Goal: Answer question/provide support: Share knowledge or assist other users

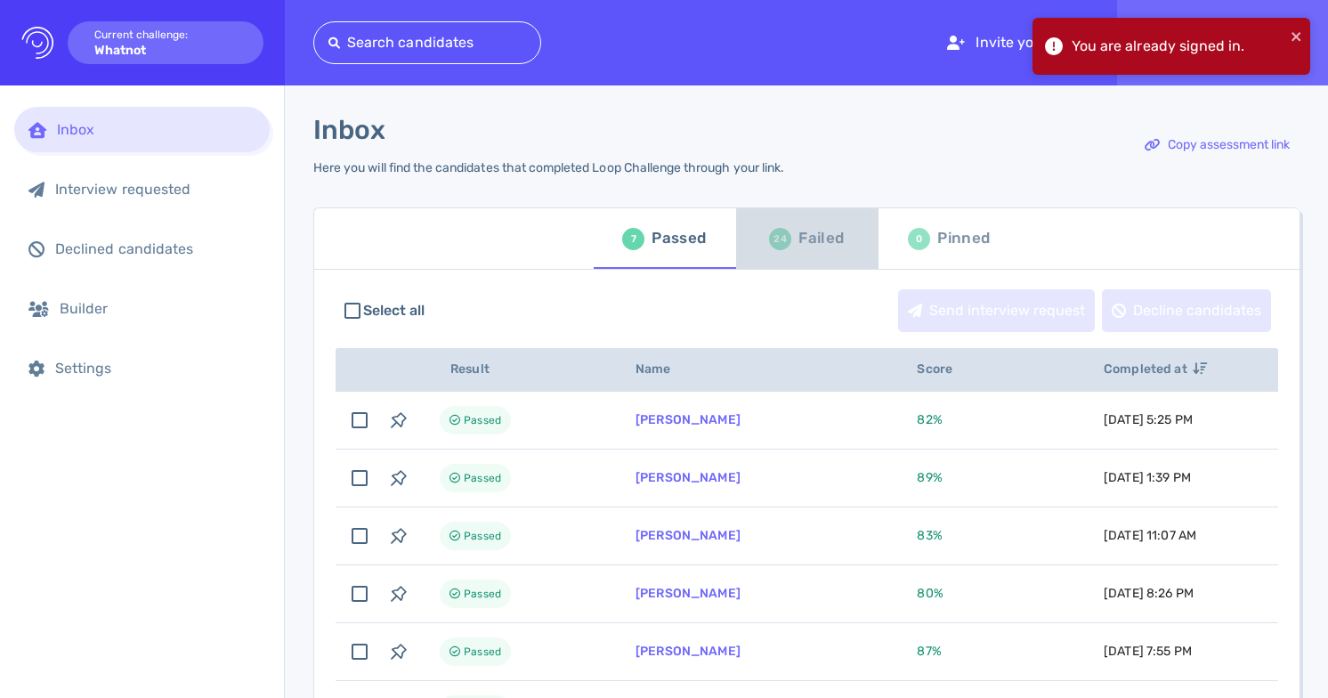
click at [779, 248] on div "24" at bounding box center [780, 239] width 22 height 22
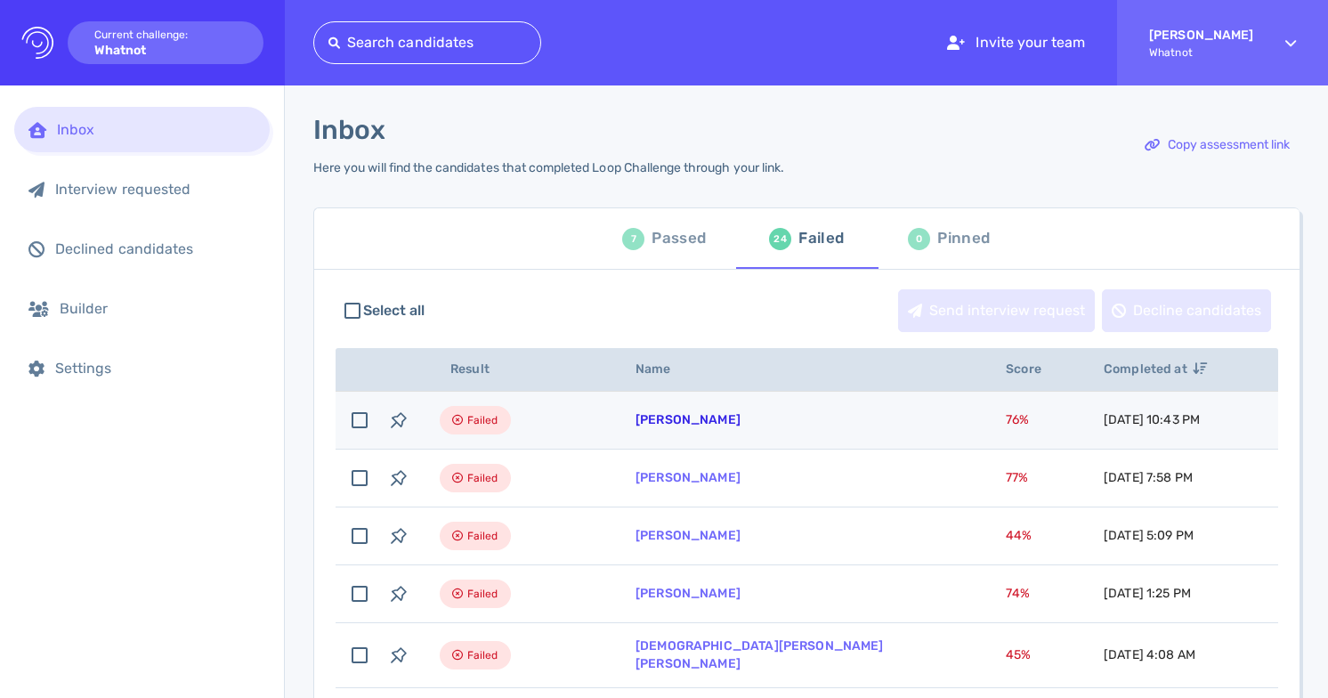
click at [690, 421] on link "Melissa Villa" at bounding box center [688, 419] width 105 height 15
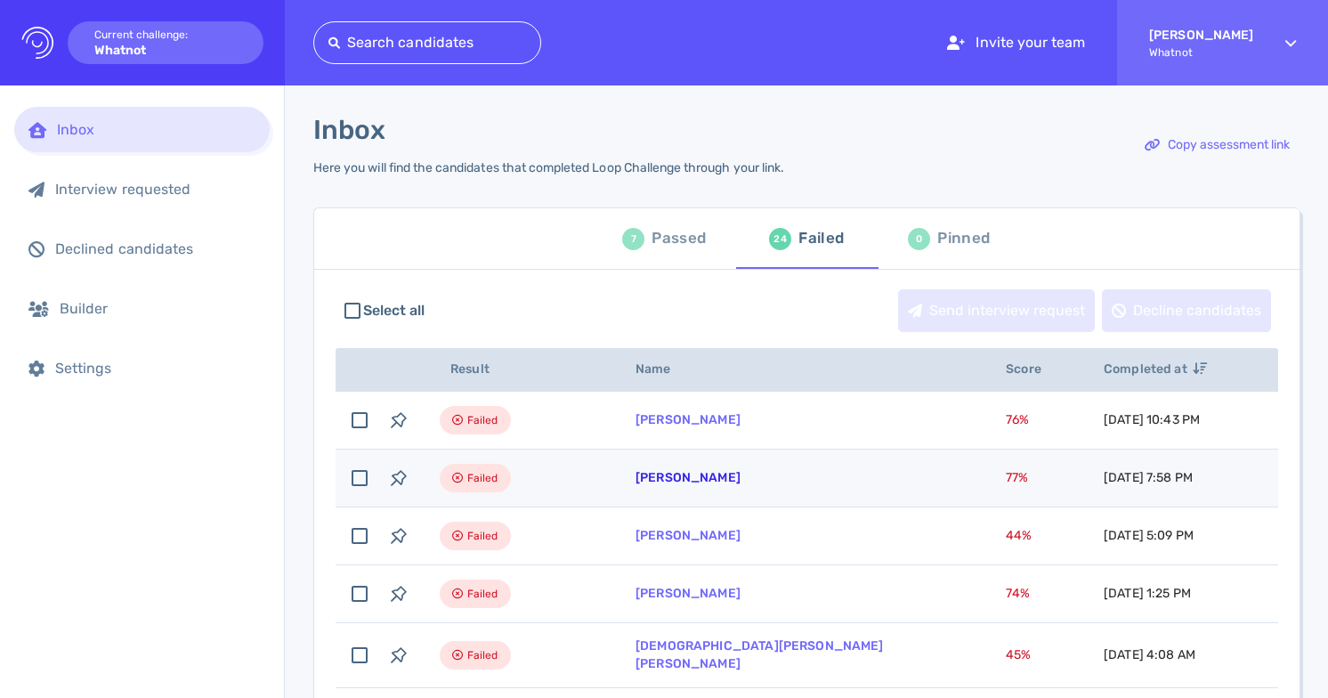
click at [733, 476] on link "[PERSON_NAME]" at bounding box center [688, 477] width 105 height 15
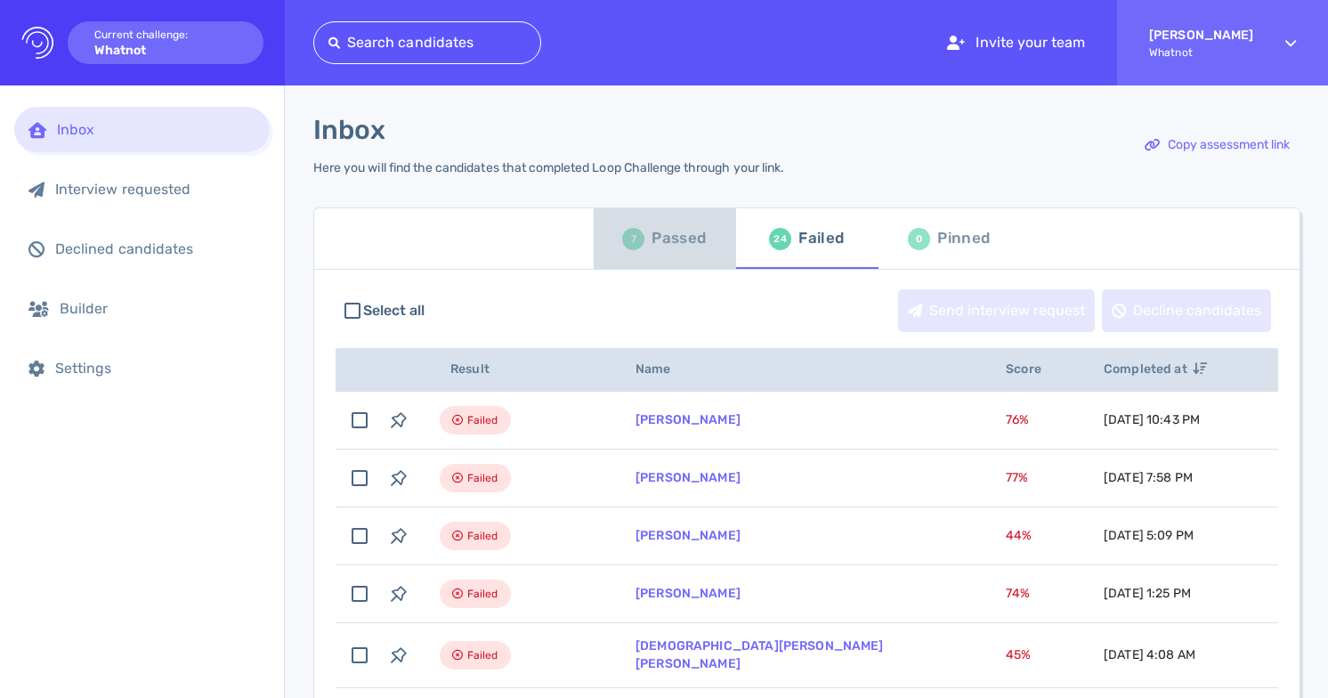
click at [671, 224] on div "7 Passed" at bounding box center [664, 239] width 84 height 50
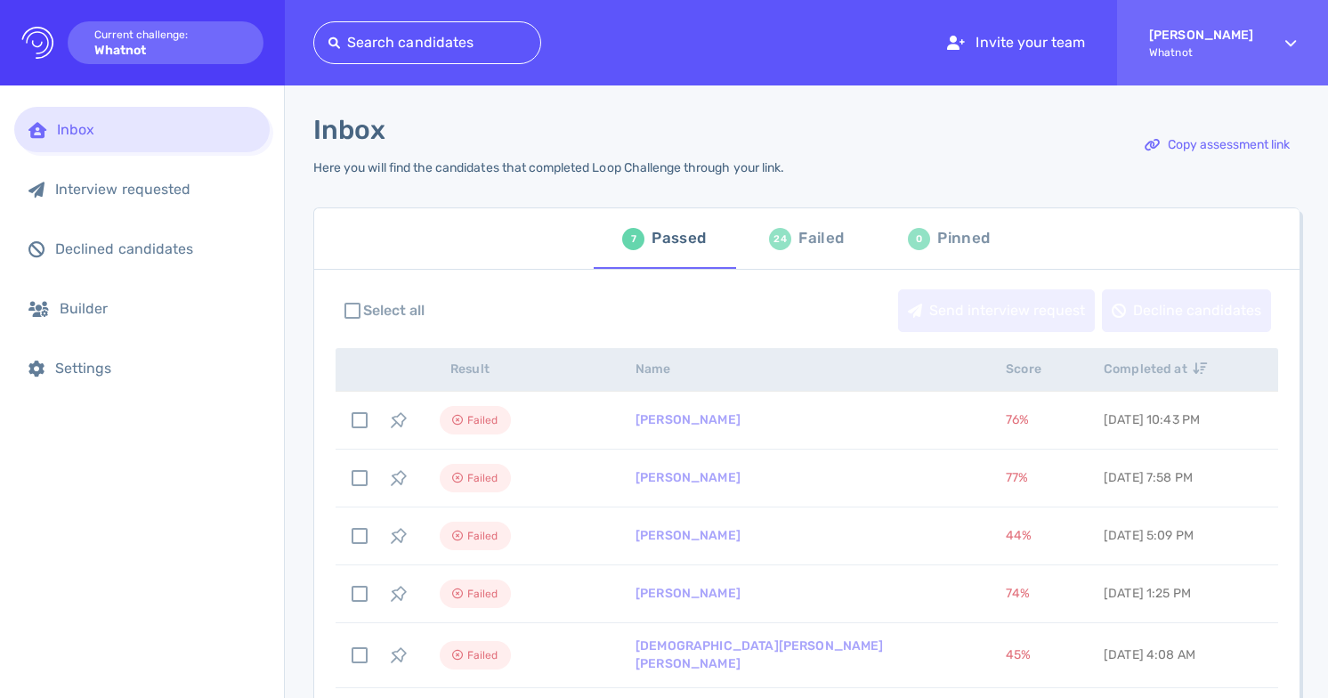
click at [689, 240] on div "Passed" at bounding box center [679, 238] width 54 height 27
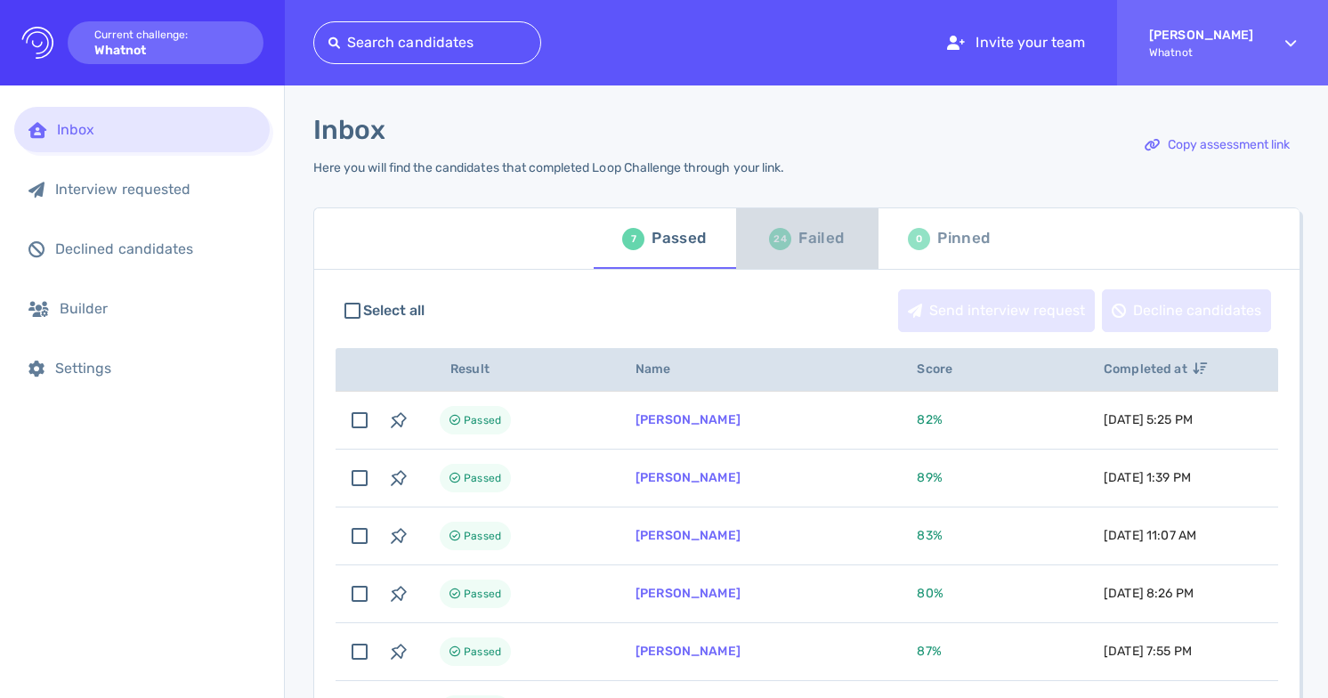
click at [817, 242] on div "Failed" at bounding box center [821, 238] width 45 height 27
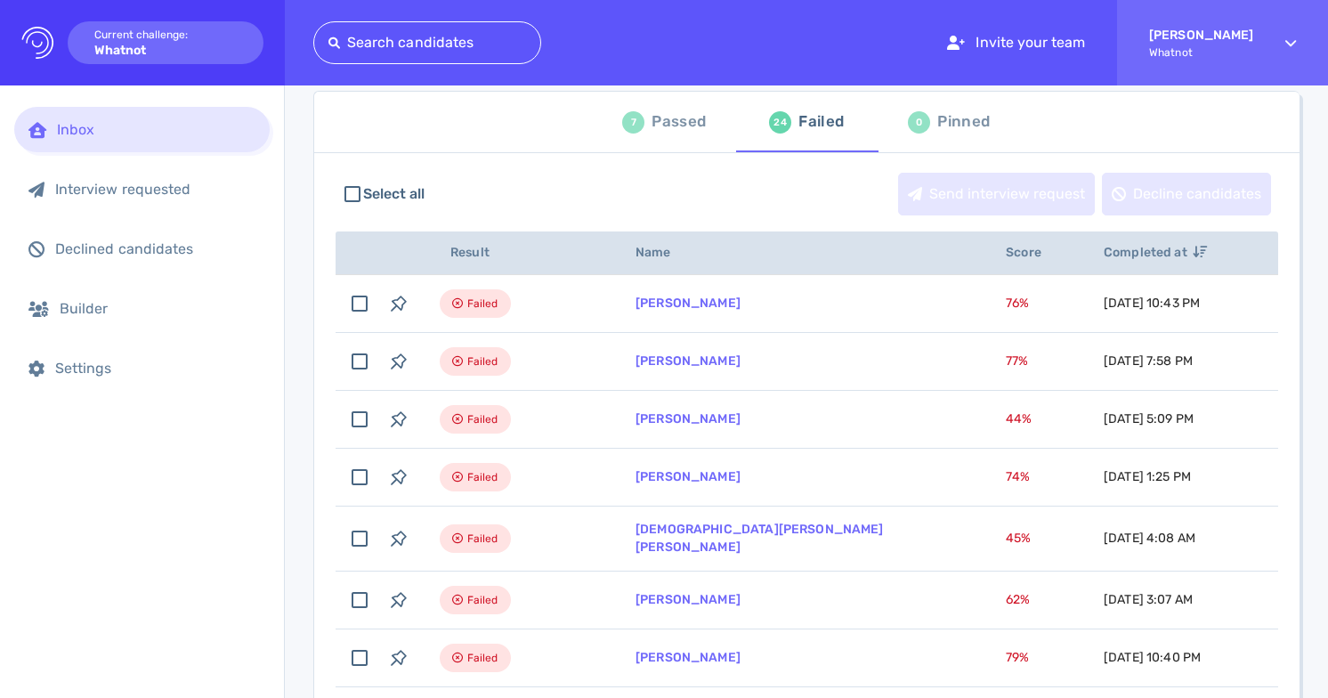
scroll to position [108, 0]
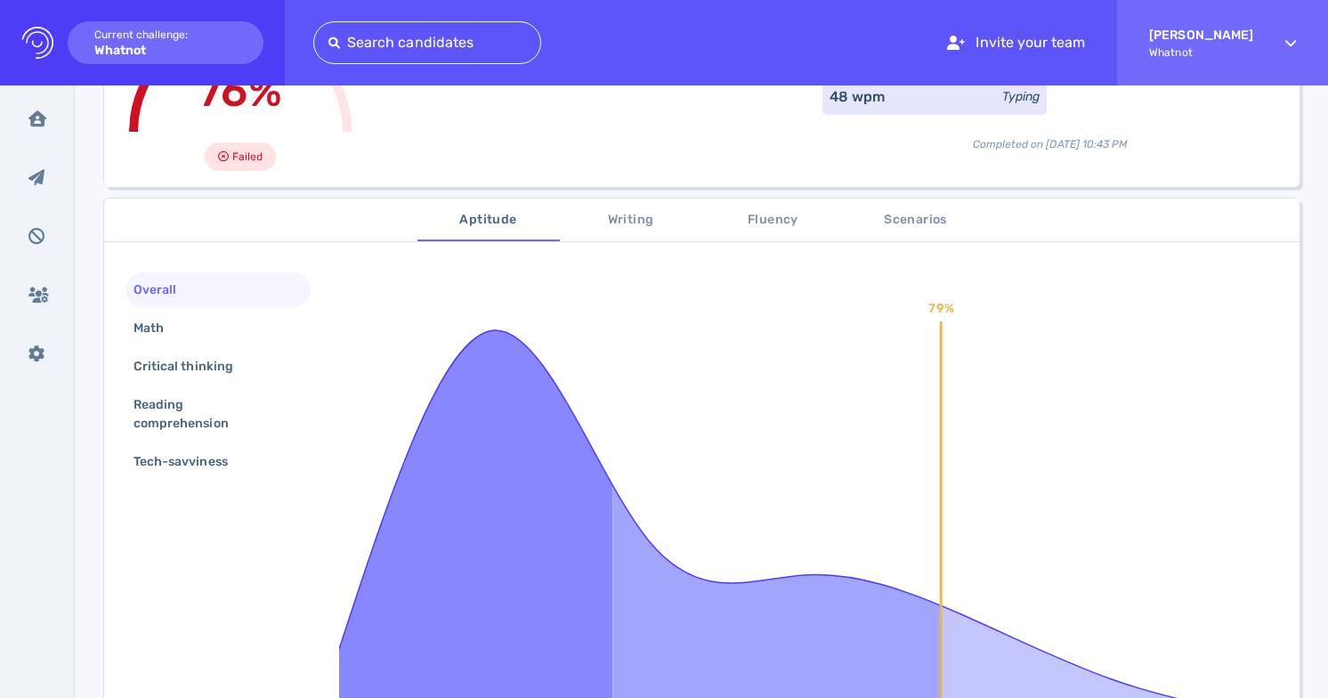
scroll to position [219, 0]
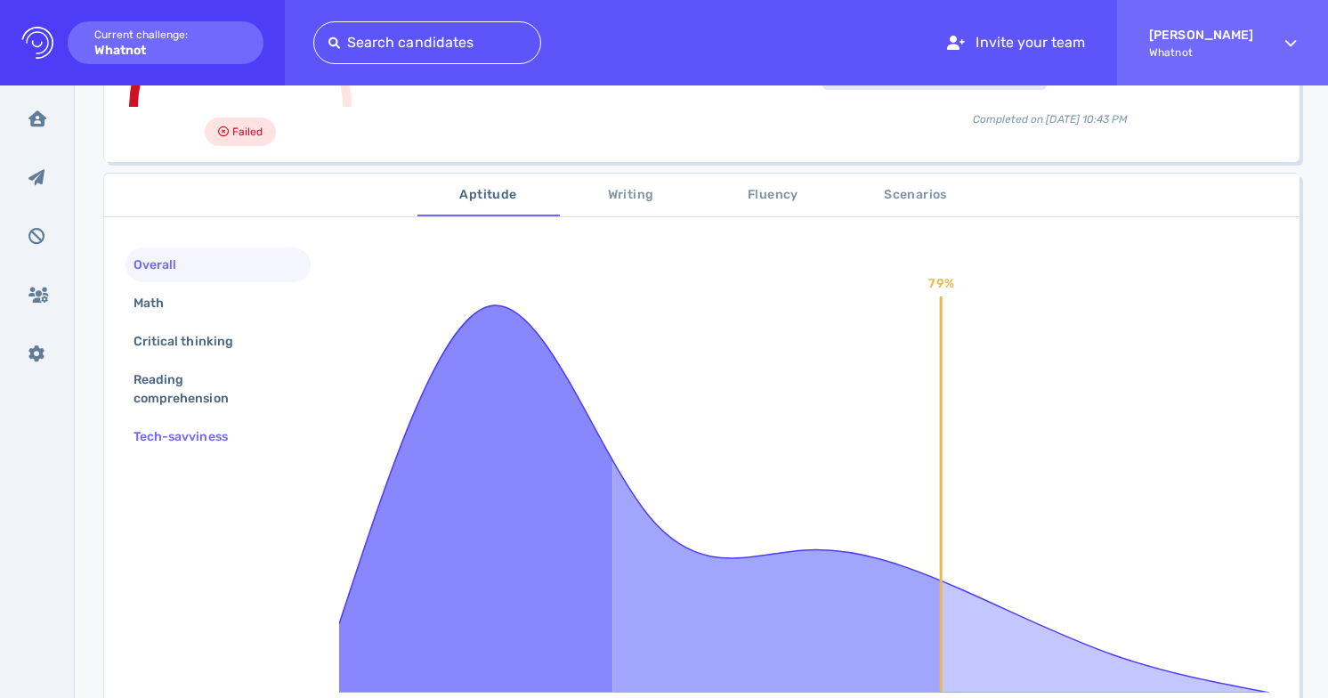
click at [223, 430] on div "Tech-savviness" at bounding box center [189, 437] width 119 height 26
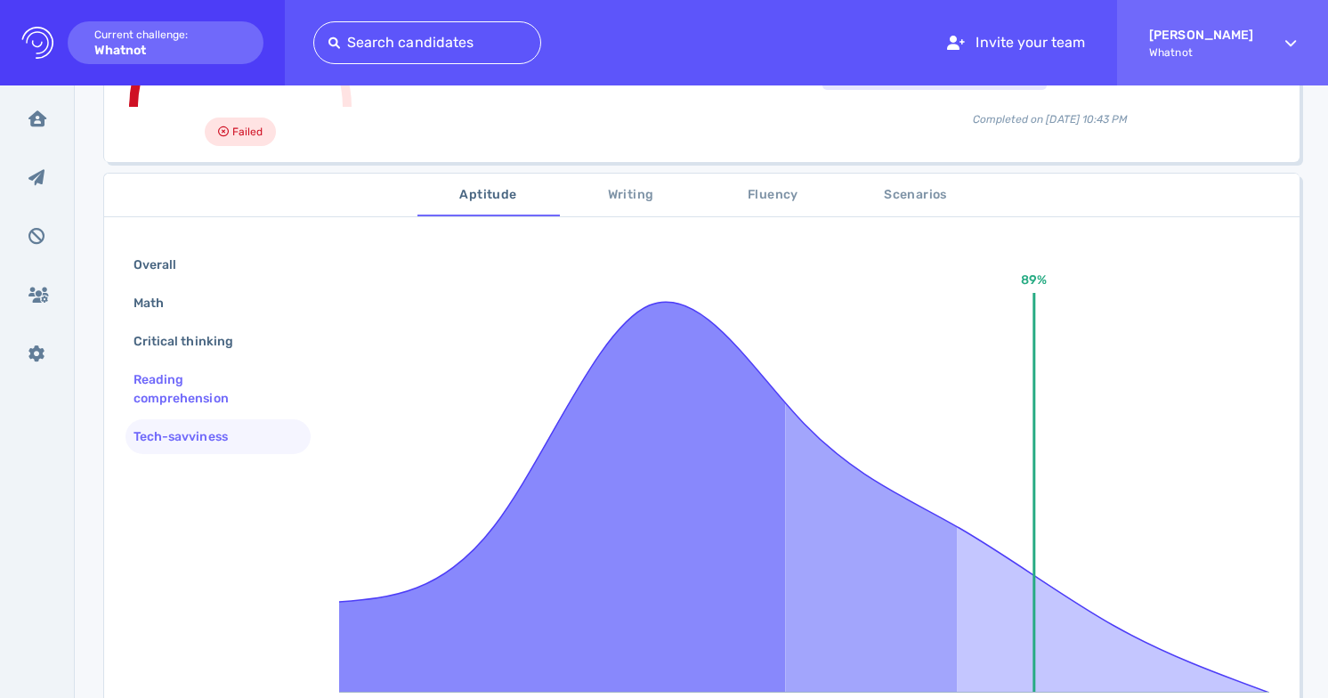
click at [223, 397] on div "Reading comprehension" at bounding box center [211, 389] width 162 height 45
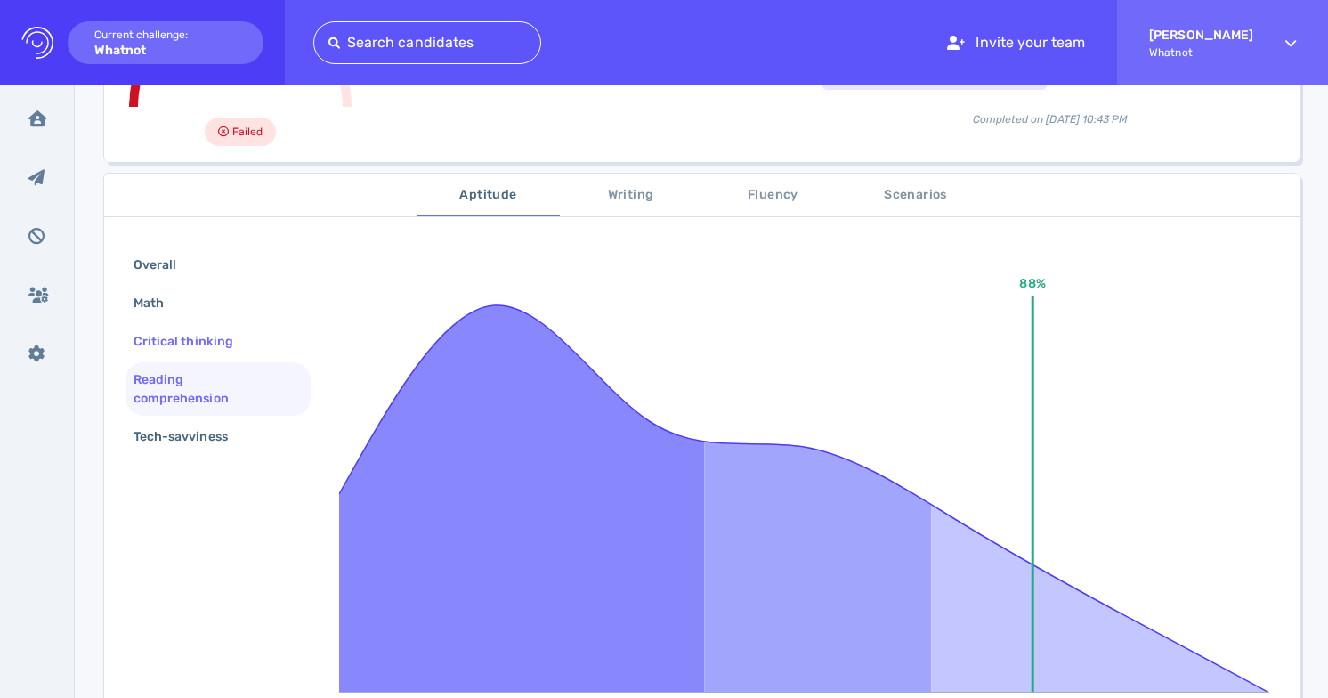
click at [223, 353] on div "Critical thinking" at bounding box center [192, 342] width 125 height 26
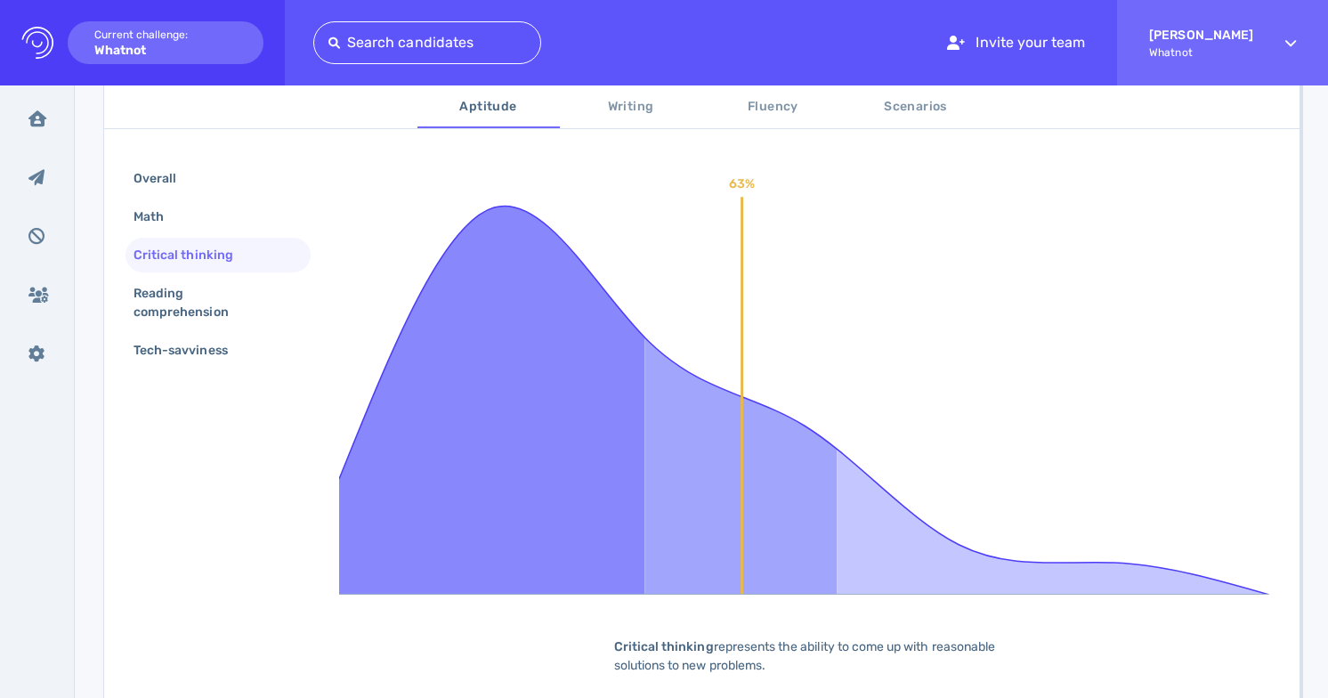
scroll to position [294, 0]
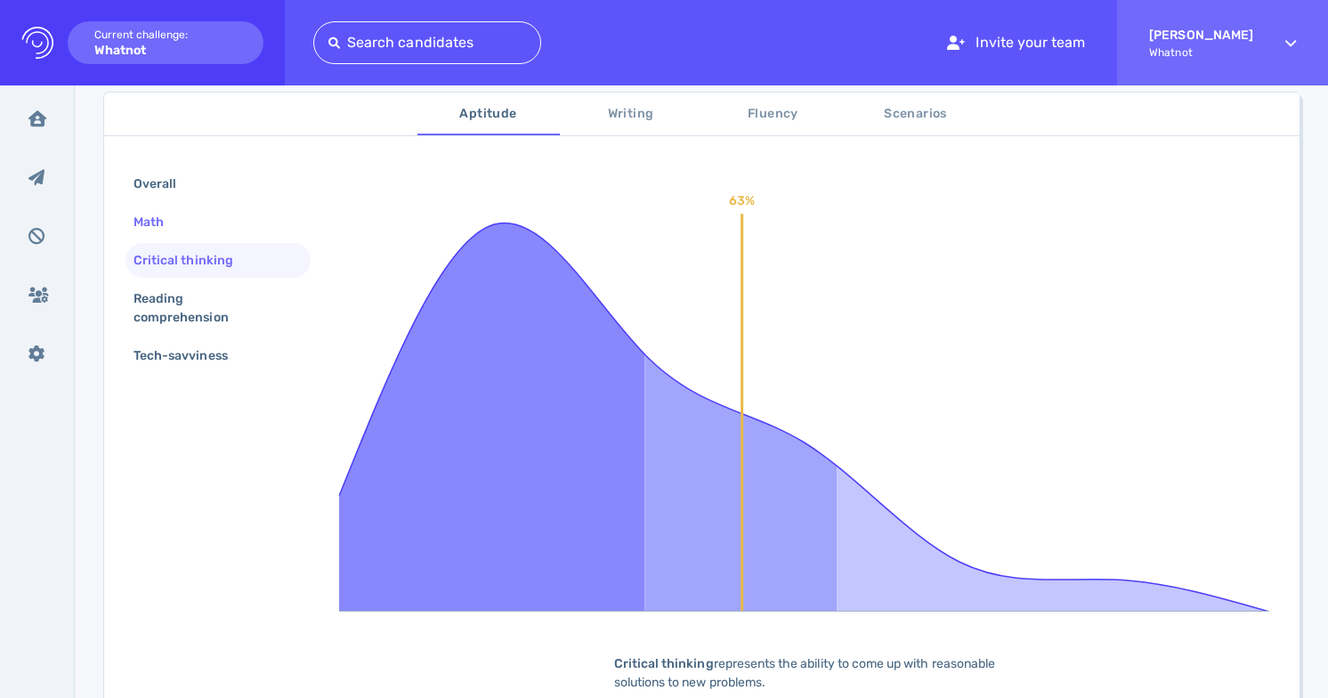
click at [199, 223] on div "Math" at bounding box center [218, 222] width 185 height 35
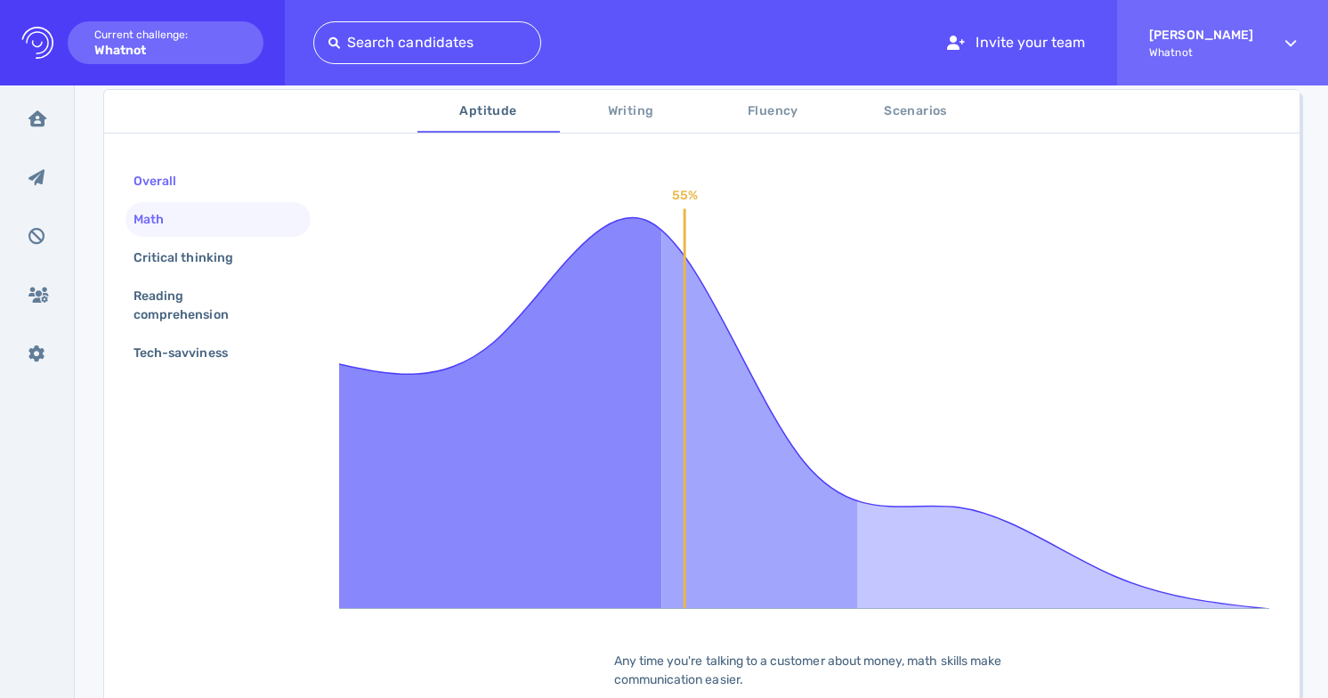
click at [183, 186] on div "Overall" at bounding box center [164, 181] width 68 height 26
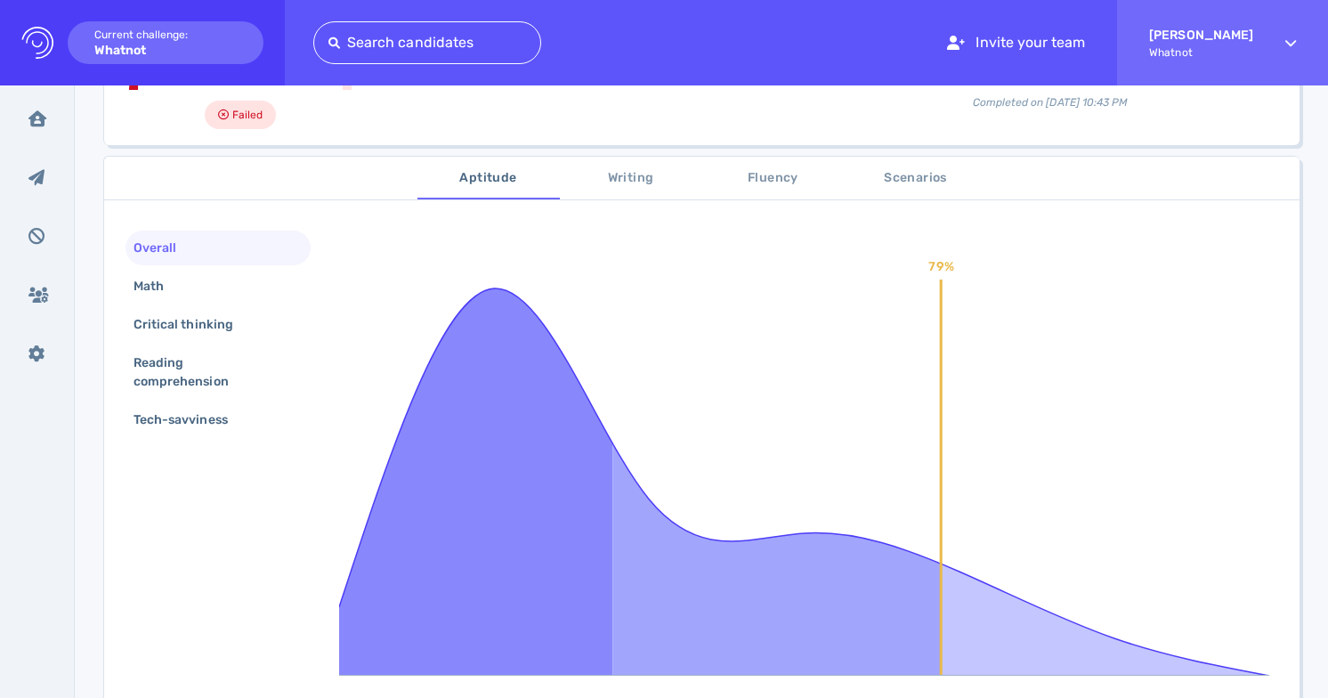
scroll to position [184, 0]
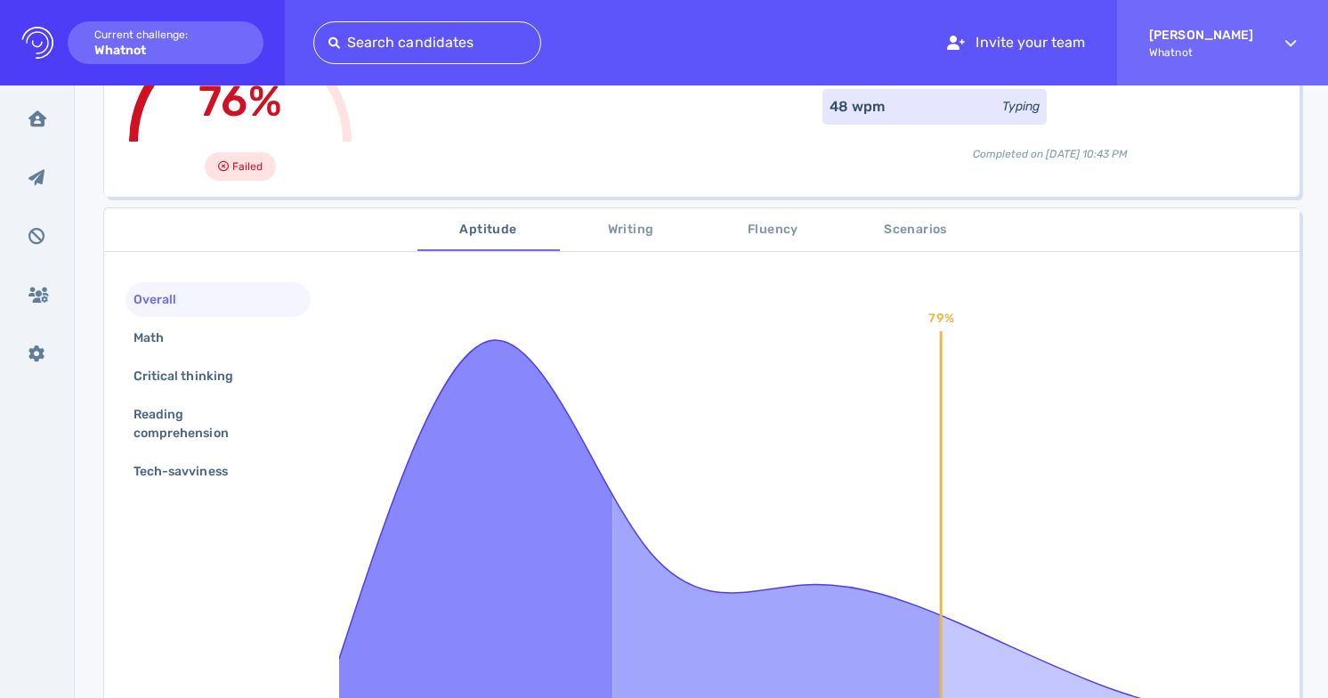
click at [635, 222] on span "Writing" at bounding box center [631, 230] width 121 height 22
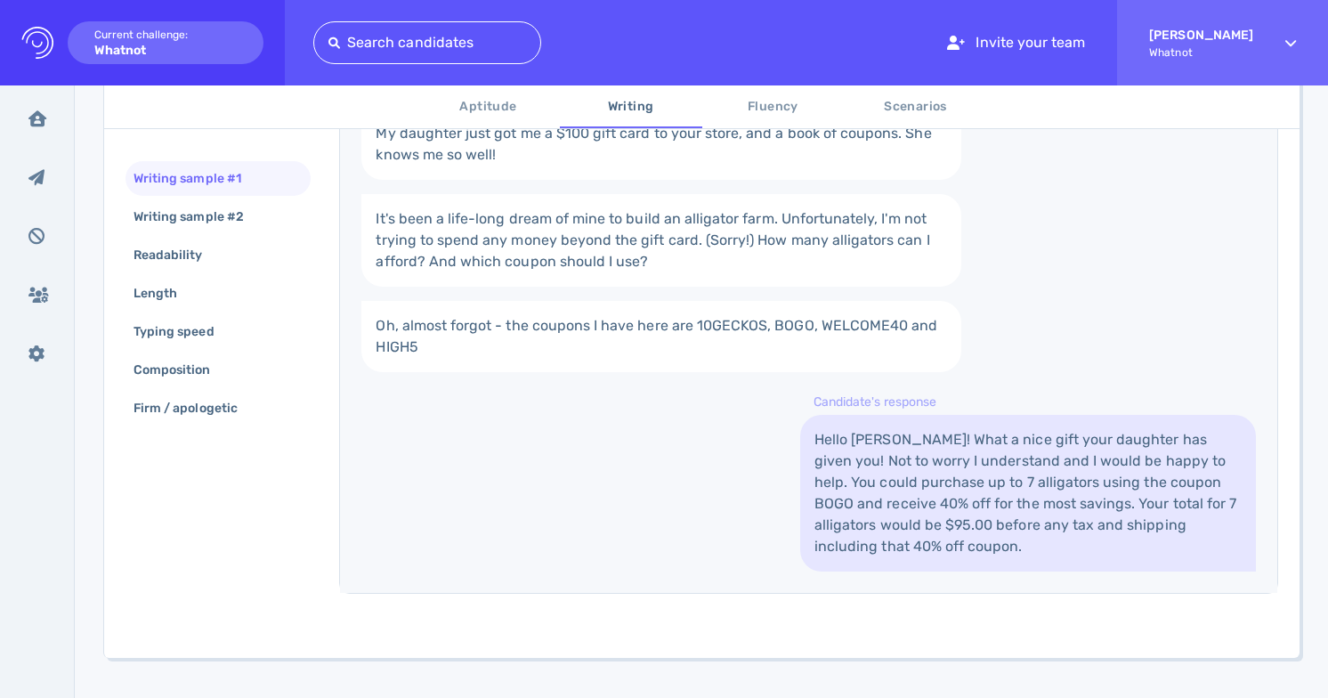
scroll to position [445, 0]
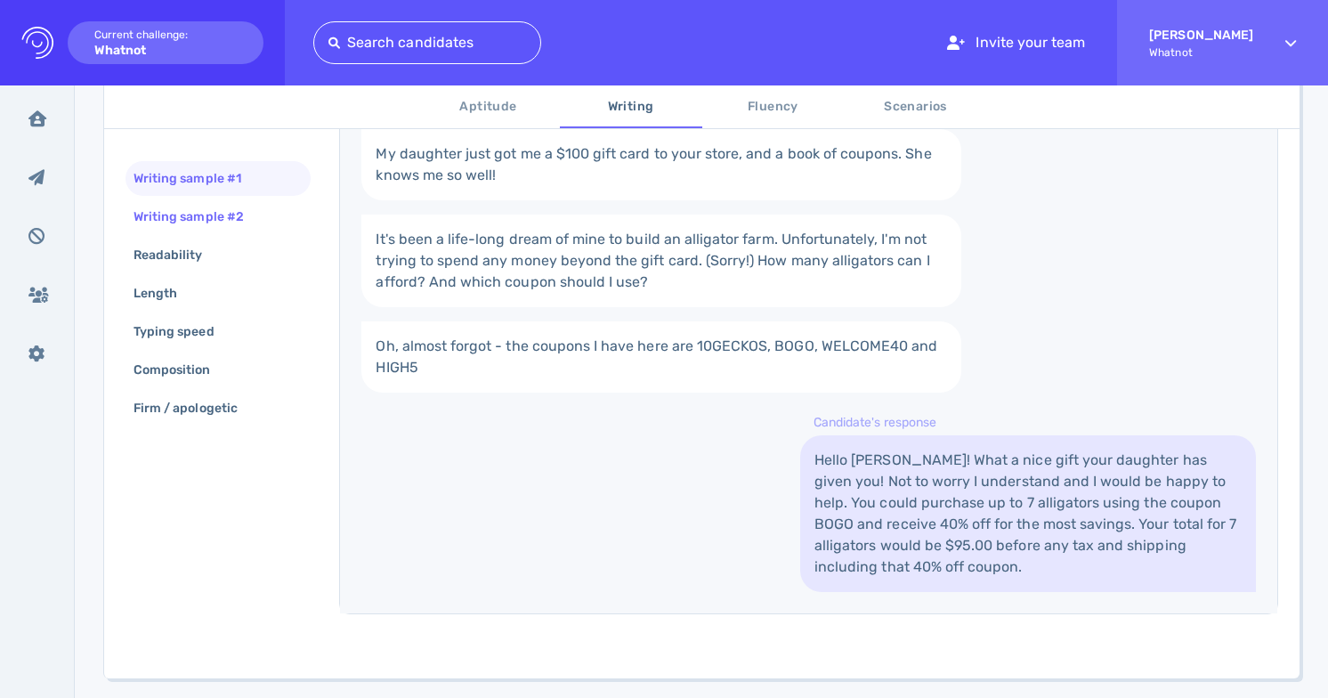
click at [242, 210] on div "Writing sample #2" at bounding box center [197, 217] width 135 height 26
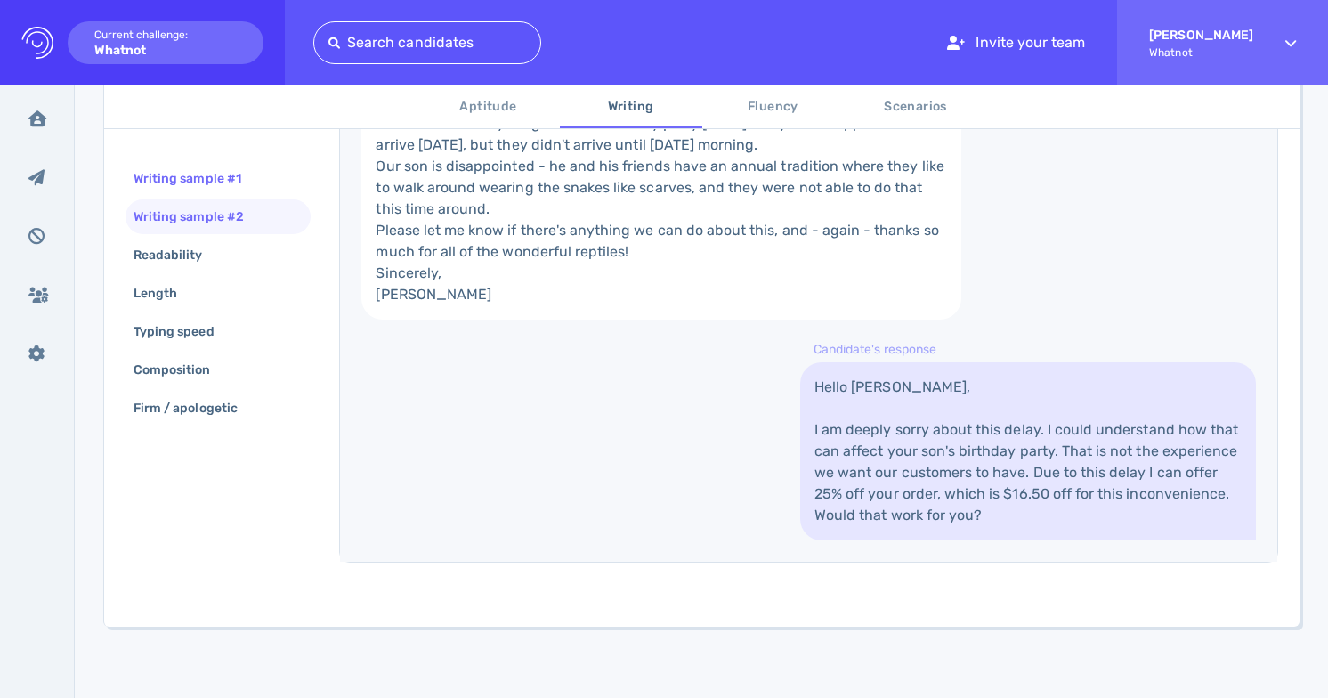
scroll to position [638, 0]
click at [223, 238] on div "Readability" at bounding box center [218, 255] width 185 height 35
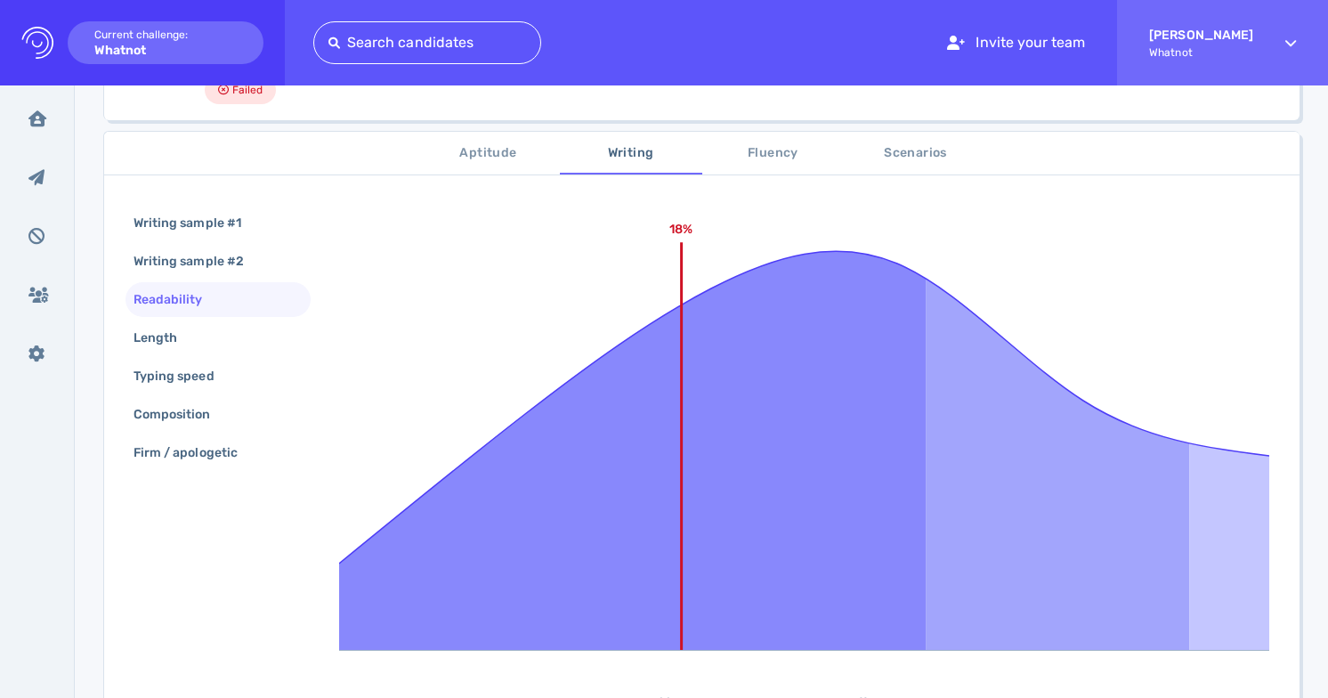
scroll to position [268, 0]
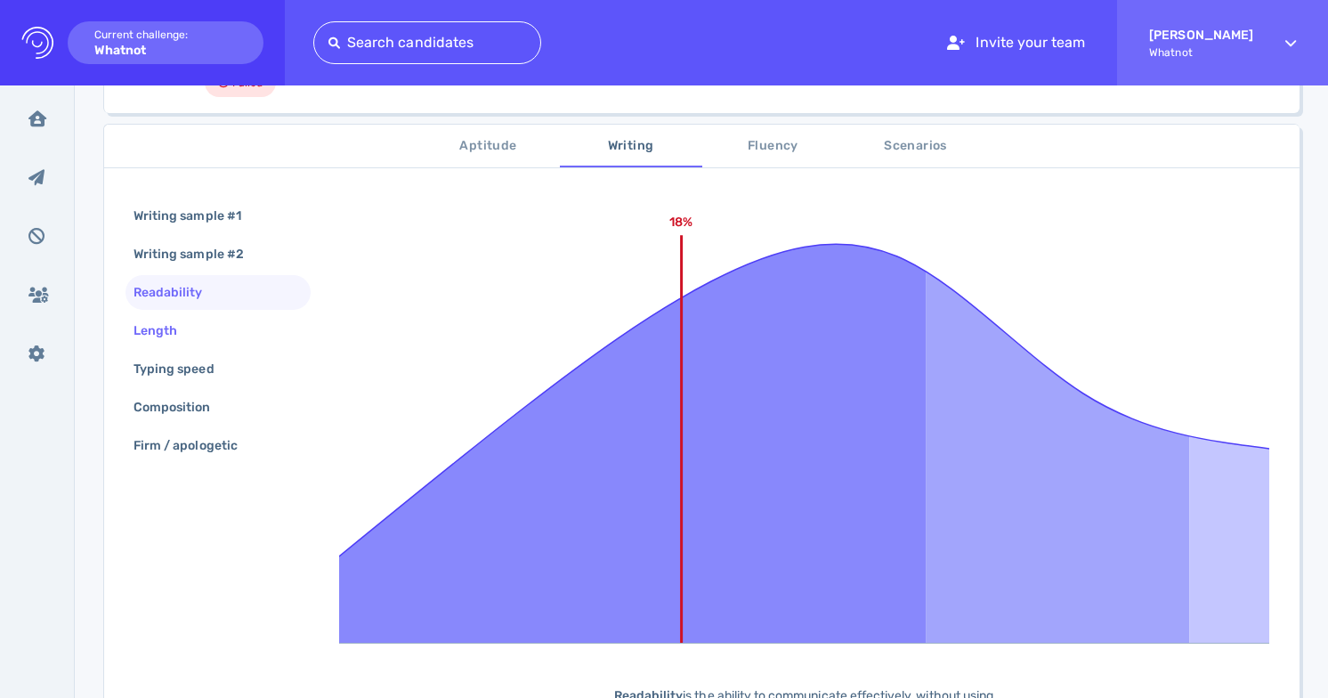
click at [257, 330] on div "Length" at bounding box center [218, 330] width 185 height 35
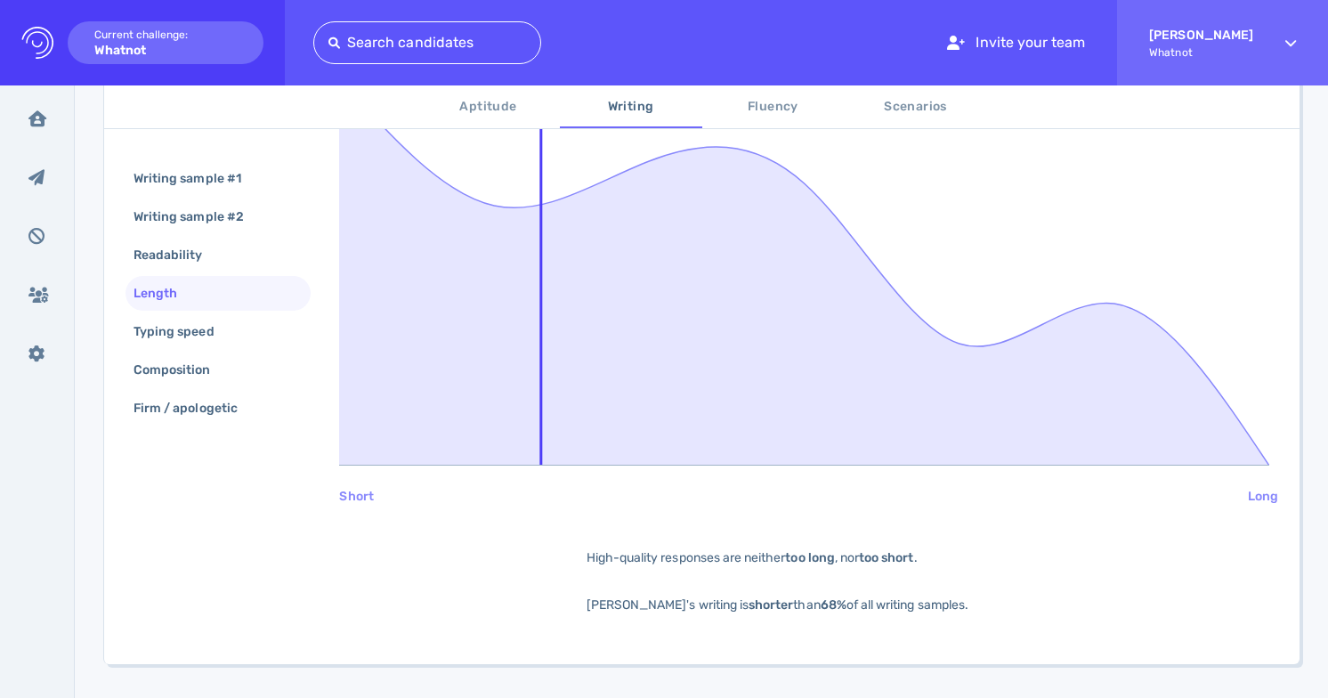
scroll to position [483, 0]
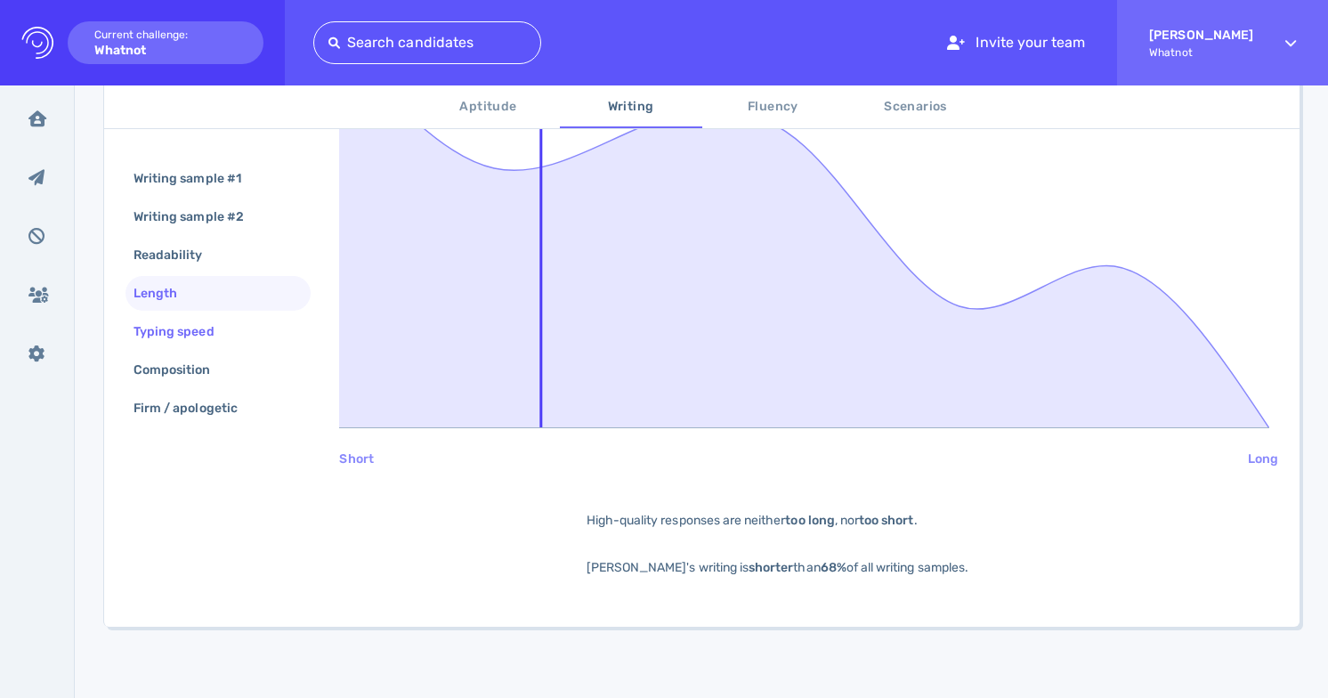
click at [215, 322] on div "Typing speed" at bounding box center [183, 332] width 106 height 26
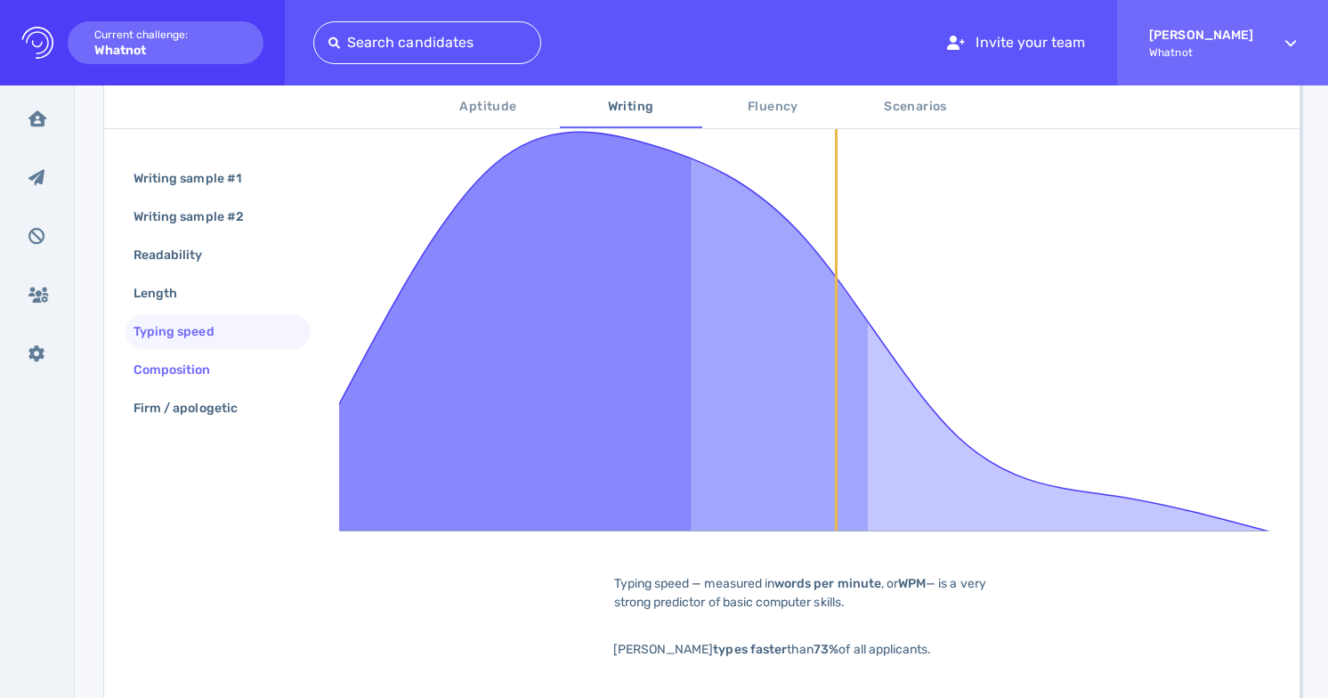
click at [221, 360] on div "Composition" at bounding box center [181, 370] width 102 height 26
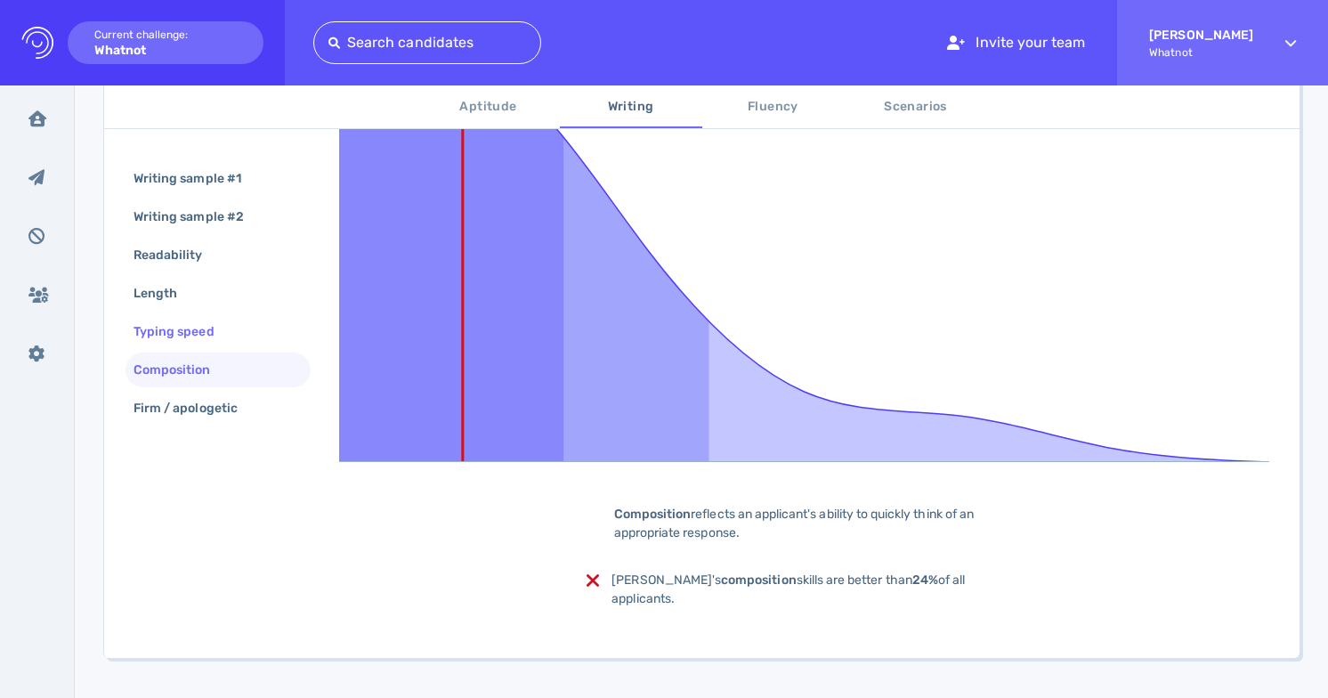
scroll to position [463, 0]
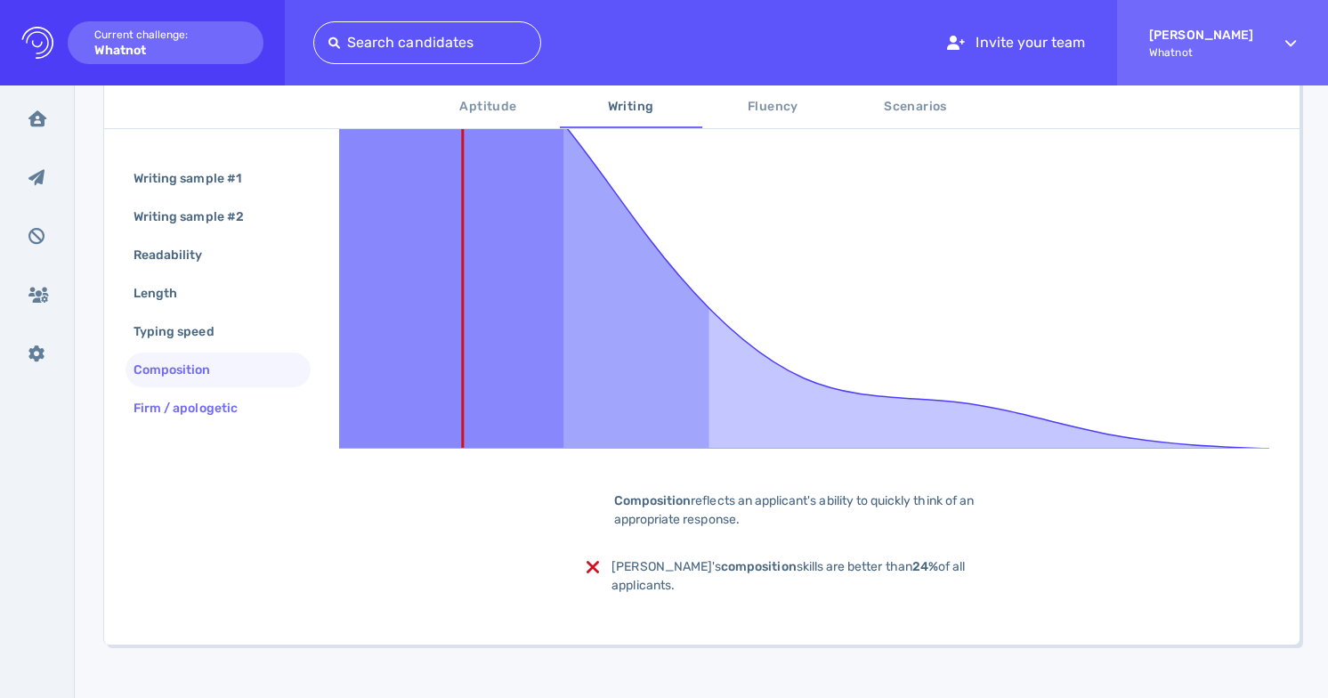
click at [231, 408] on div "Firm / apologetic" at bounding box center [194, 408] width 129 height 26
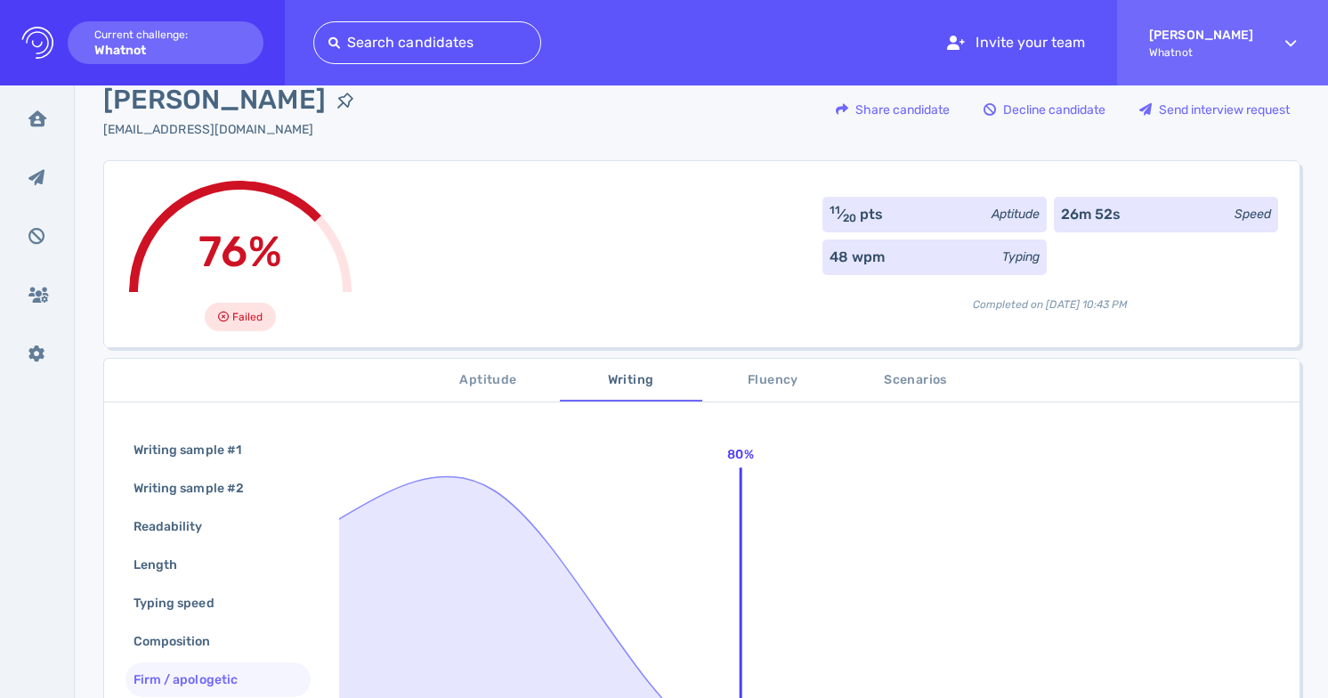
scroll to position [49, 0]
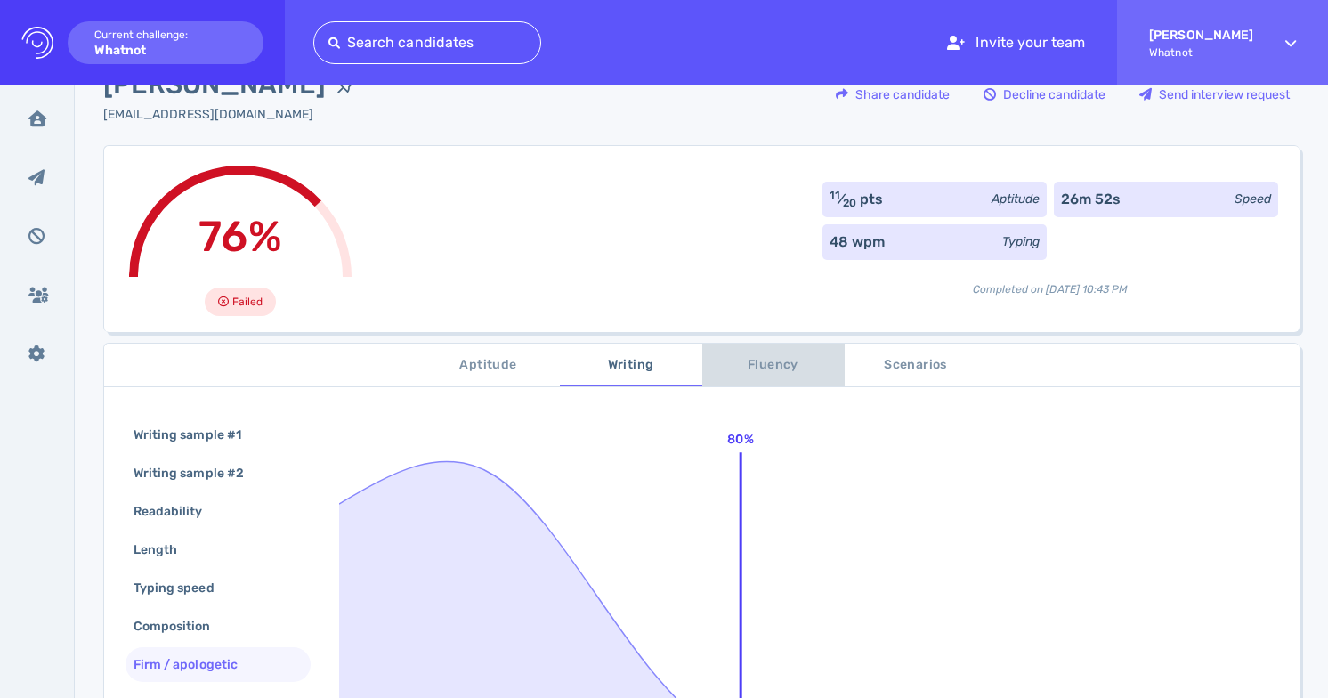
click at [754, 369] on span "Fluency" at bounding box center [773, 365] width 121 height 22
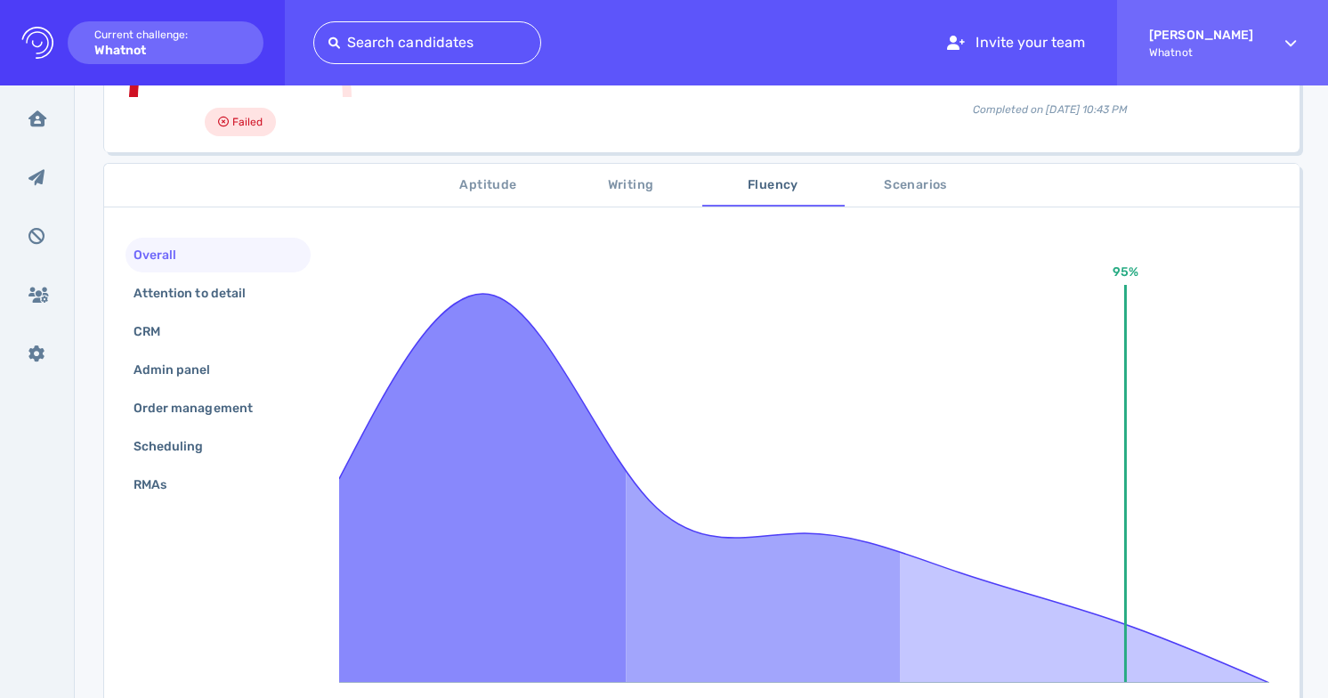
scroll to position [282, 0]
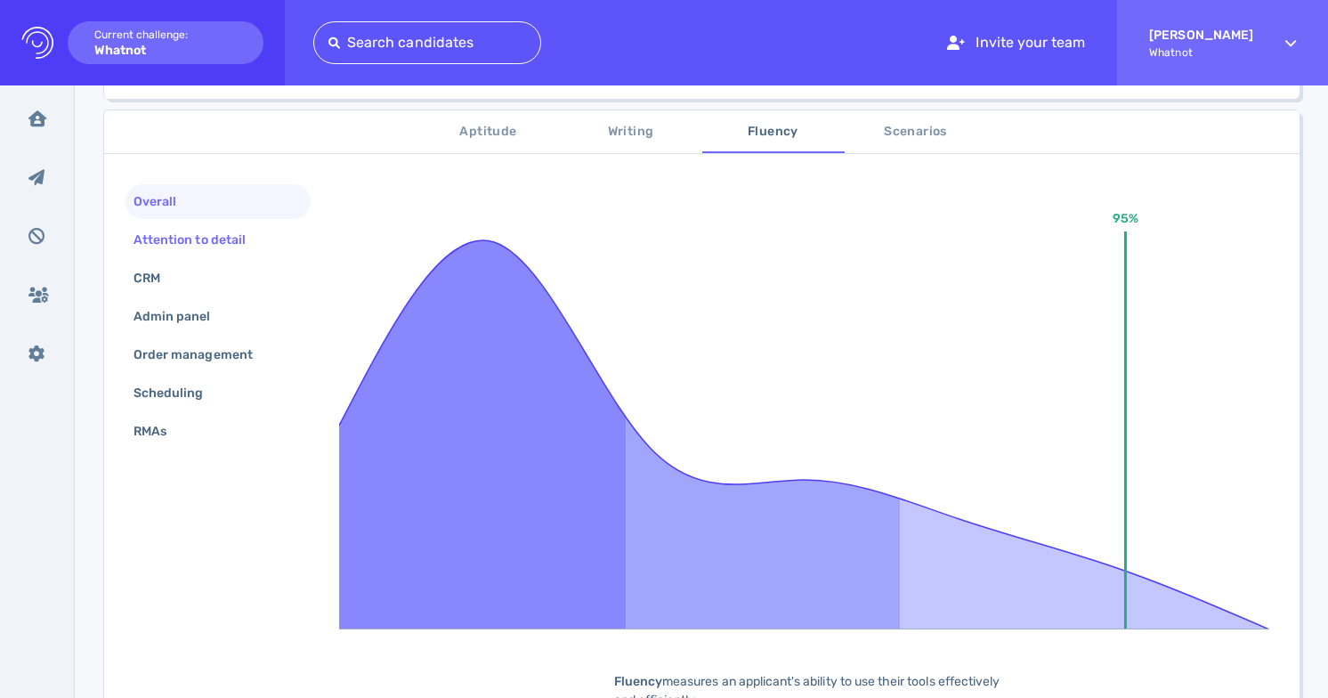
click at [217, 250] on div "Attention to detail" at bounding box center [198, 240] width 137 height 26
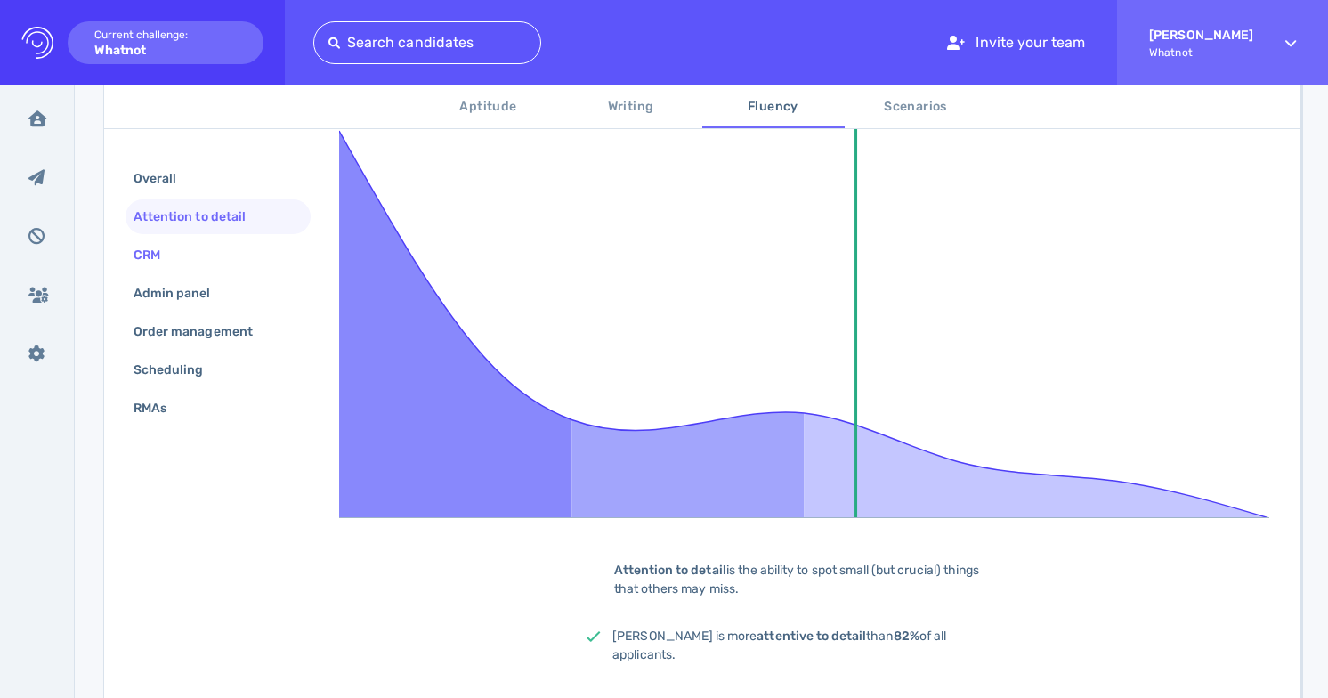
click at [241, 265] on div "CRM" at bounding box center [218, 255] width 185 height 35
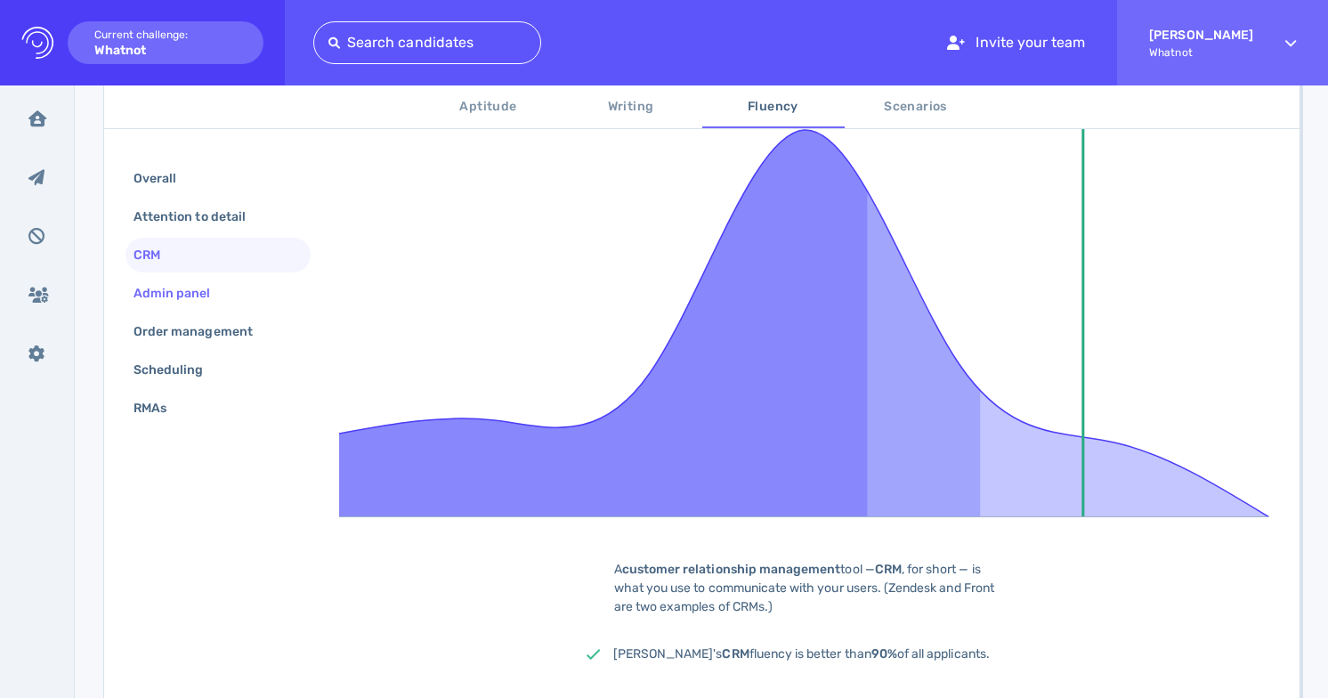
click at [239, 299] on div "Admin panel" at bounding box center [218, 293] width 185 height 35
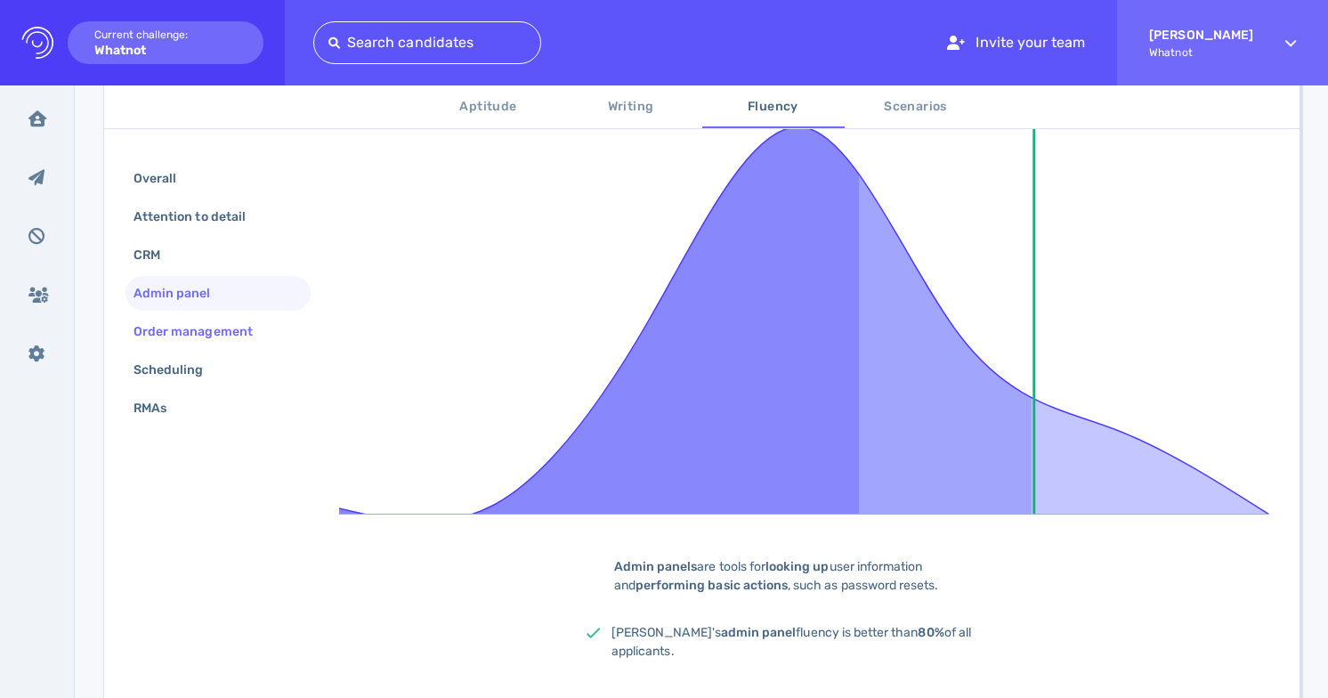
click at [248, 336] on div "Order management" at bounding box center [202, 332] width 144 height 26
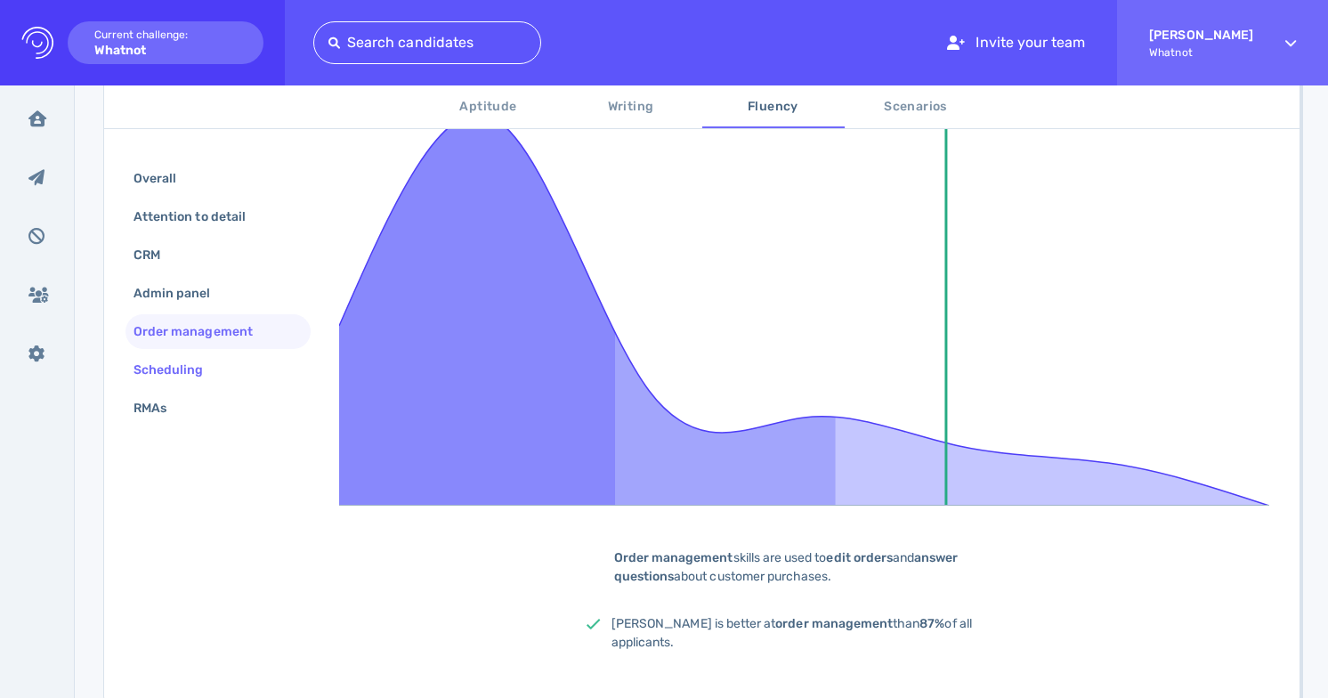
click at [246, 361] on div "Scheduling" at bounding box center [218, 370] width 185 height 35
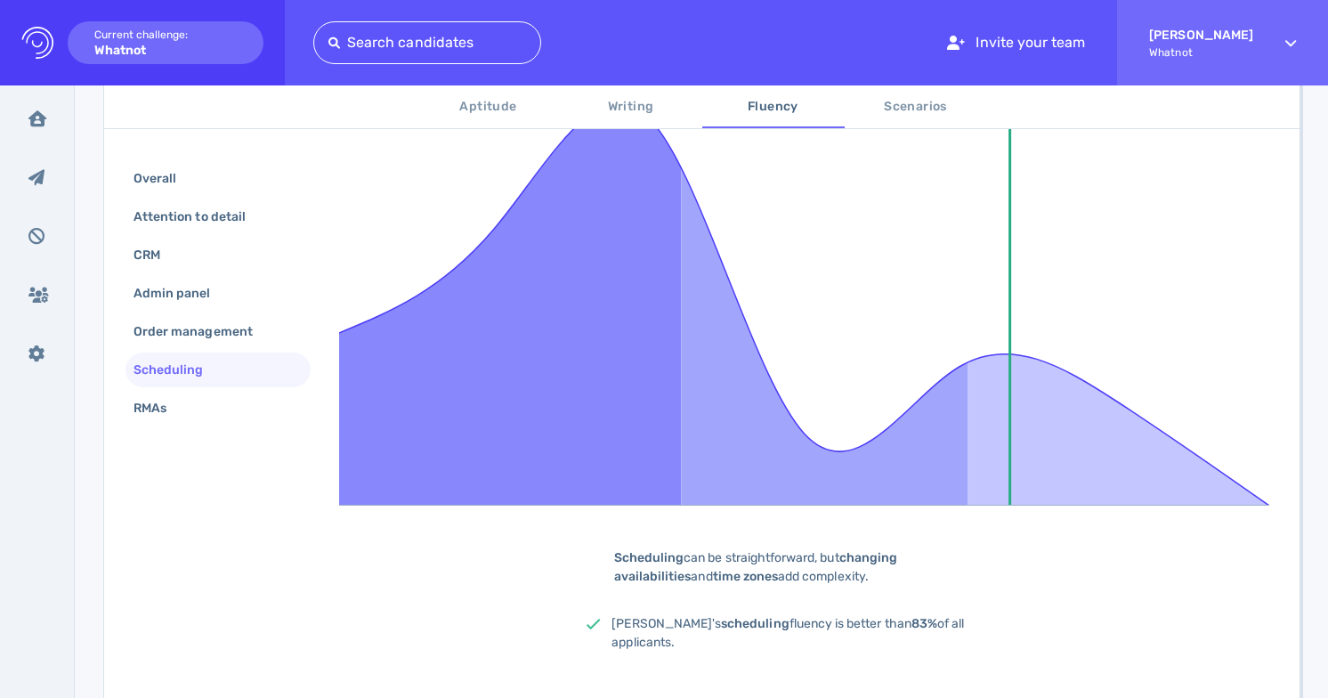
click at [234, 388] on div "Overall Attention to detail CRM Admin panel Order management Scheduling RMAs" at bounding box center [218, 295] width 185 height 268
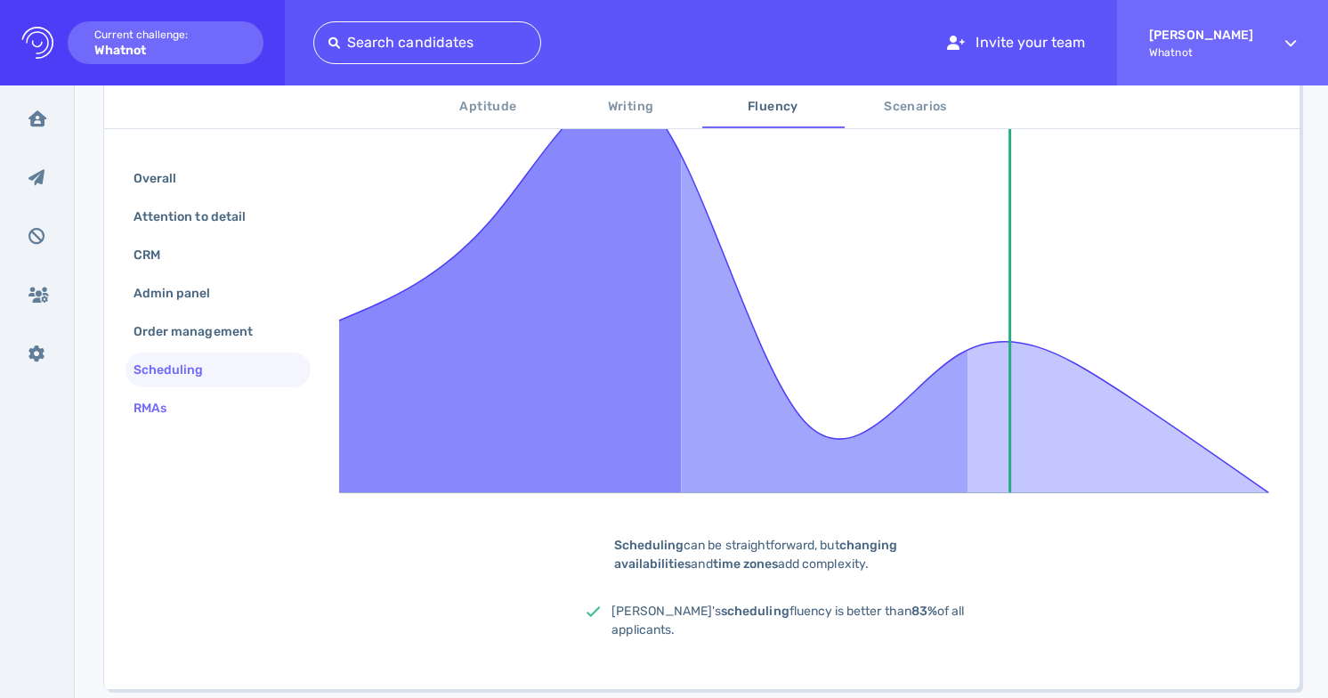
click at [232, 399] on div "RMAs" at bounding box center [218, 408] width 185 height 35
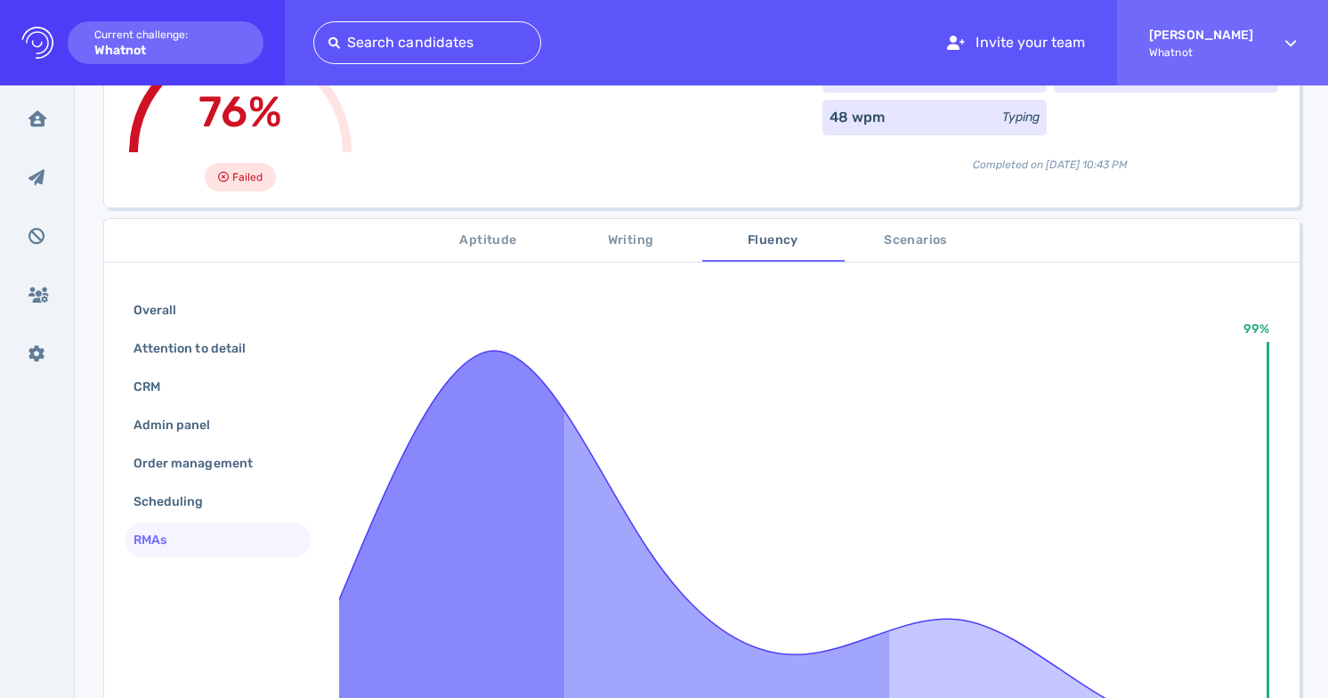
scroll to position [180, 0]
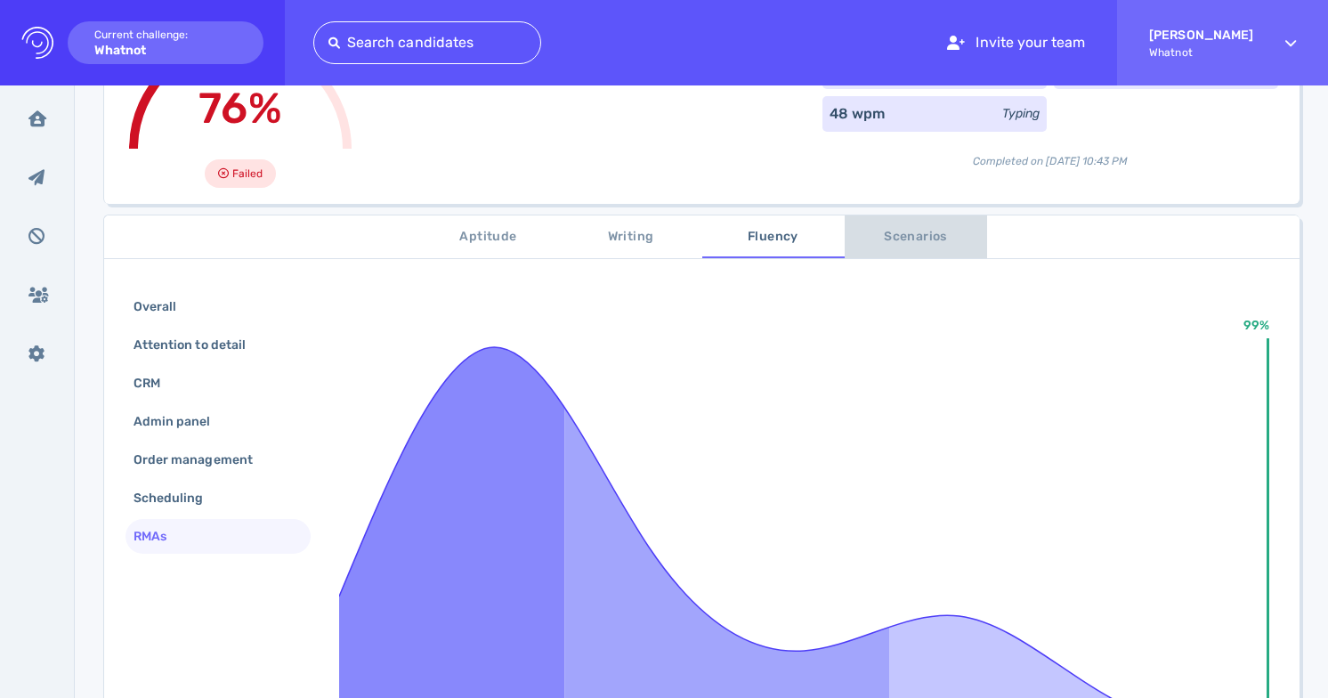
click at [923, 233] on span "Scenarios" at bounding box center [916, 237] width 121 height 22
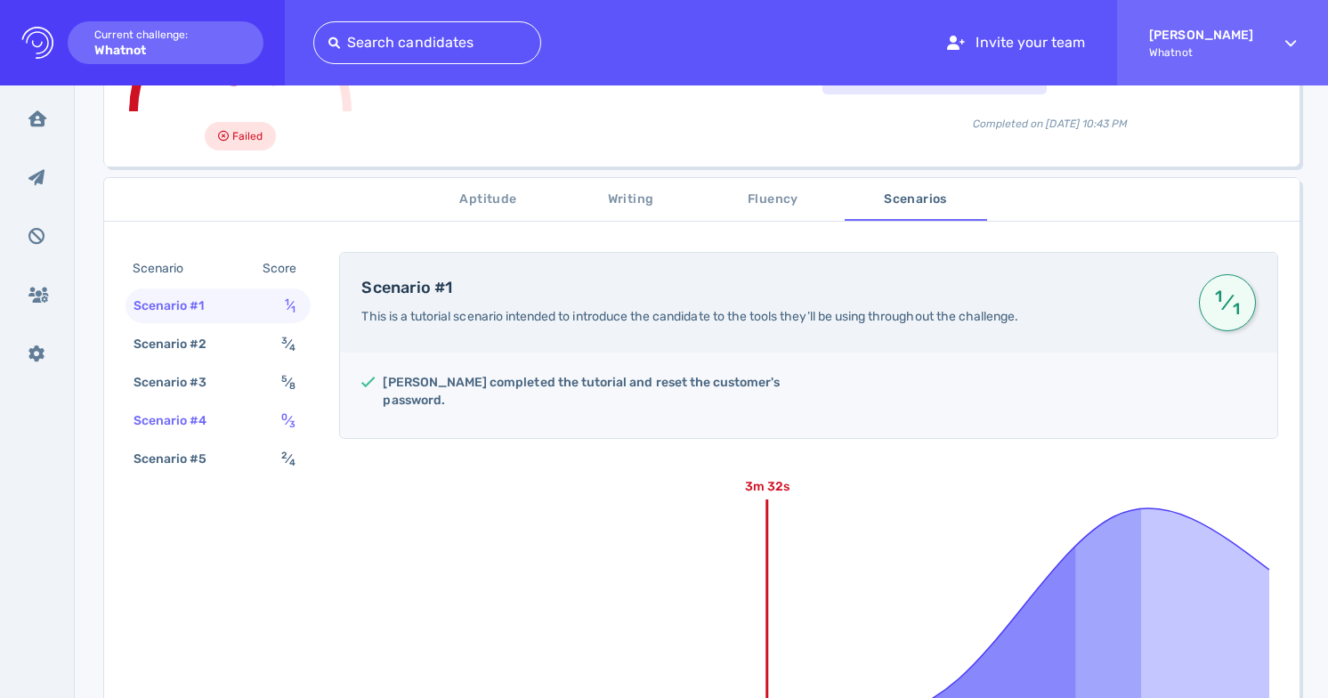
click at [258, 415] on div "Scenario #4 0 ⁄ 3" at bounding box center [218, 420] width 185 height 35
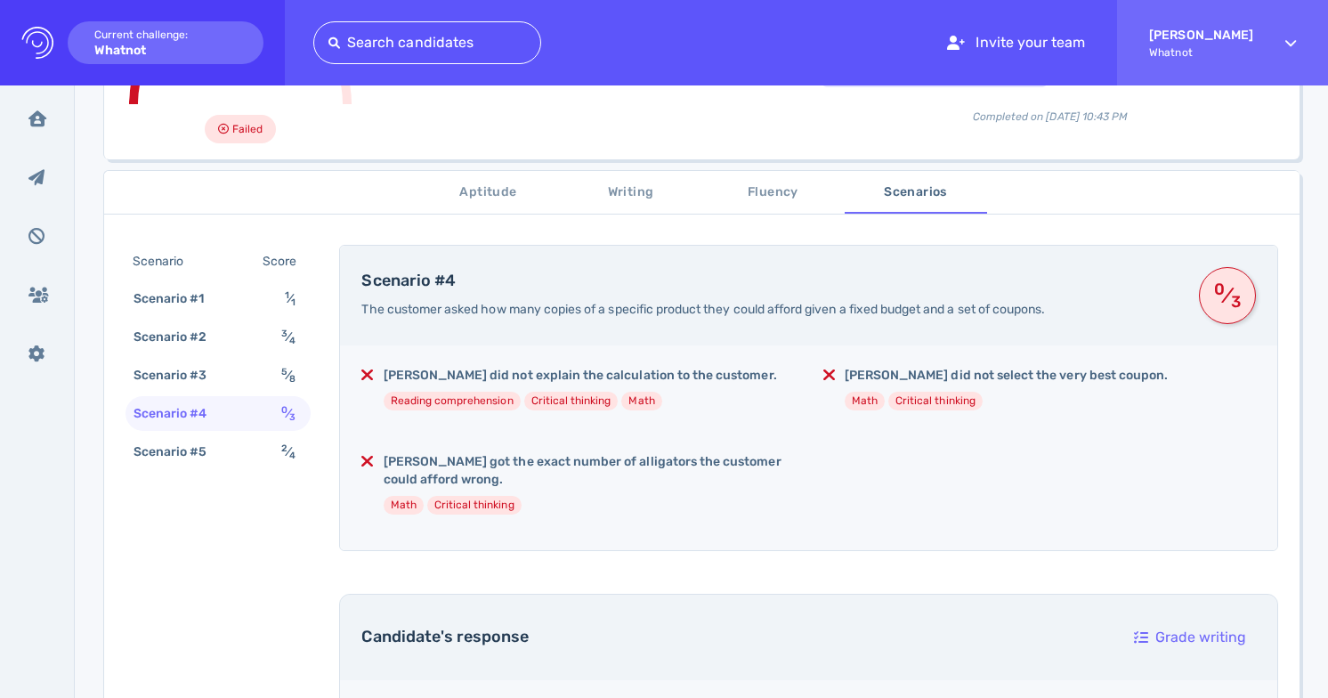
scroll to position [235, 0]
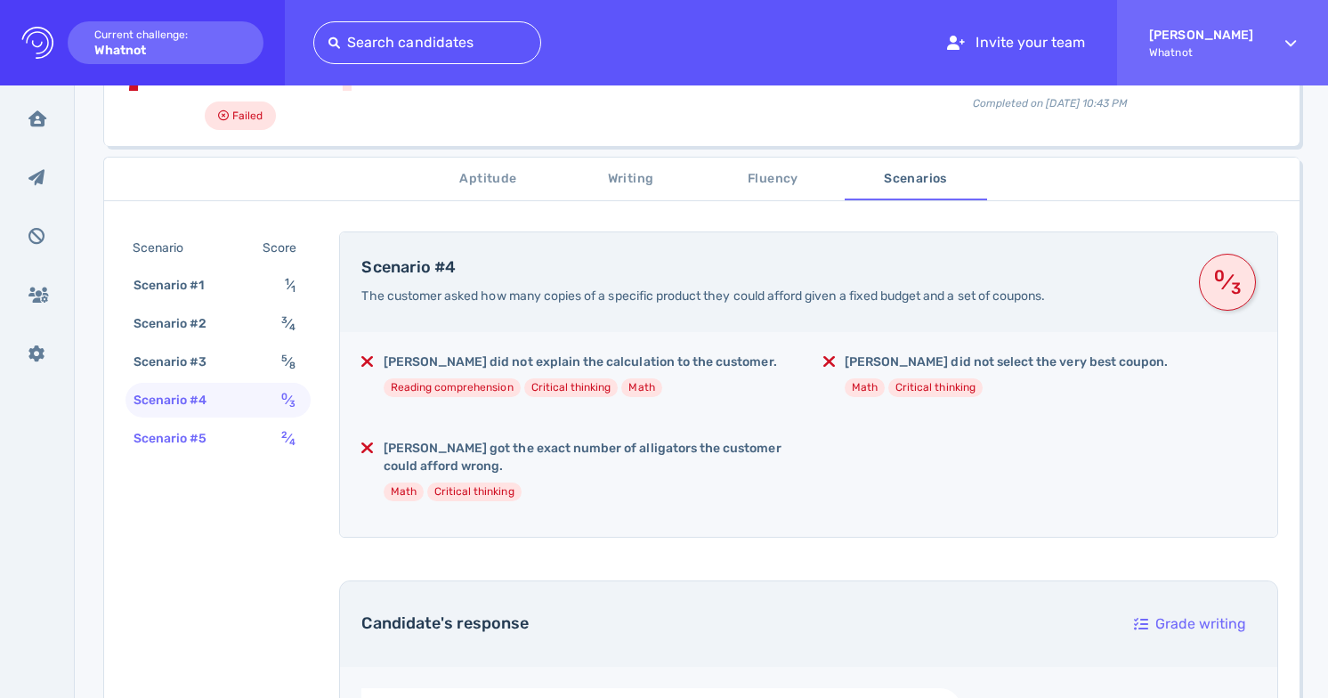
click at [264, 442] on div "Scenario #5 2 ⁄ 4" at bounding box center [218, 438] width 185 height 35
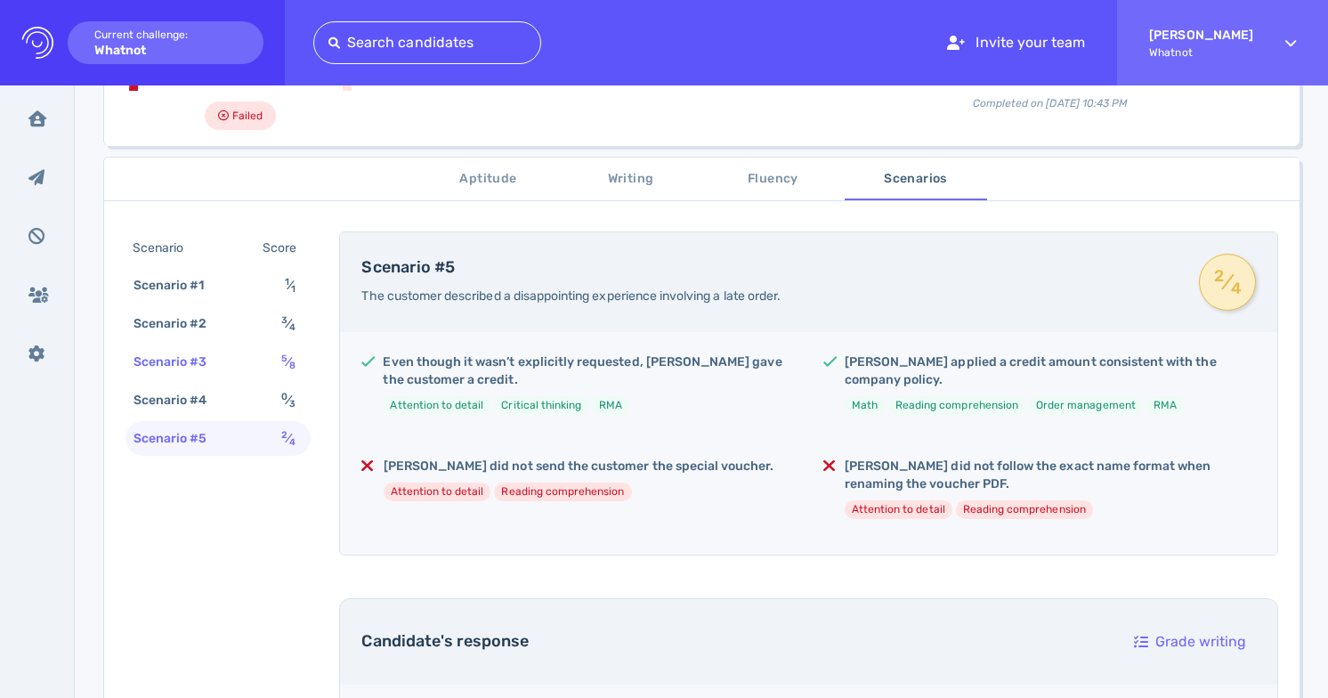
click at [288, 365] on span "5 ⁄ 8" at bounding box center [288, 361] width 14 height 15
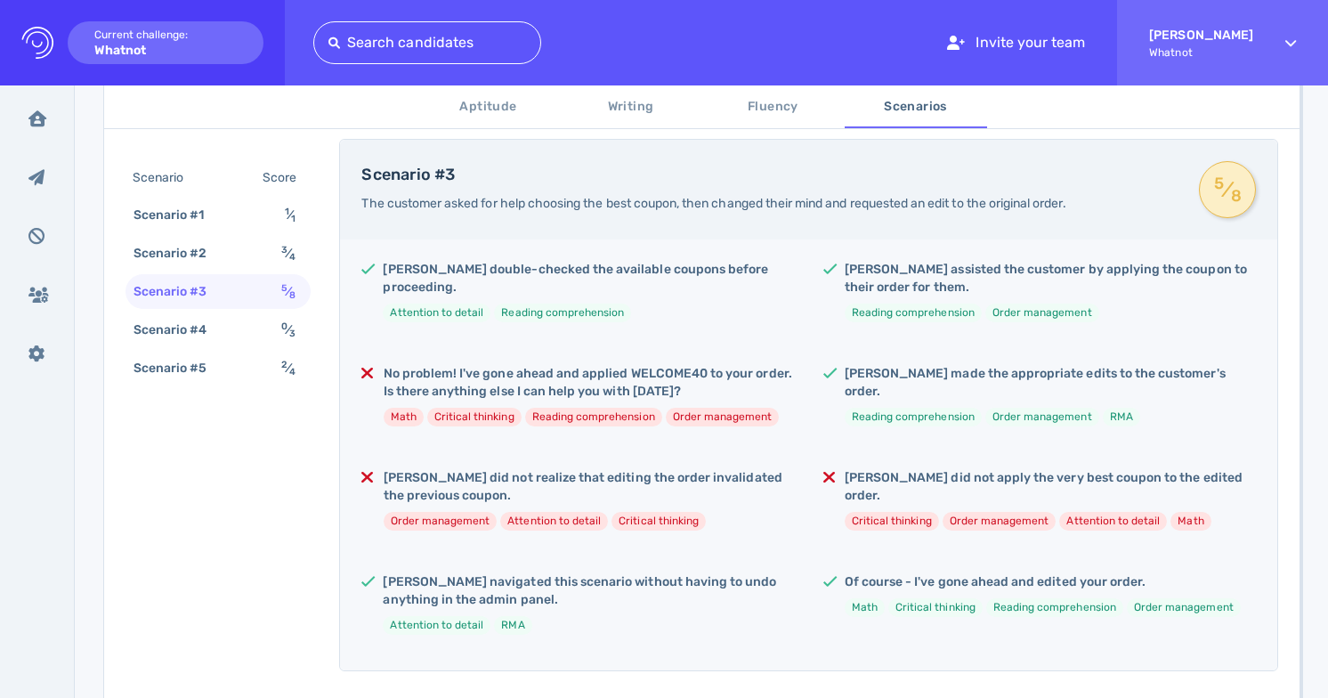
scroll to position [373, 0]
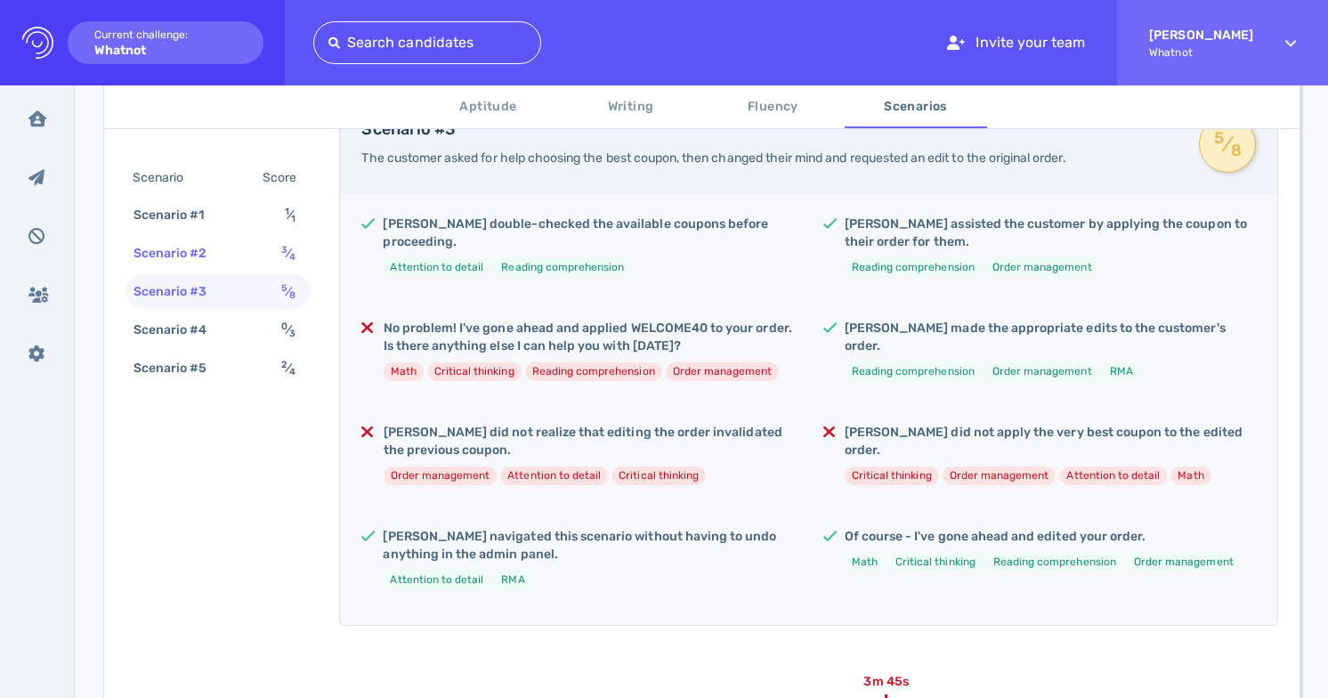
click at [190, 253] on div "Scenario #2" at bounding box center [179, 253] width 99 height 26
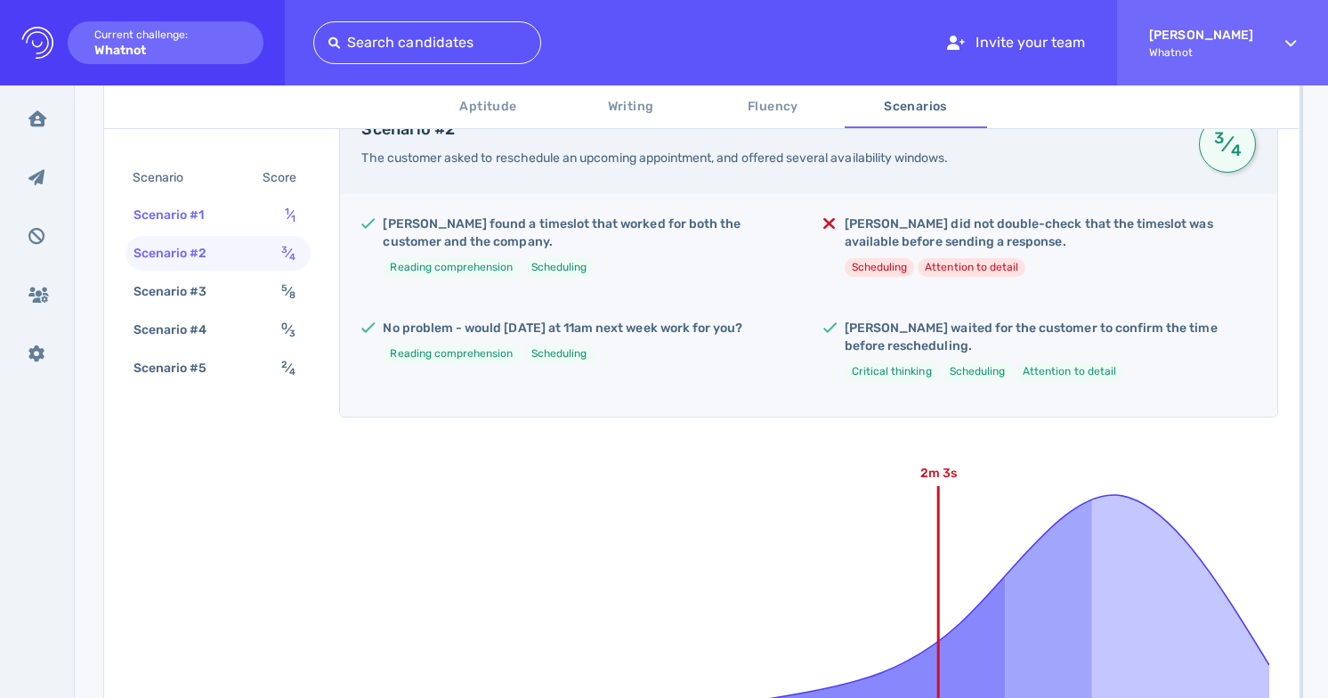
click at [215, 226] on div "Scenario #1" at bounding box center [178, 215] width 96 height 26
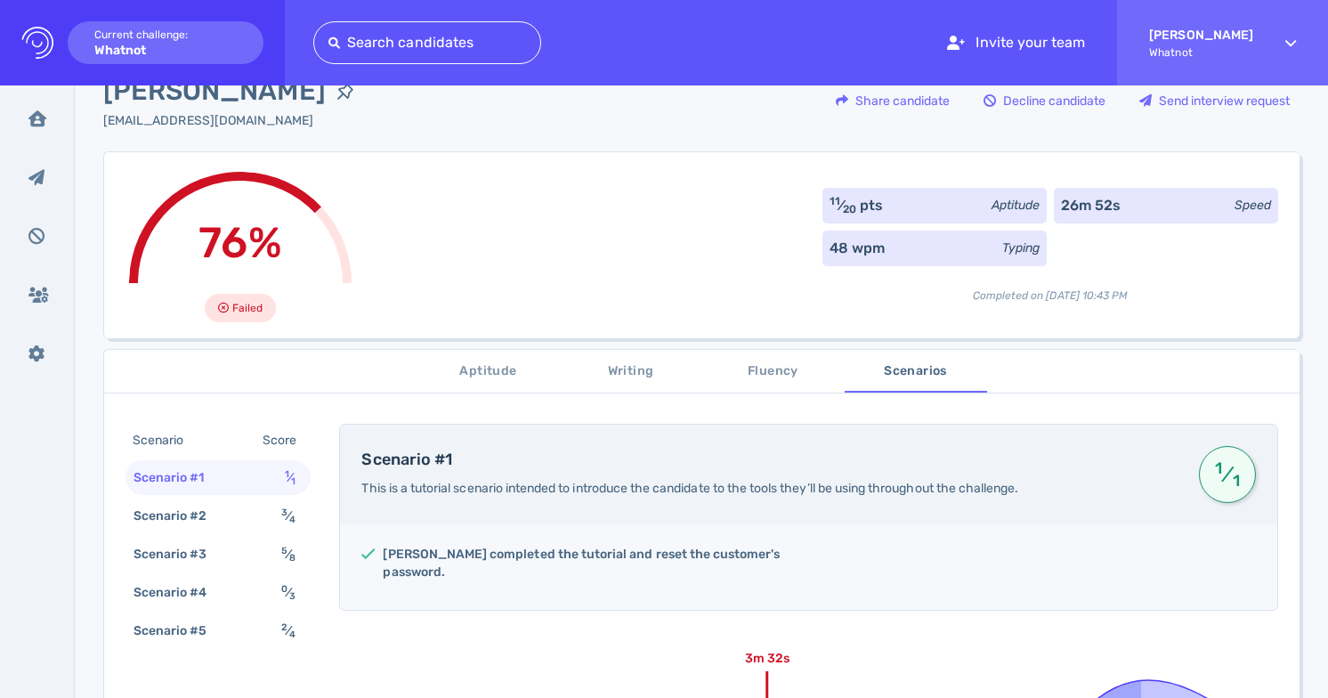
scroll to position [10, 0]
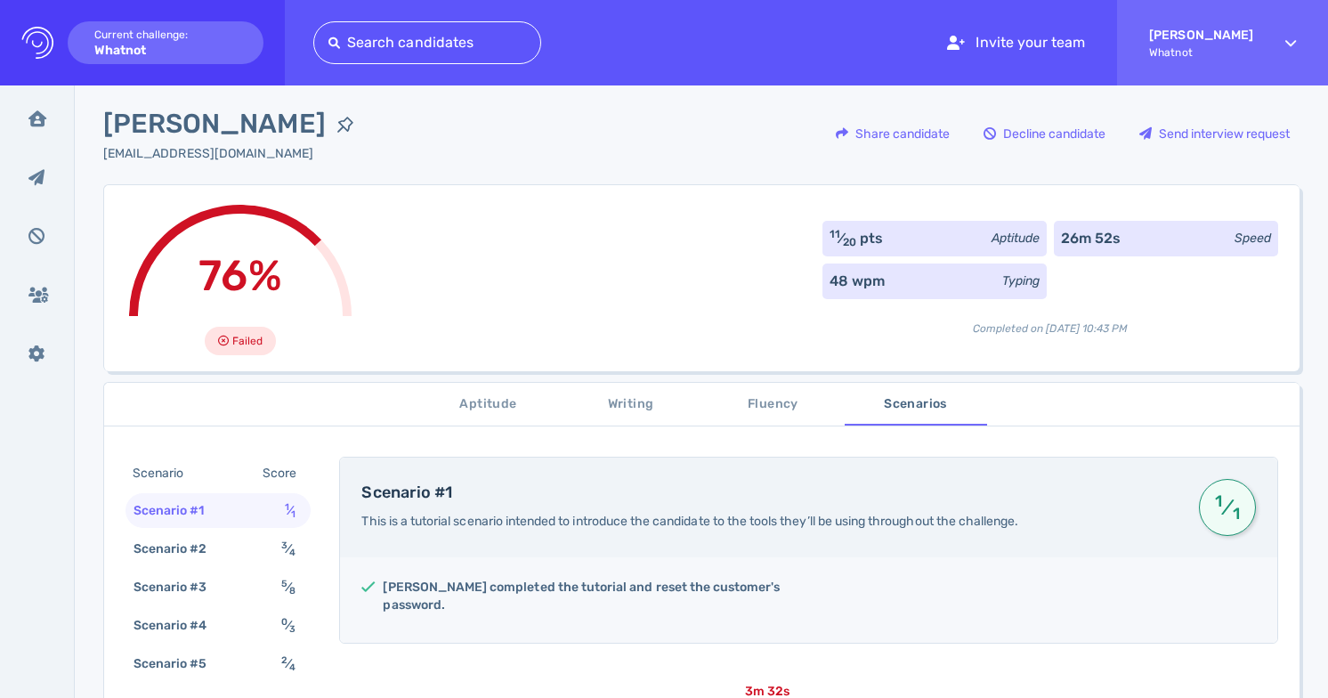
click at [472, 400] on span "Aptitude" at bounding box center [488, 405] width 121 height 22
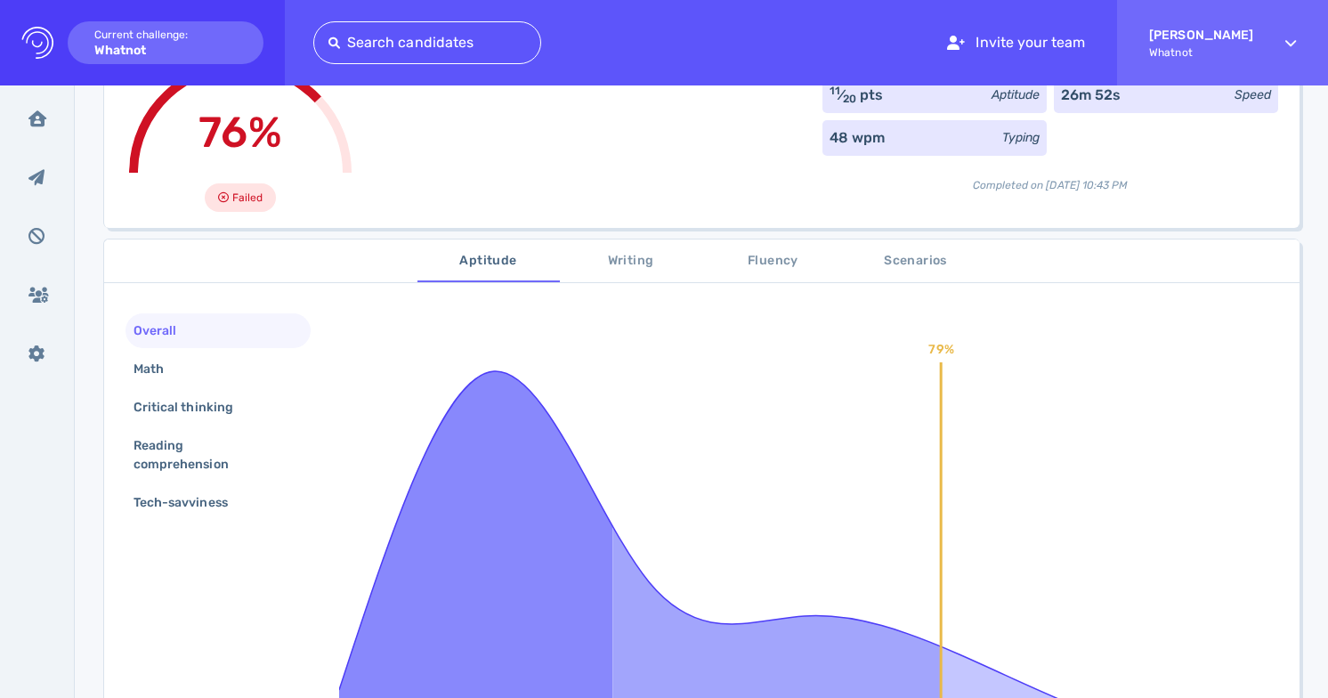
scroll to position [158, 0]
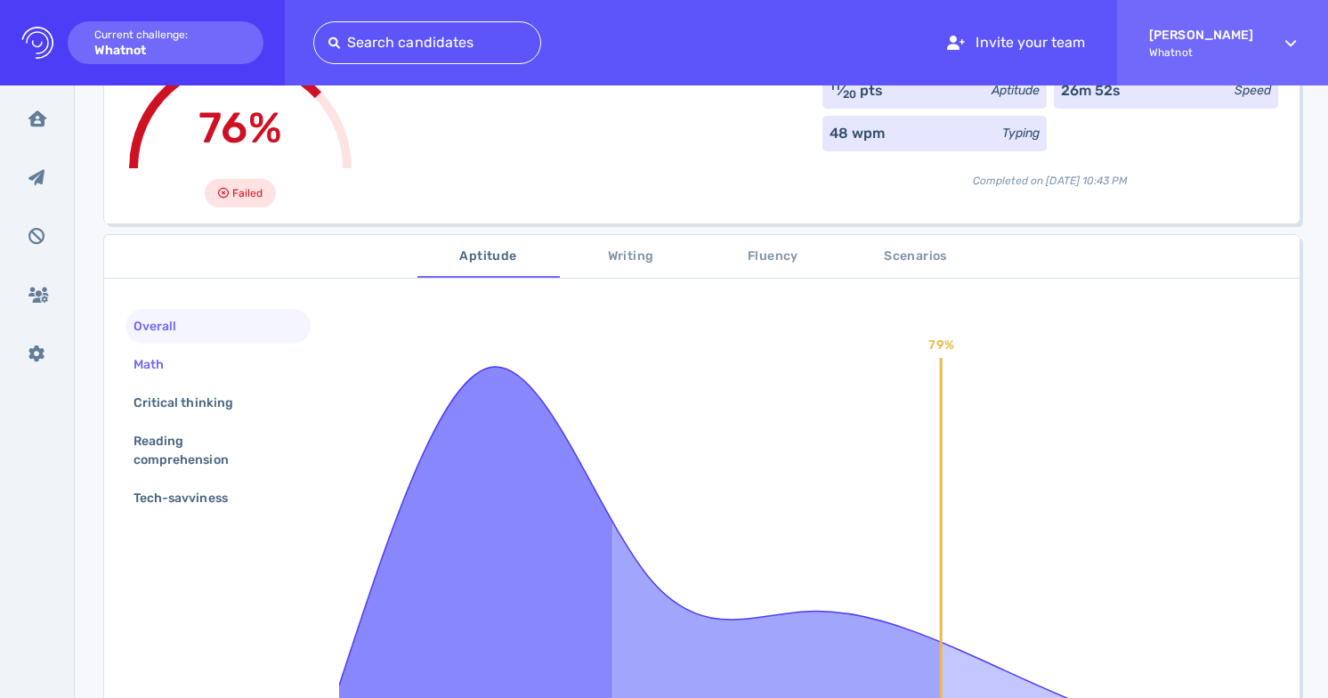
click at [179, 355] on div "Math" at bounding box center [157, 365] width 55 height 26
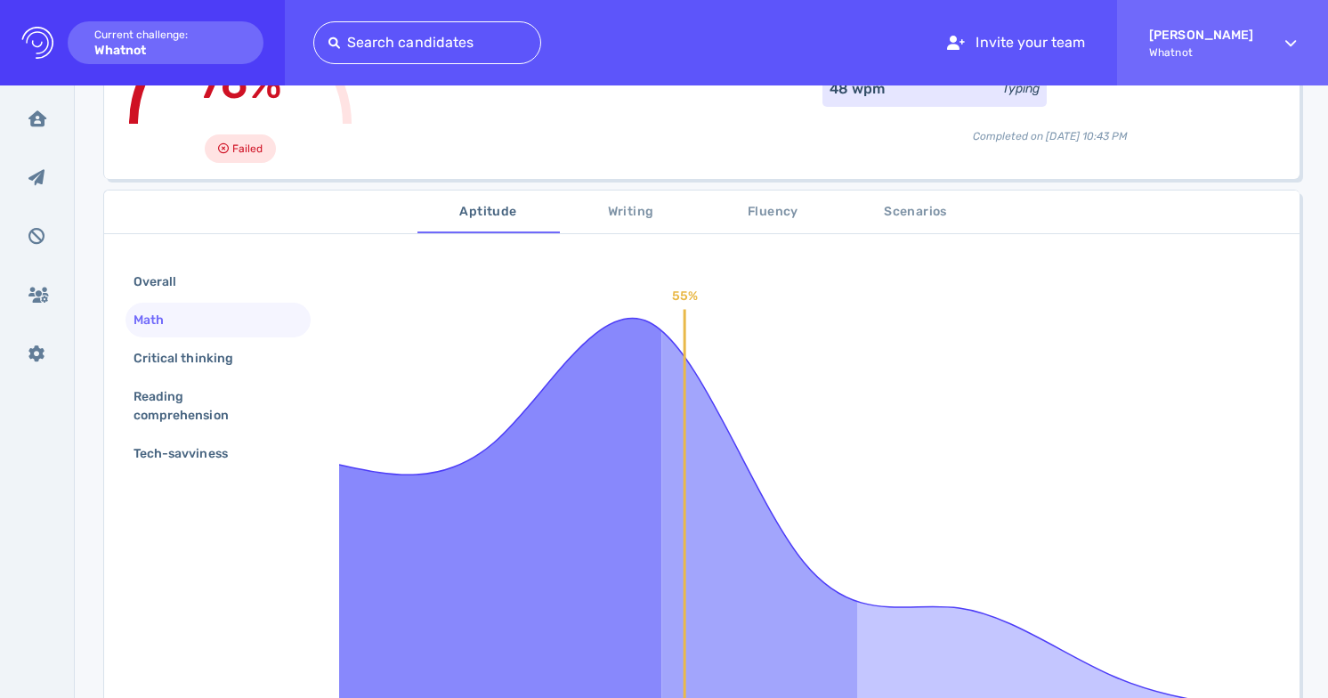
scroll to position [218, 0]
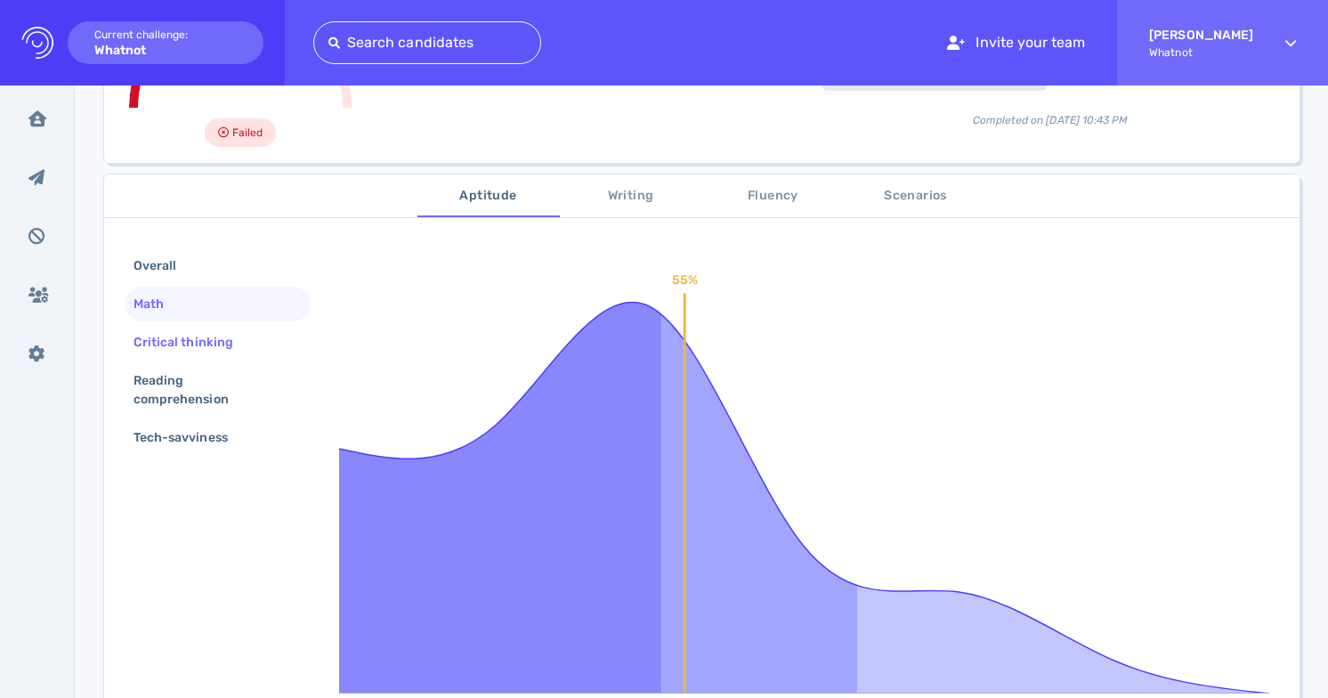
click at [282, 345] on div "Critical thinking" at bounding box center [218, 342] width 185 height 35
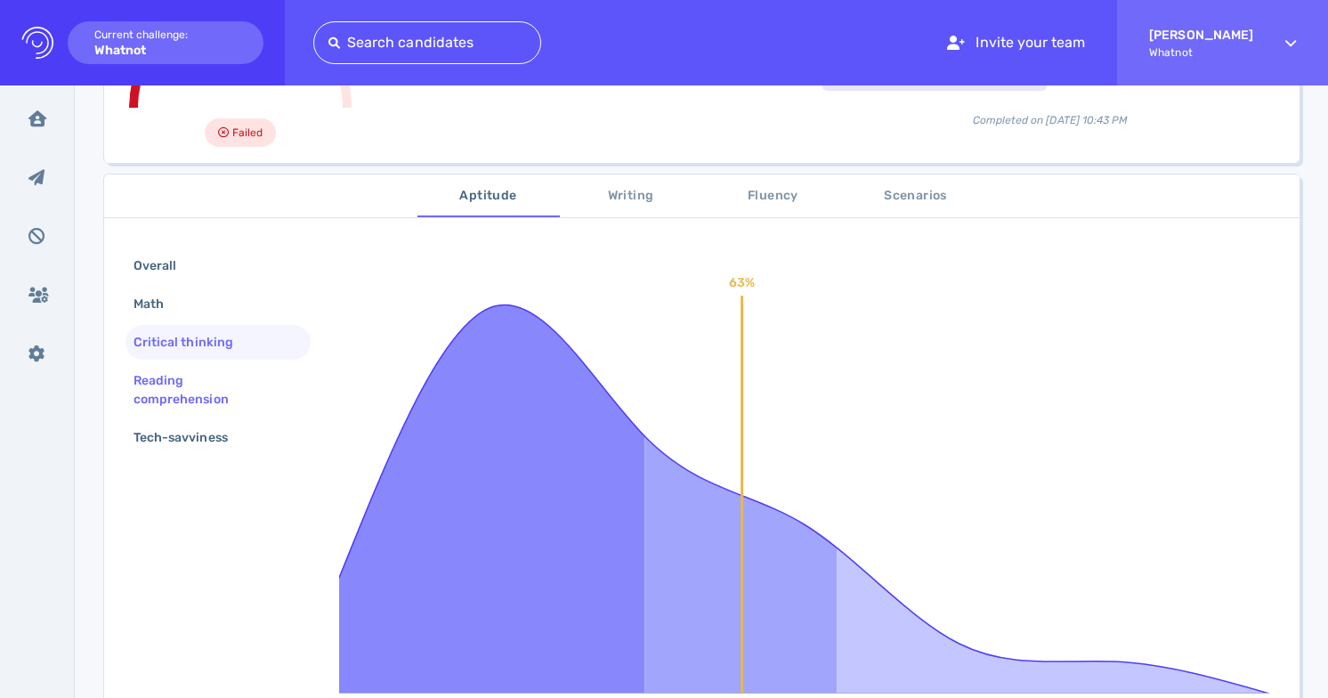
click at [257, 379] on div "Reading comprehension" at bounding box center [211, 390] width 162 height 45
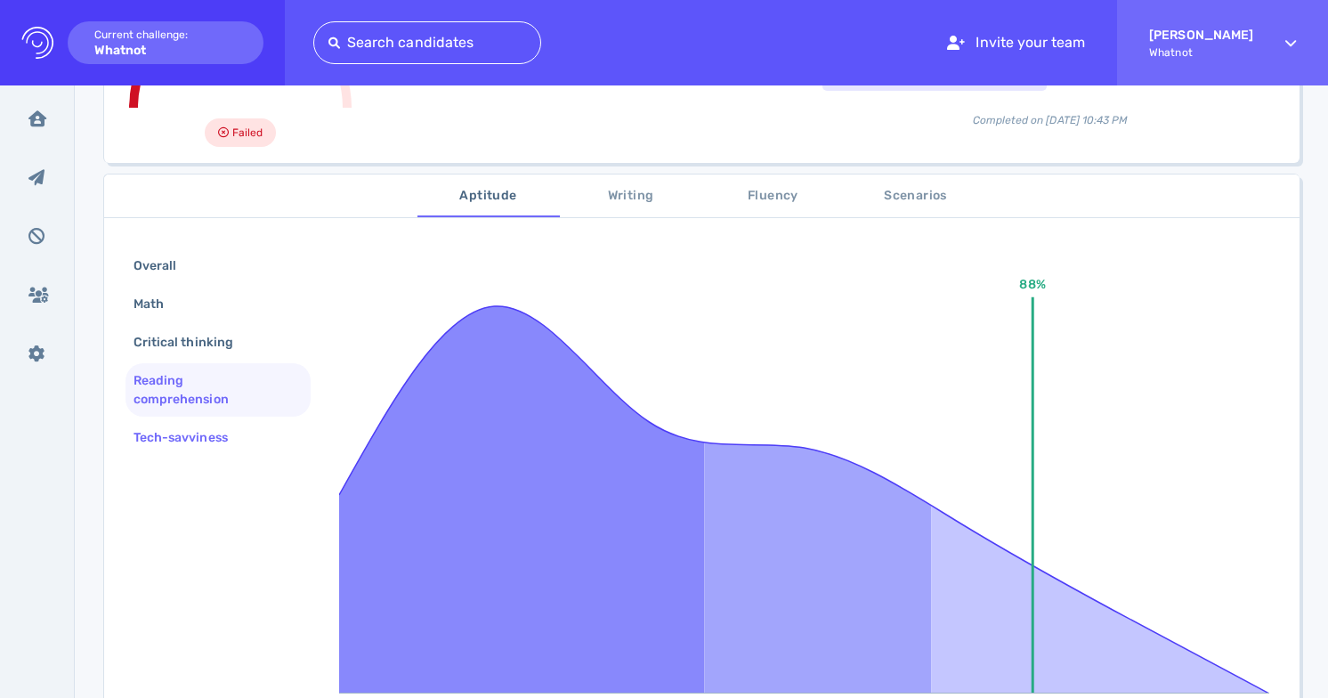
click at [237, 426] on div "Tech-savviness" at bounding box center [189, 438] width 119 height 26
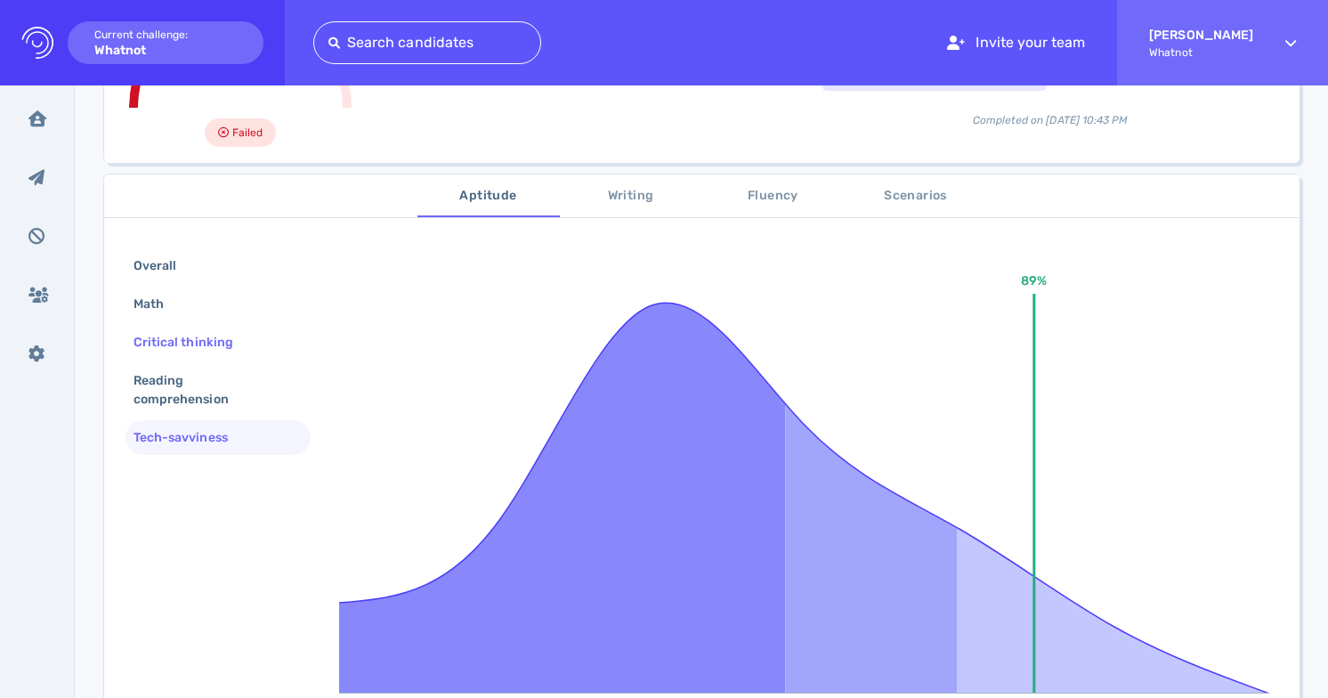
click at [233, 349] on div "Critical thinking" at bounding box center [192, 342] width 125 height 26
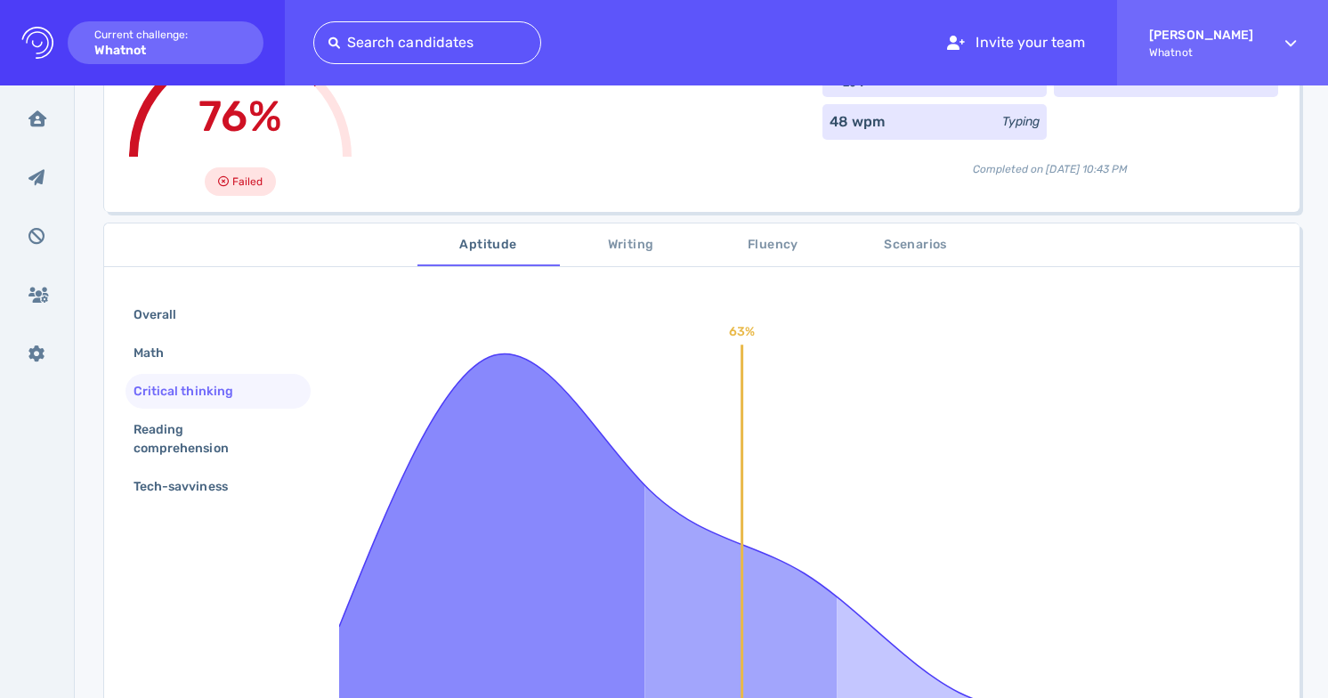
scroll to position [207, 0]
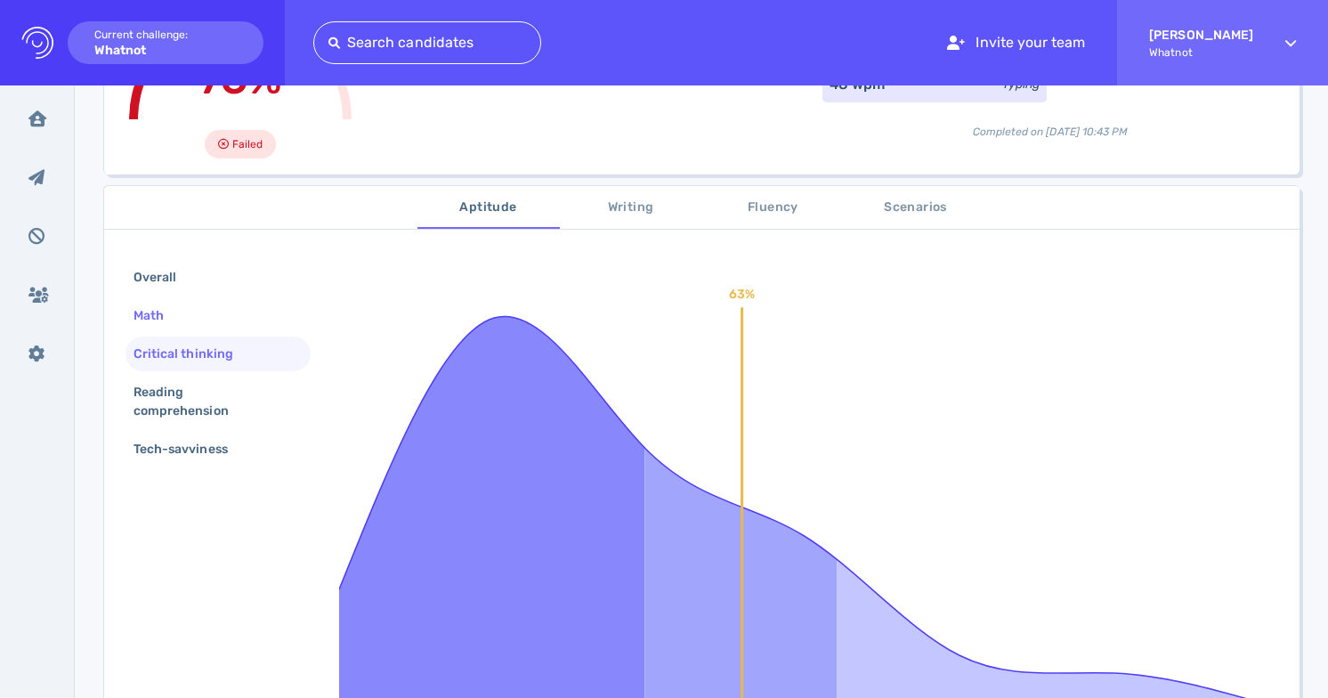
click at [195, 311] on div "Math" at bounding box center [218, 315] width 185 height 35
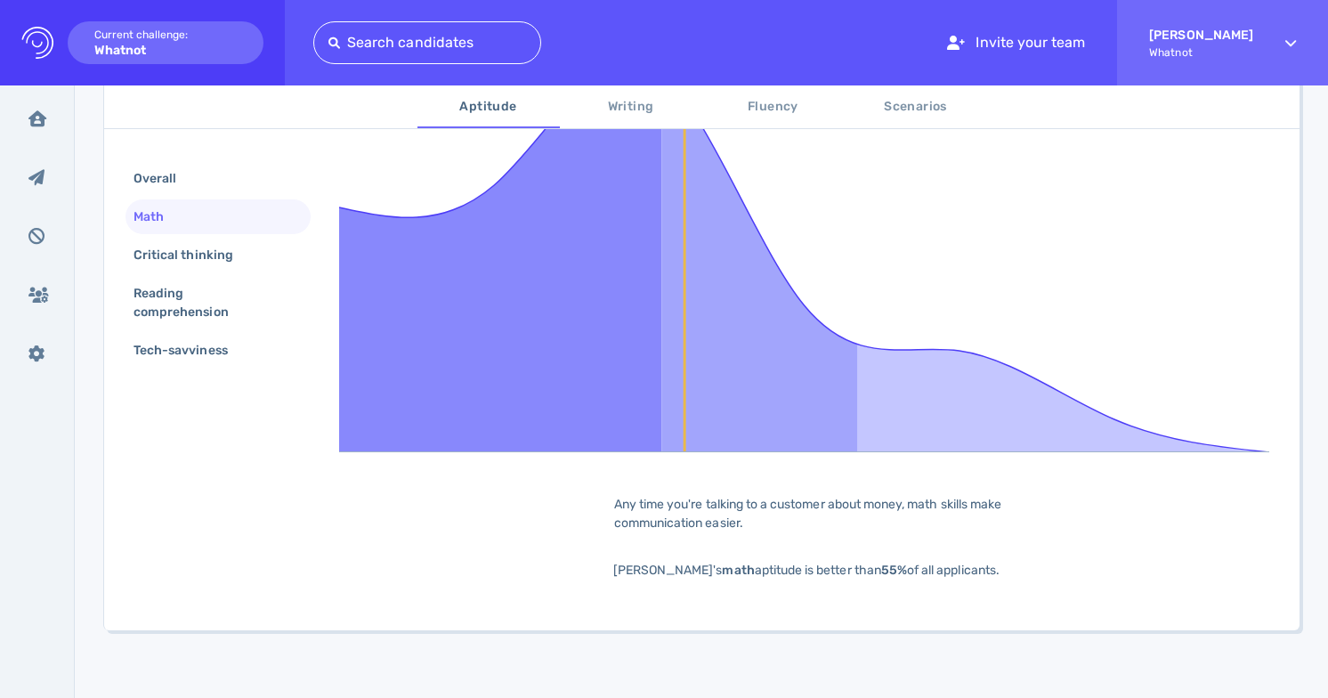
scroll to position [463, 0]
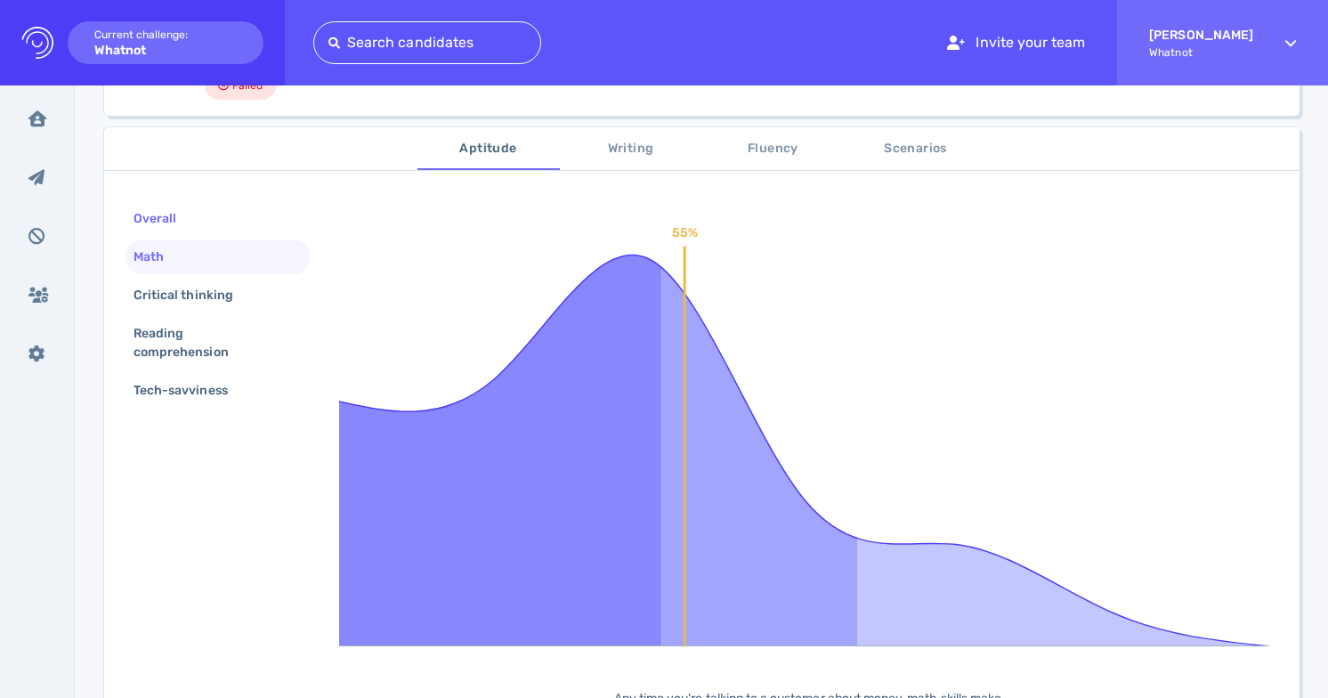
click at [213, 227] on div "Overall" at bounding box center [218, 218] width 185 height 35
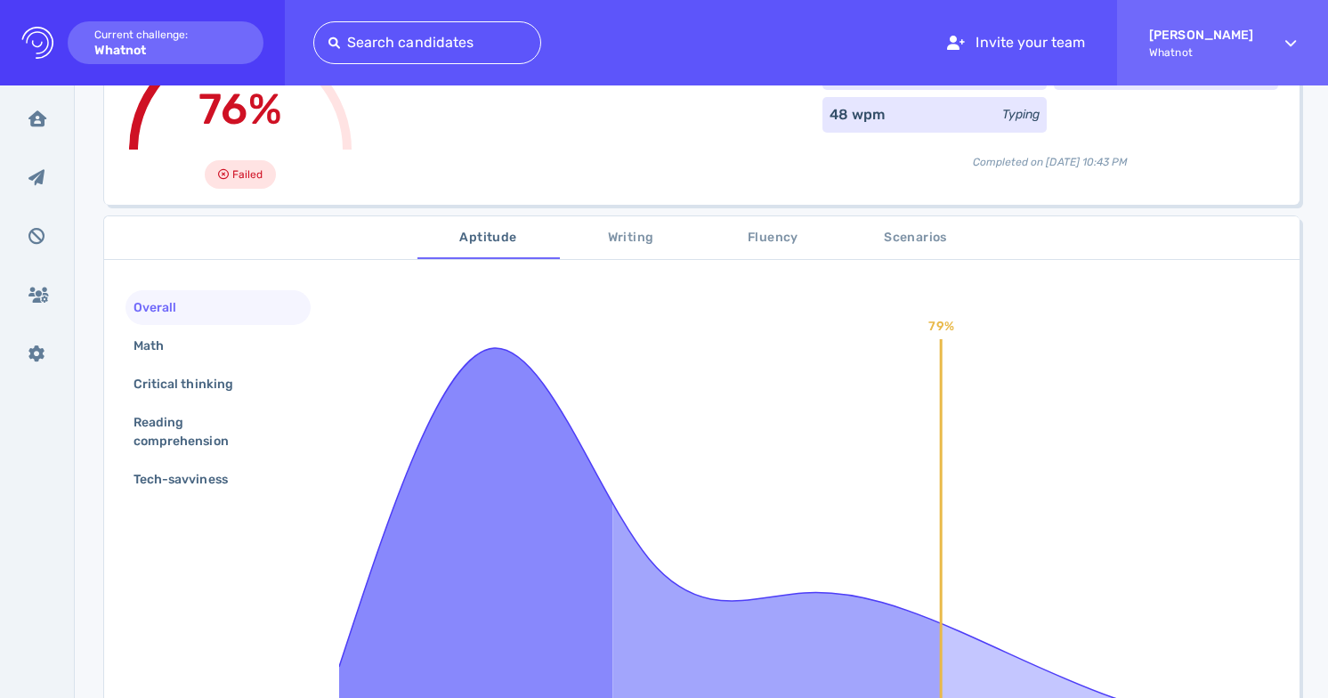
scroll to position [59, 0]
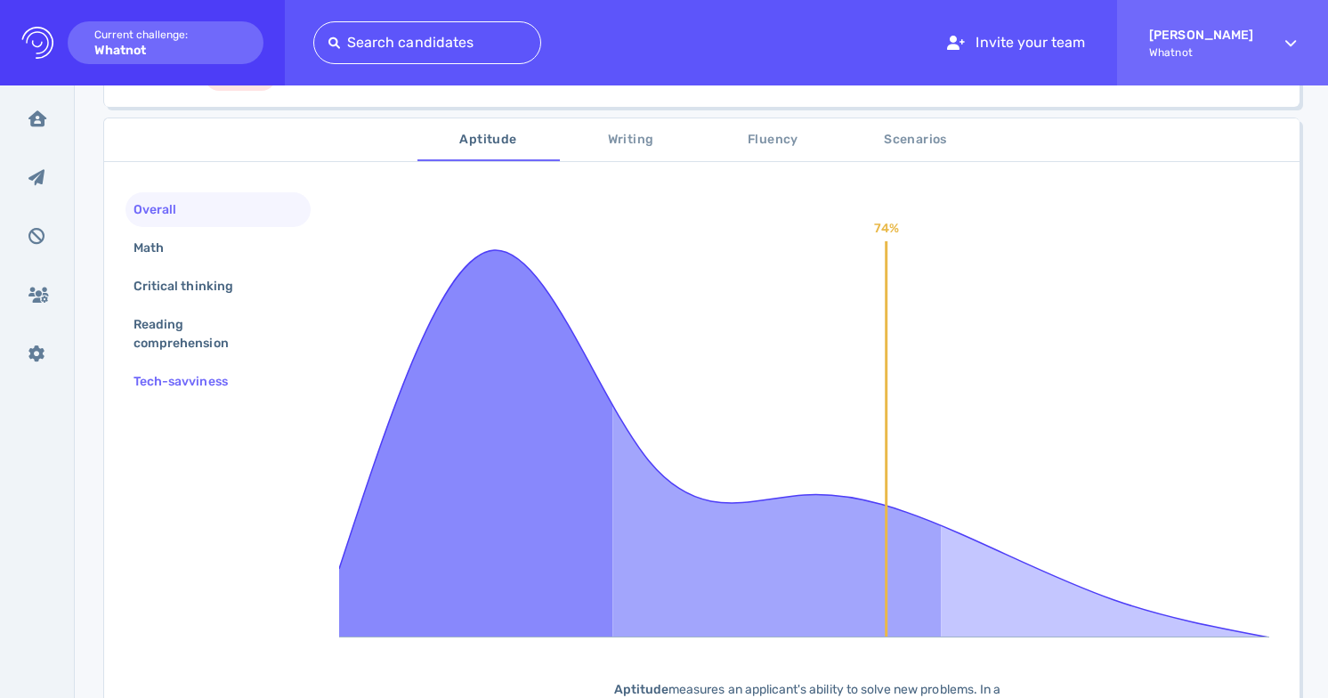
click at [248, 394] on div "Tech-savviness" at bounding box center [218, 381] width 185 height 35
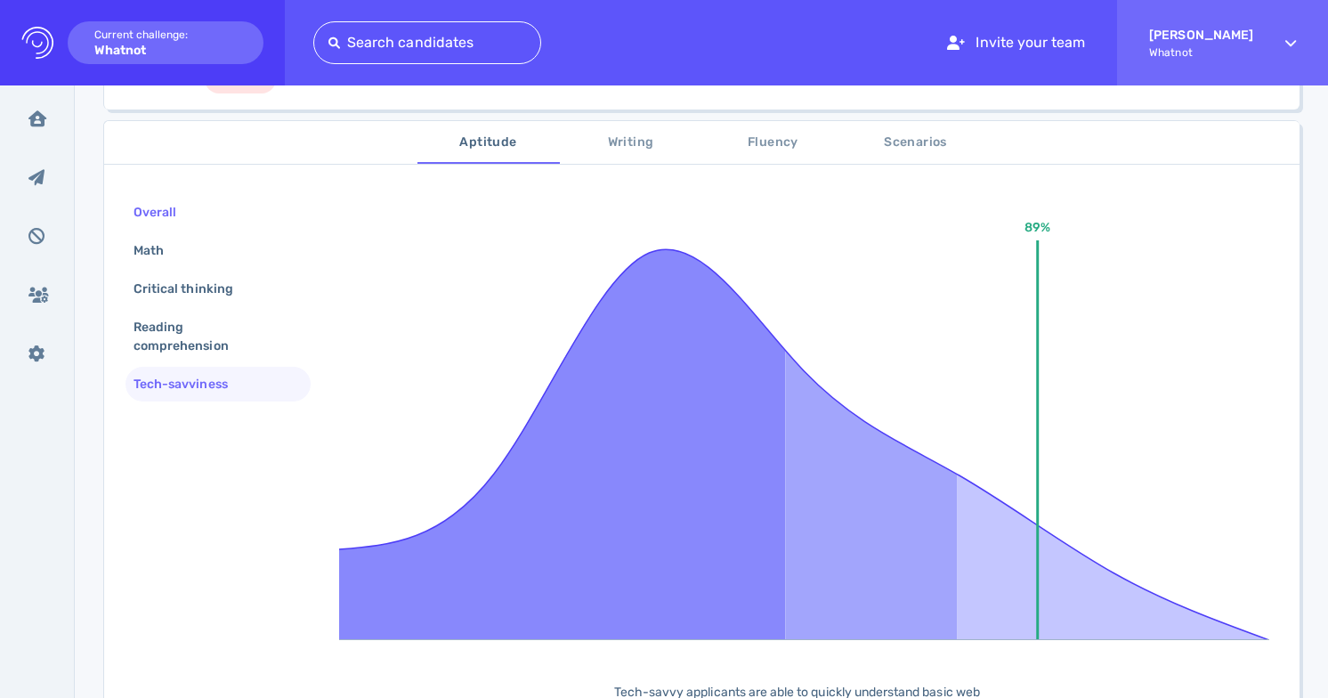
click at [239, 201] on div "Overall" at bounding box center [218, 212] width 185 height 35
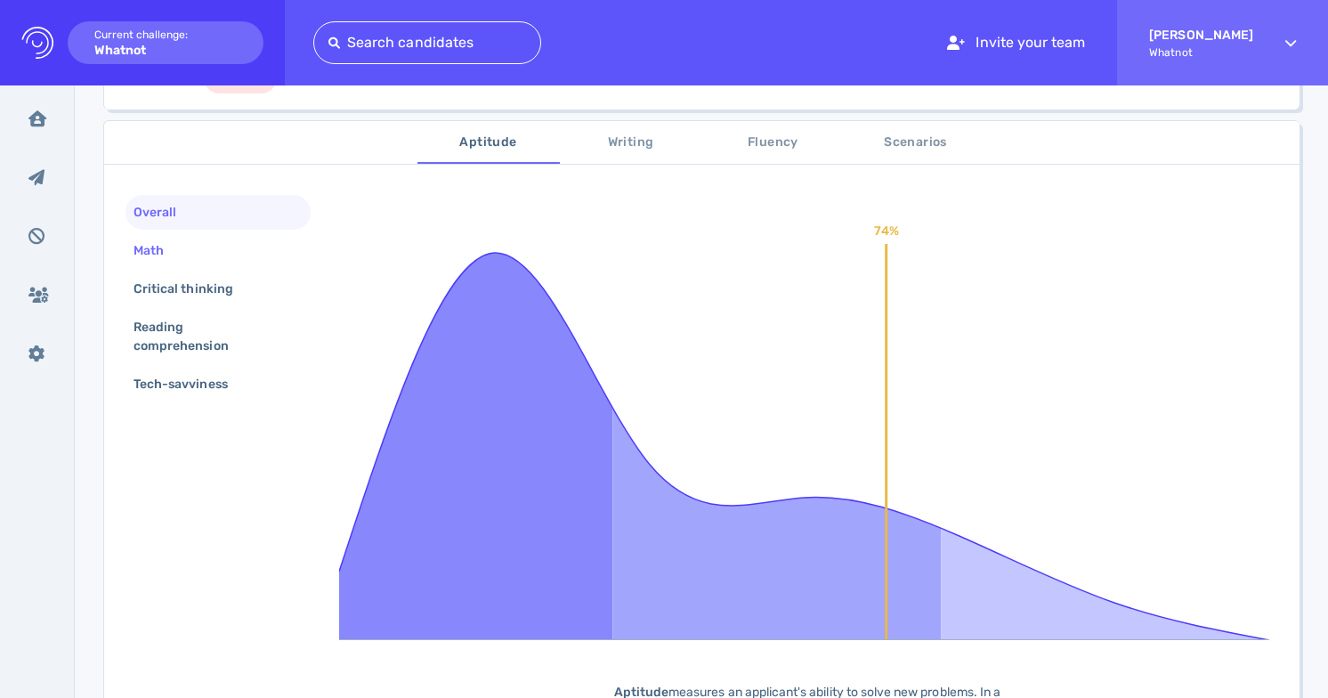
click at [234, 258] on div "Math" at bounding box center [218, 250] width 185 height 35
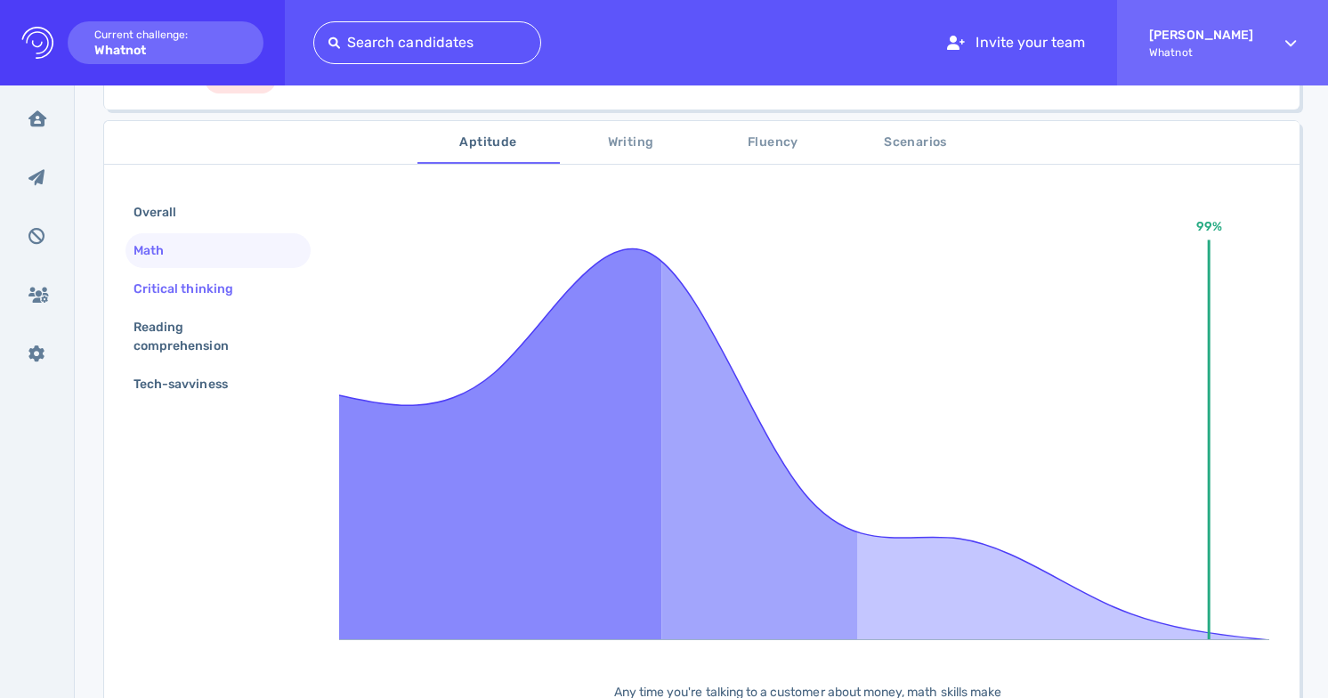
click at [231, 287] on div "Critical thinking" at bounding box center [192, 289] width 125 height 26
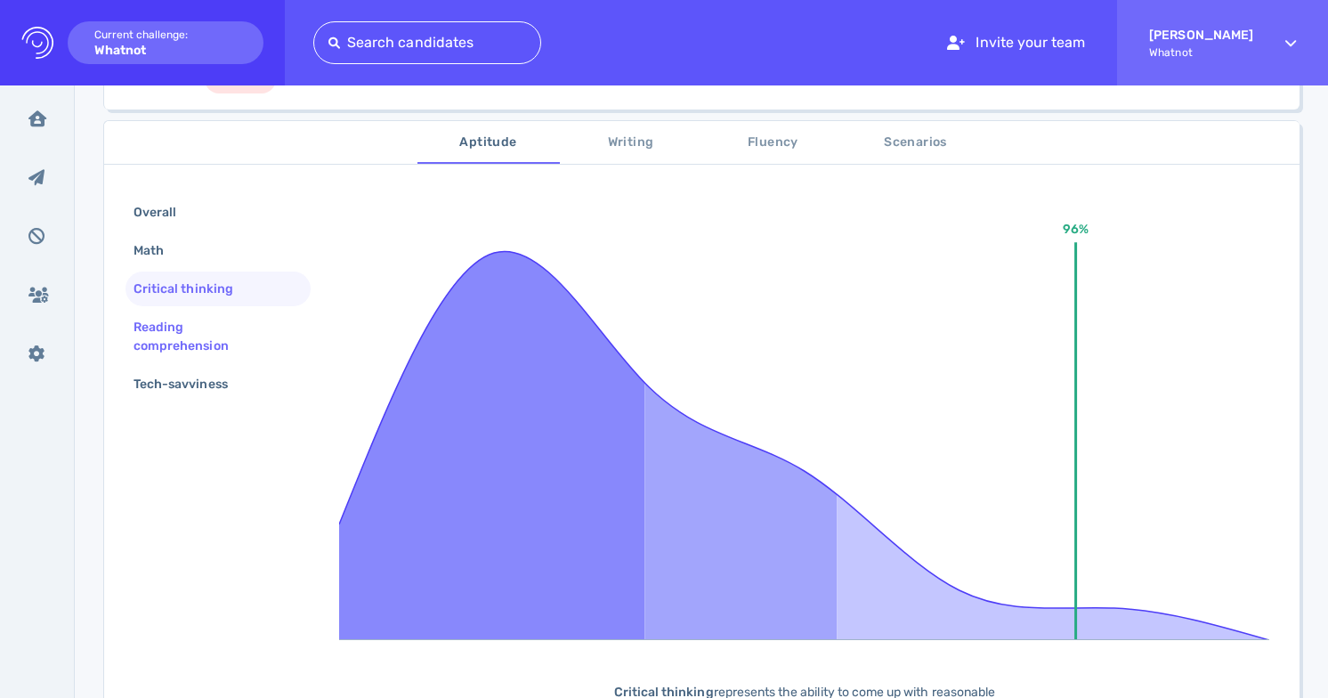
click at [233, 317] on div "Reading comprehension" at bounding box center [211, 336] width 162 height 45
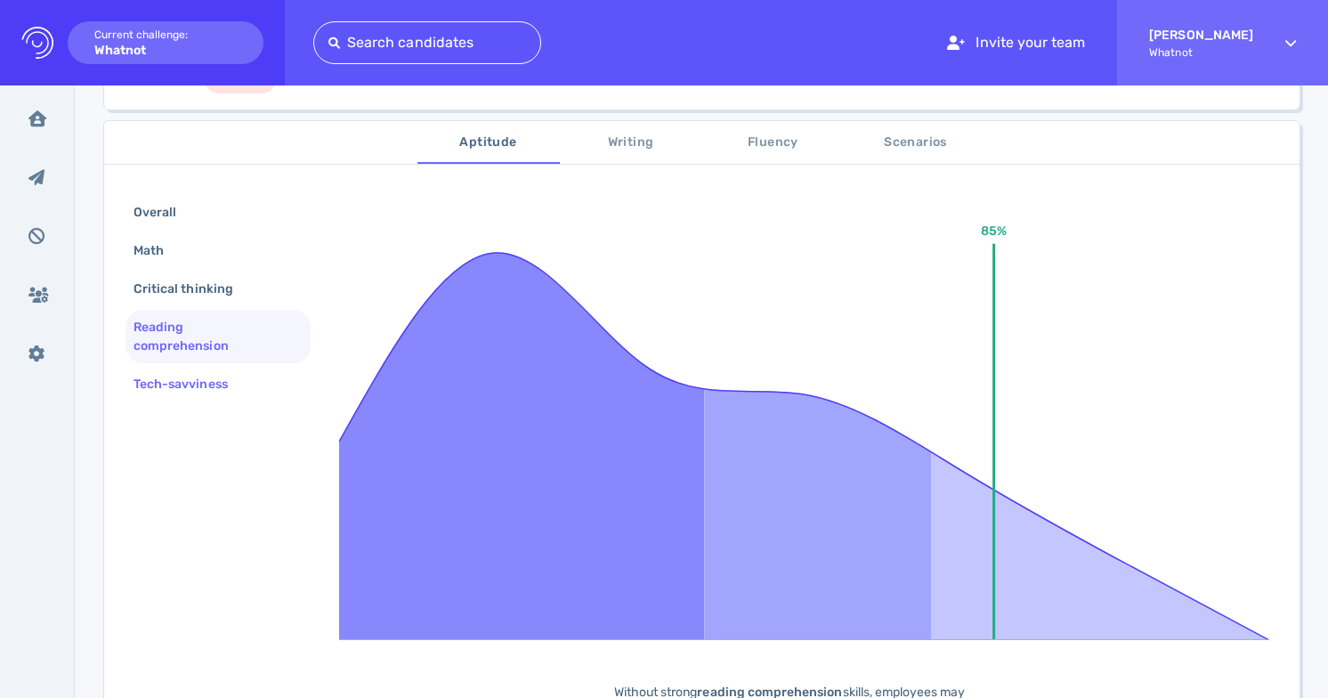
click at [228, 369] on div "Tech-savviness" at bounding box center [218, 384] width 185 height 35
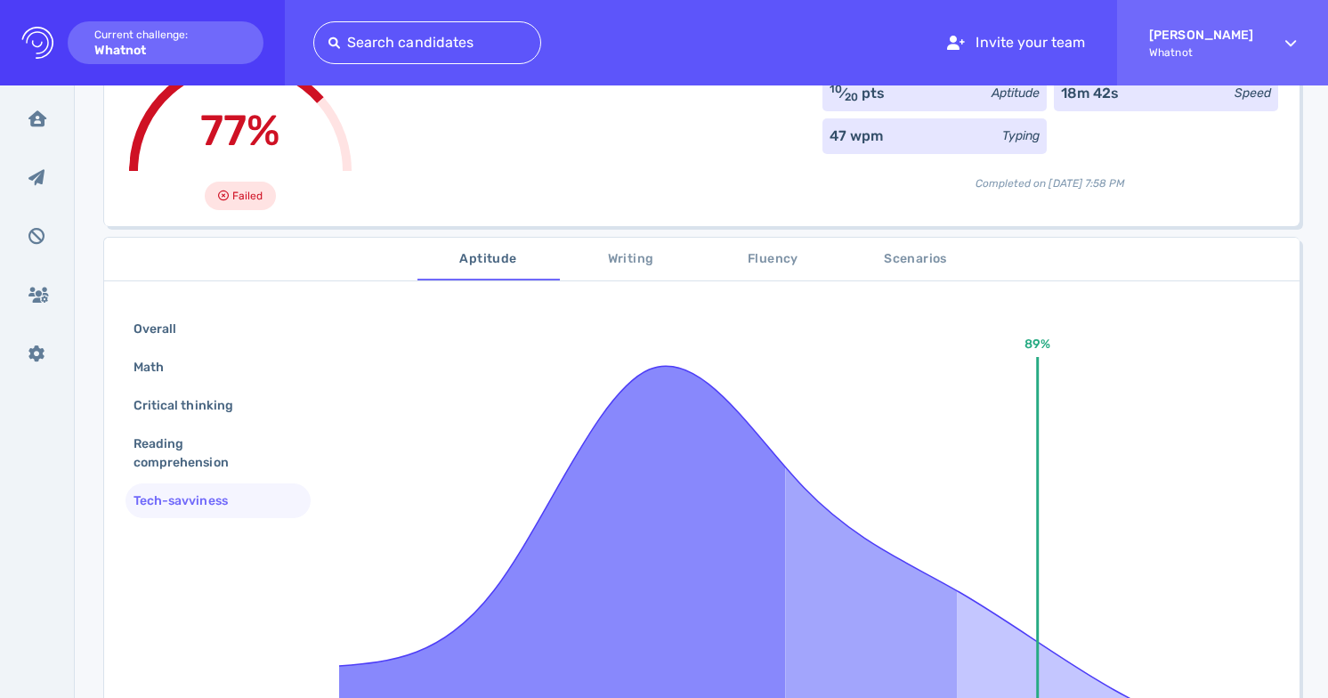
scroll to position [0, 0]
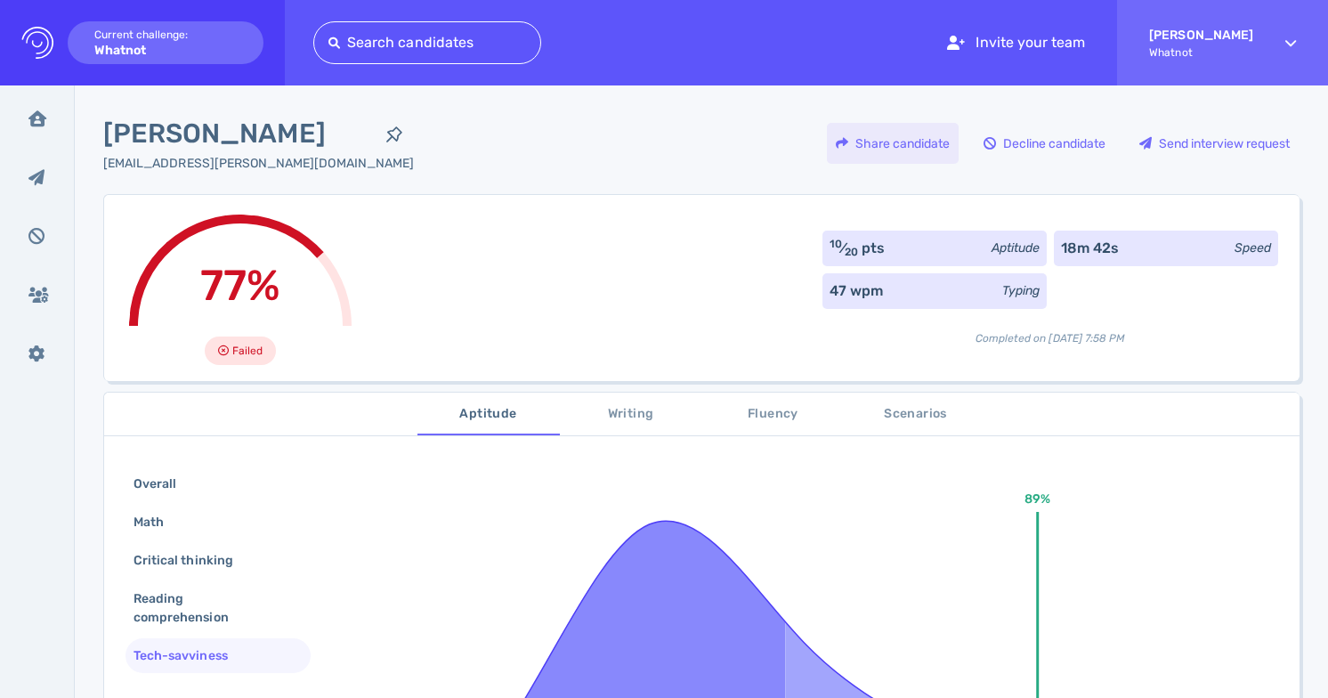
click at [925, 134] on div "Share candidate" at bounding box center [893, 143] width 132 height 41
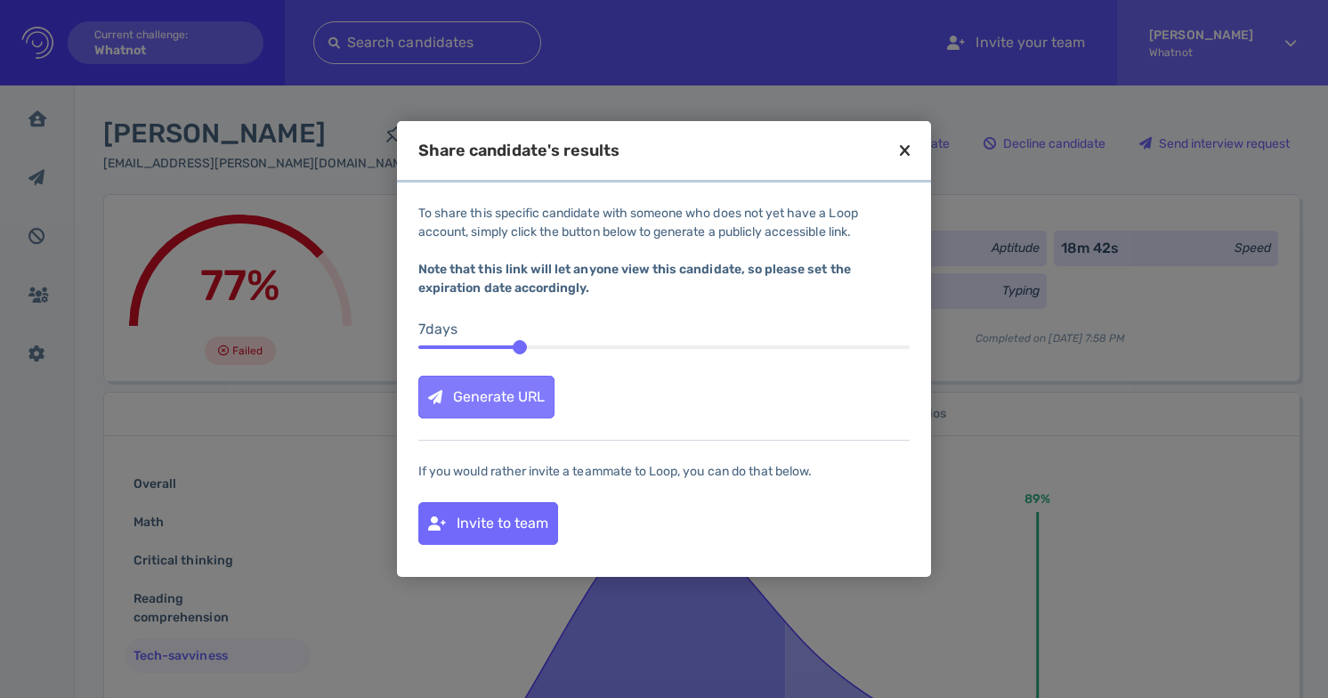
click at [533, 388] on div "Generate URL" at bounding box center [486, 397] width 134 height 41
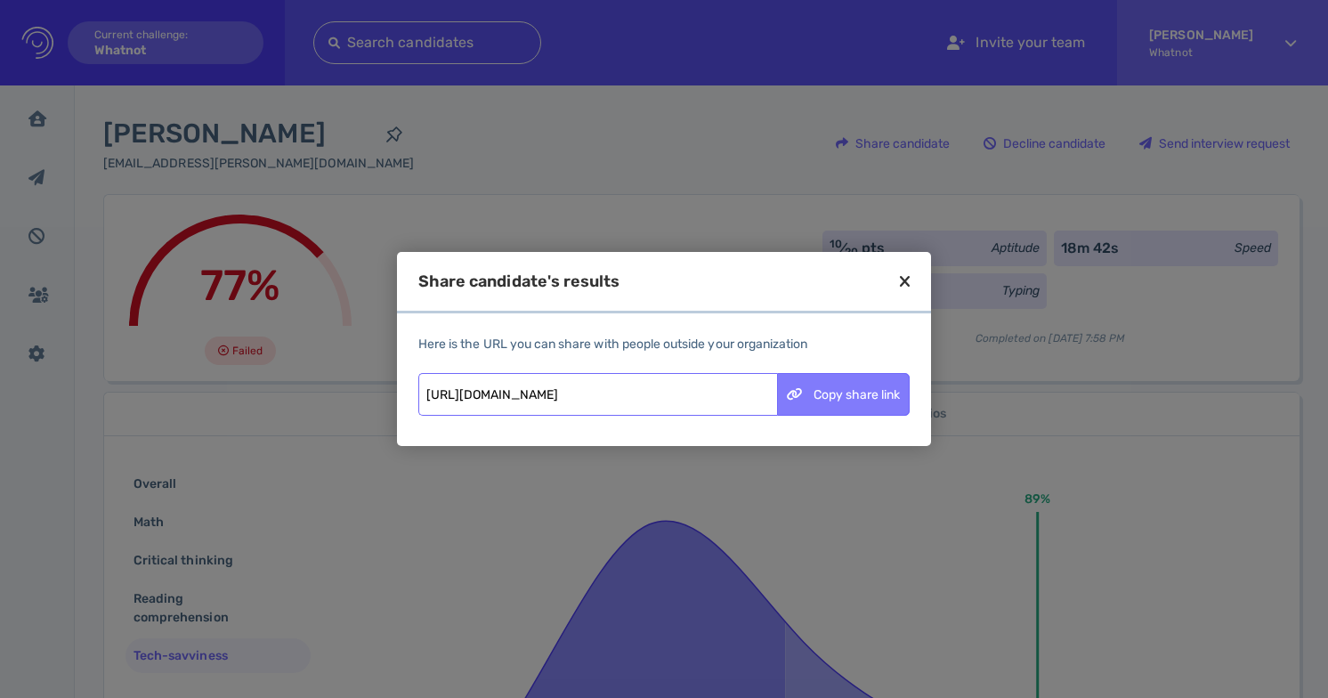
click at [851, 394] on div "Copy share link" at bounding box center [843, 394] width 131 height 41
click at [909, 279] on icon at bounding box center [905, 281] width 10 height 16
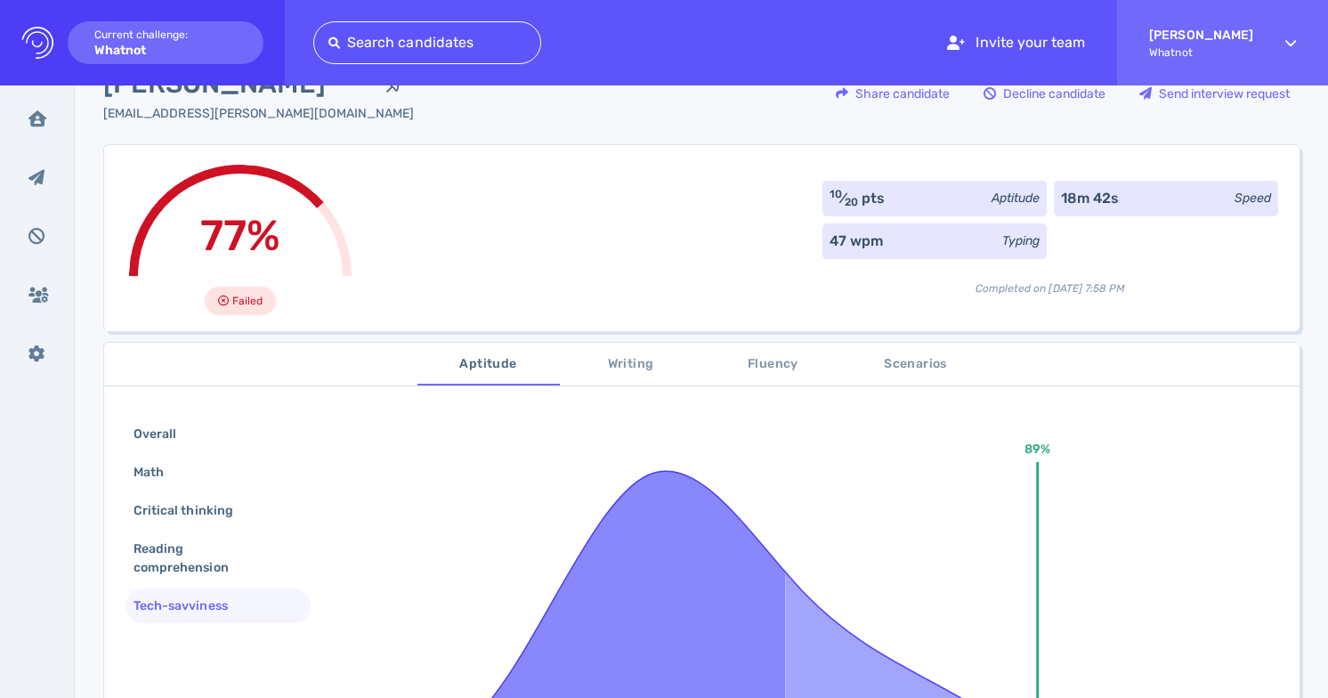
scroll to position [73, 0]
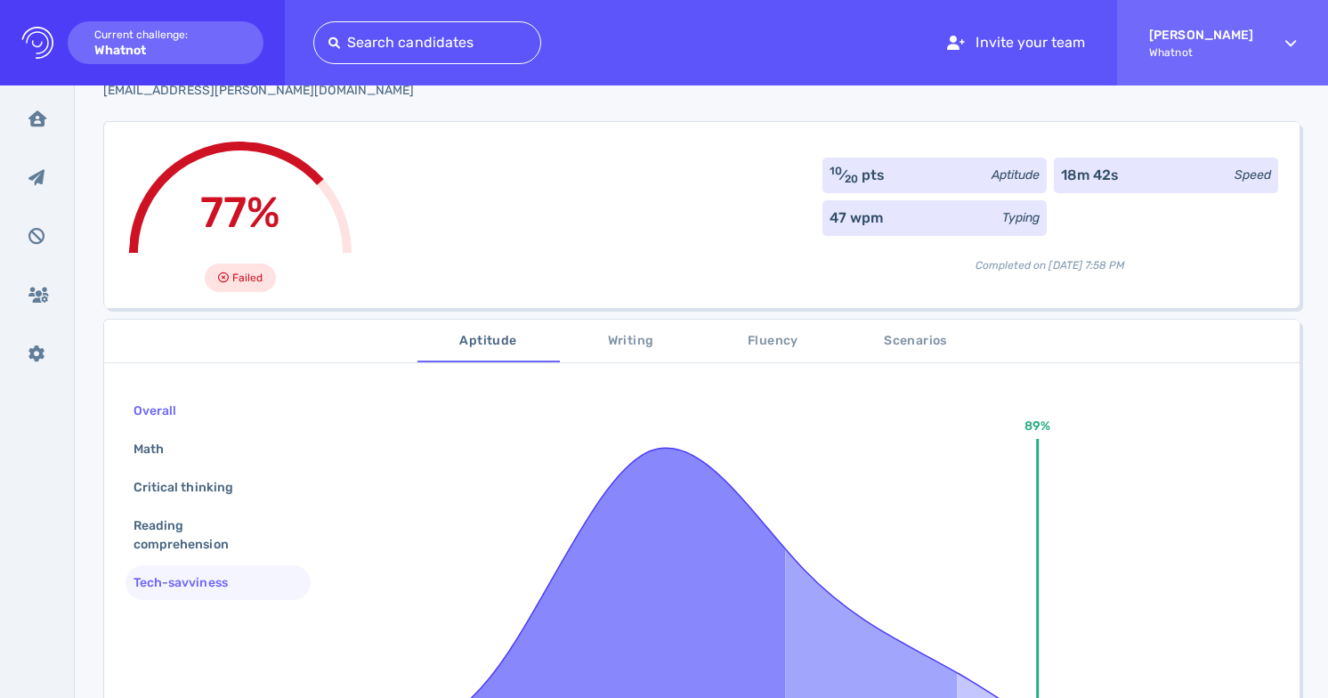
click at [207, 405] on div "Overall" at bounding box center [218, 411] width 185 height 35
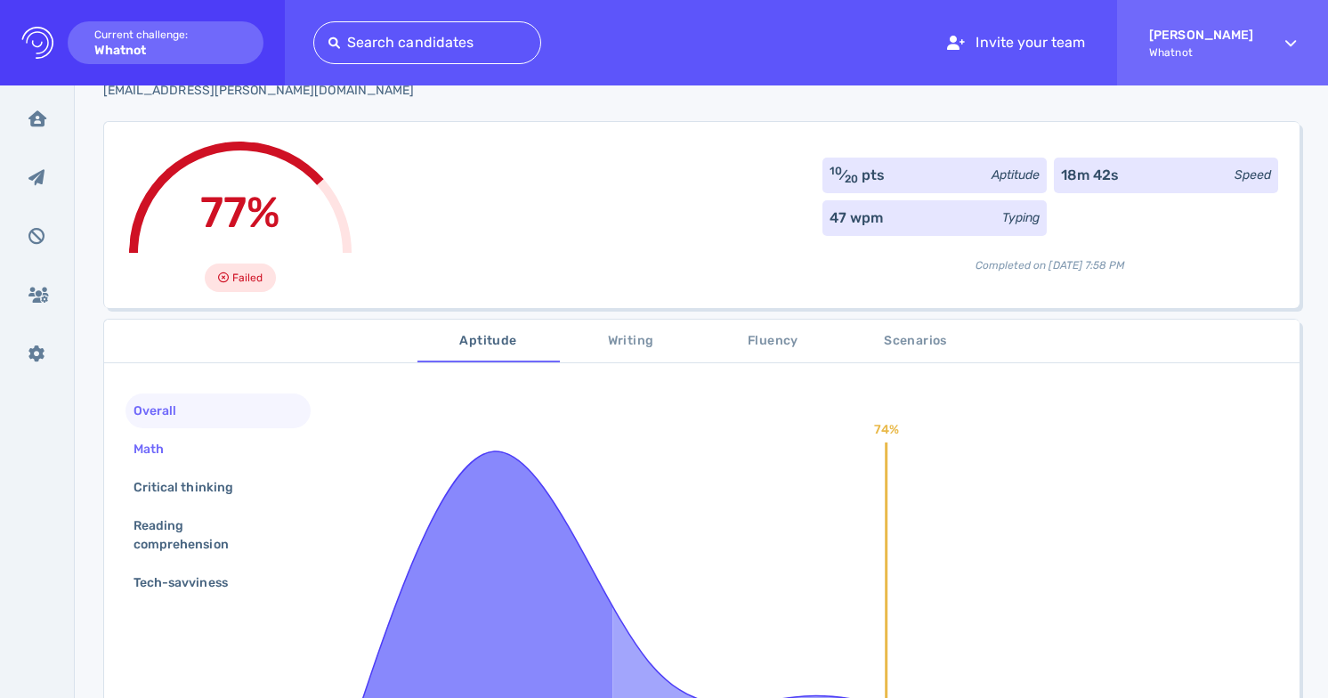
click at [207, 441] on div "Math" at bounding box center [218, 449] width 185 height 35
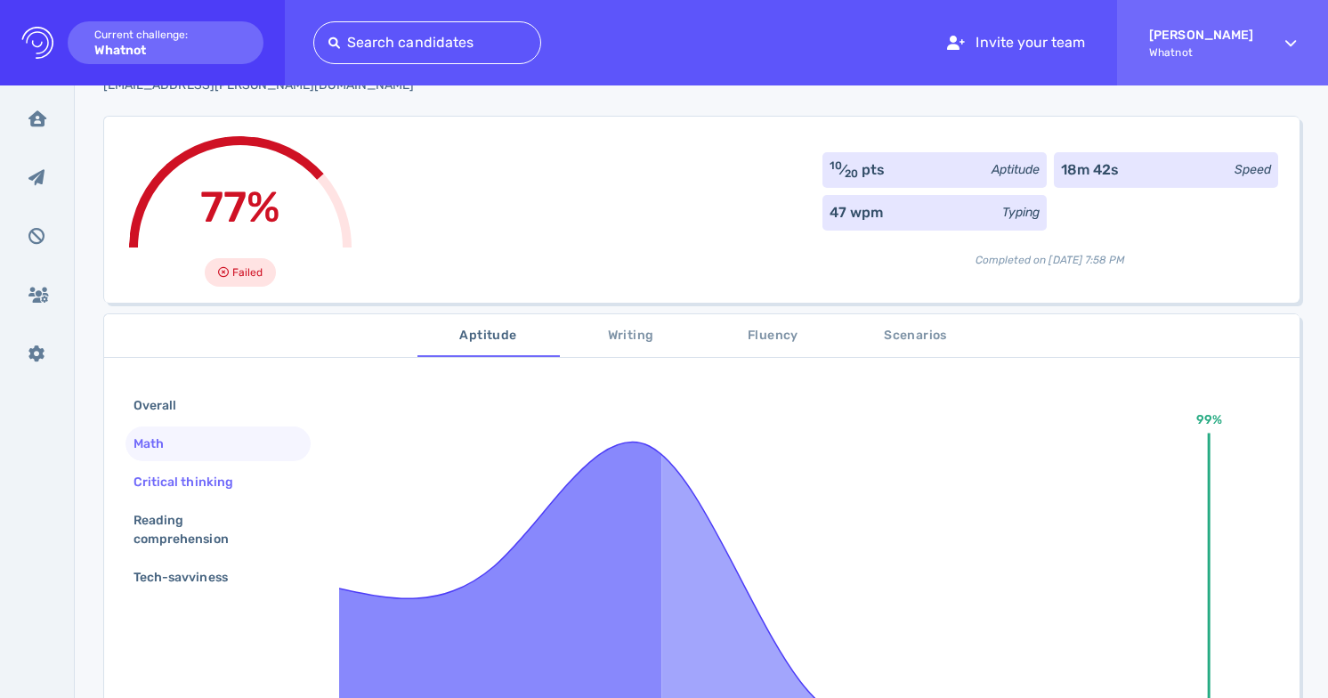
click at [217, 477] on div "Critical thinking" at bounding box center [192, 482] width 125 height 26
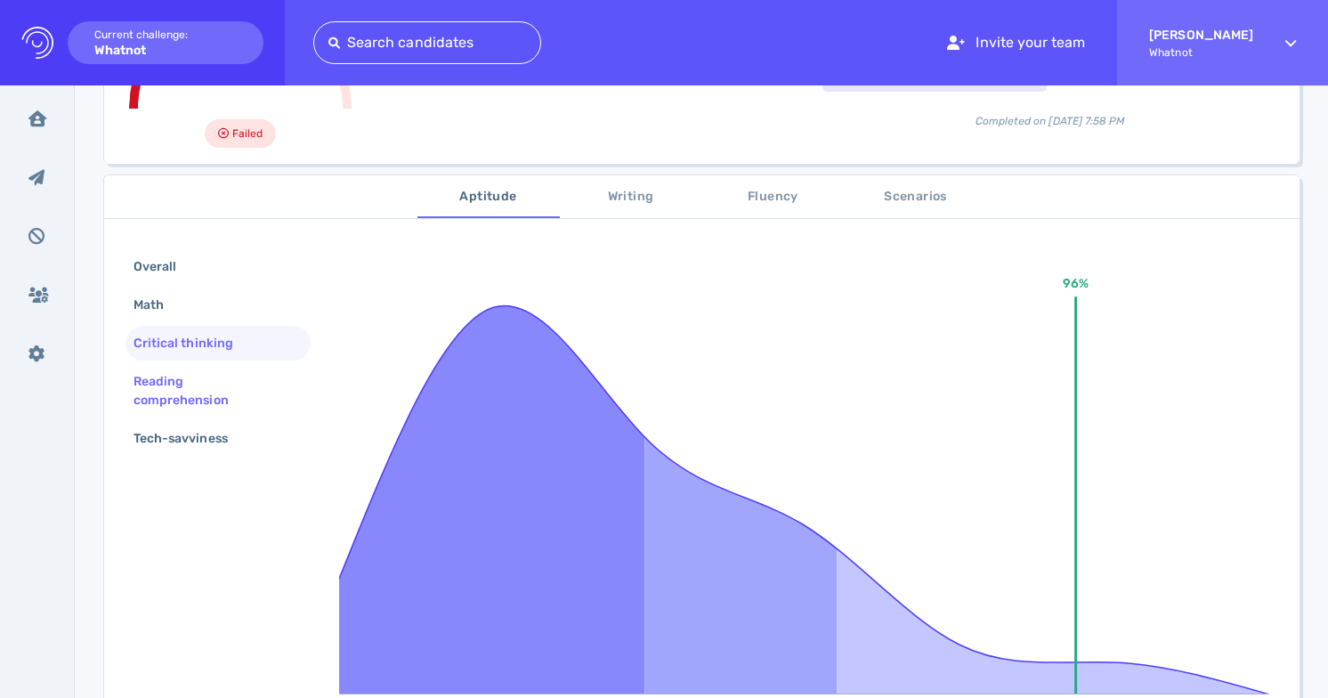
scroll to position [221, 0]
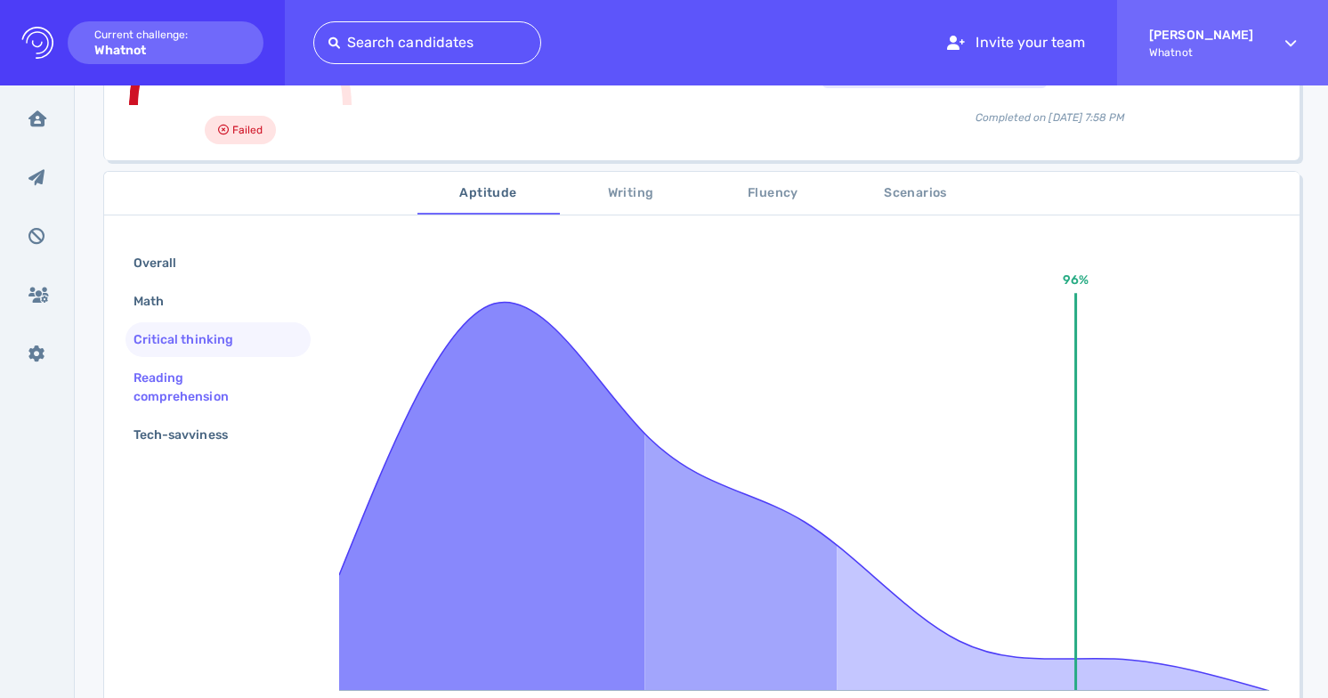
click at [177, 386] on div "Reading comprehension" at bounding box center [211, 387] width 162 height 45
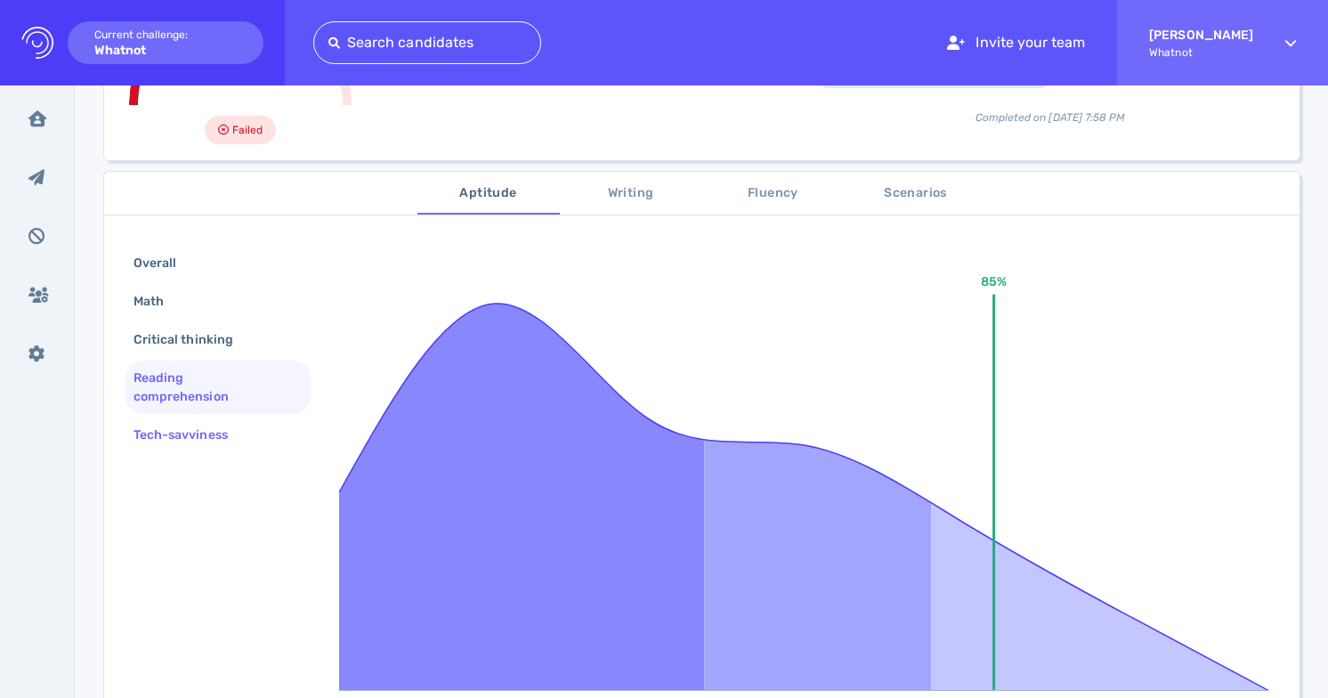
click at [190, 422] on div "Tech-savviness" at bounding box center [189, 435] width 119 height 26
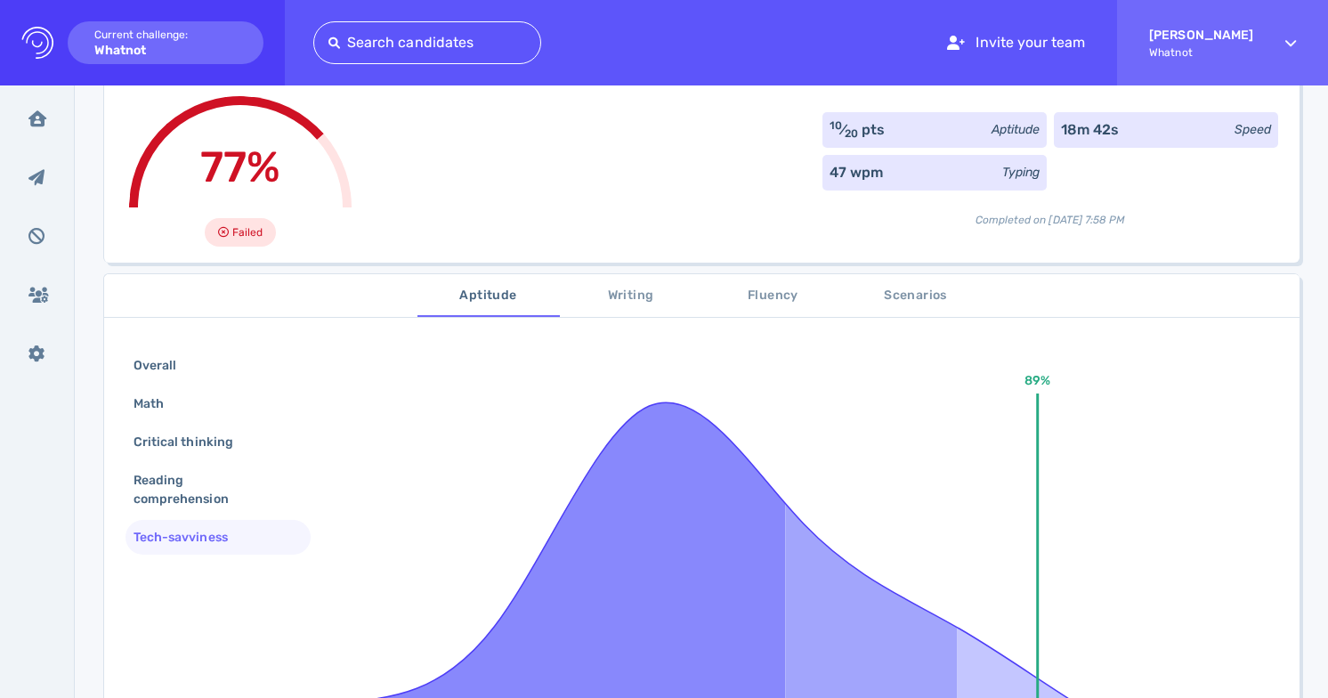
scroll to position [32, 0]
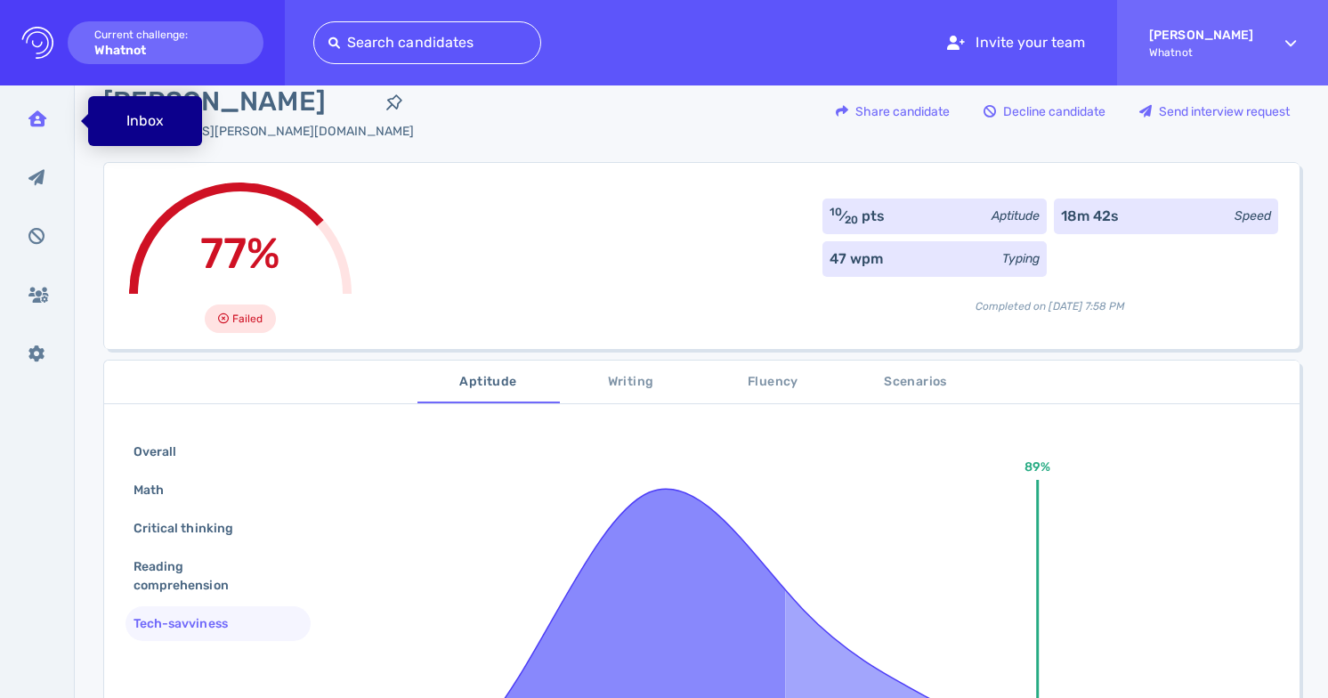
click at [40, 113] on icon at bounding box center [37, 118] width 18 height 16
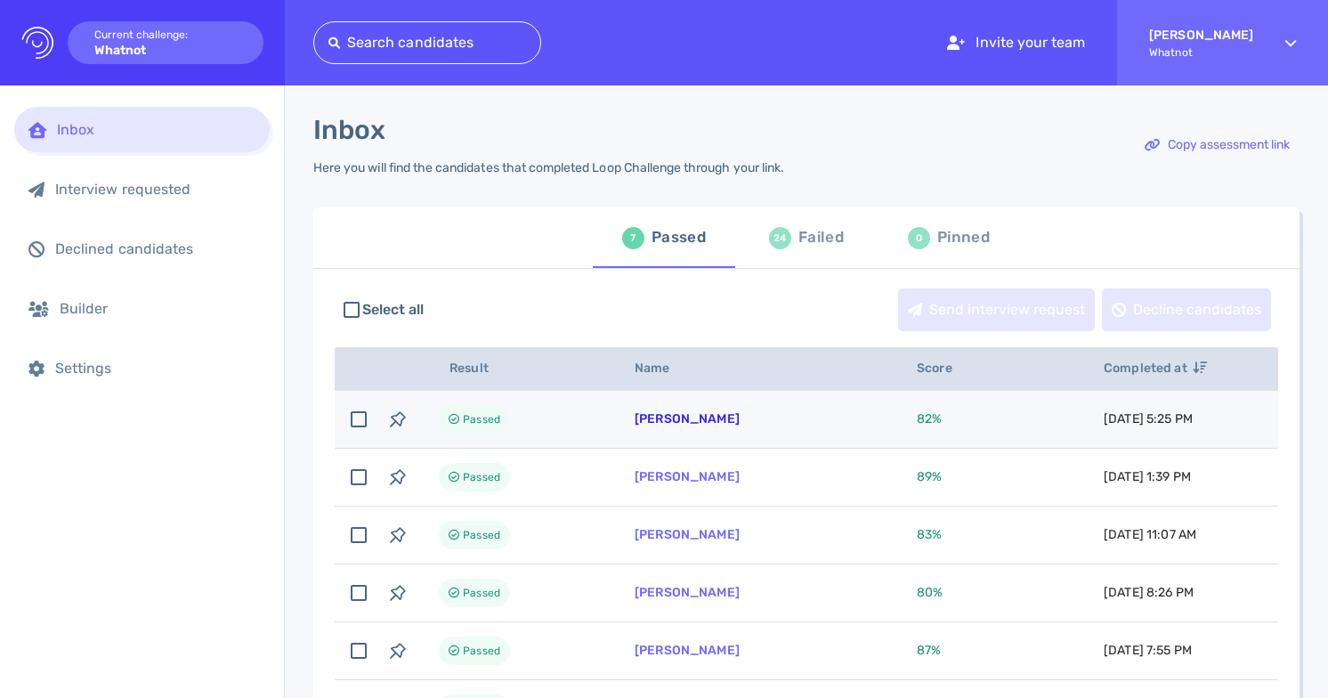
click at [677, 422] on link "[PERSON_NAME]" at bounding box center [687, 418] width 105 height 15
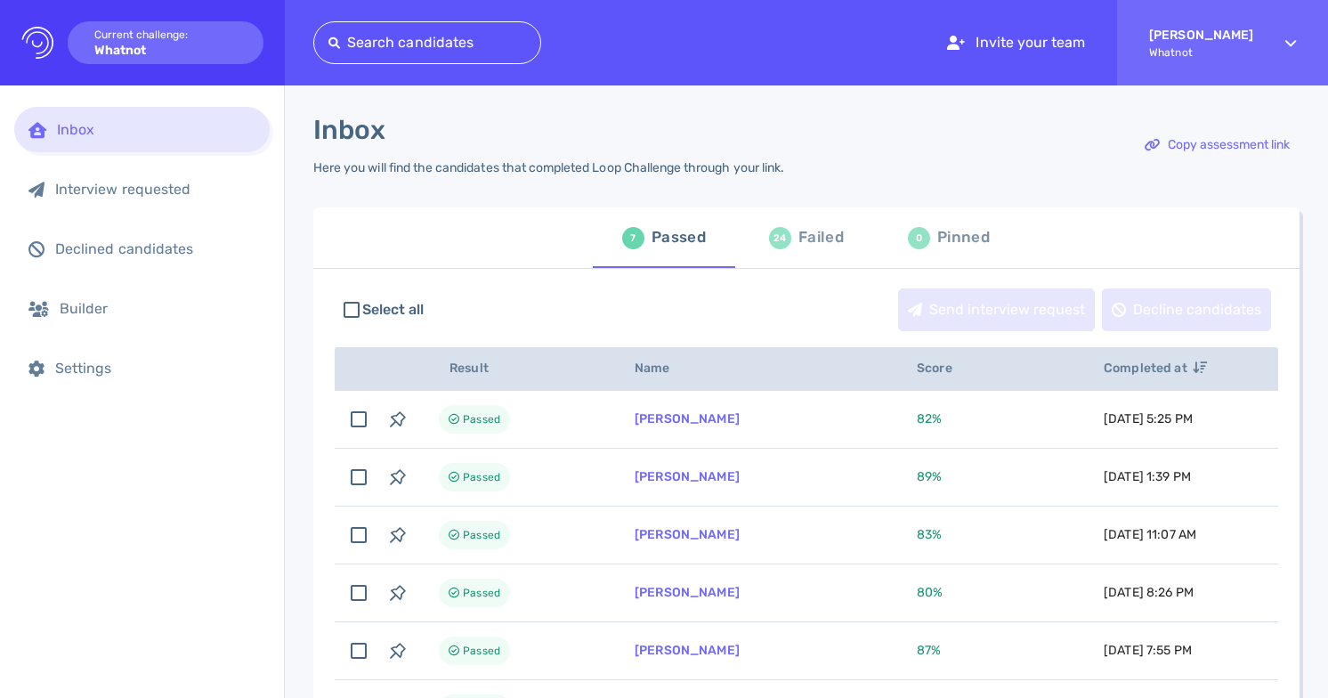
click at [808, 234] on div "Failed" at bounding box center [821, 237] width 45 height 27
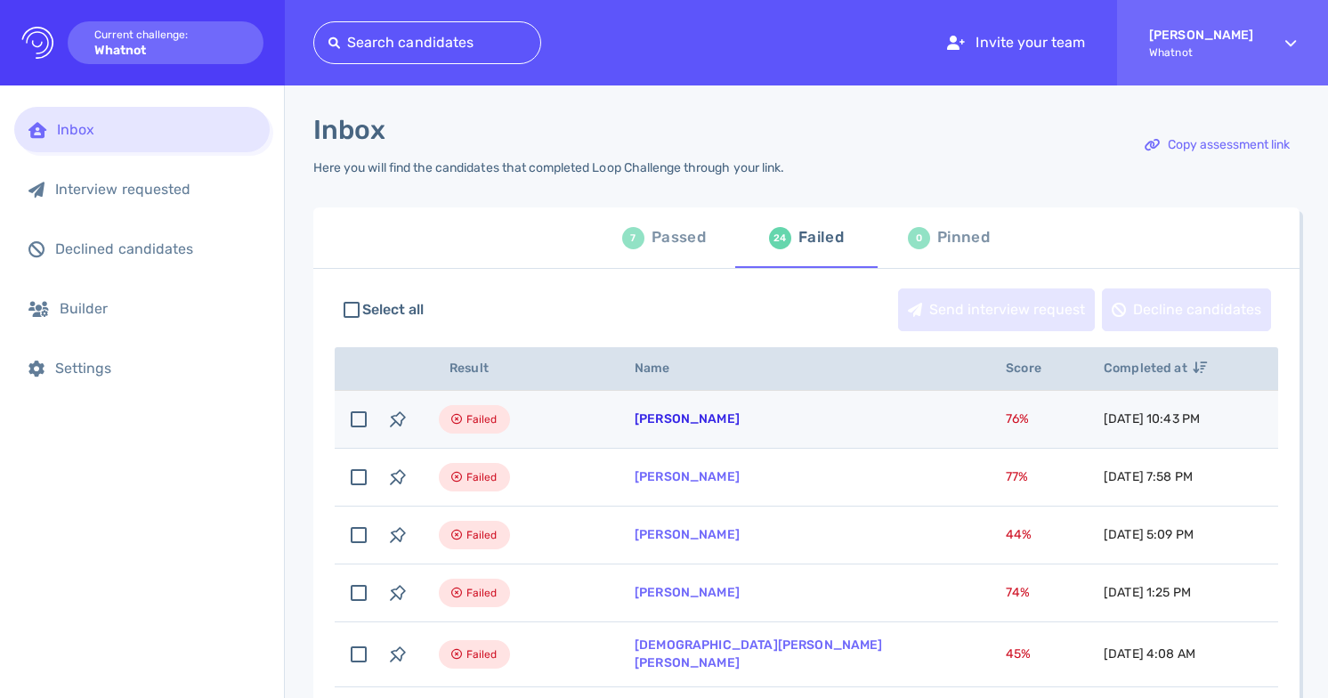
click at [690, 422] on link "Melissa Villa" at bounding box center [687, 418] width 105 height 15
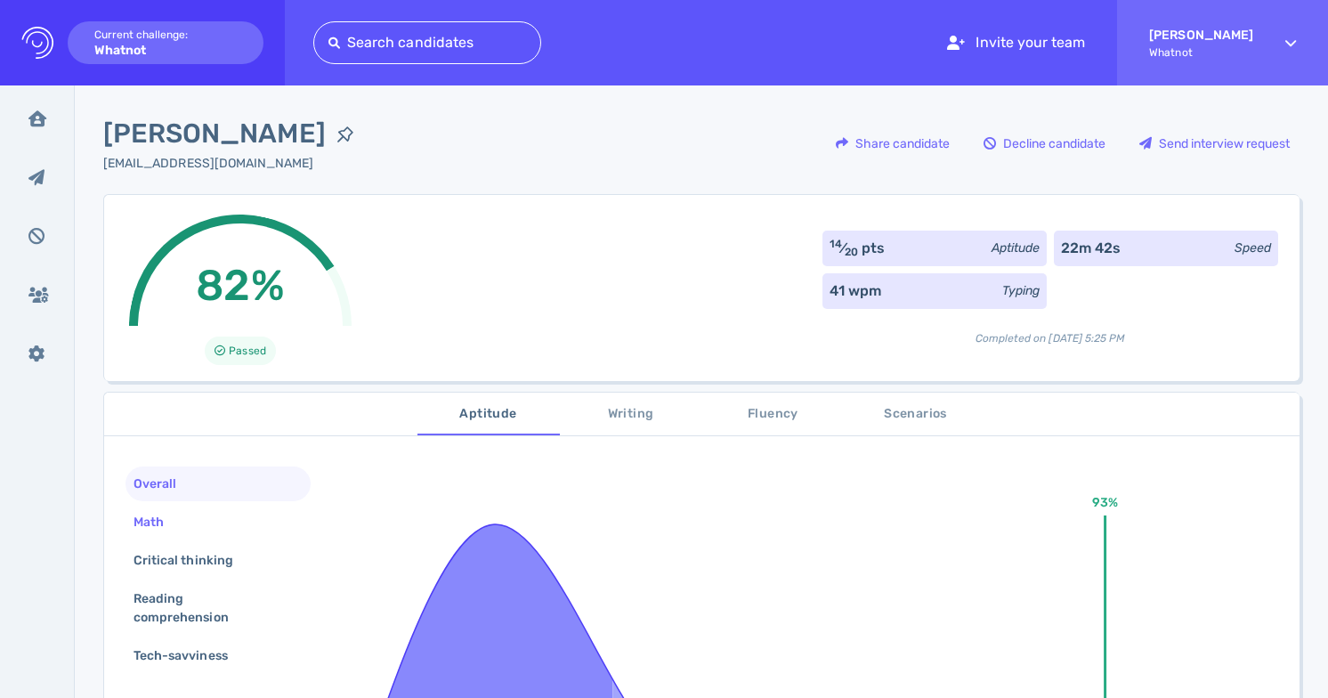
click at [175, 533] on div "Math" at bounding box center [157, 522] width 55 height 26
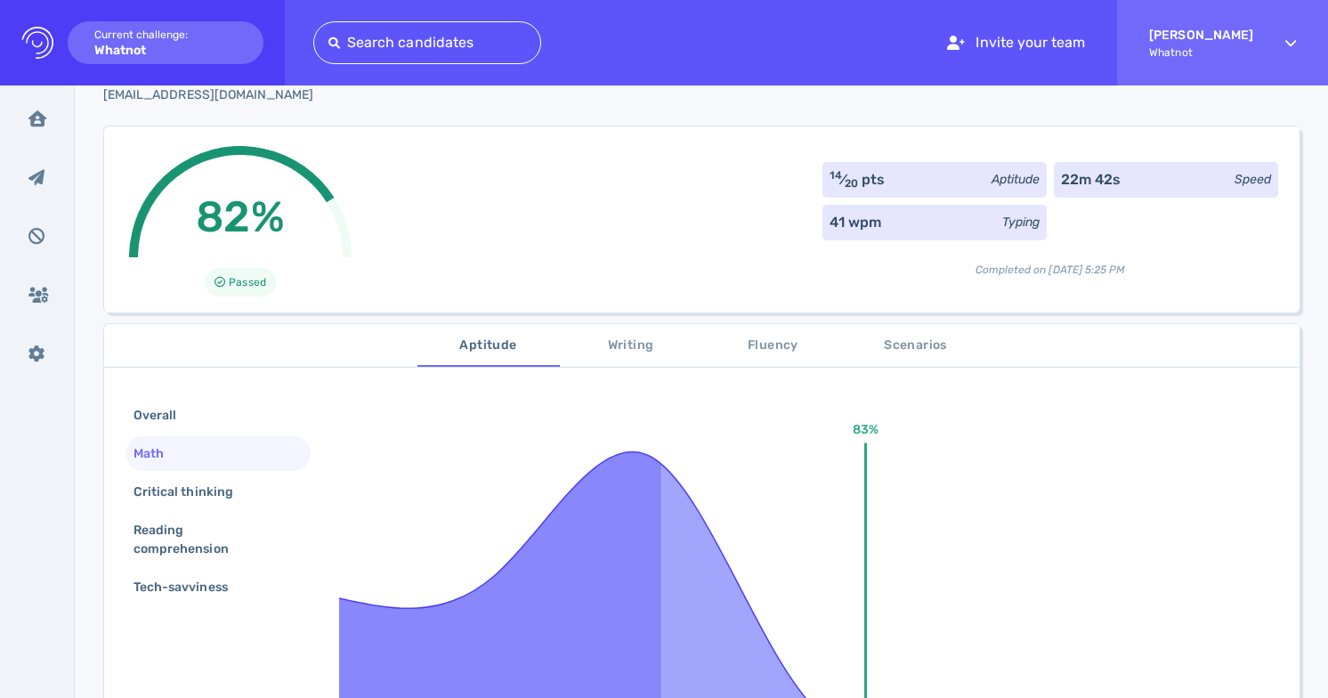
scroll to position [122, 0]
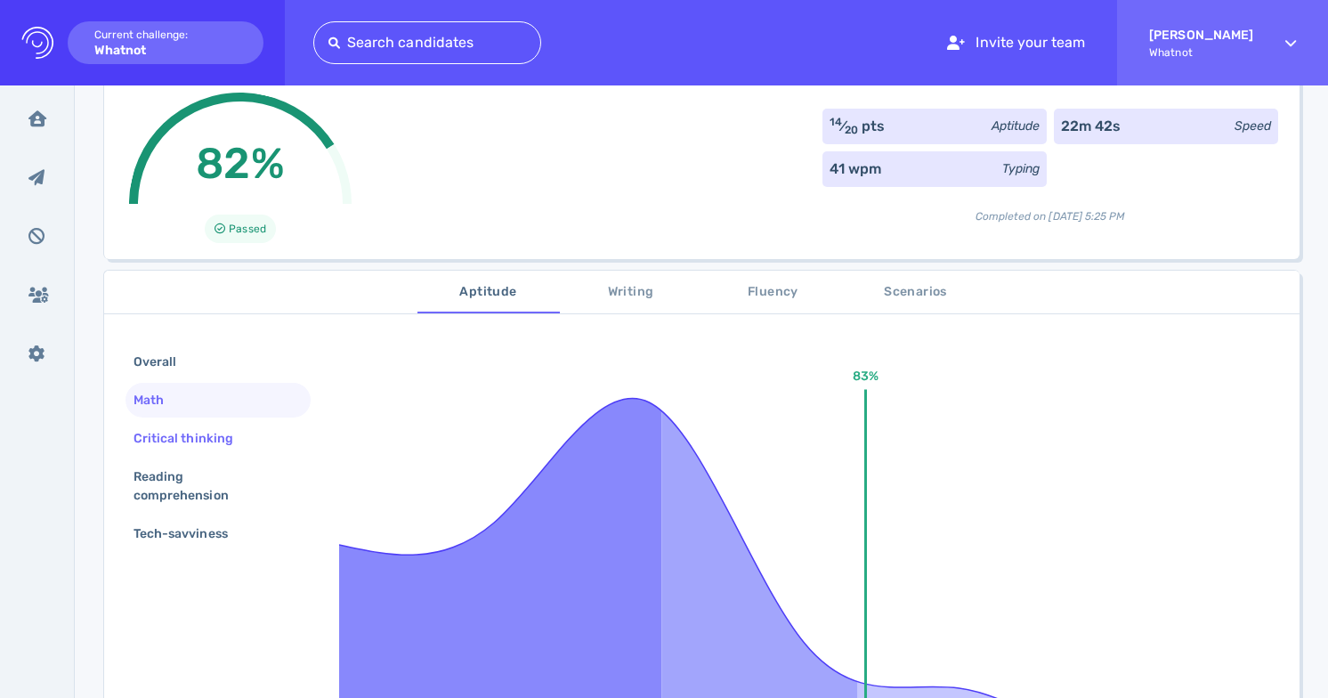
click at [202, 444] on div "Critical thinking" at bounding box center [192, 439] width 125 height 26
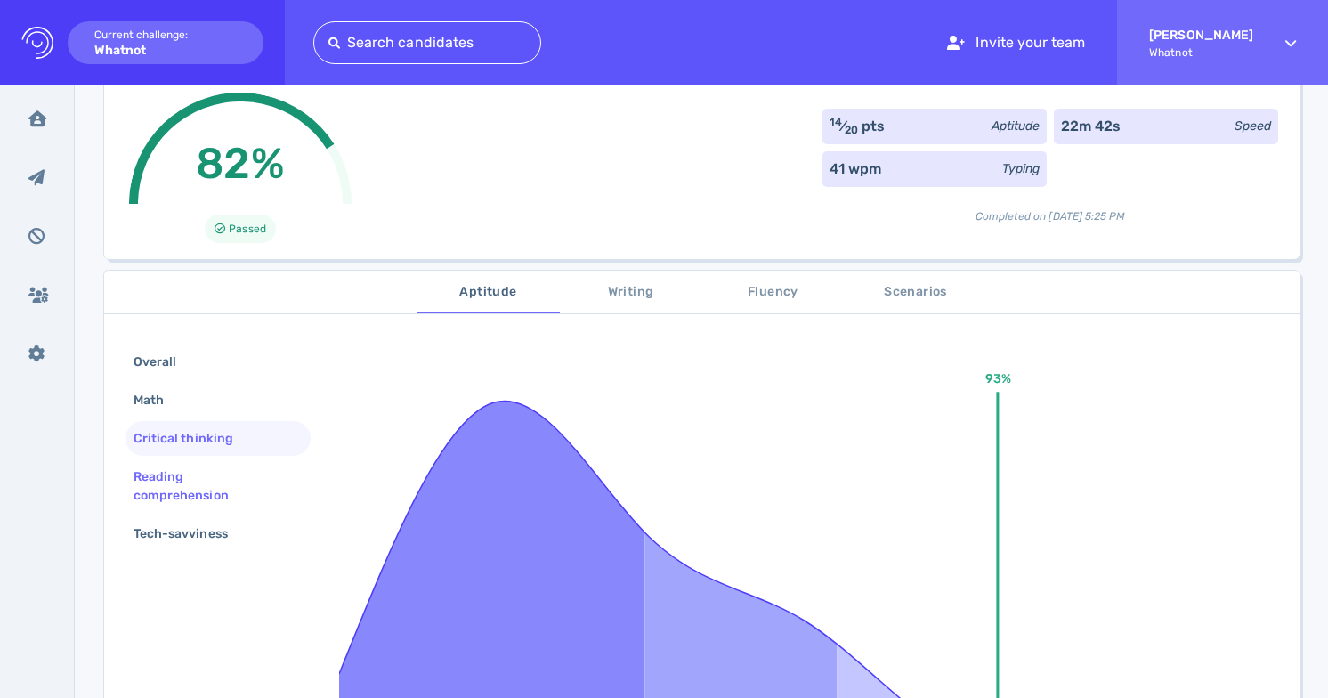
click at [200, 480] on div "Reading comprehension" at bounding box center [211, 486] width 162 height 45
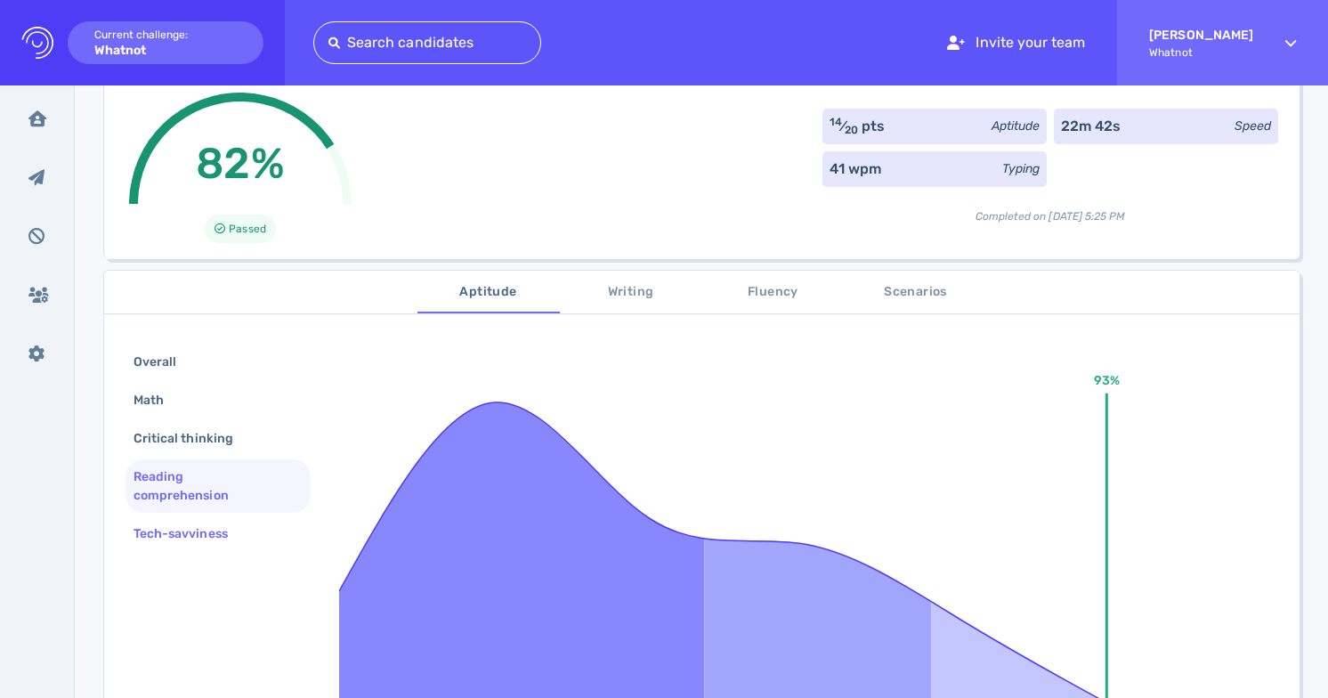
click at [202, 522] on div "Tech-savviness" at bounding box center [189, 534] width 119 height 26
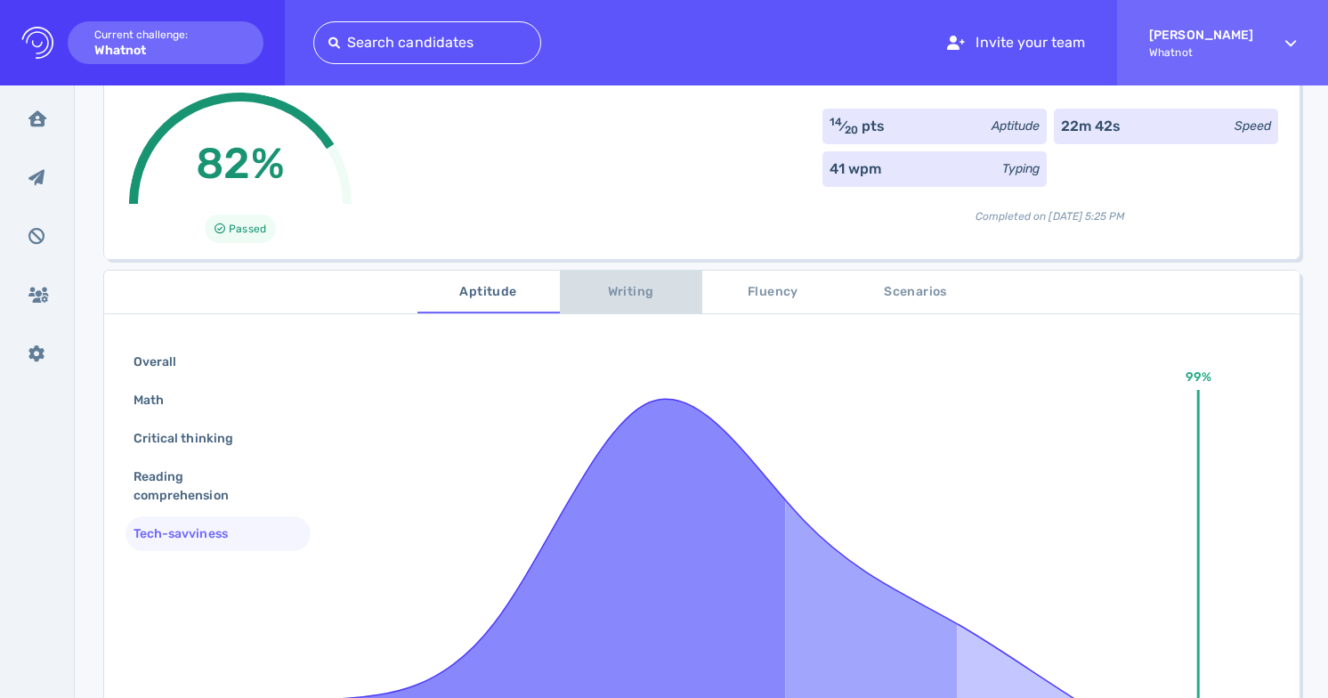
click at [626, 292] on span "Writing" at bounding box center [631, 292] width 121 height 22
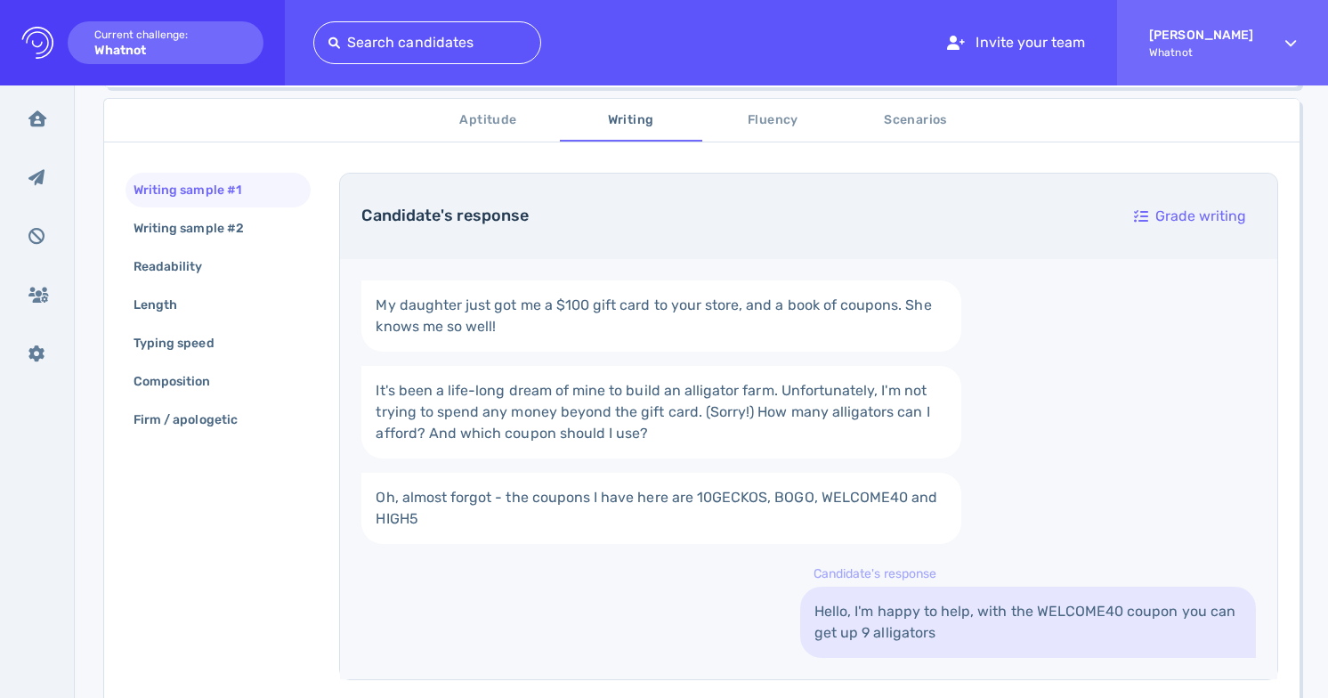
scroll to position [232, 0]
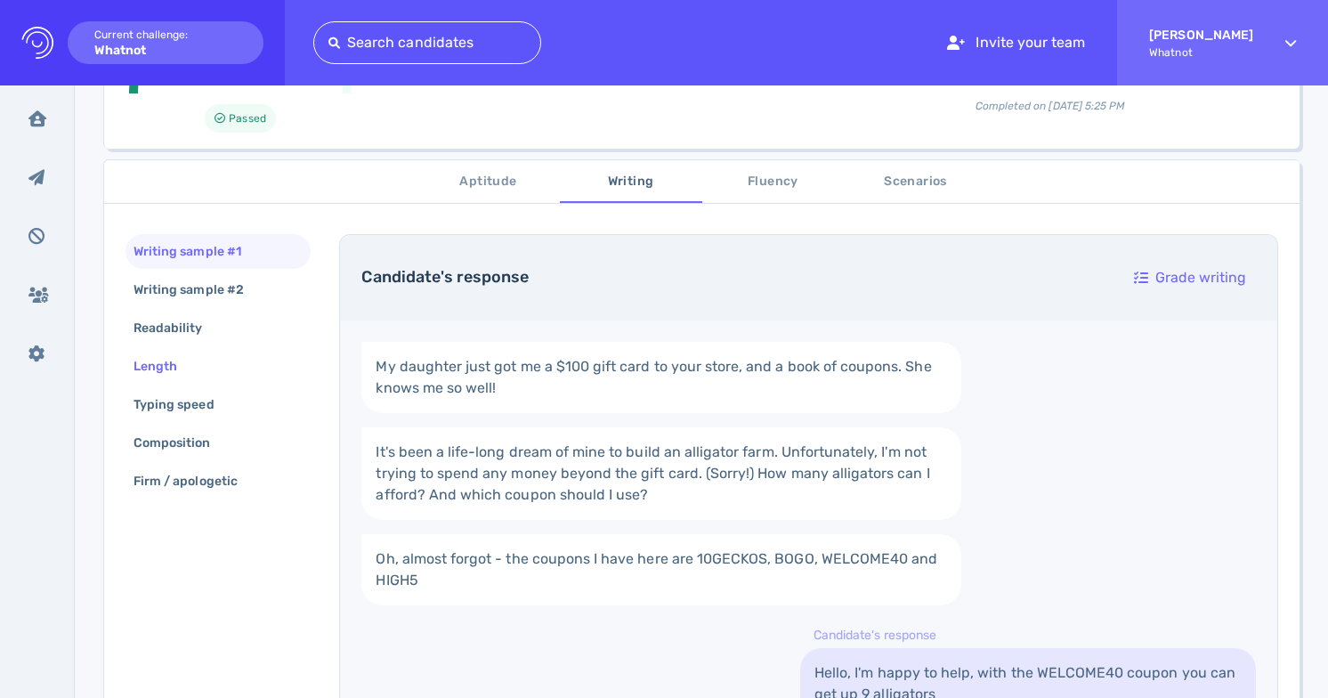
click at [261, 363] on div "Length" at bounding box center [218, 366] width 185 height 35
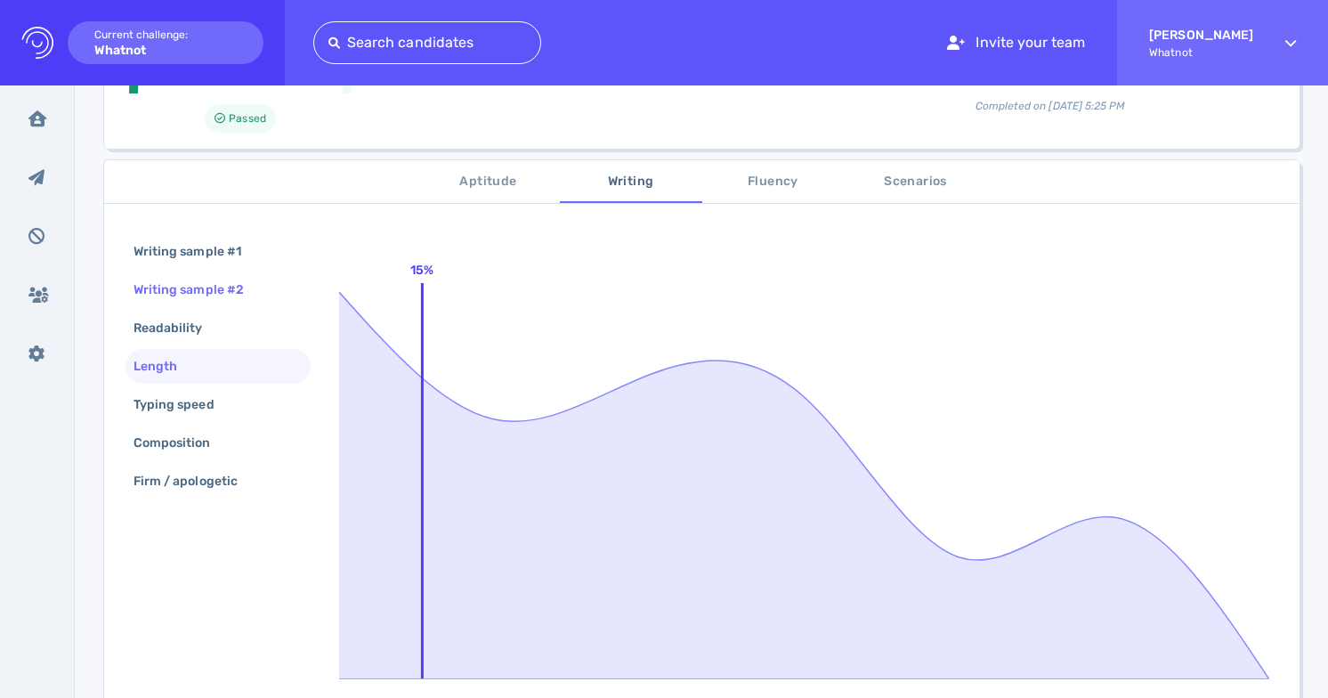
click at [260, 277] on div "Writing sample #2" at bounding box center [197, 290] width 135 height 26
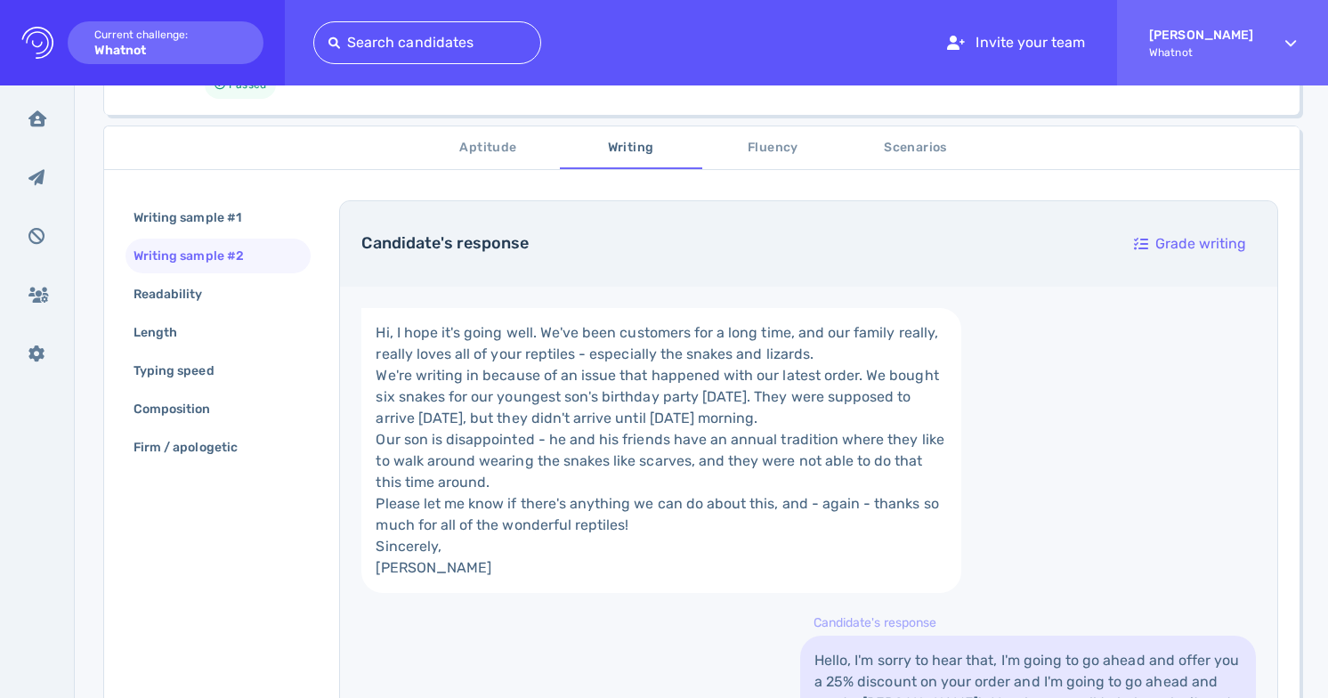
scroll to position [265, 0]
click at [792, 162] on button "Fluency" at bounding box center [773, 148] width 142 height 43
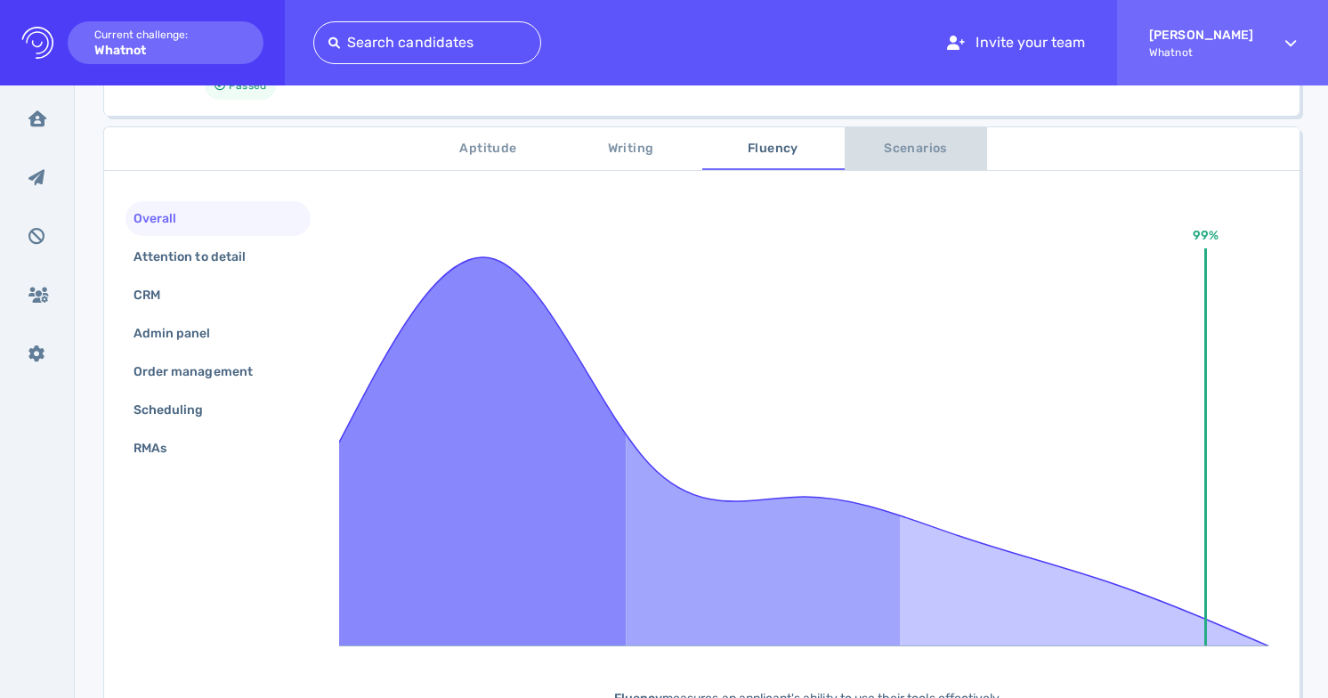
click at [876, 159] on button "Scenarios" at bounding box center [916, 148] width 142 height 43
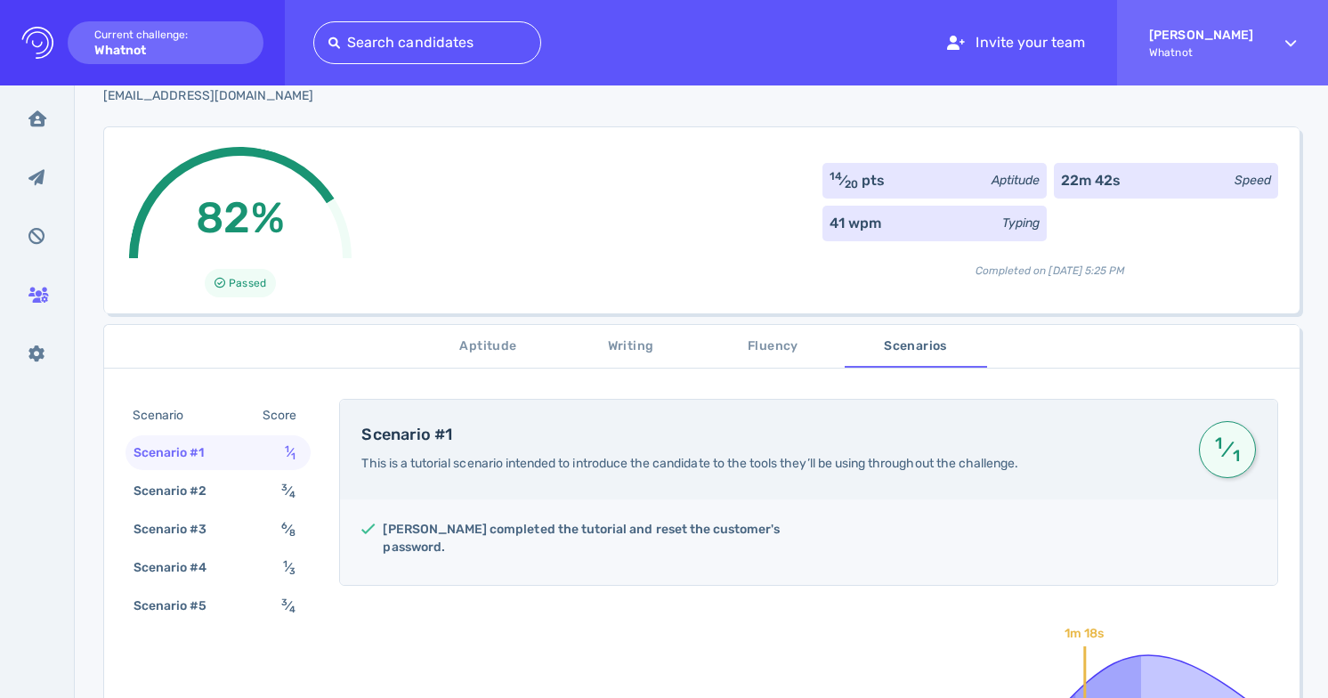
scroll to position [0, 0]
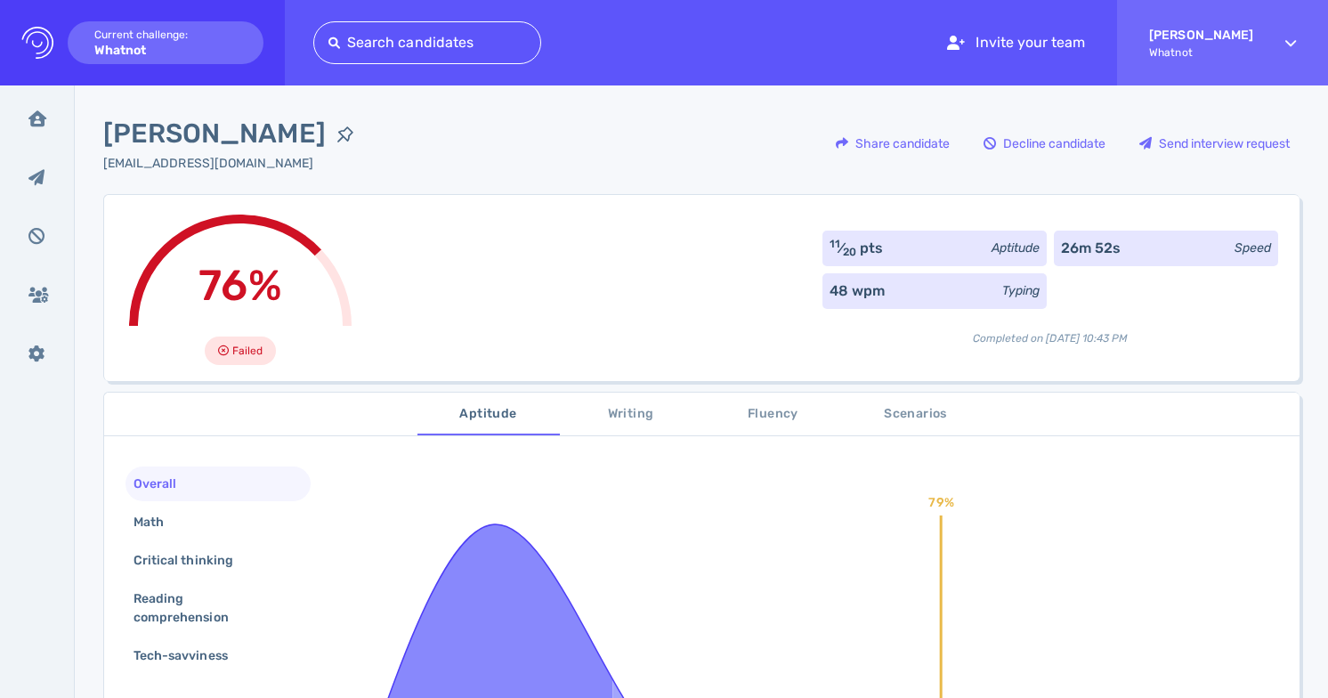
scroll to position [13, 0]
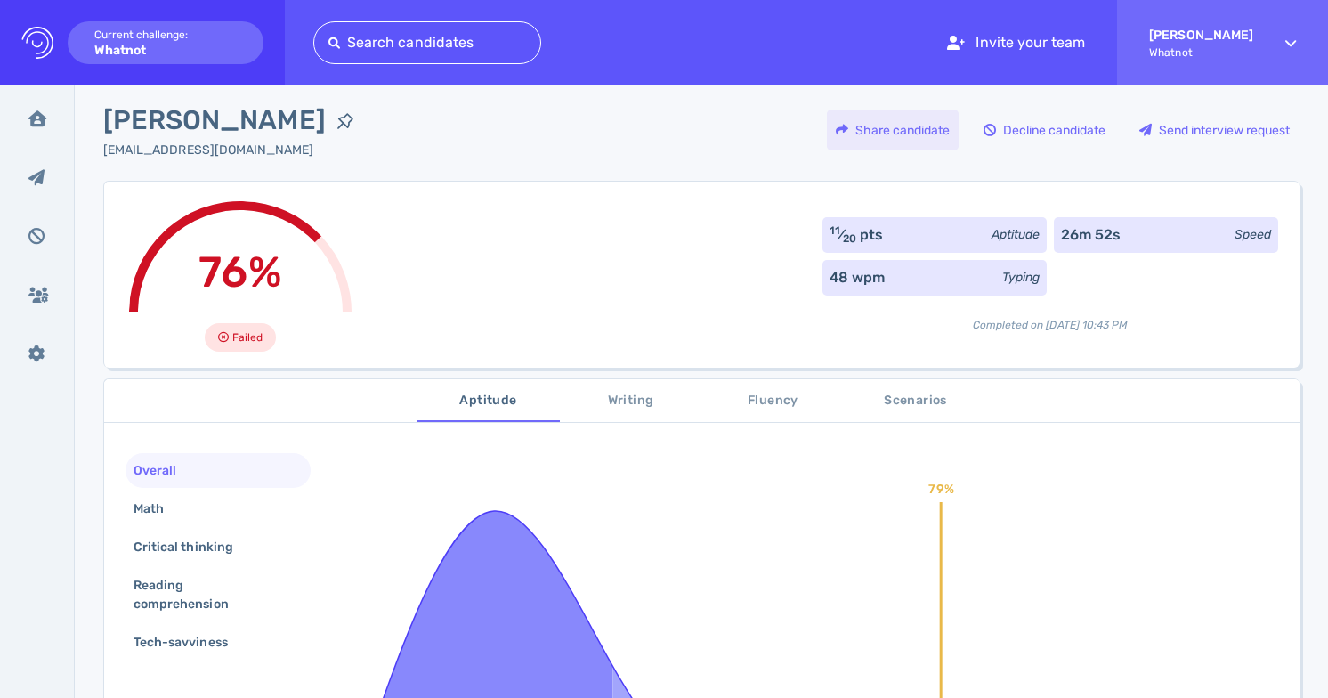
click at [930, 127] on div "Share candidate" at bounding box center [893, 130] width 132 height 41
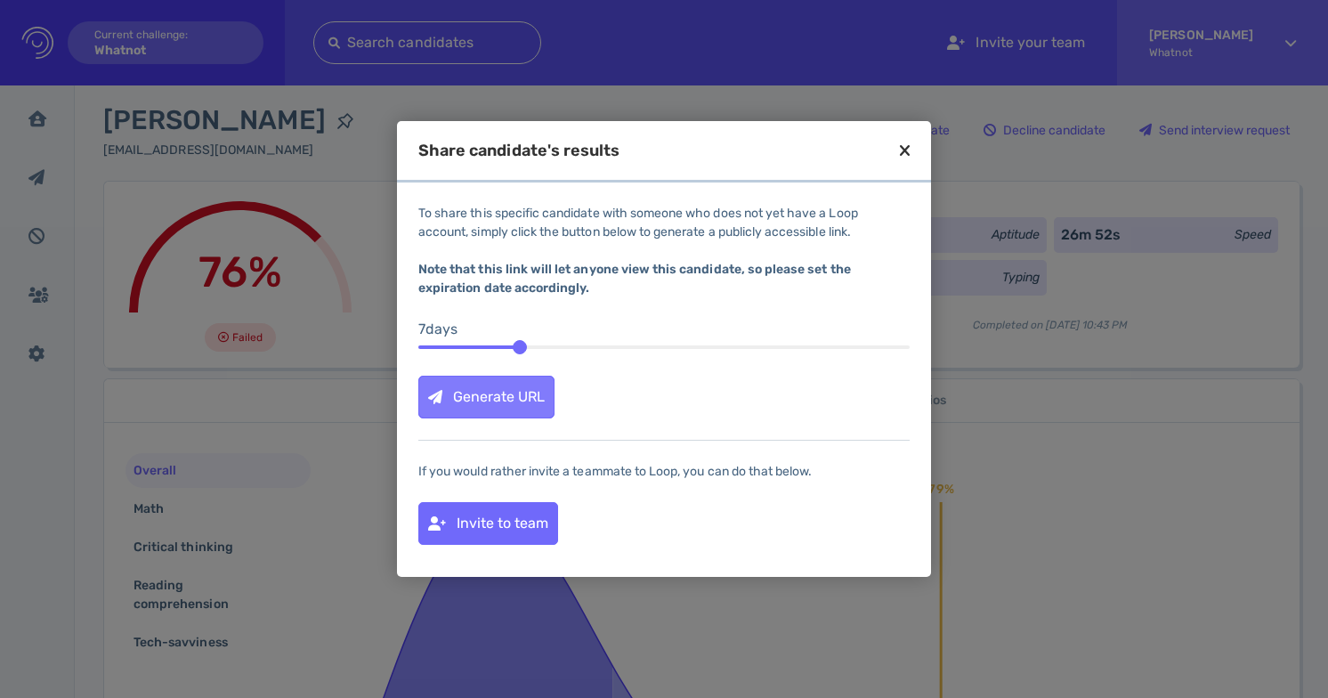
click at [524, 400] on div "Generate URL" at bounding box center [486, 397] width 134 height 41
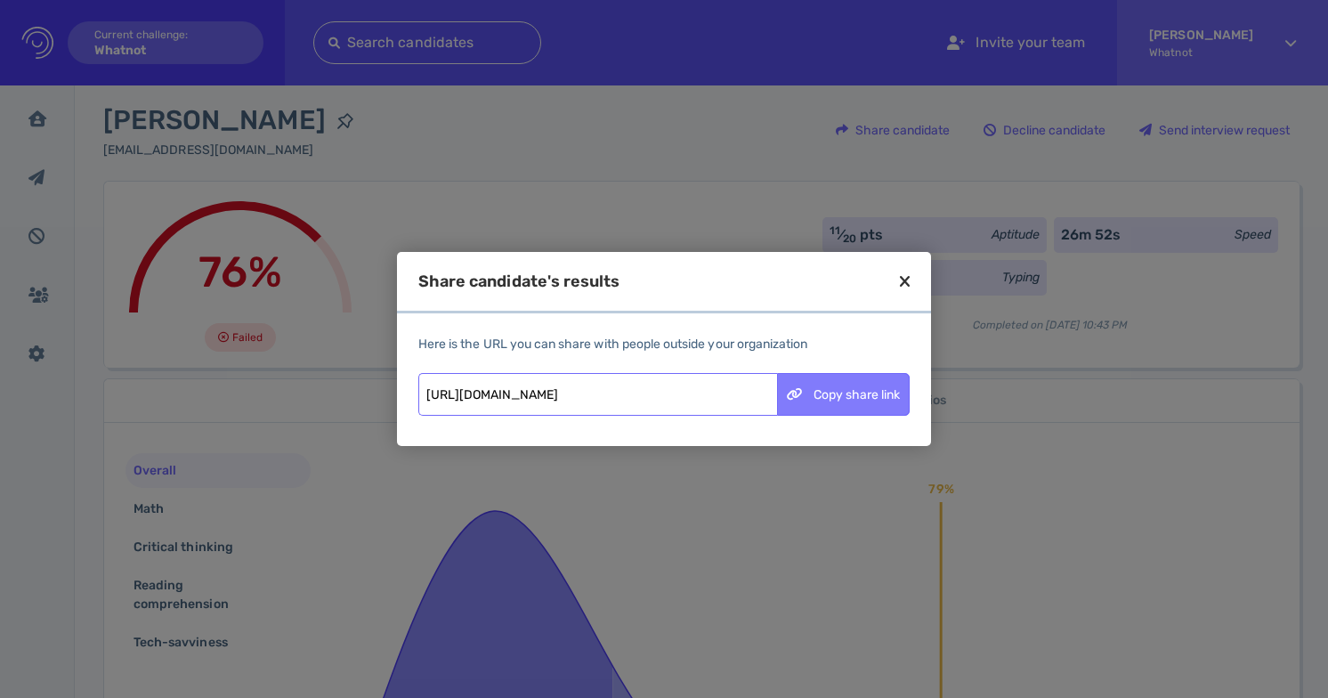
click at [834, 402] on div "Copy share link" at bounding box center [843, 394] width 131 height 41
click at [905, 280] on icon at bounding box center [905, 281] width 10 height 16
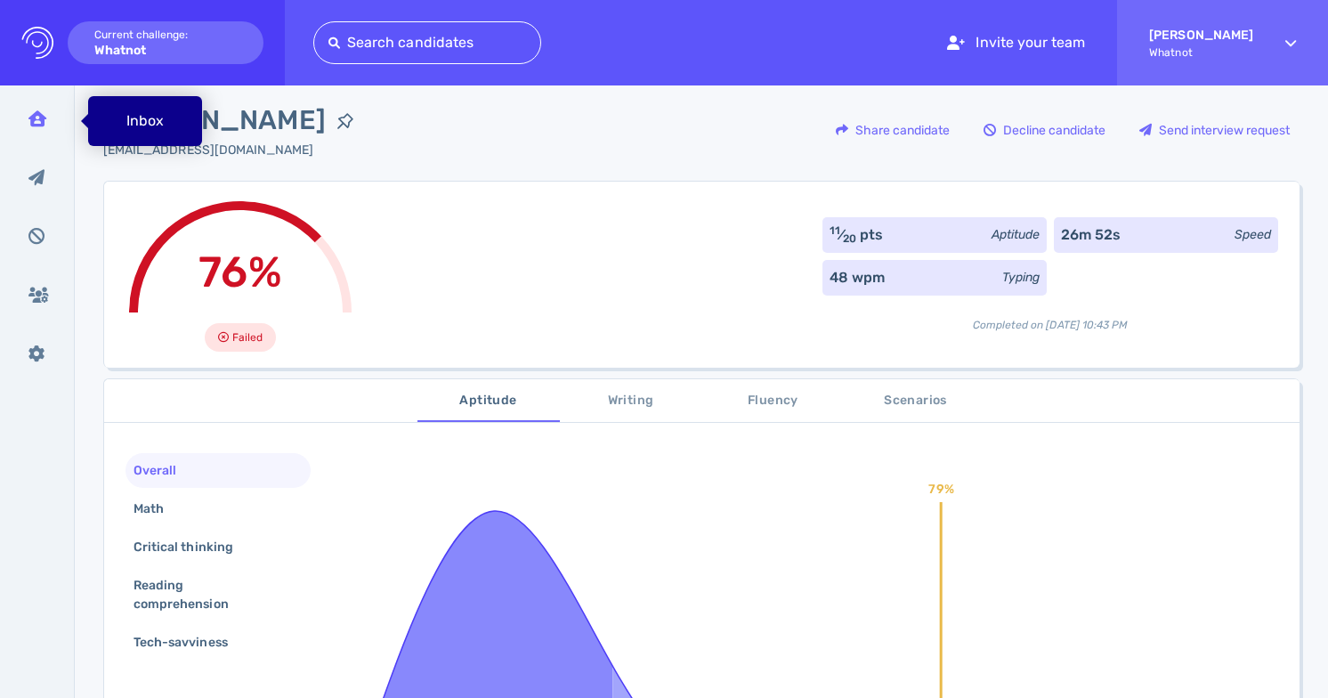
click at [35, 119] on icon at bounding box center [37, 118] width 18 height 16
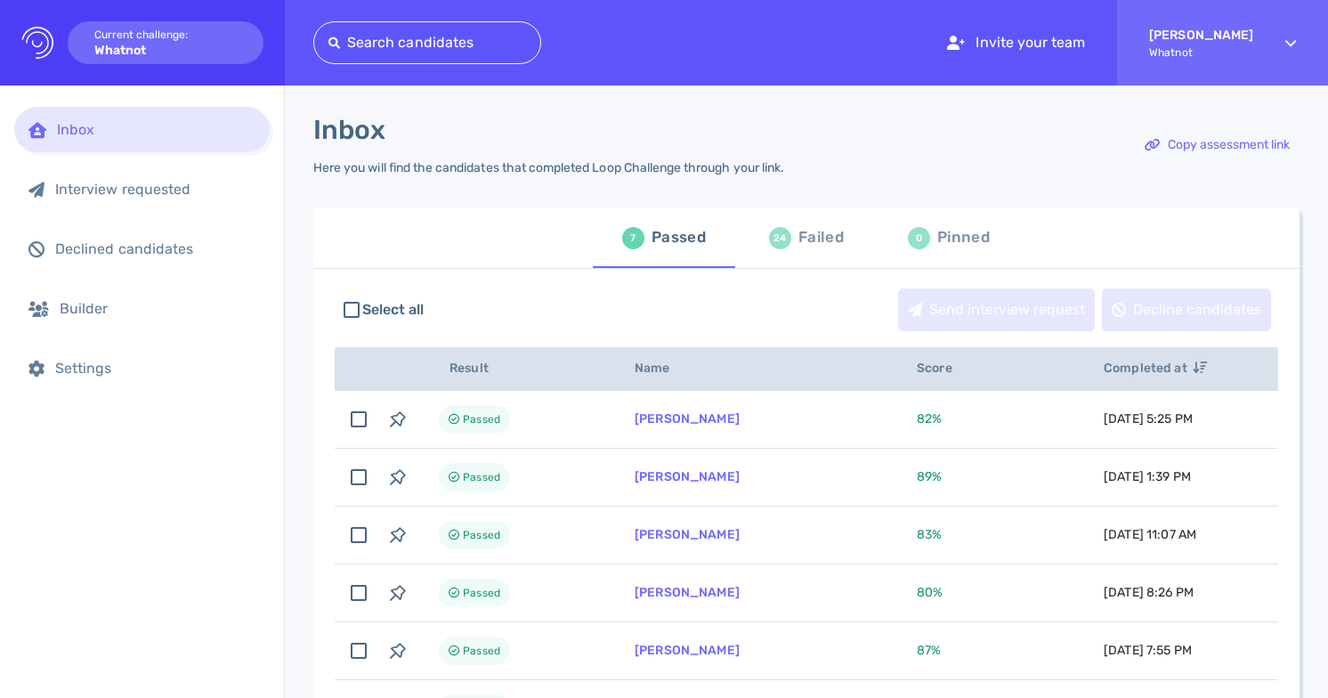
click at [805, 244] on div "Failed" at bounding box center [821, 237] width 45 height 27
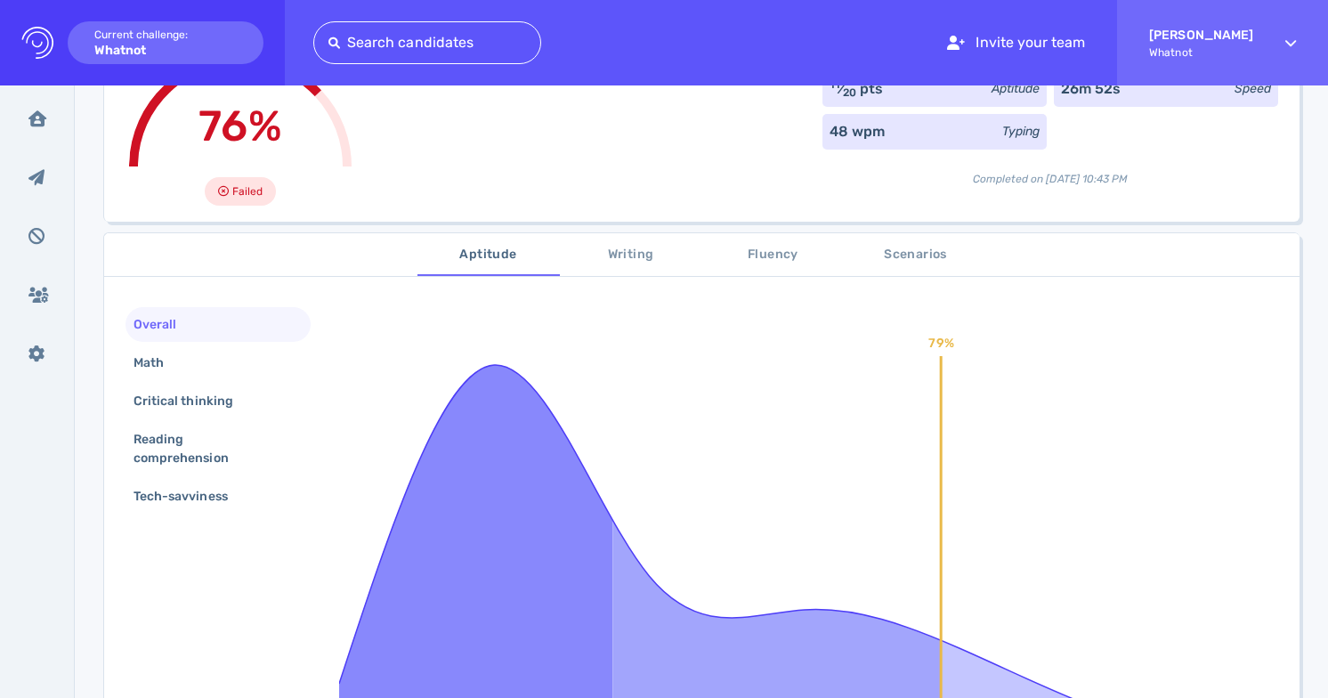
scroll to position [220, 0]
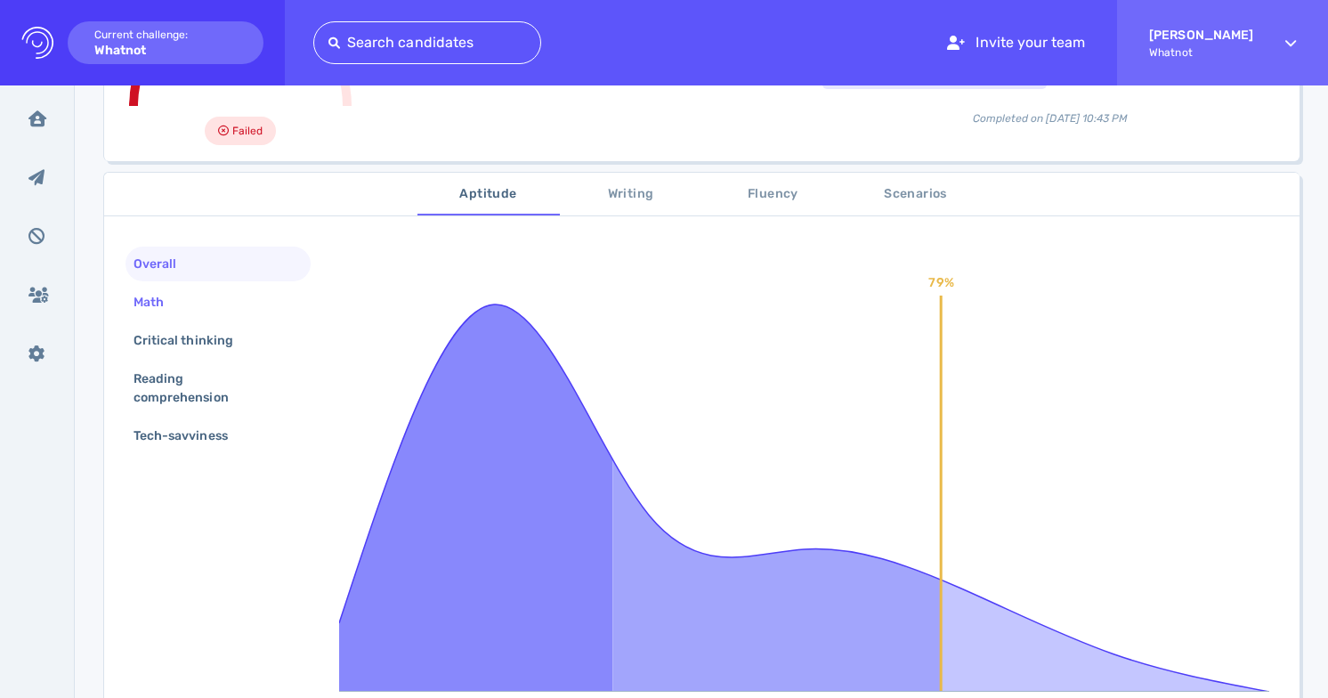
click at [250, 313] on div "Math" at bounding box center [218, 302] width 185 height 35
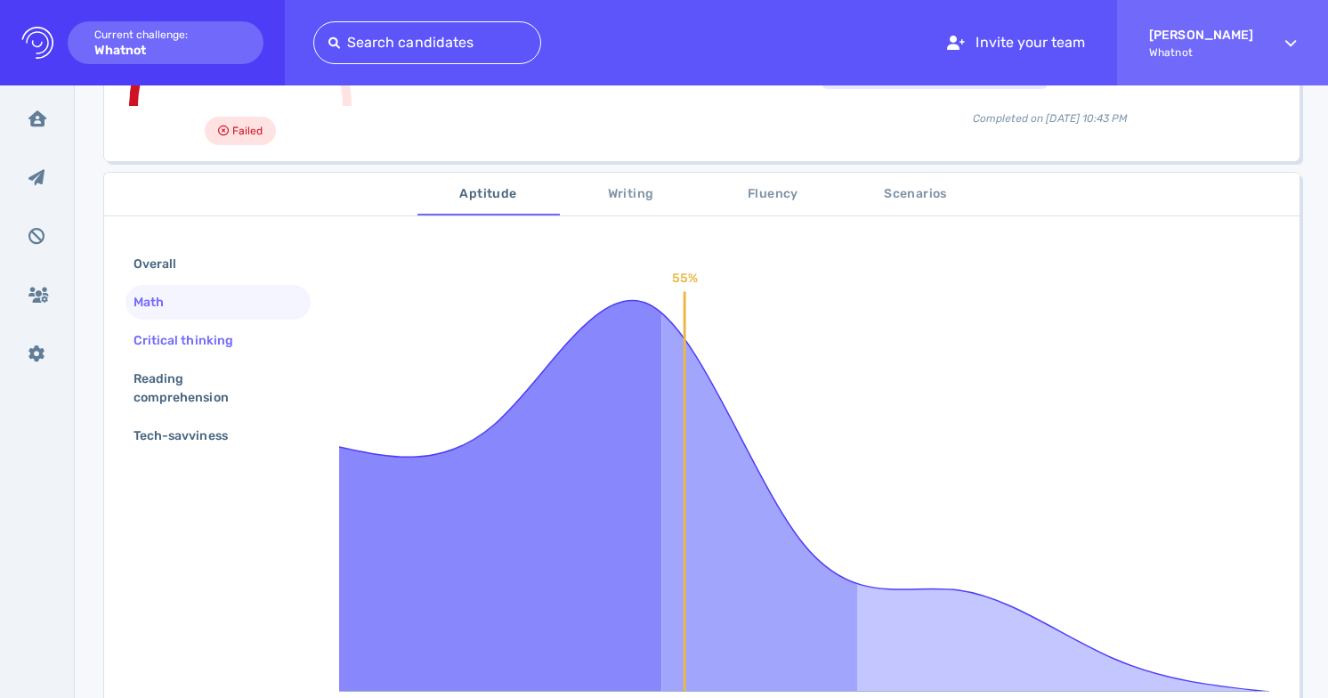
click at [246, 342] on div "Critical thinking" at bounding box center [192, 341] width 125 height 26
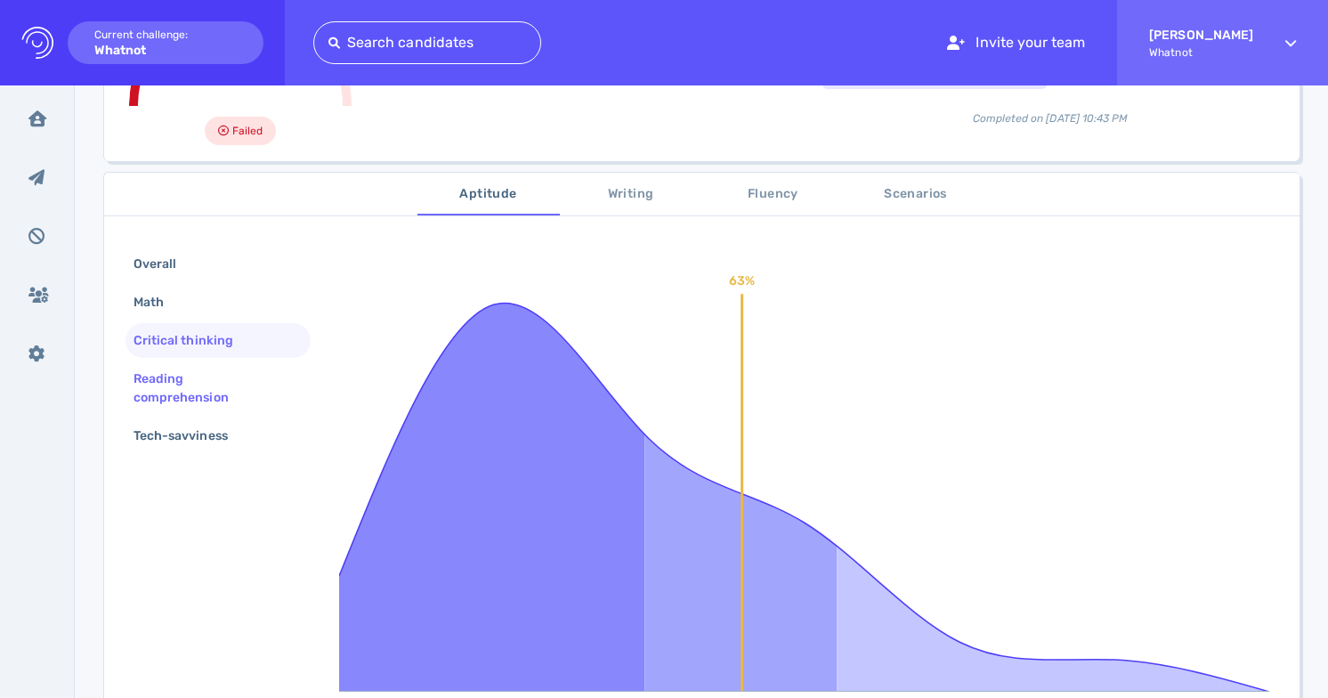
click at [243, 369] on div "Reading comprehension" at bounding box center [211, 388] width 162 height 45
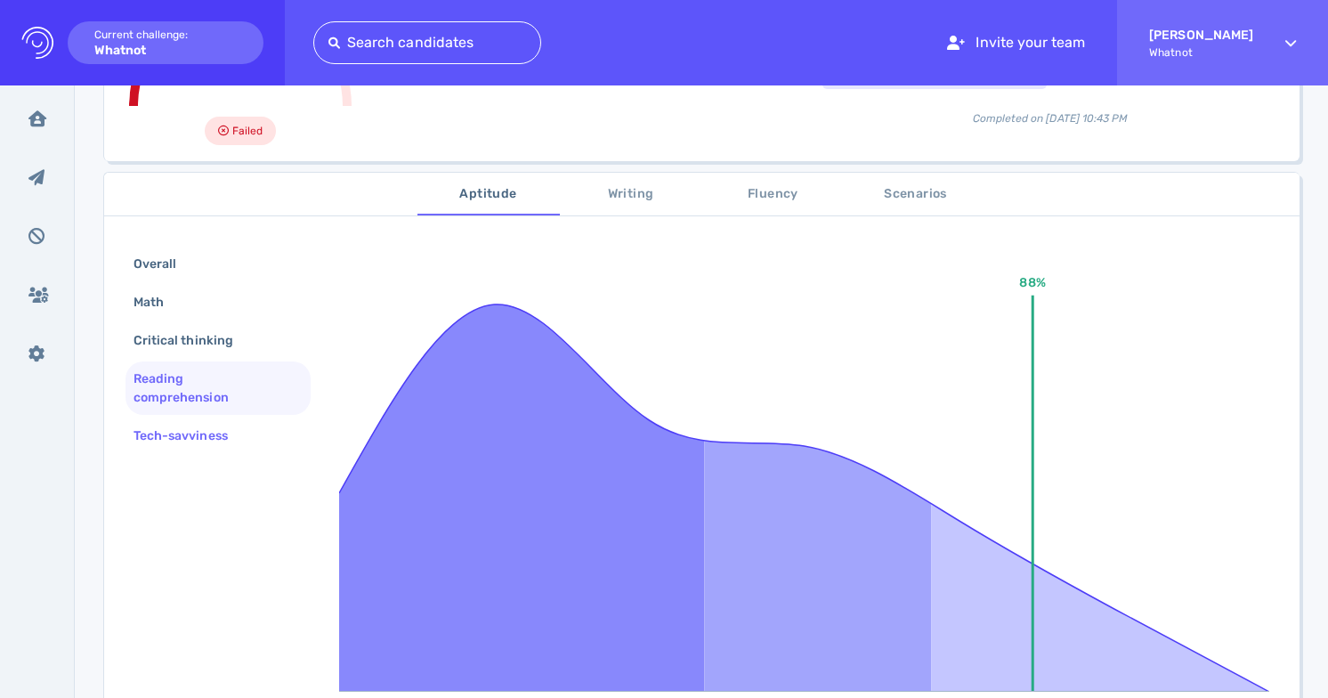
click at [234, 429] on div "Tech-savviness" at bounding box center [189, 436] width 119 height 26
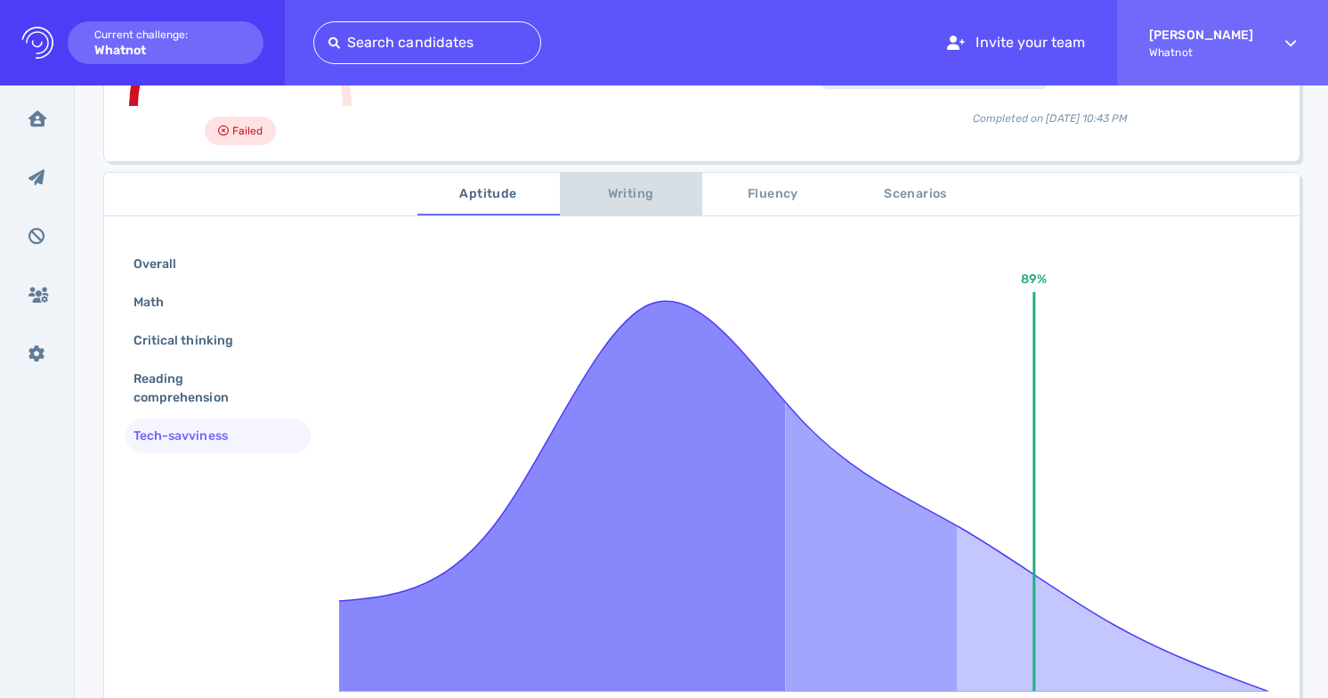
click at [617, 194] on span "Writing" at bounding box center [631, 194] width 121 height 22
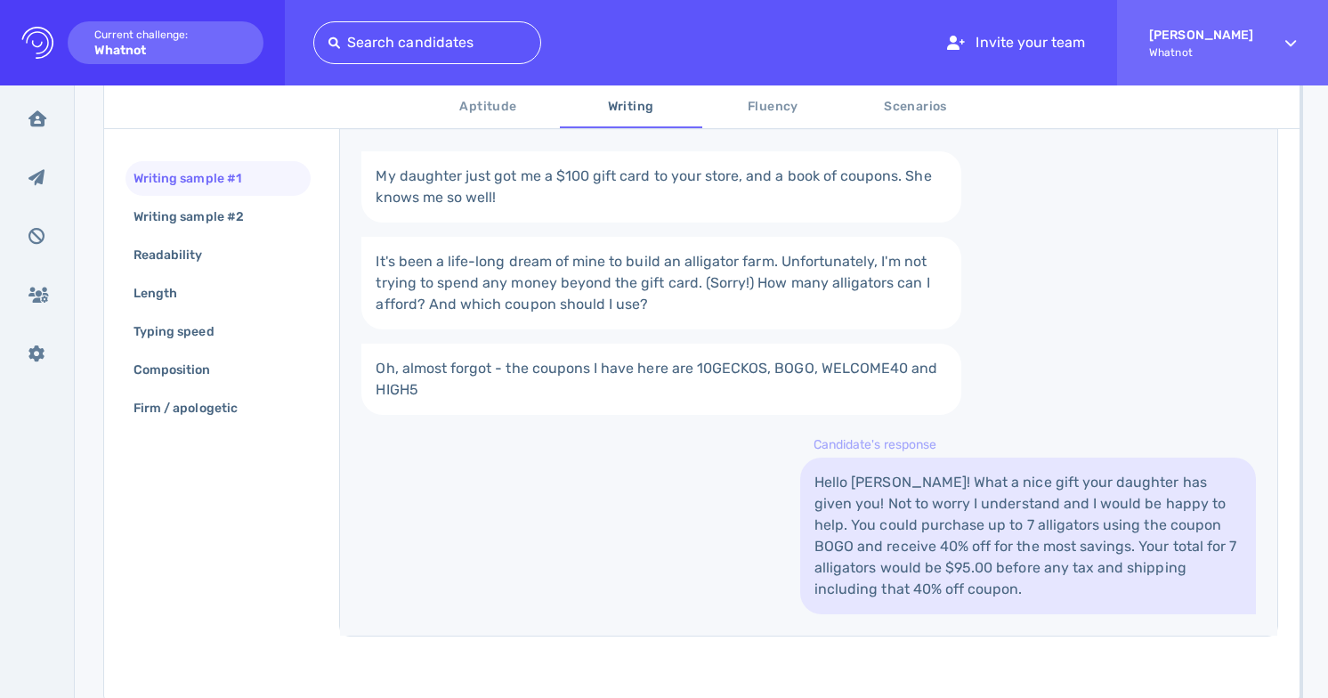
scroll to position [422, 0]
click at [257, 213] on div "Writing sample #2" at bounding box center [197, 217] width 135 height 26
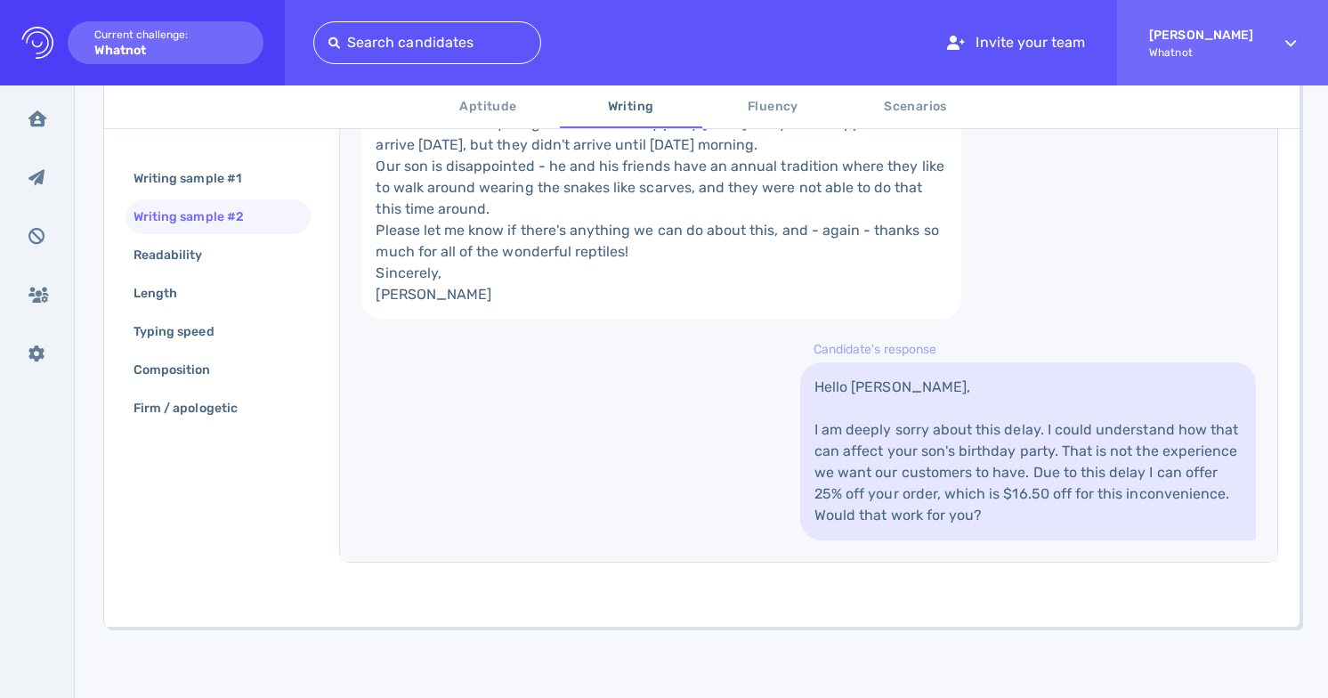
scroll to position [582, 0]
click at [271, 256] on div "Readability" at bounding box center [218, 255] width 185 height 35
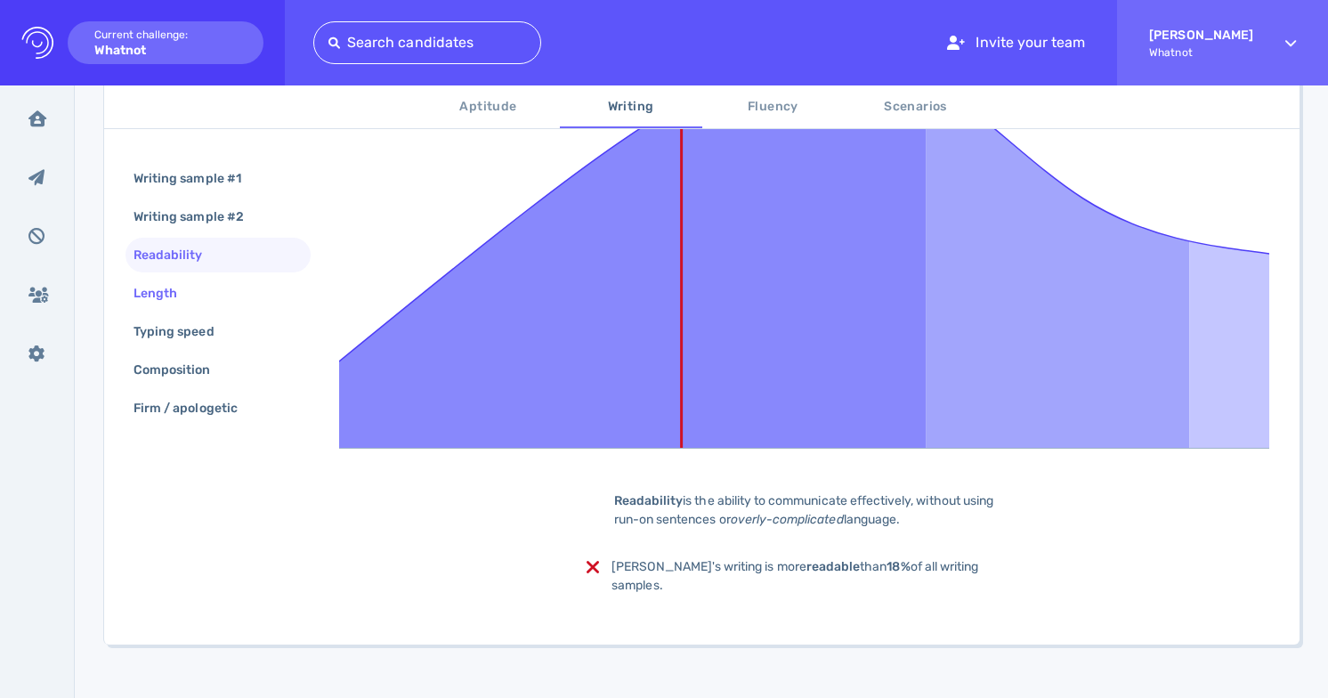
click at [263, 288] on div "Length" at bounding box center [218, 293] width 185 height 35
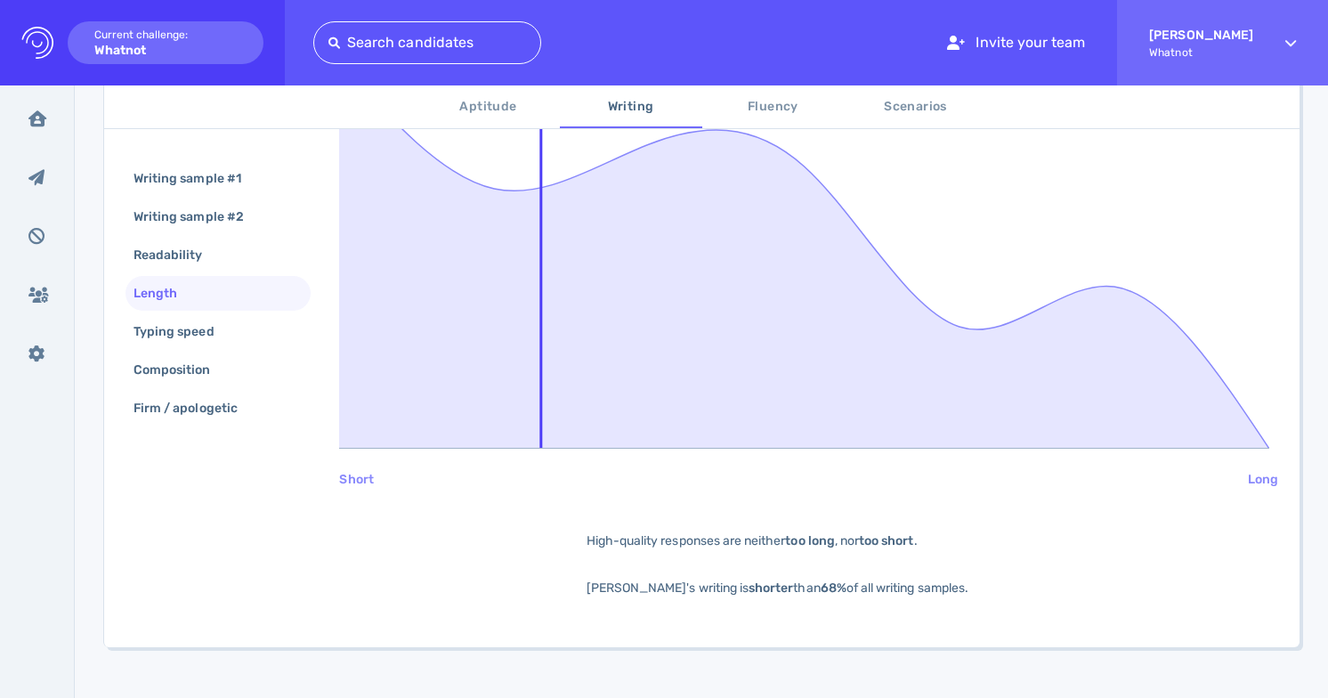
scroll to position [483, 0]
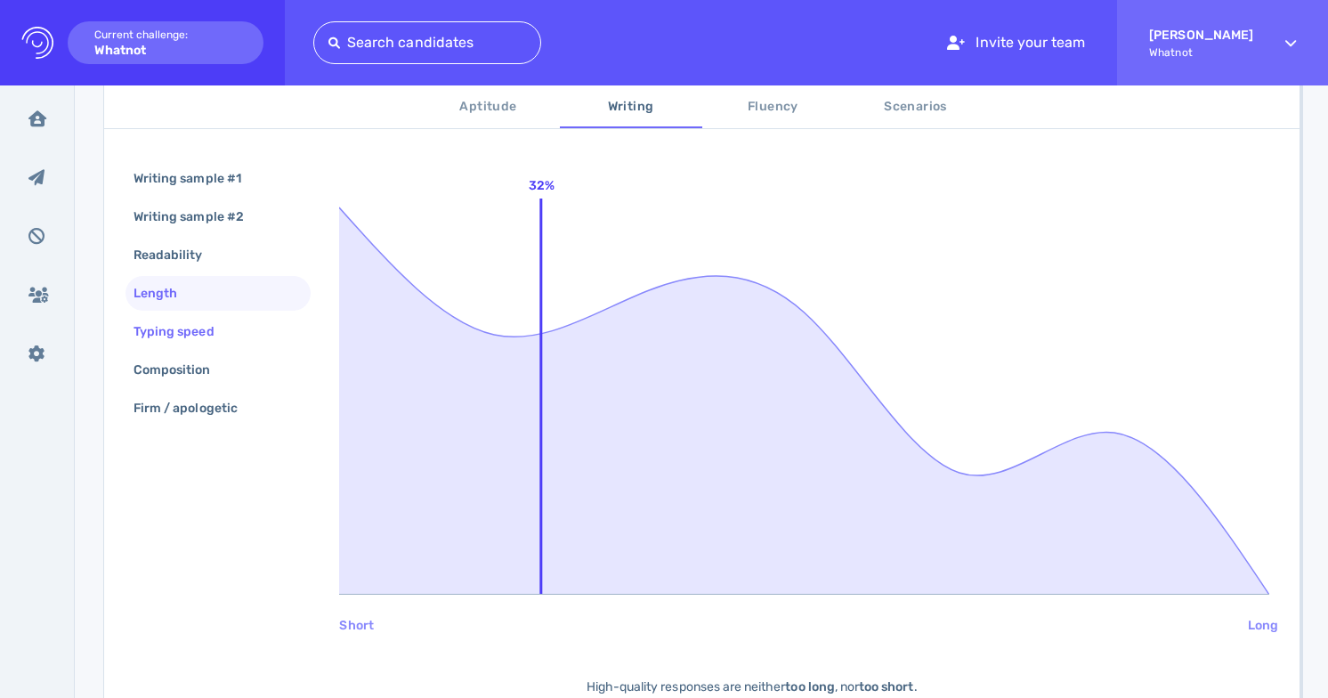
click at [232, 326] on div "Typing speed" at bounding box center [183, 332] width 106 height 26
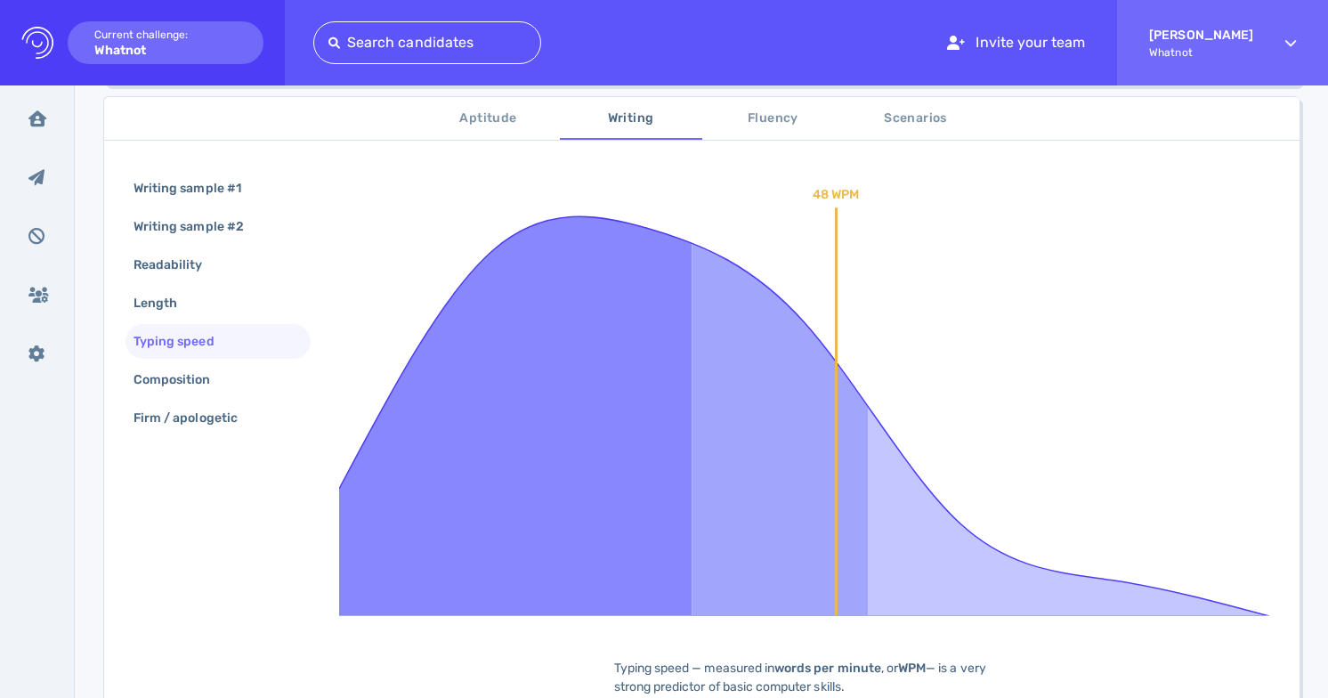
scroll to position [296, 0]
click at [233, 369] on div "Composition" at bounding box center [218, 378] width 185 height 35
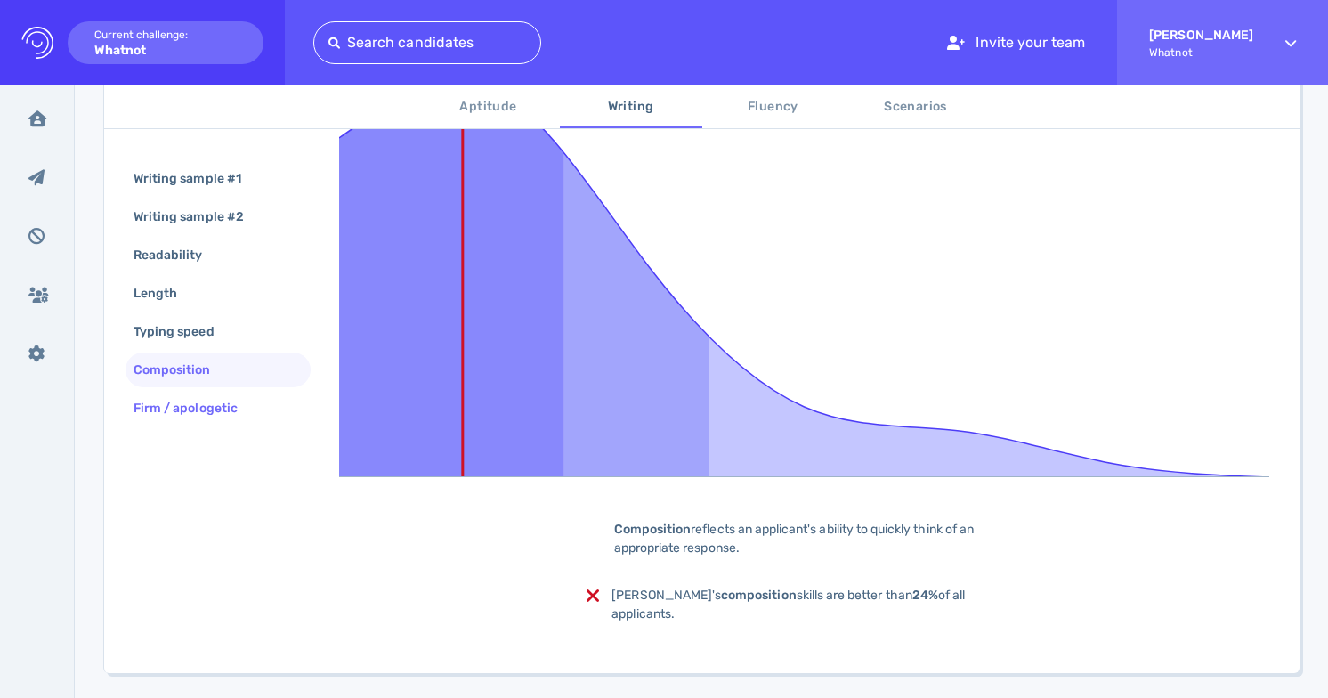
click at [268, 401] on div "Firm / apologetic" at bounding box center [218, 408] width 185 height 35
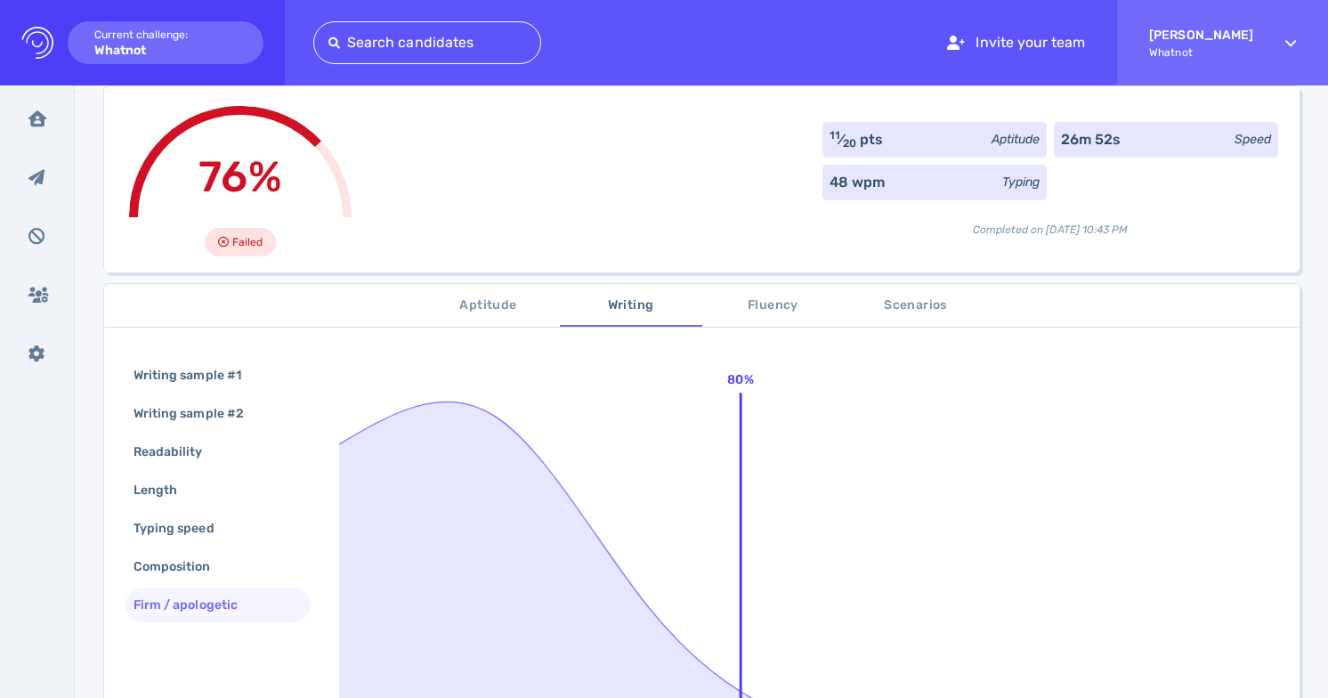
scroll to position [113, 0]
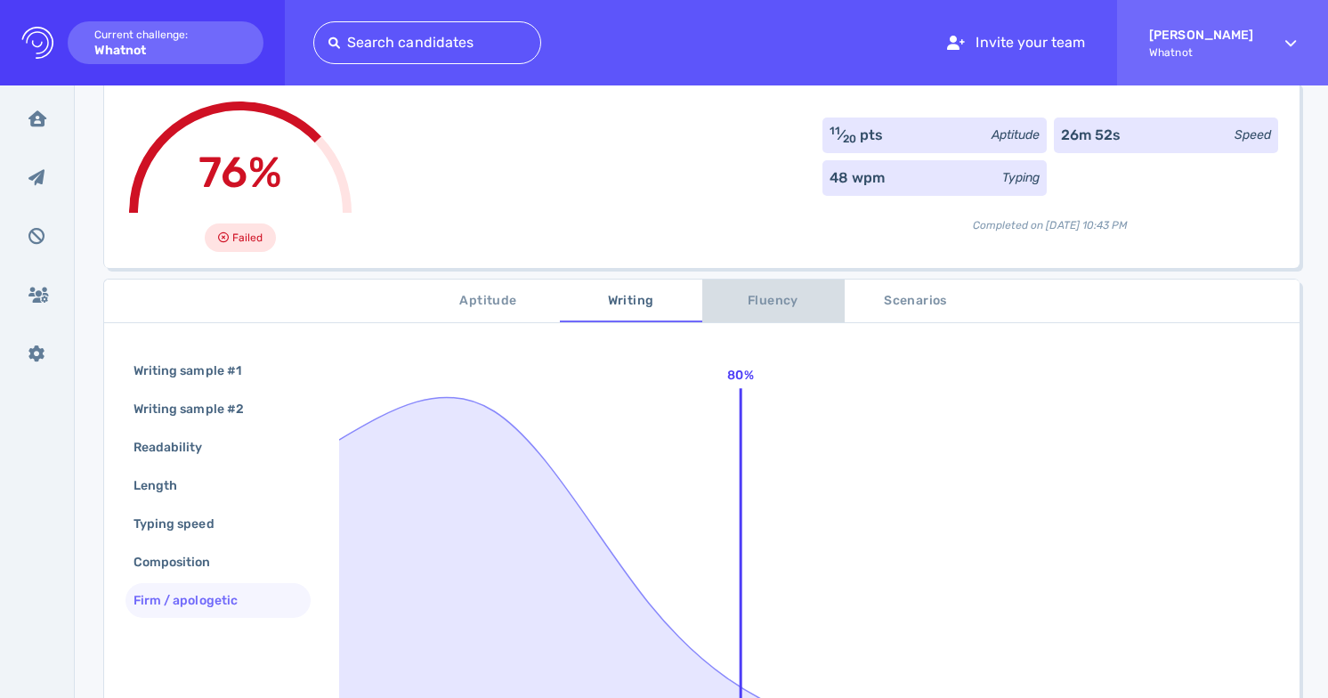
click at [749, 305] on span "Fluency" at bounding box center [773, 301] width 121 height 22
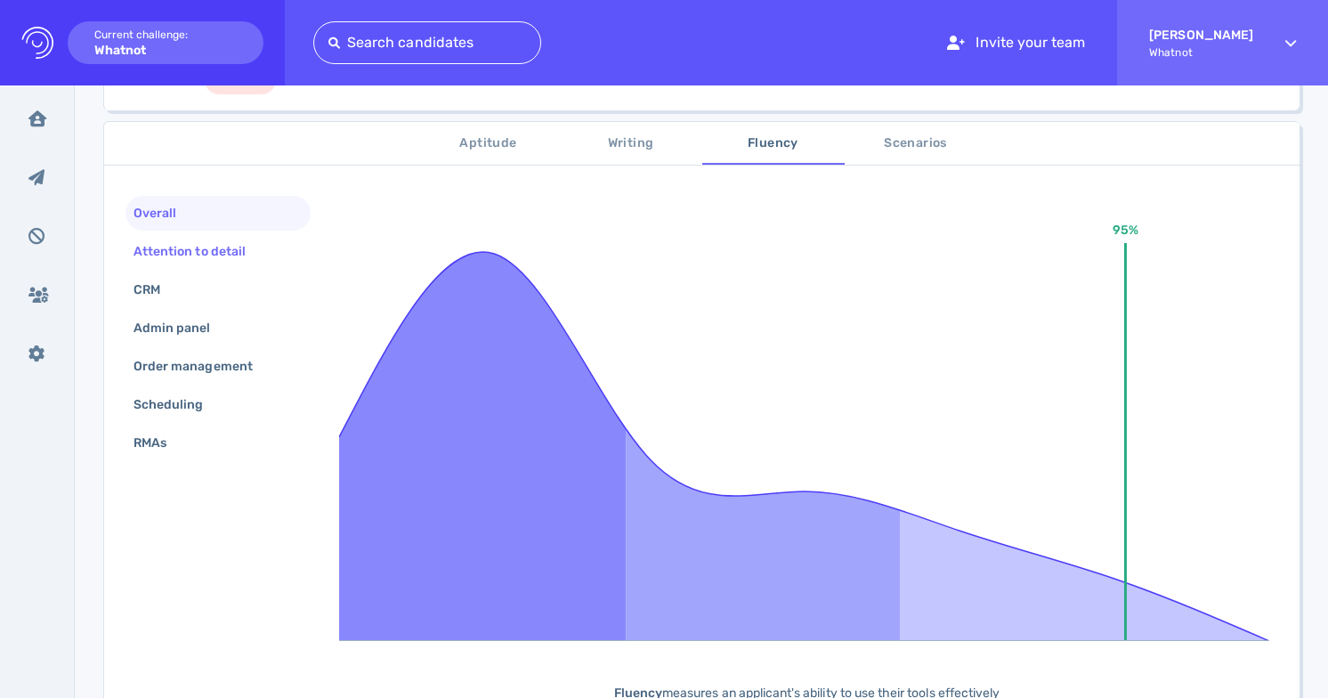
scroll to position [274, 0]
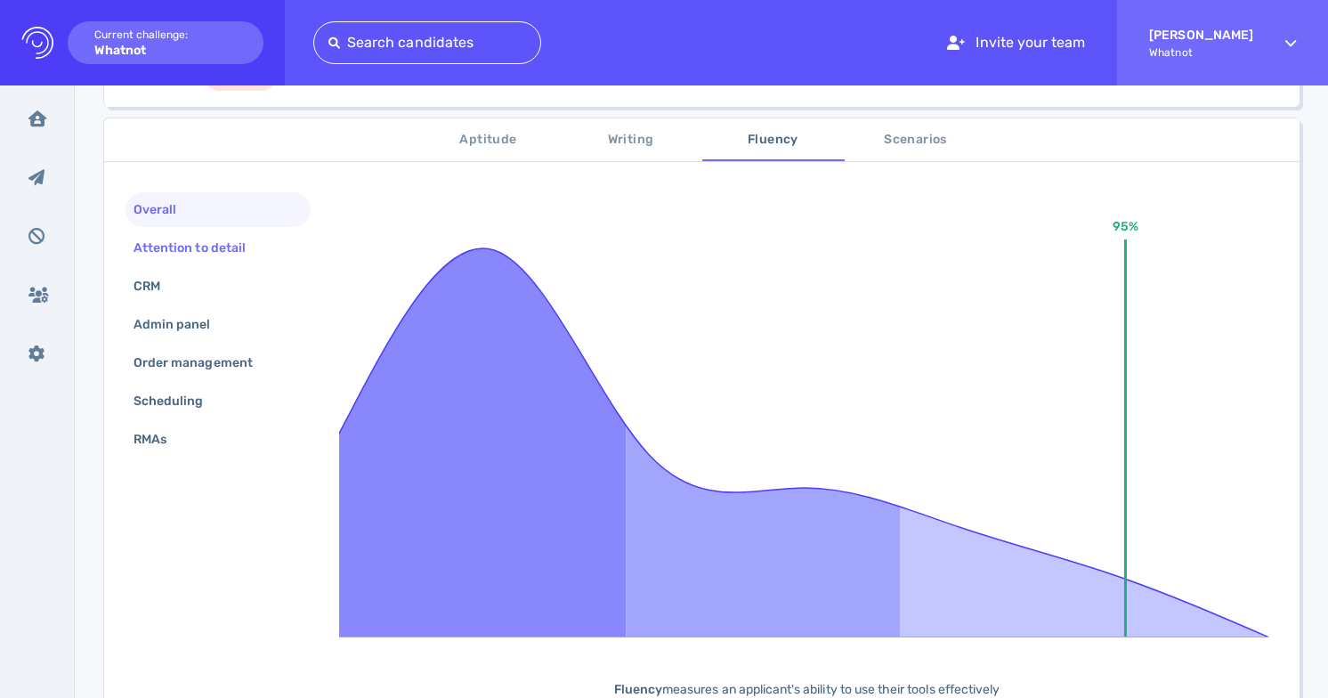
click at [261, 237] on div "Attention to detail" at bounding box center [218, 248] width 185 height 35
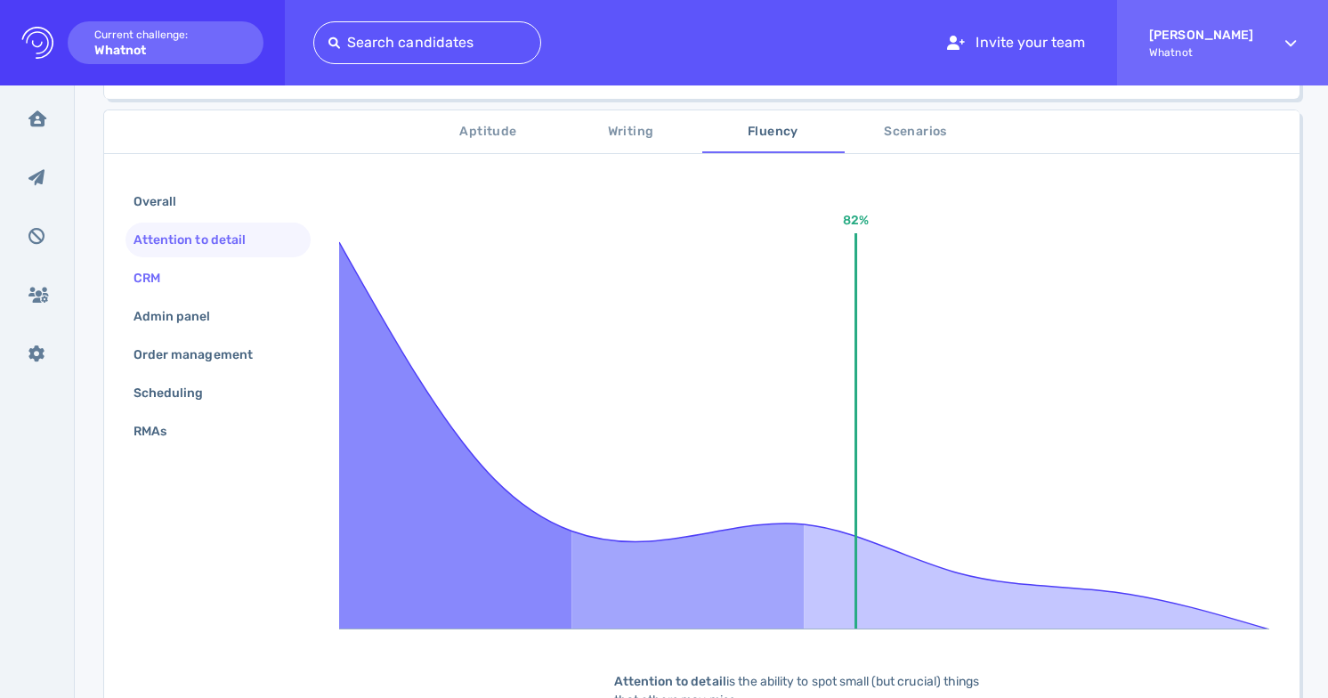
click at [238, 280] on div "CRM" at bounding box center [218, 278] width 185 height 35
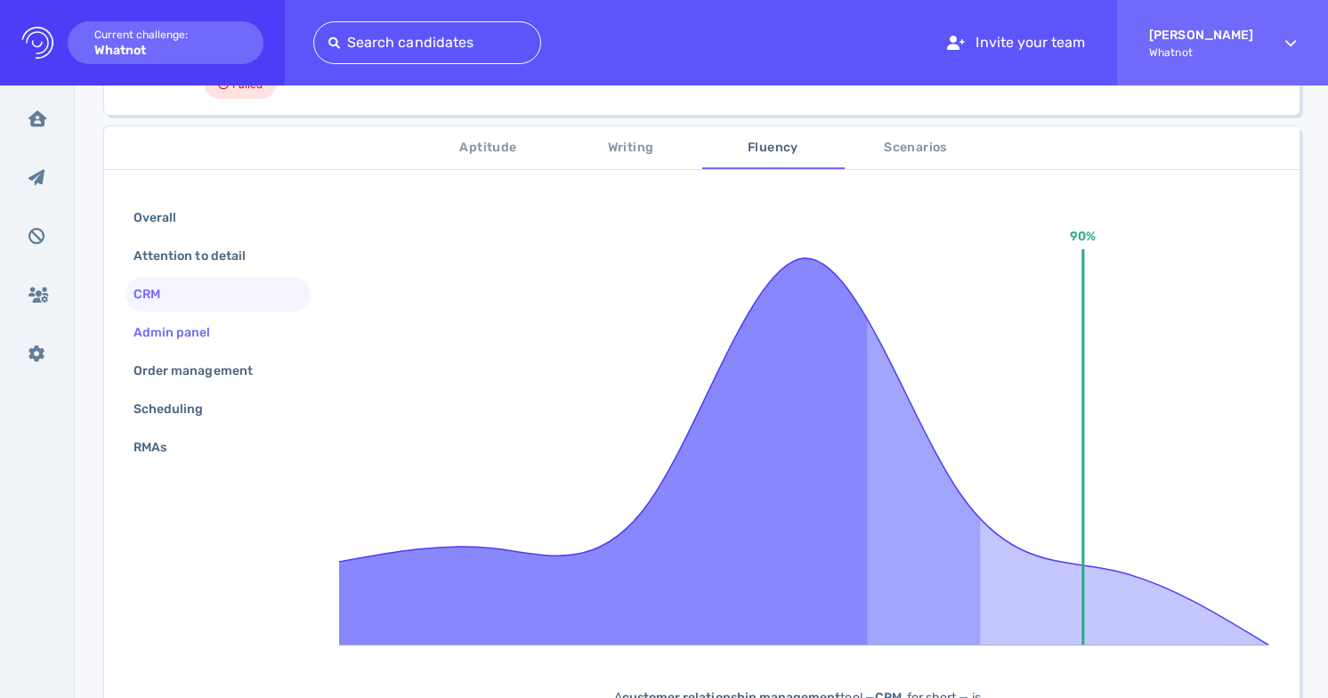
click at [227, 333] on div "Admin panel" at bounding box center [181, 333] width 102 height 26
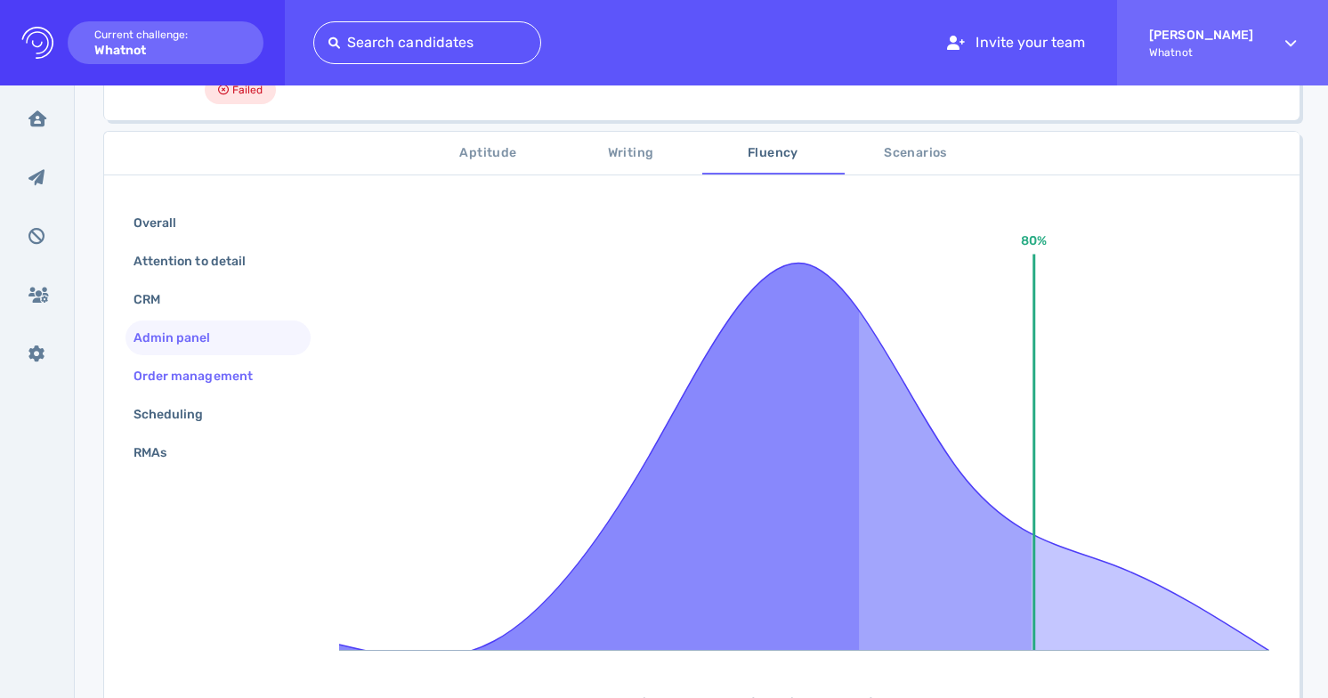
click at [235, 383] on div "Order management" at bounding box center [202, 376] width 144 height 26
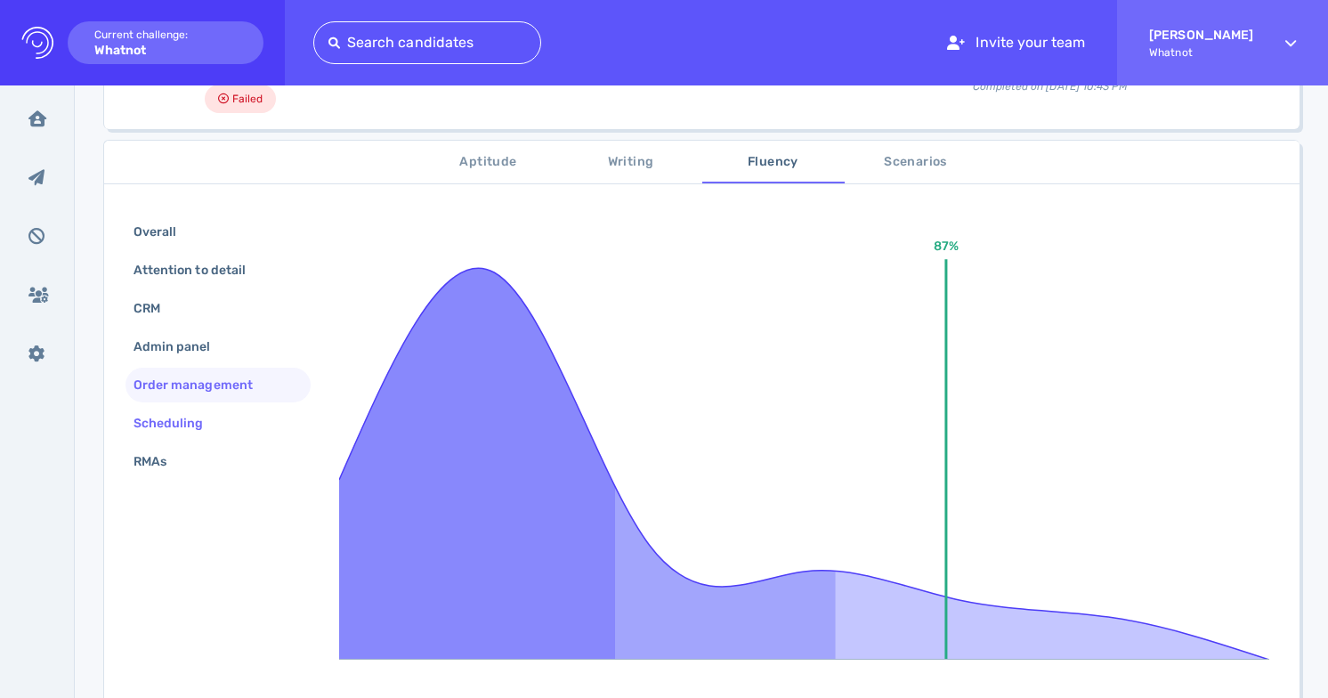
click at [235, 418] on div "Scheduling" at bounding box center [218, 423] width 185 height 35
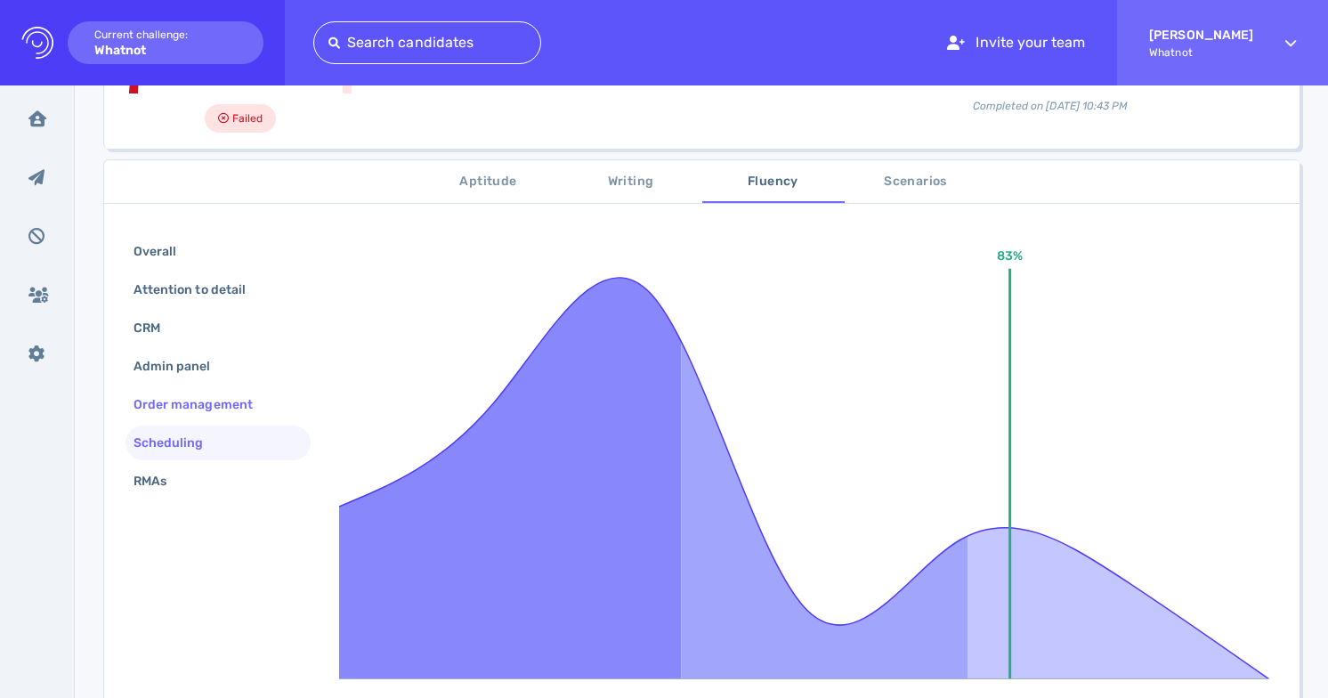
scroll to position [231, 0]
click at [241, 473] on div "RMAs" at bounding box center [218, 483] width 185 height 35
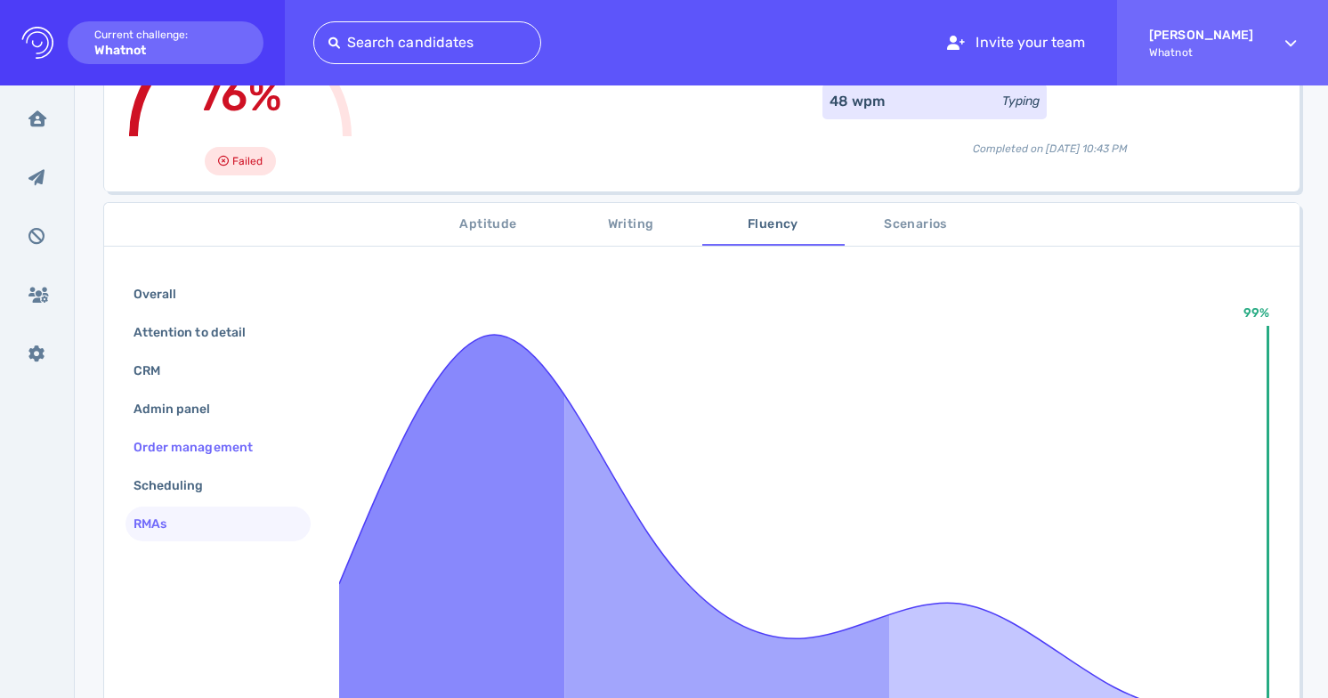
scroll to position [183, 0]
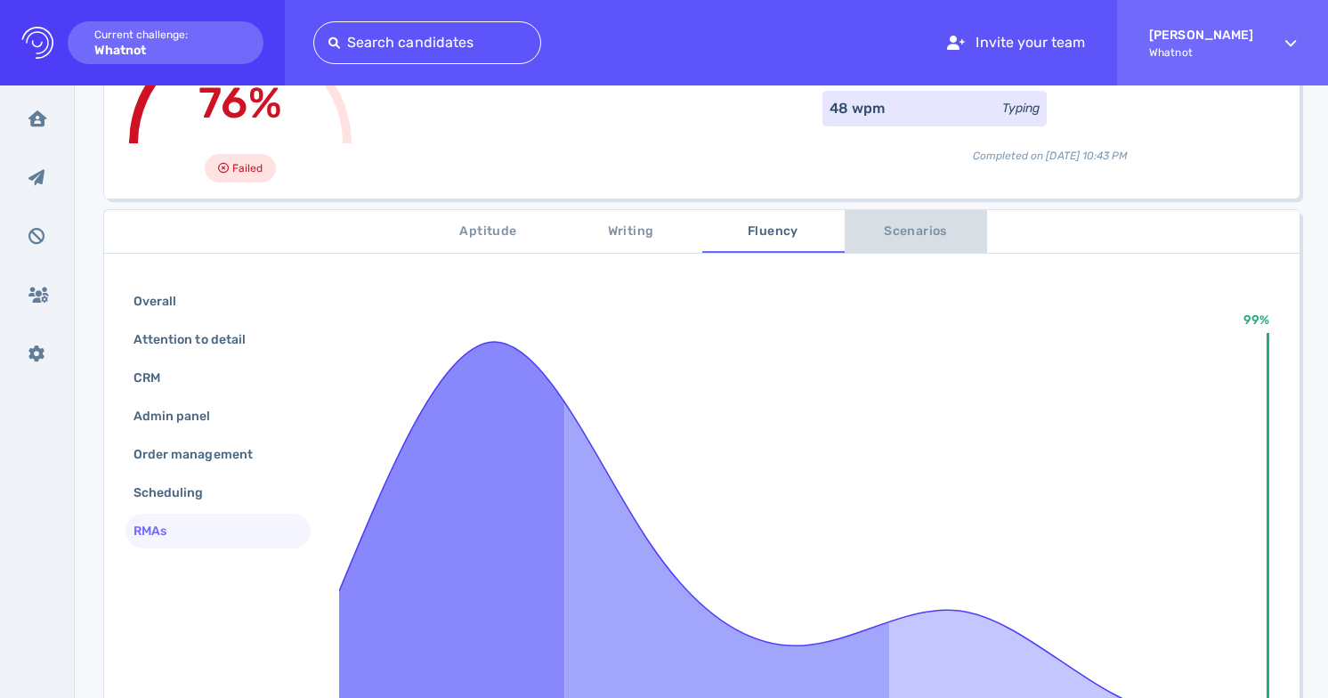
click at [899, 226] on span "Scenarios" at bounding box center [916, 232] width 121 height 22
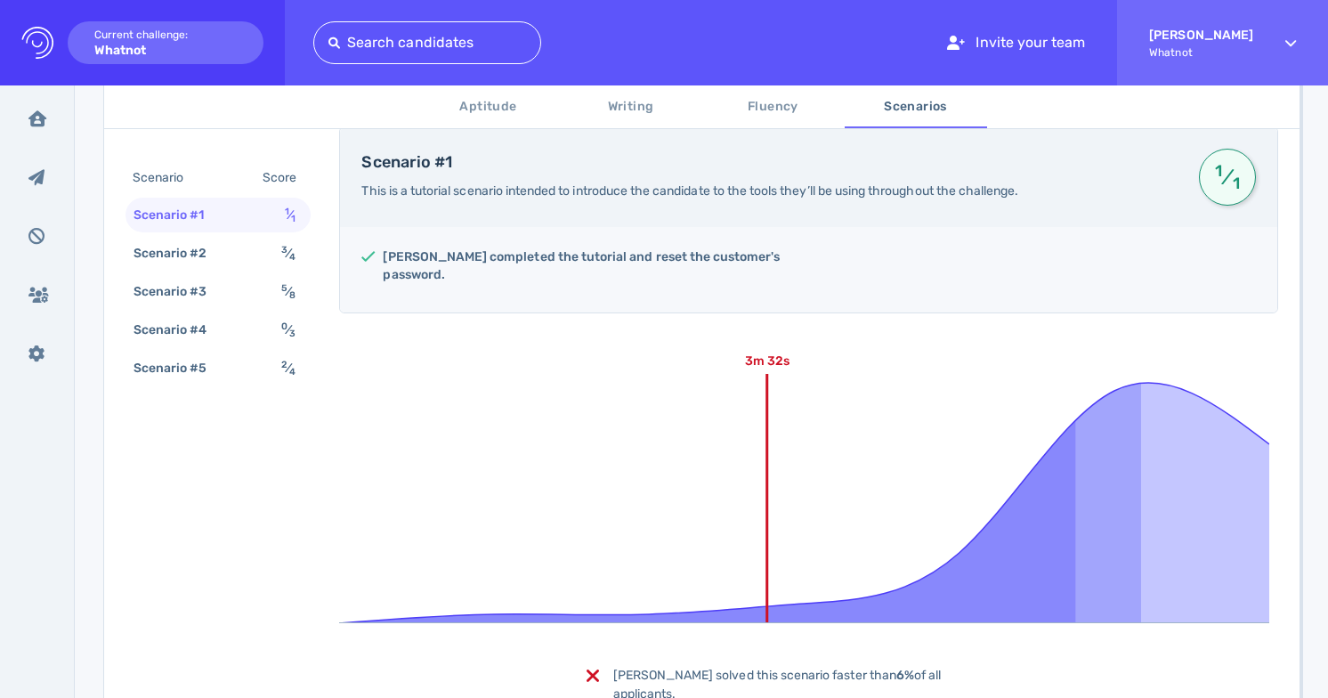
scroll to position [290, 0]
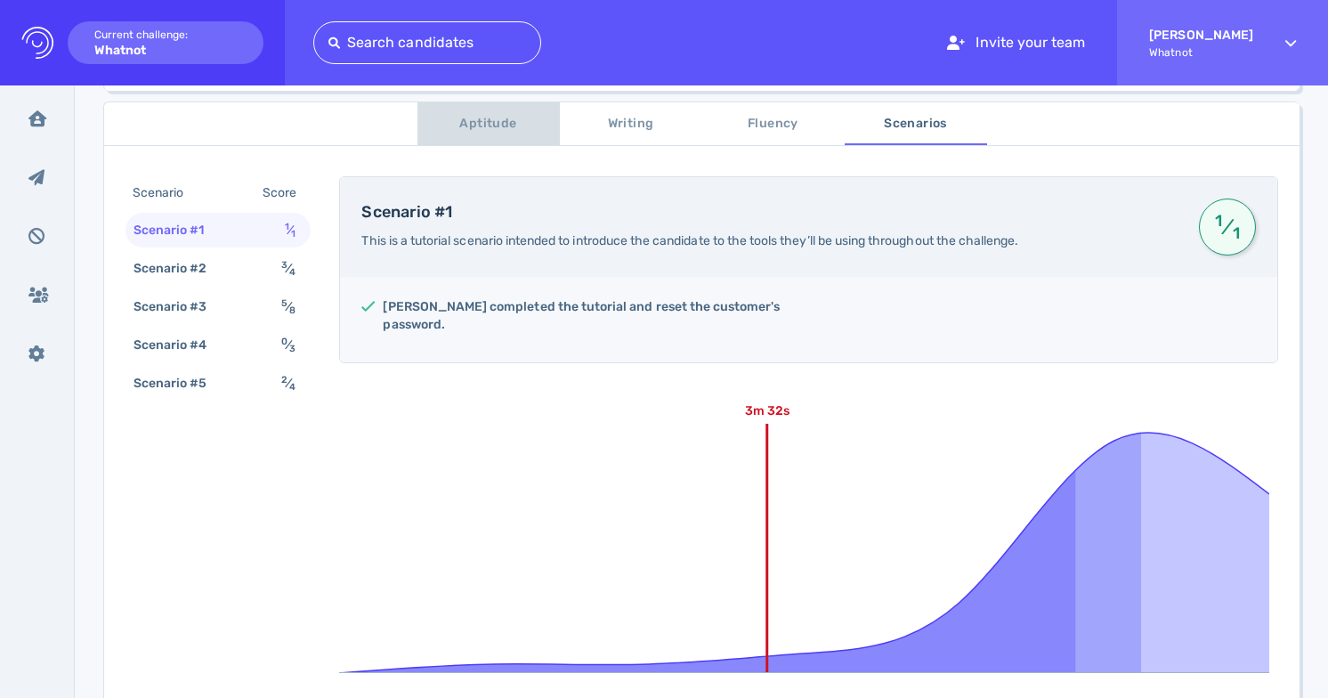
click at [473, 134] on span "Aptitude" at bounding box center [488, 124] width 121 height 22
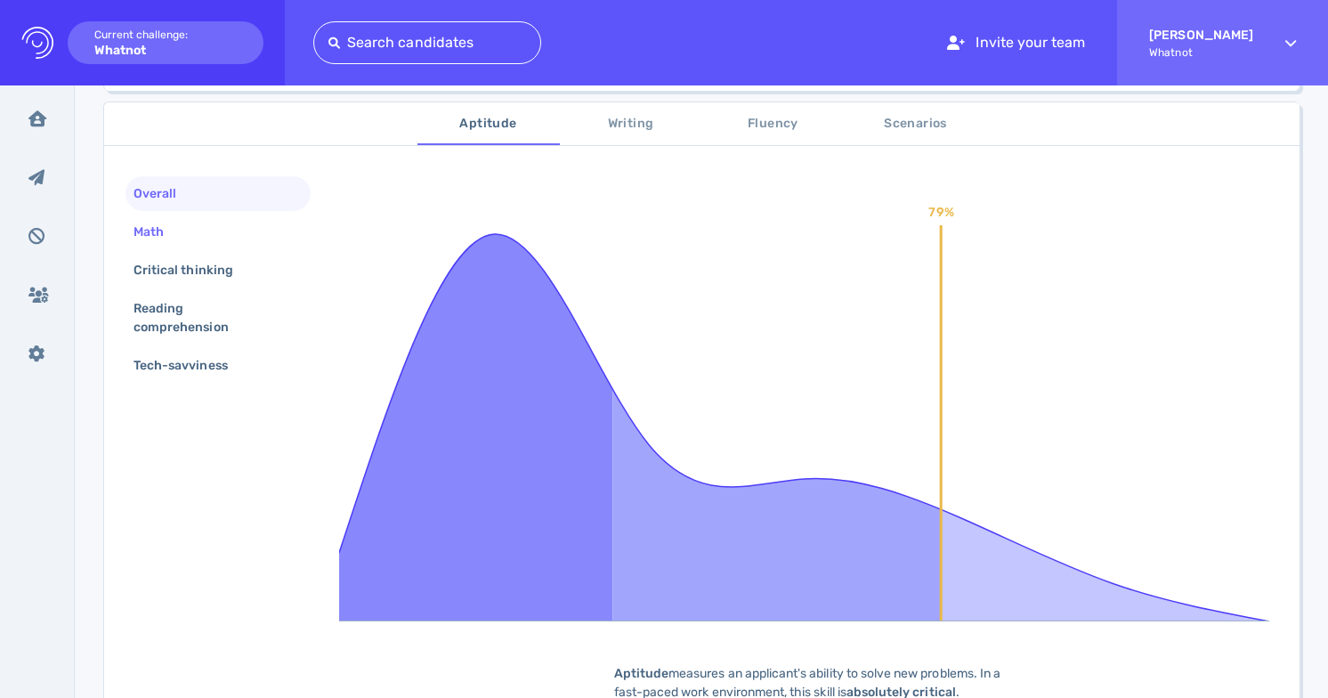
click at [240, 231] on div "Math" at bounding box center [218, 232] width 185 height 35
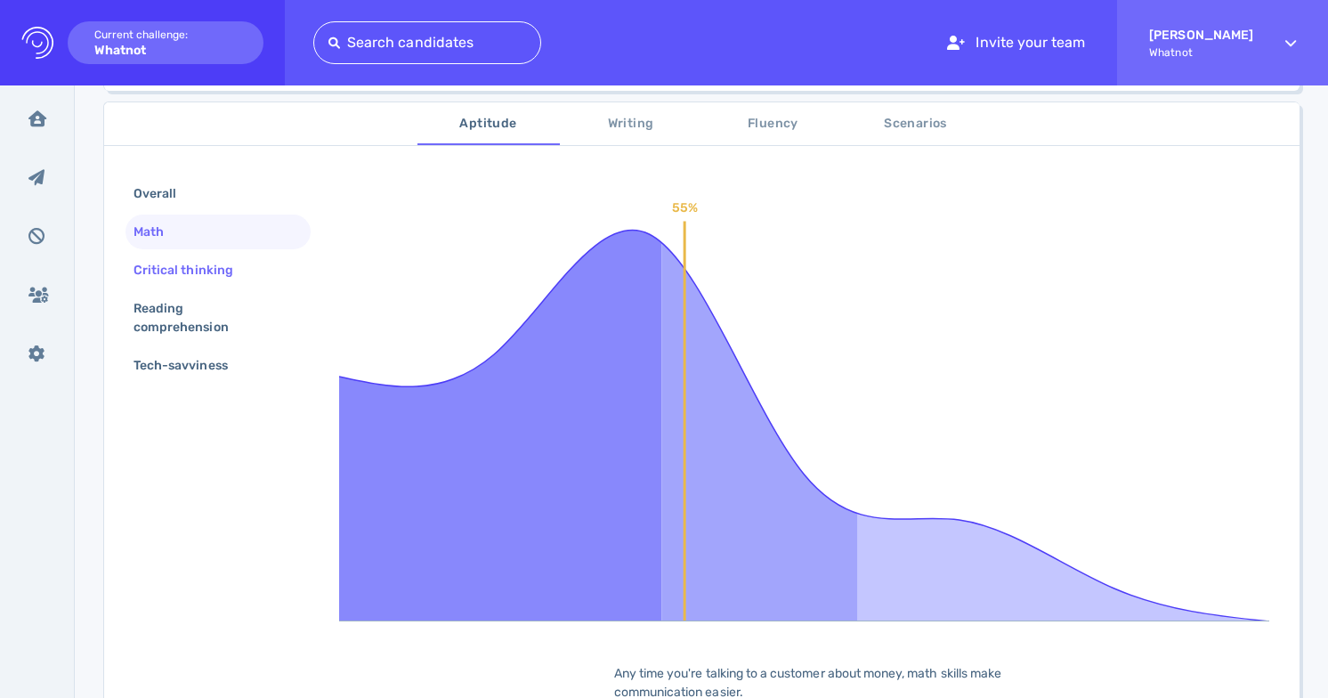
click at [234, 257] on div "Critical thinking" at bounding box center [192, 270] width 125 height 26
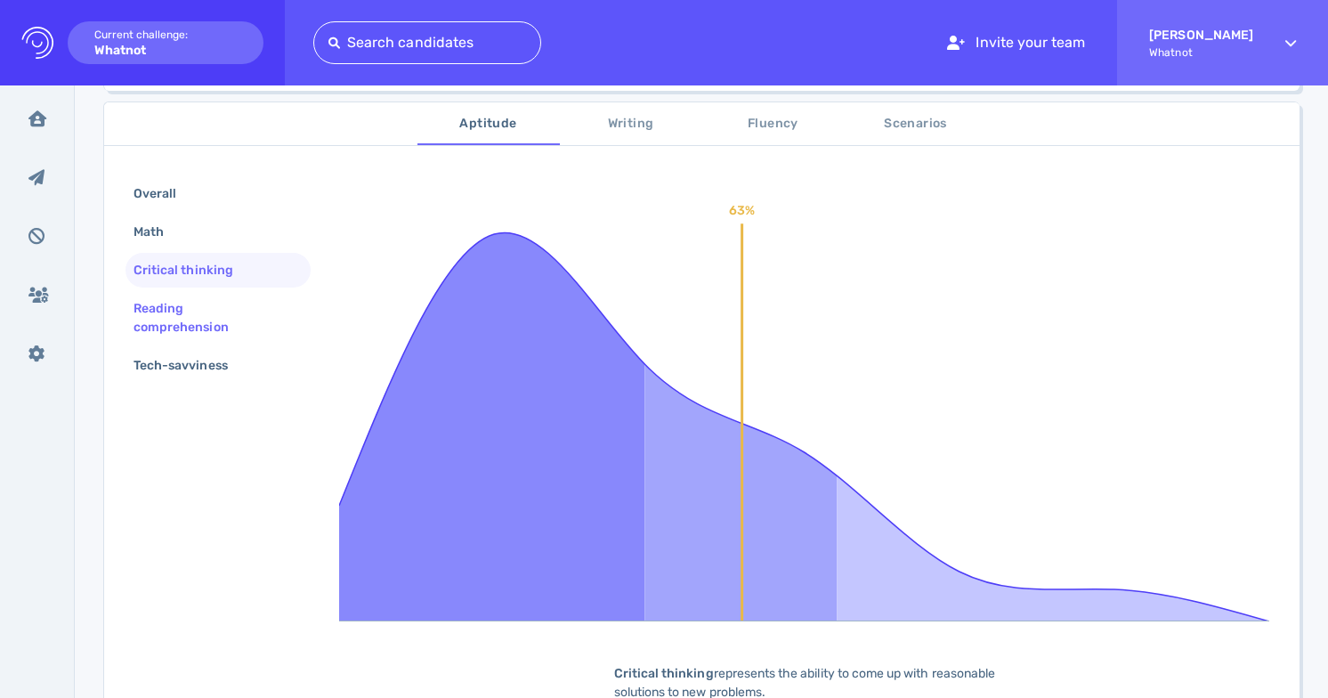
click at [231, 299] on div "Reading comprehension" at bounding box center [211, 318] width 162 height 45
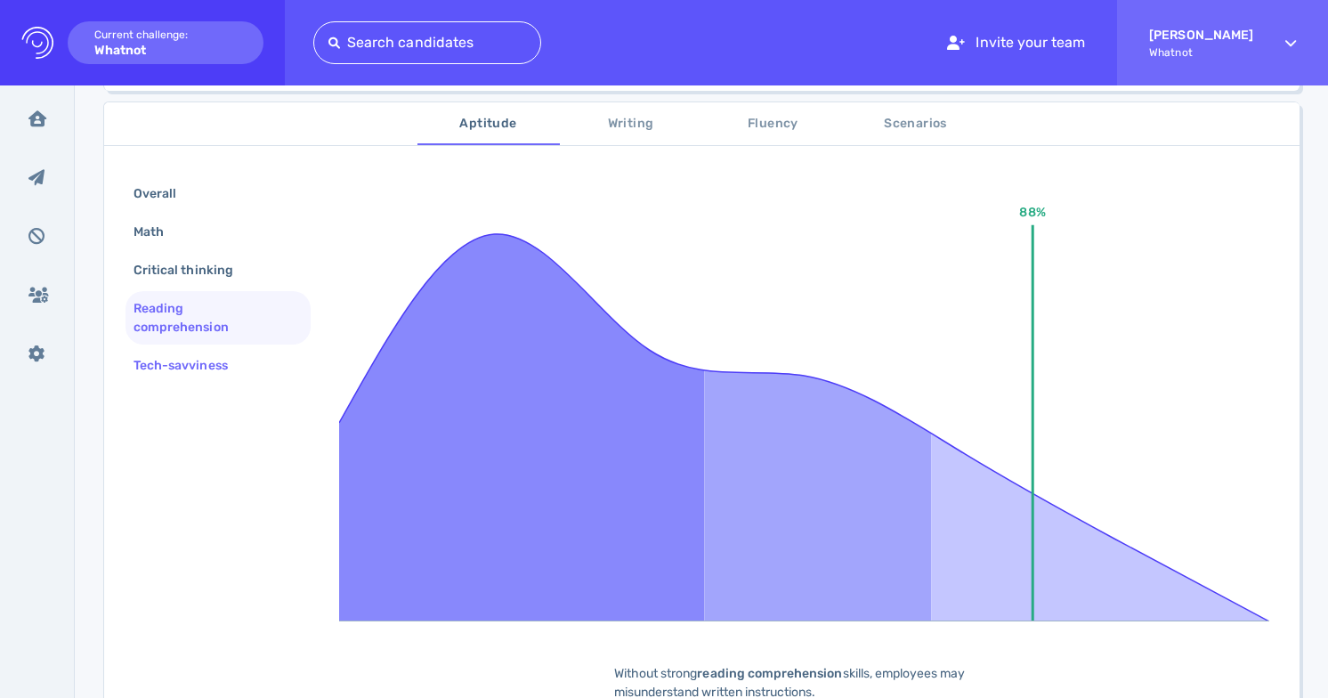
click at [217, 368] on div "Tech-savviness" at bounding box center [189, 366] width 119 height 26
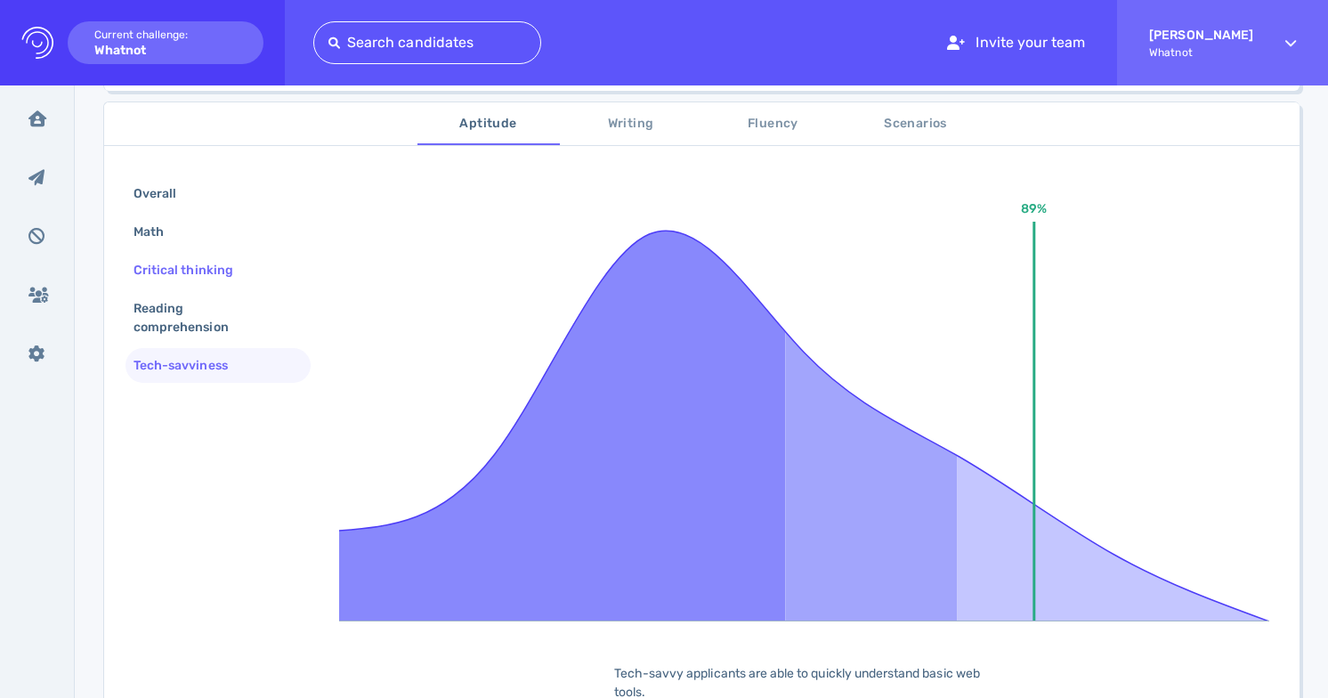
click at [233, 280] on div "Critical thinking" at bounding box center [192, 270] width 125 height 26
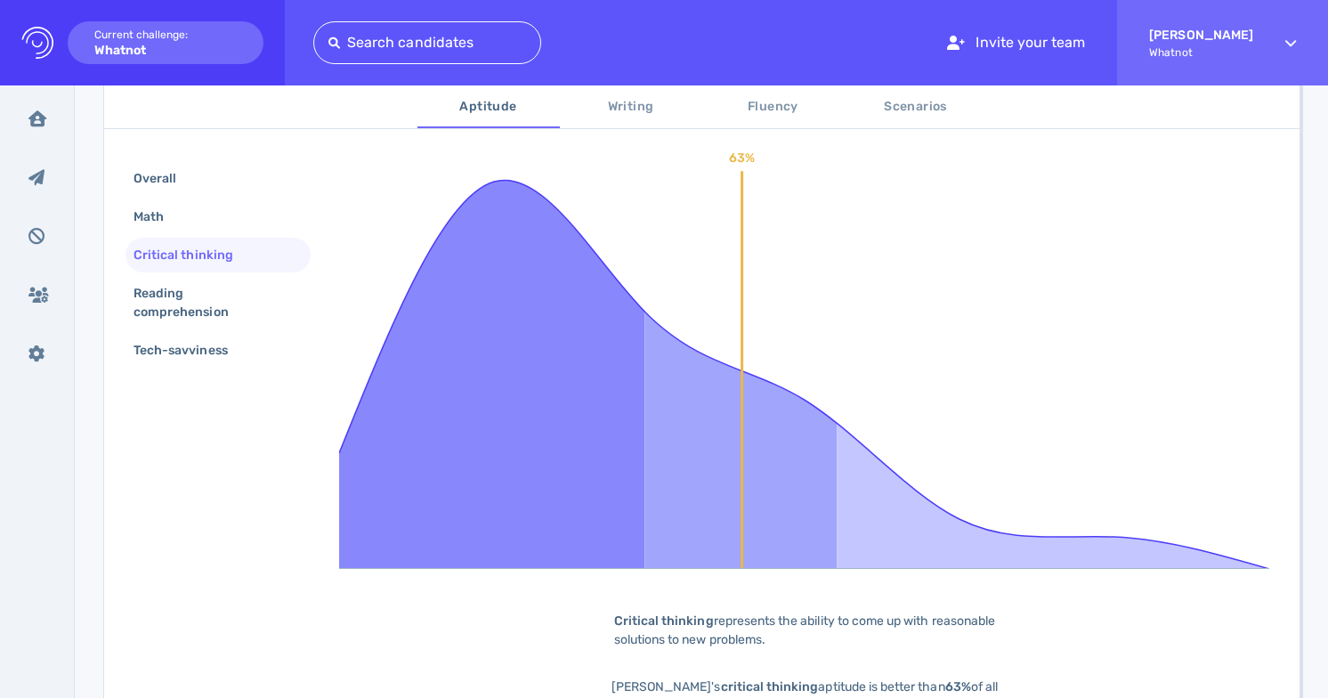
scroll to position [438, 0]
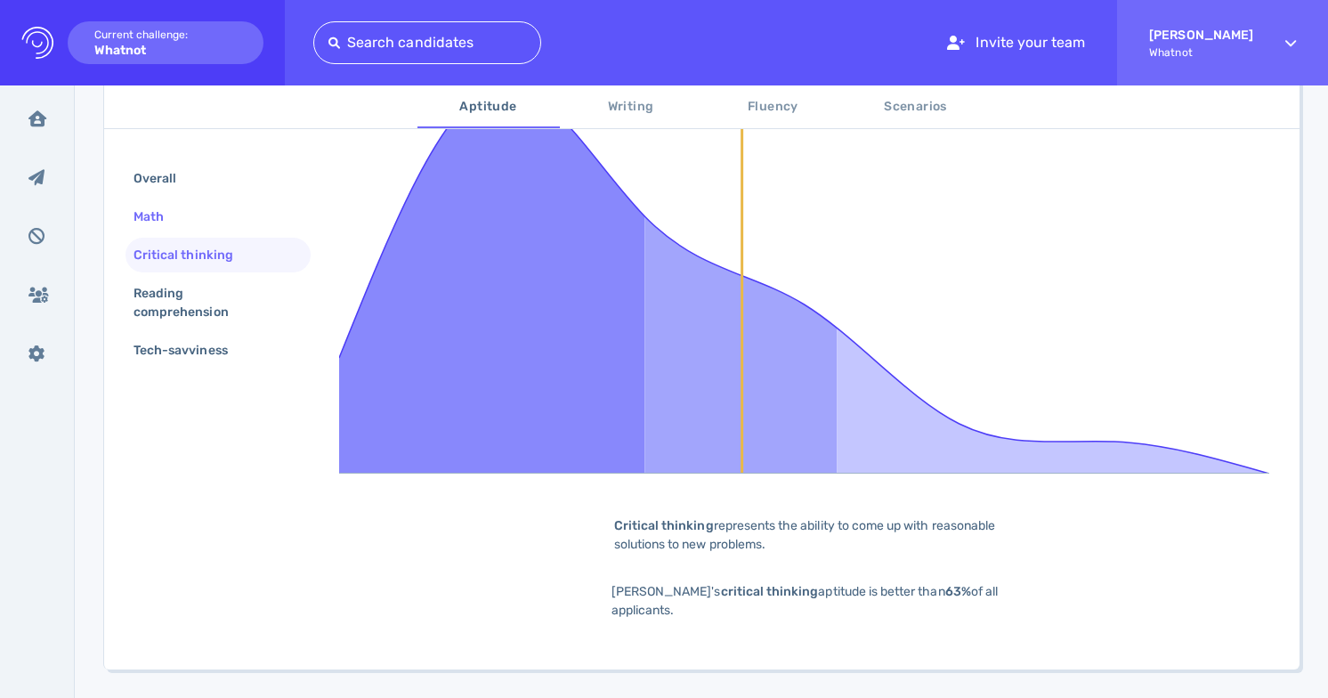
click at [238, 218] on div "Math" at bounding box center [218, 216] width 185 height 35
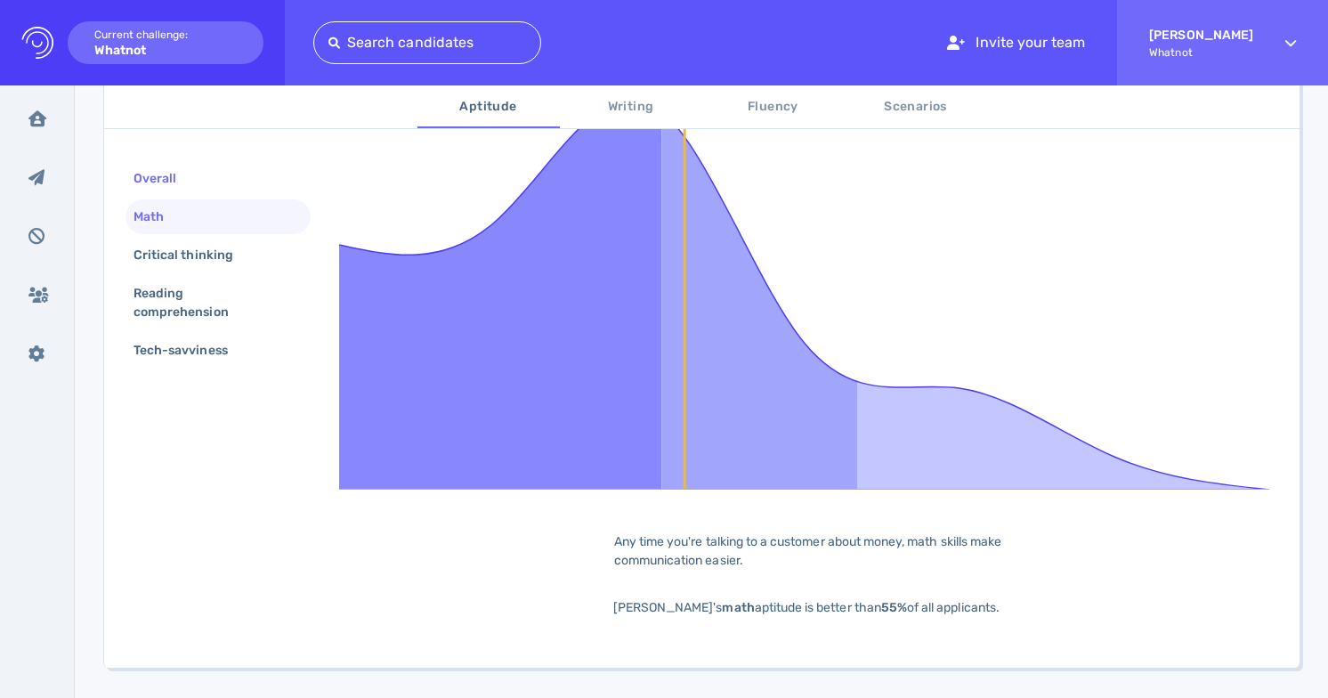
click at [195, 176] on div "Overall" at bounding box center [164, 179] width 68 height 26
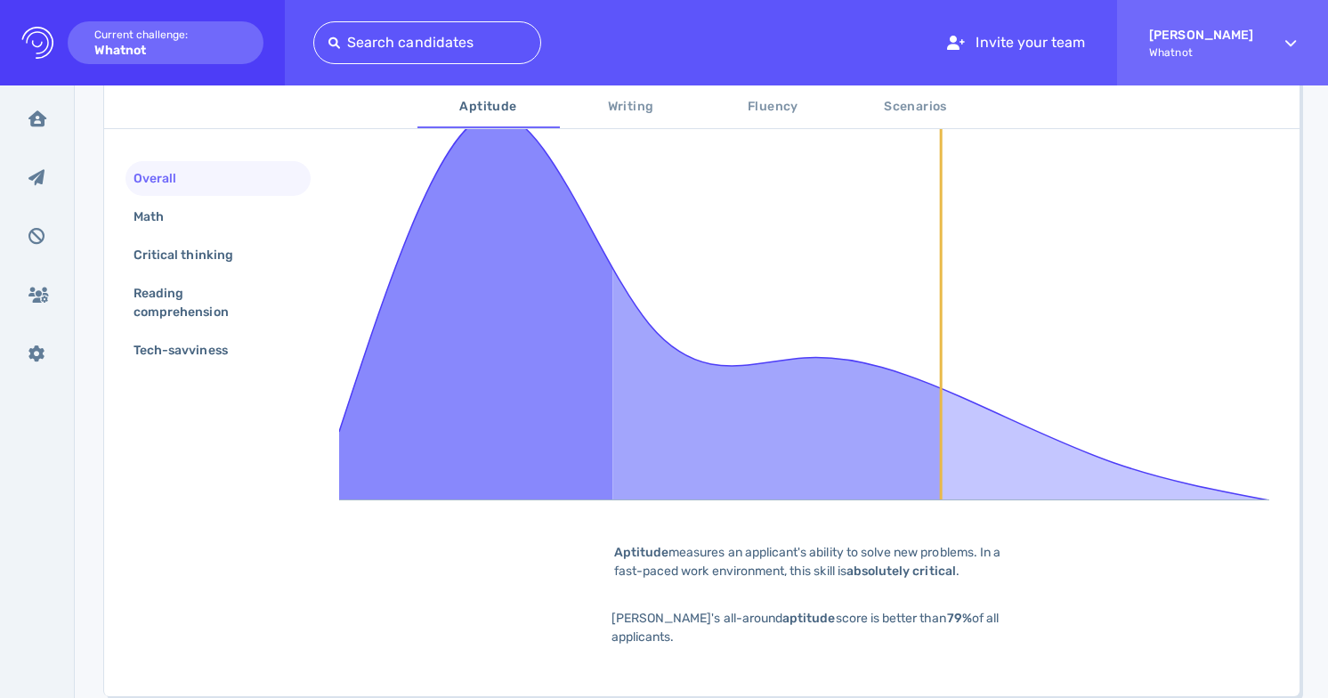
scroll to position [413, 0]
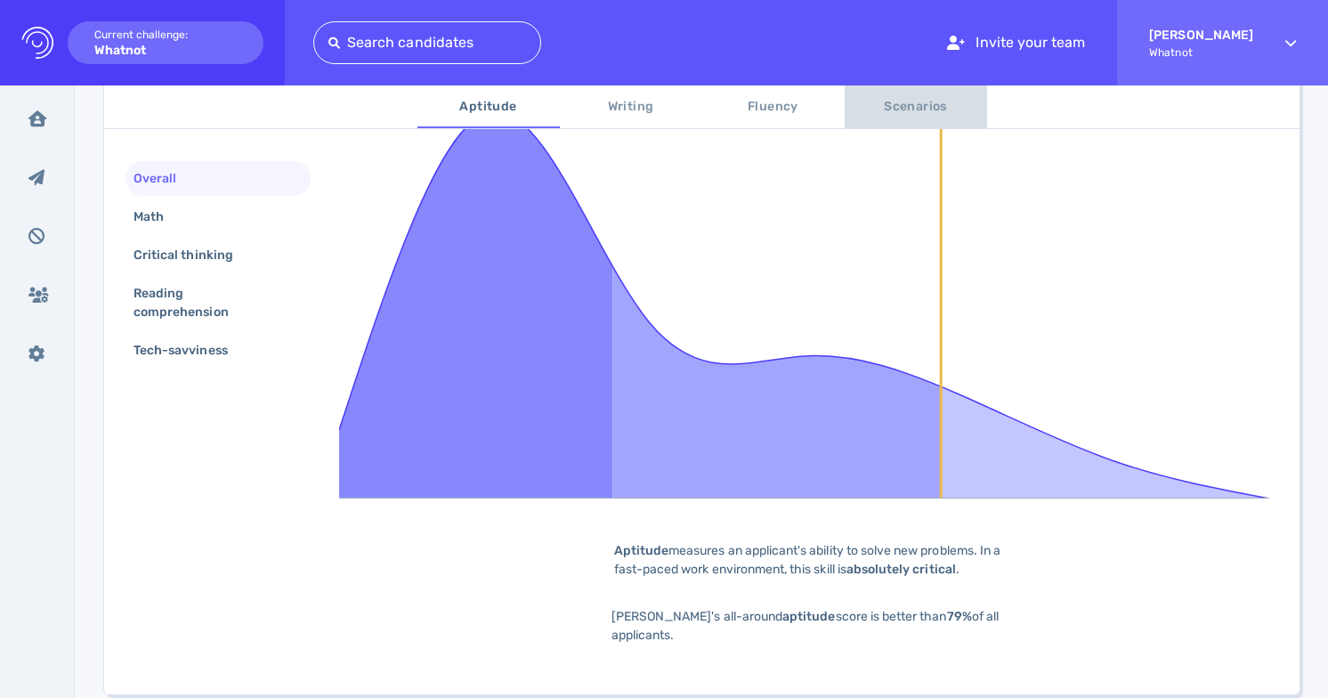
click at [911, 100] on span "Scenarios" at bounding box center [916, 107] width 121 height 22
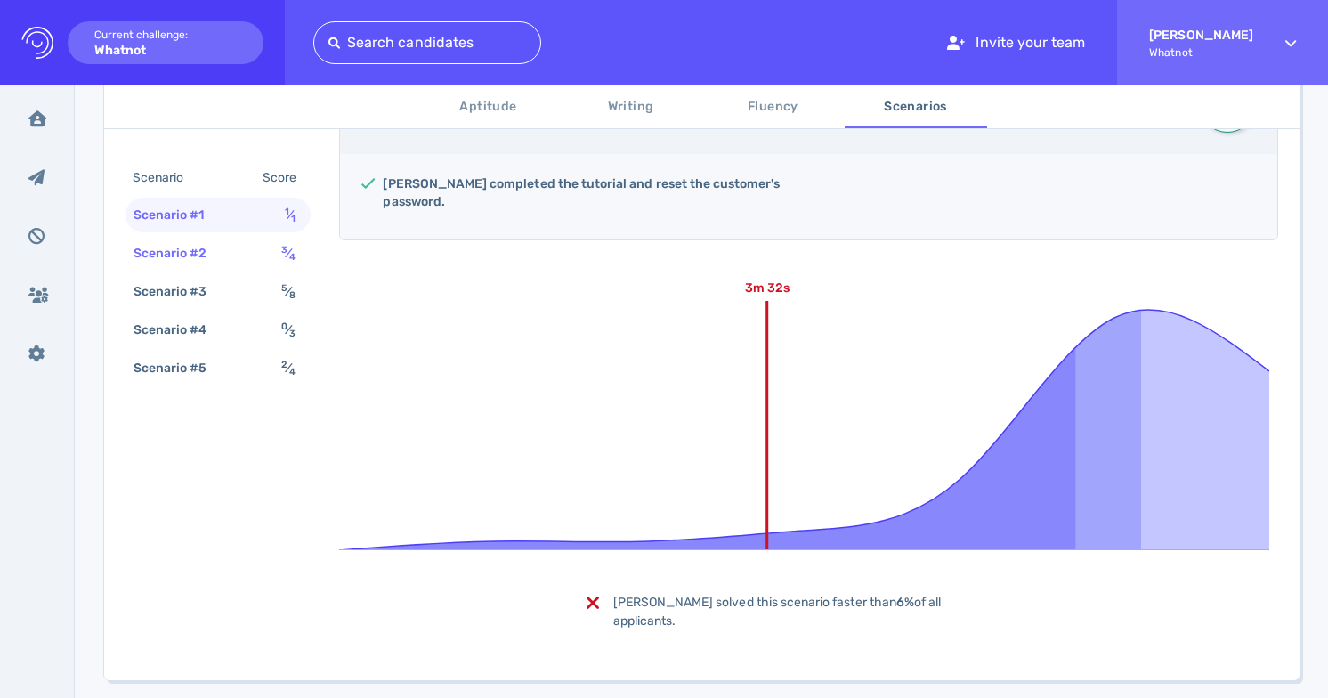
click at [280, 245] on div "3 ⁄ 4" at bounding box center [292, 253] width 28 height 26
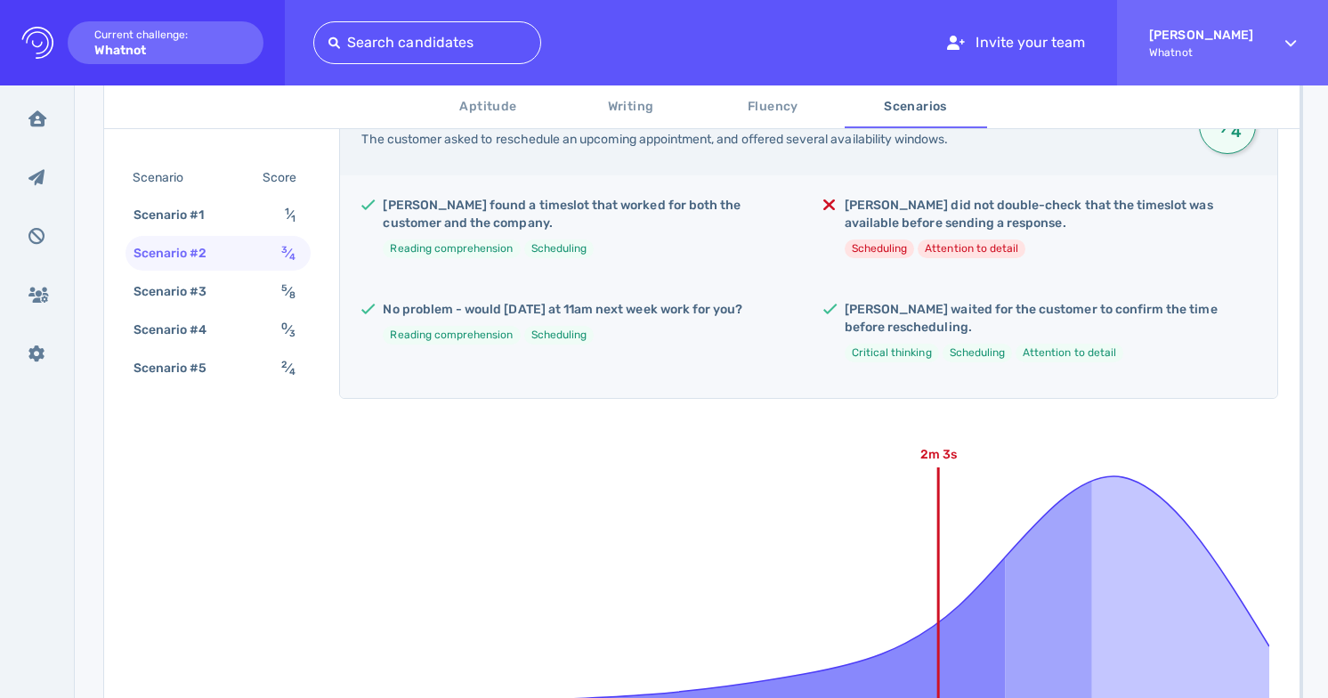
scroll to position [372, 0]
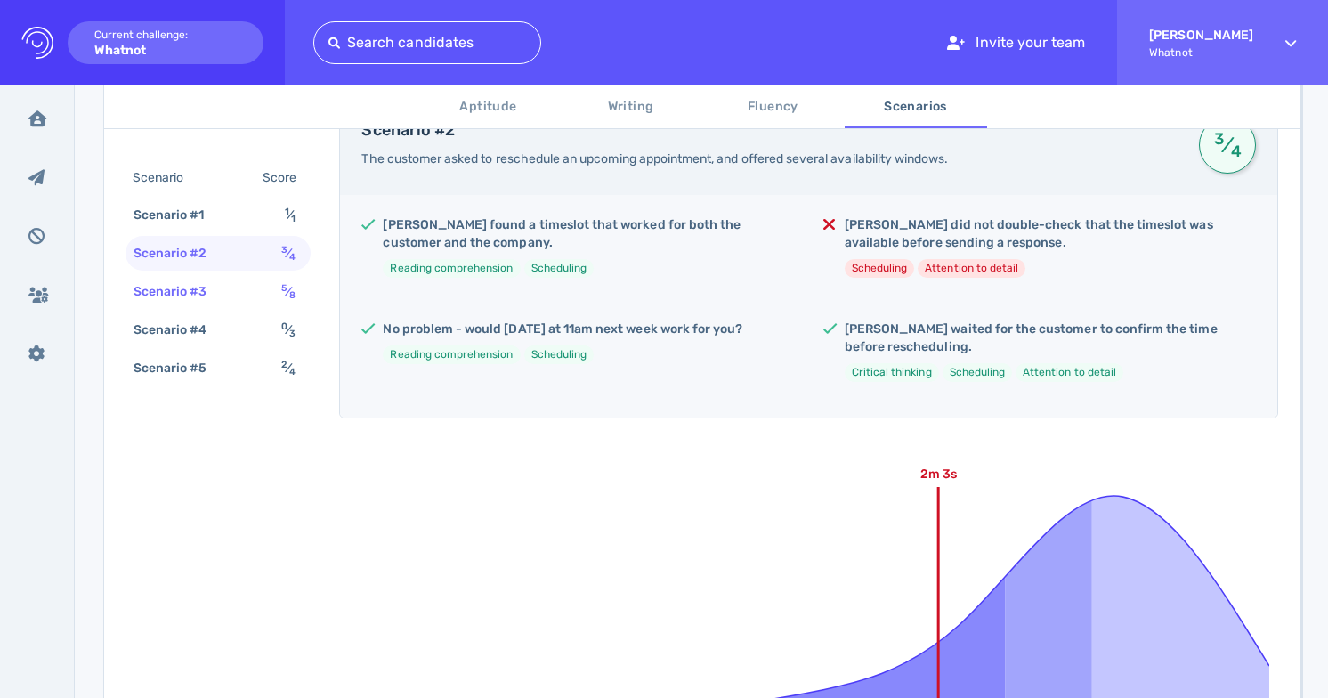
click at [244, 284] on div "Scenario #3 5 ⁄ 8" at bounding box center [218, 291] width 185 height 35
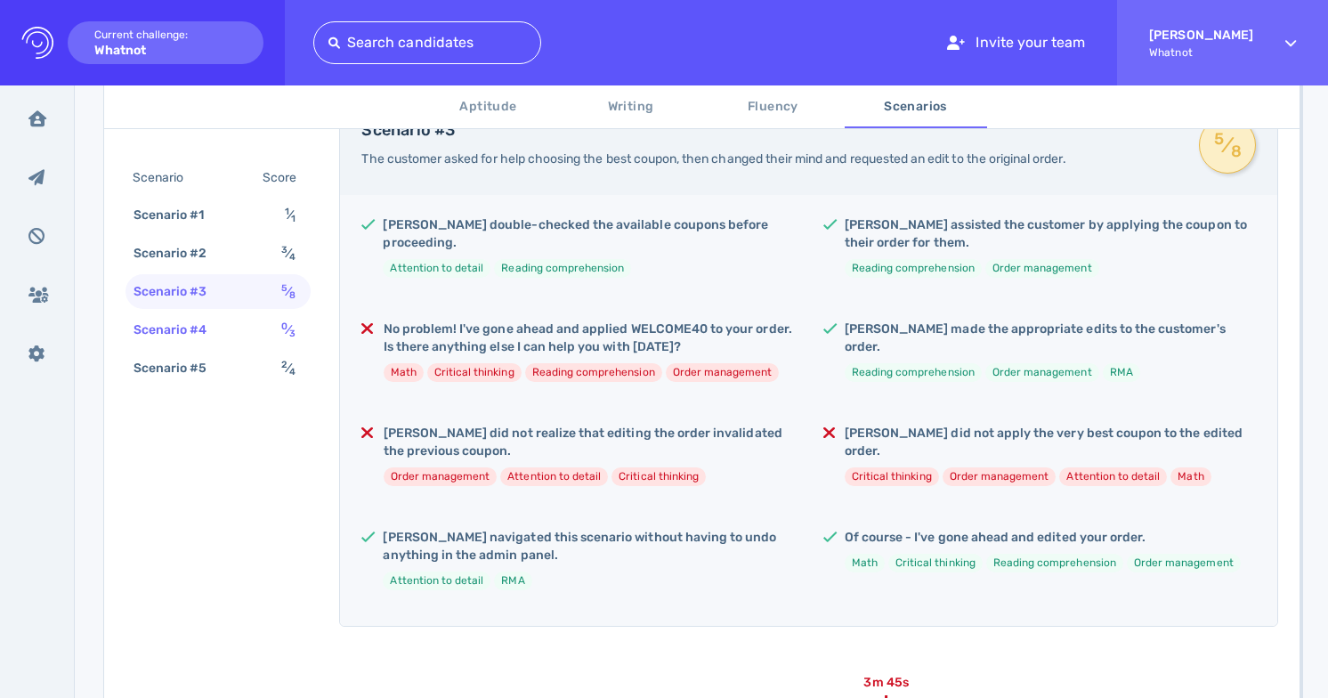
click at [244, 320] on div "Scenario #4 0 ⁄ 3" at bounding box center [218, 330] width 185 height 35
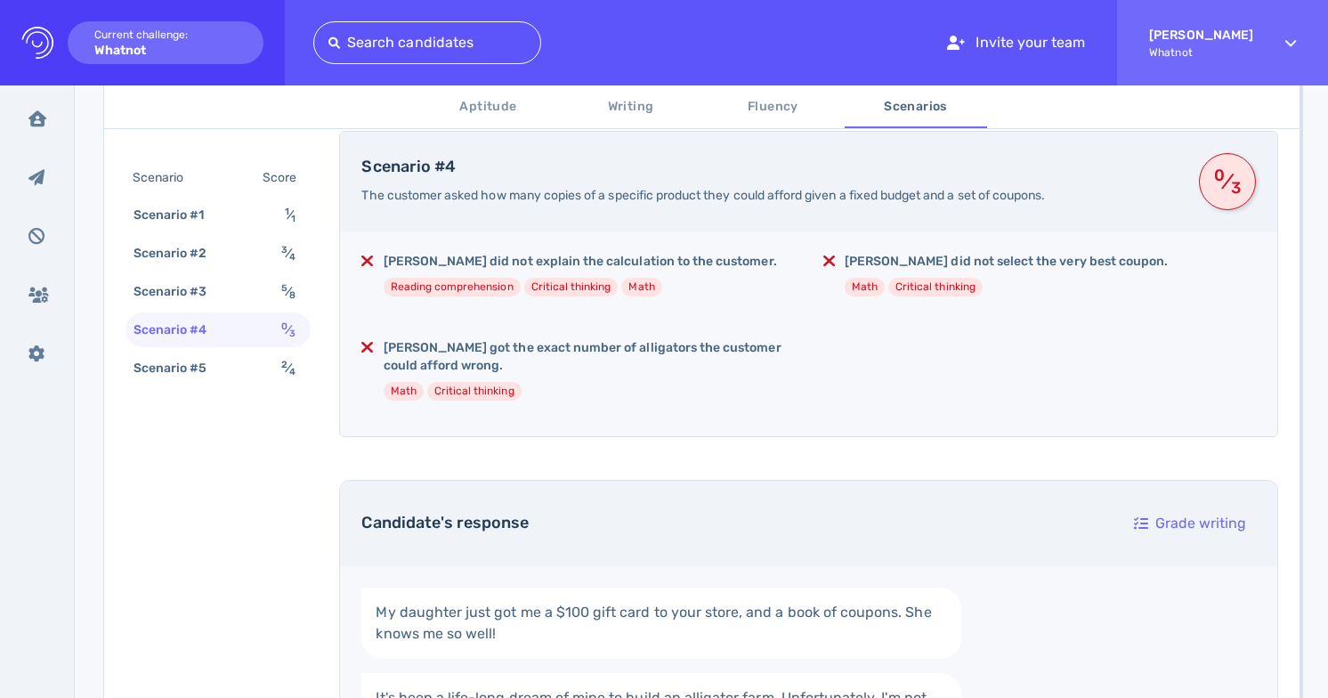
scroll to position [260, 0]
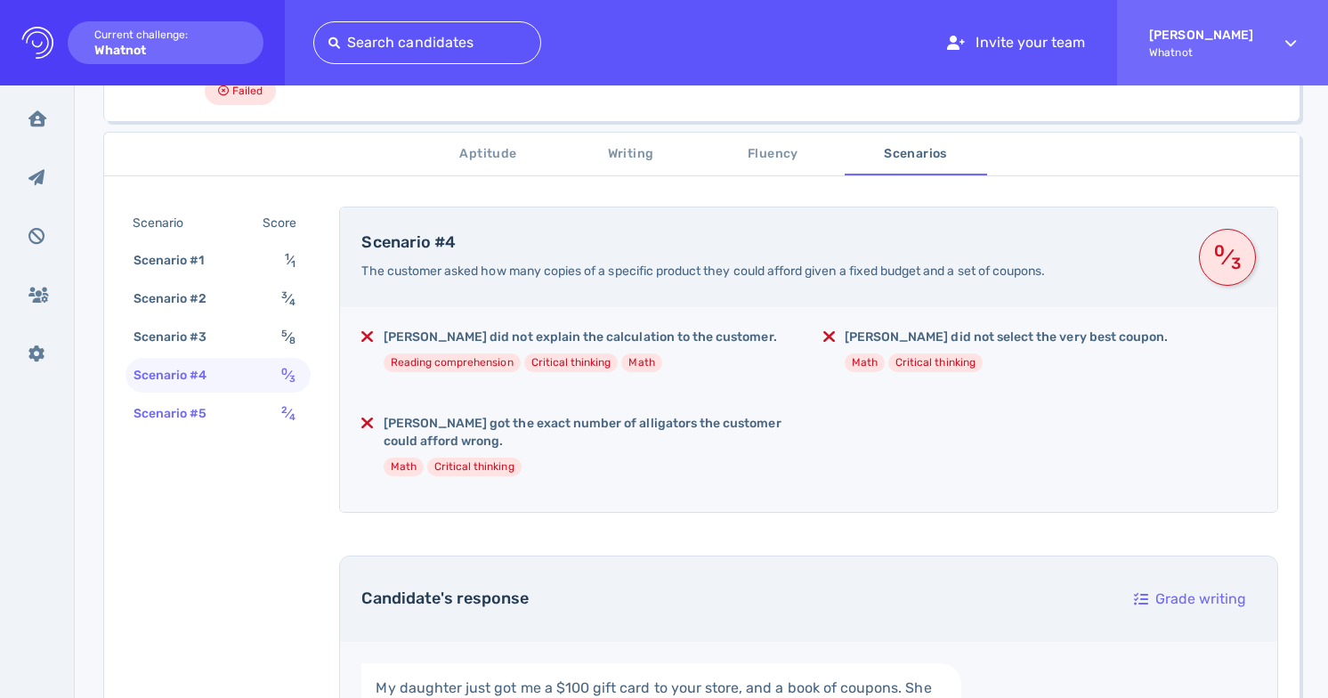
click at [234, 400] on div "Scenario #5 2 ⁄ 4" at bounding box center [218, 413] width 185 height 35
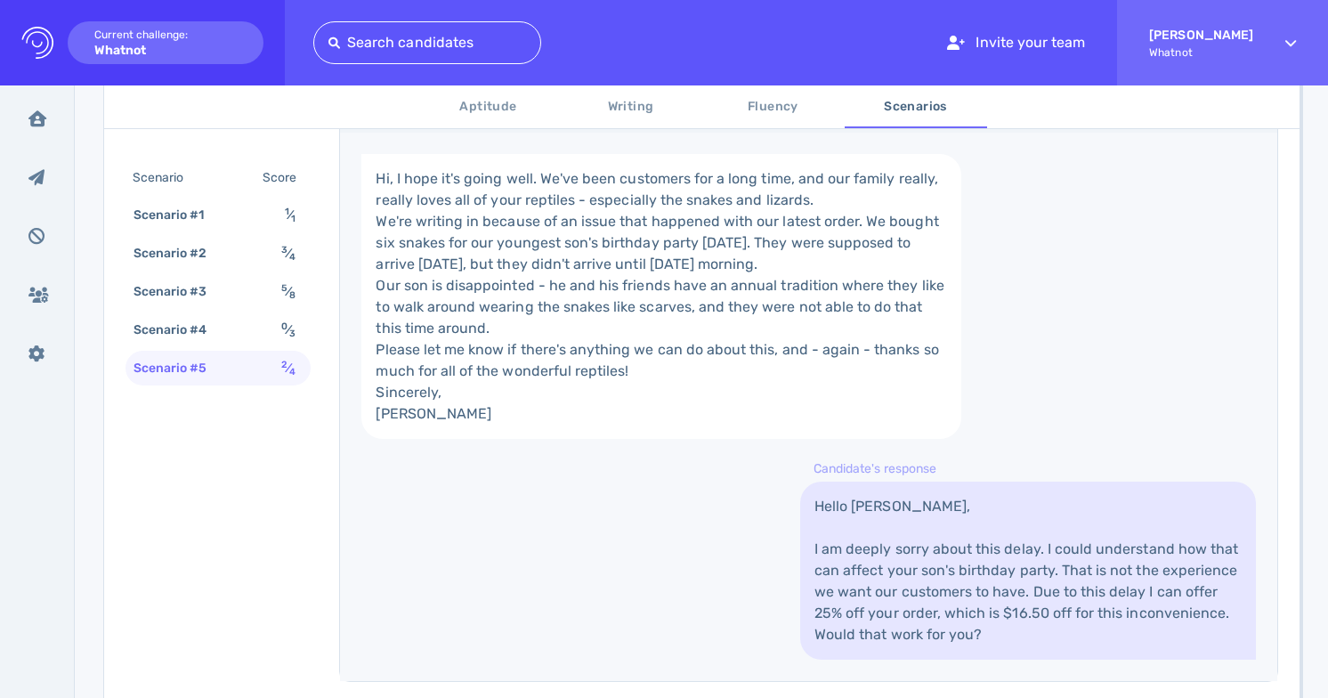
scroll to position [740, 0]
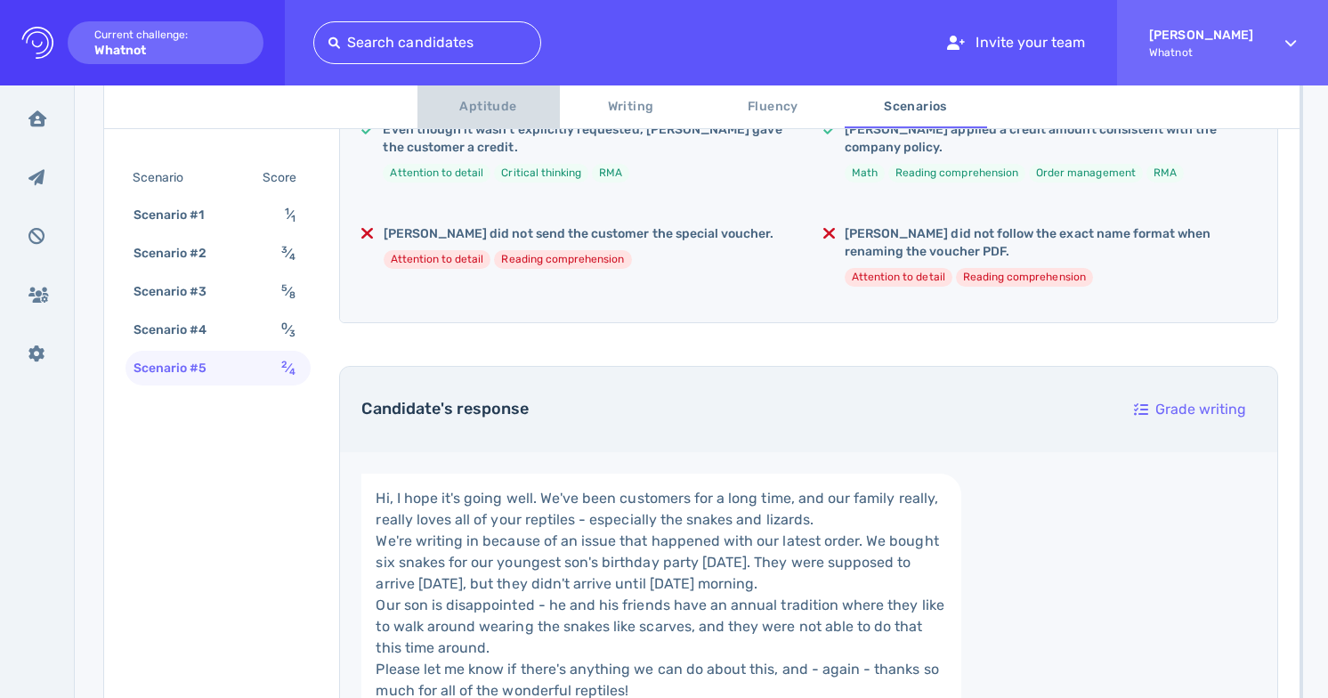
click at [485, 102] on span "Aptitude" at bounding box center [488, 107] width 121 height 22
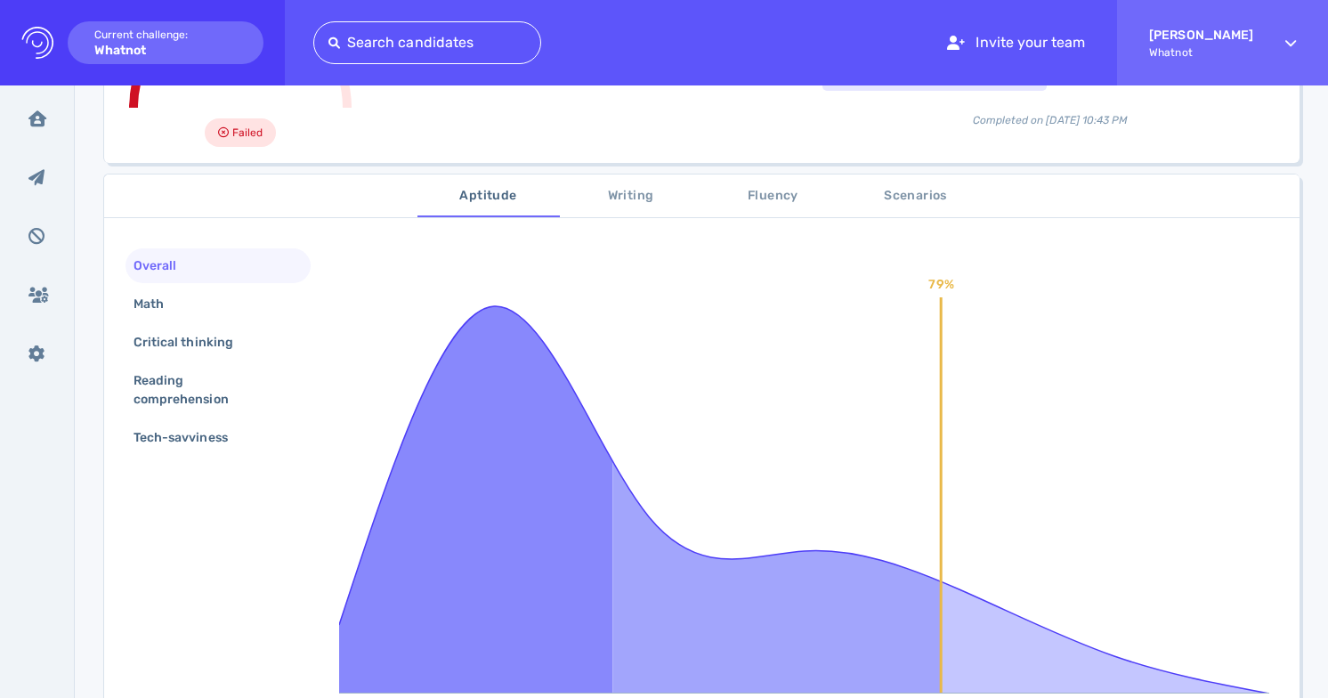
scroll to position [307, 0]
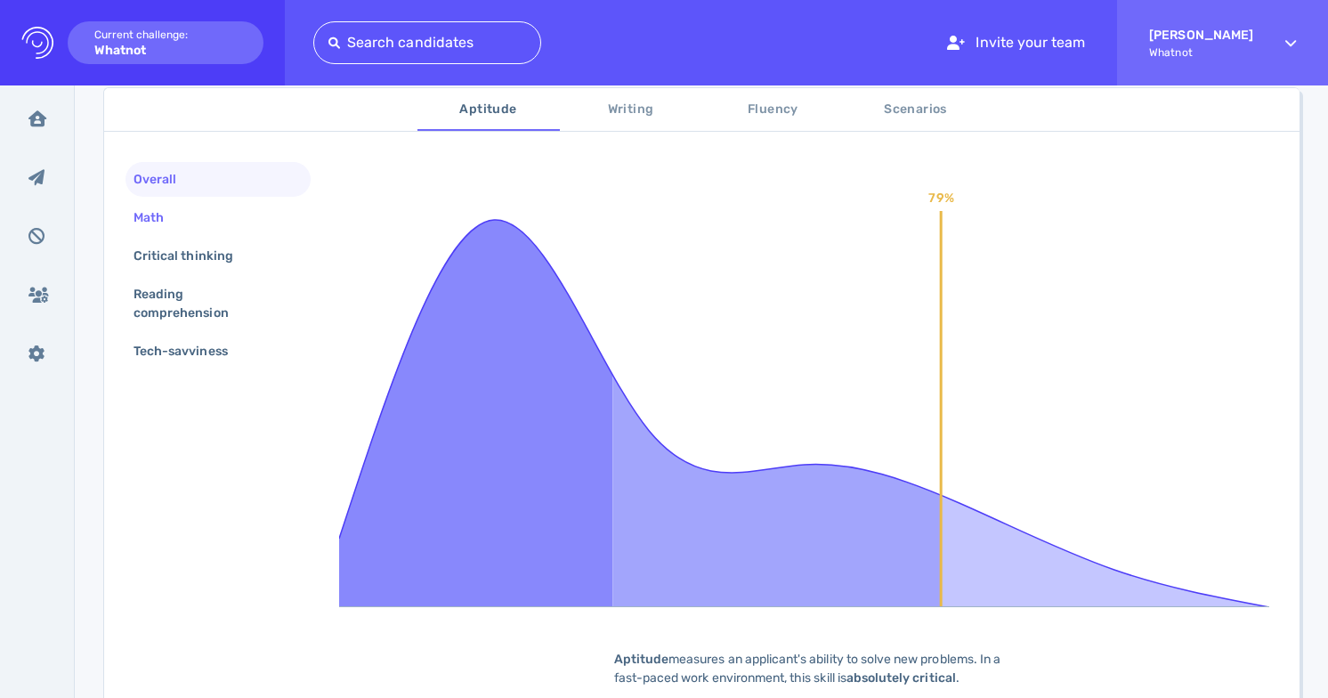
click at [234, 233] on div "Math" at bounding box center [218, 217] width 185 height 35
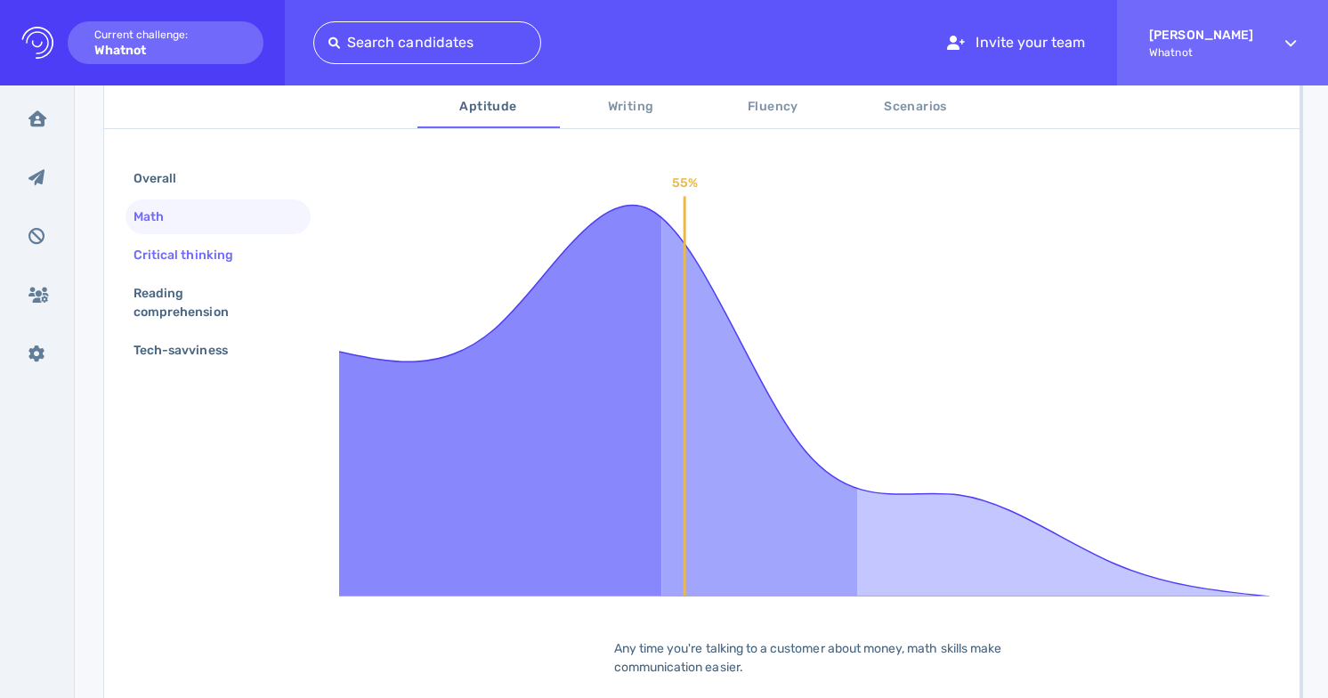
click at [240, 259] on div "Critical thinking" at bounding box center [192, 255] width 125 height 26
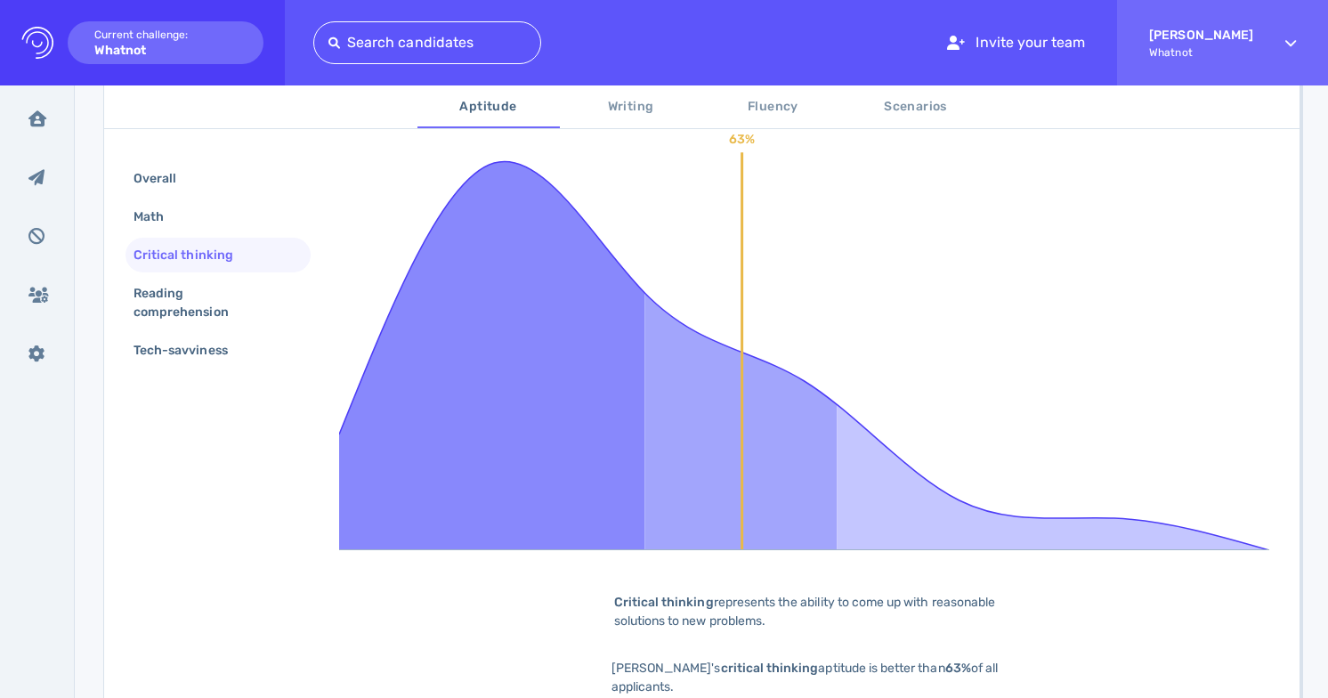
scroll to position [374, 0]
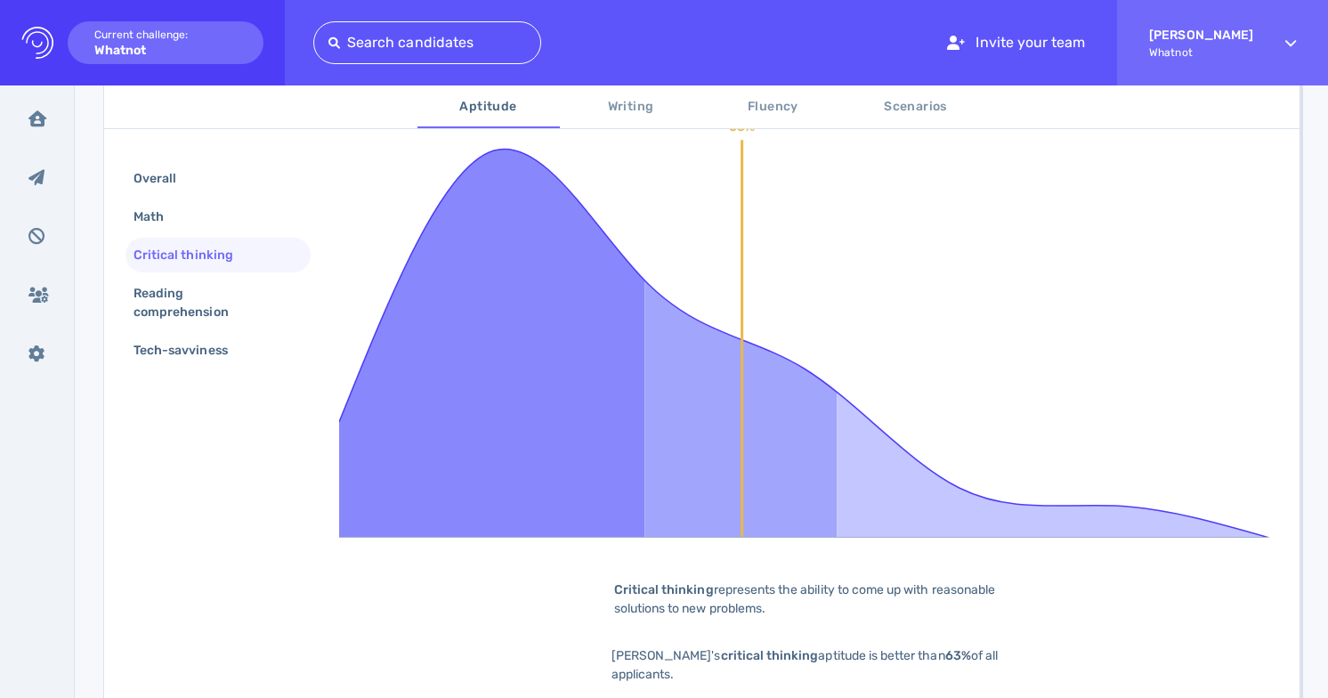
click at [605, 120] on button "Writing" at bounding box center [631, 106] width 142 height 43
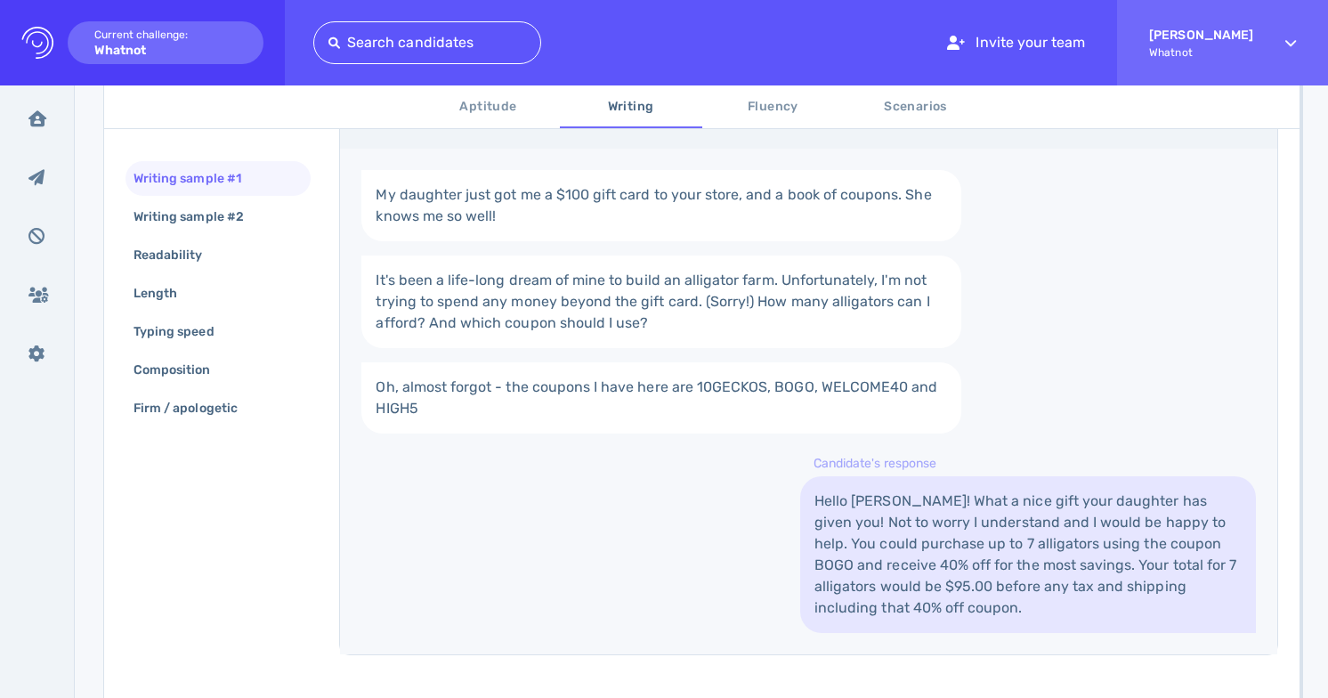
scroll to position [397, 0]
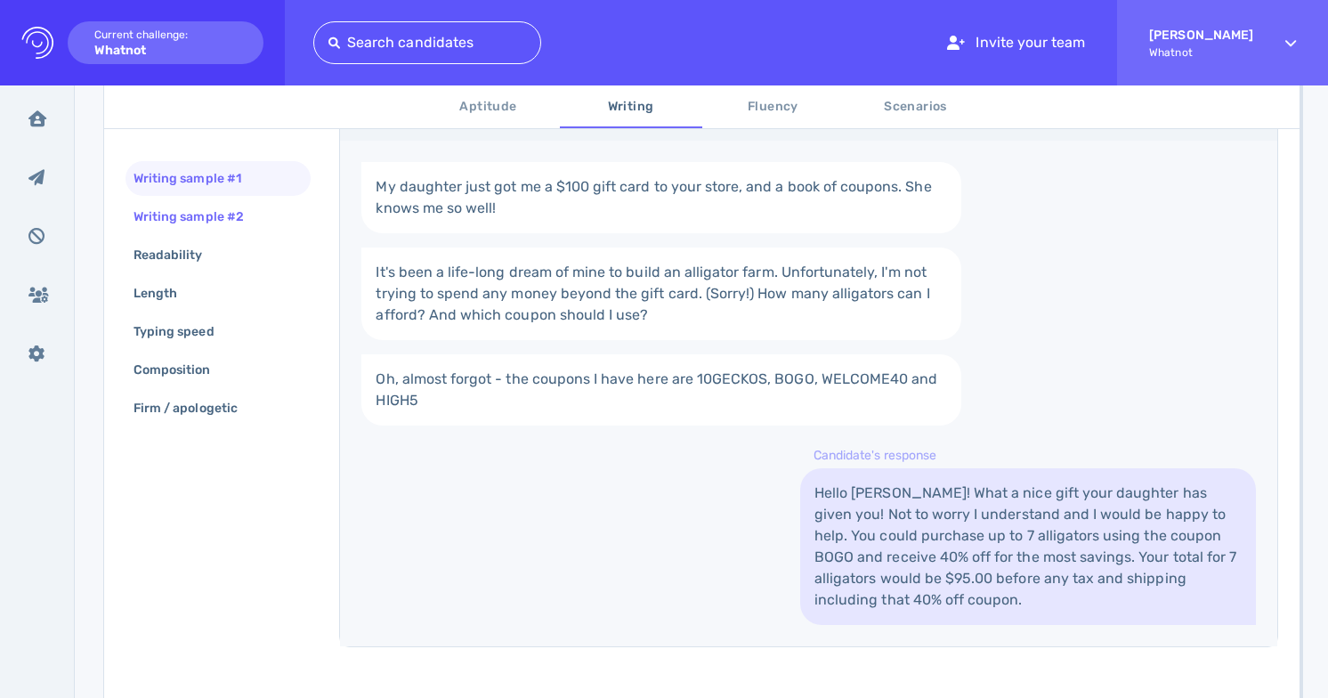
click at [232, 216] on div "Writing sample #2" at bounding box center [197, 217] width 135 height 26
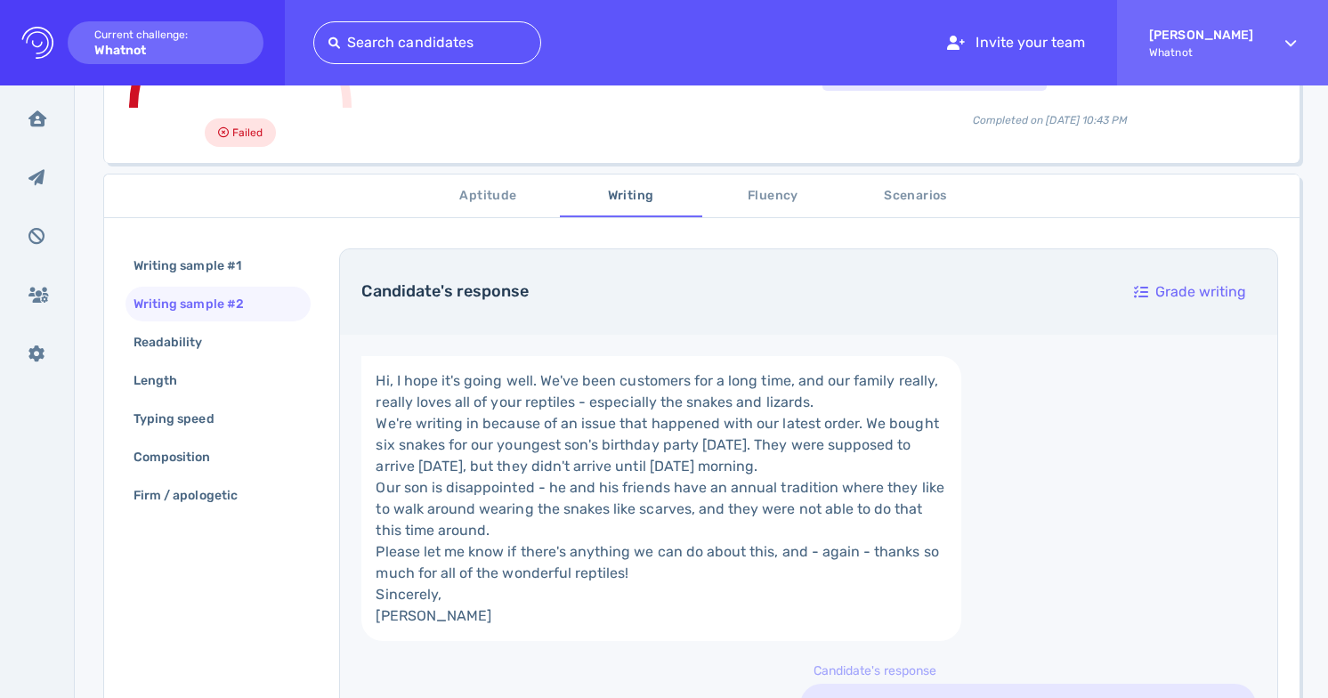
scroll to position [228, 0]
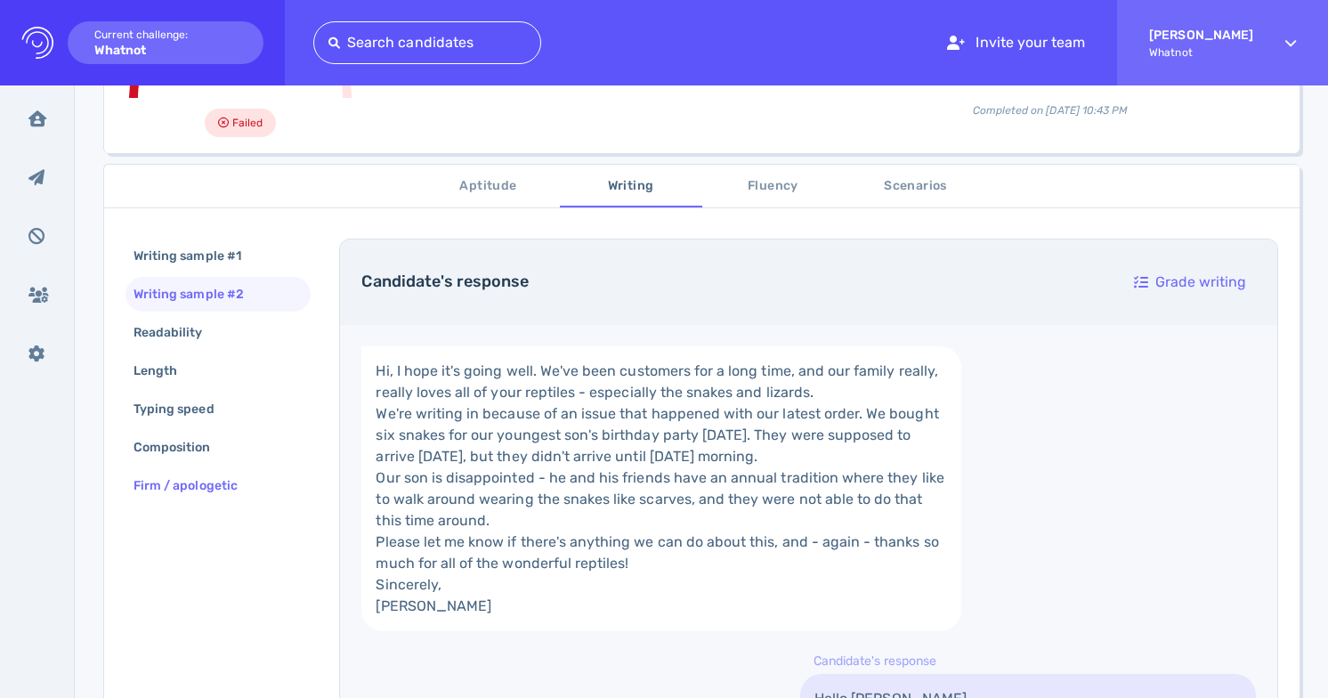
click at [229, 482] on div "Firm / apologetic" at bounding box center [194, 486] width 129 height 26
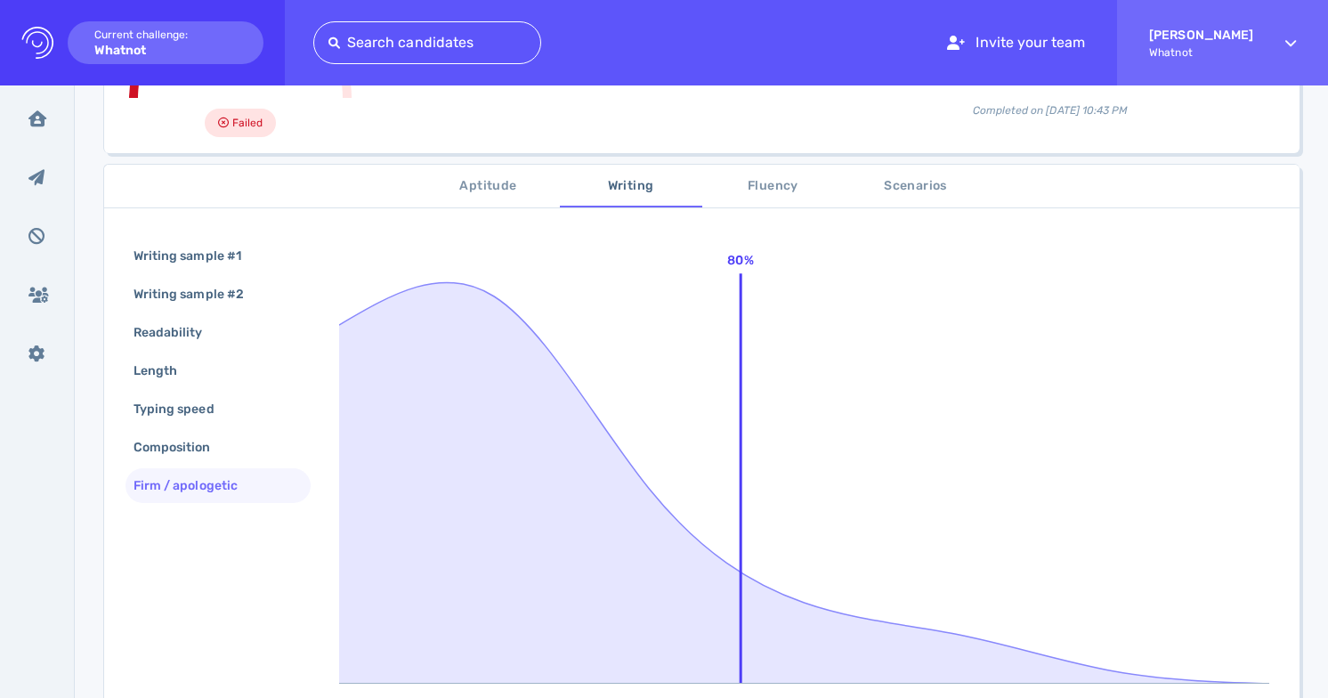
click at [497, 194] on span "Aptitude" at bounding box center [488, 186] width 121 height 22
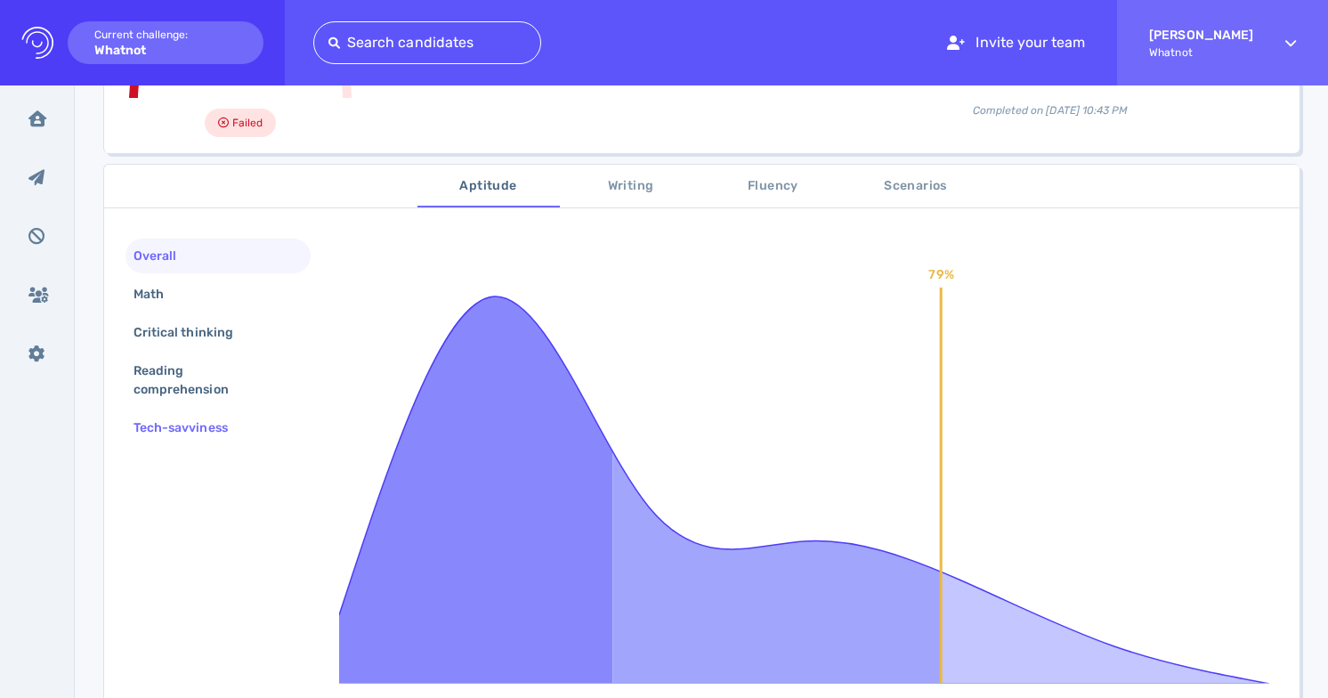
click at [207, 429] on div "Tech-savviness" at bounding box center [189, 428] width 119 height 26
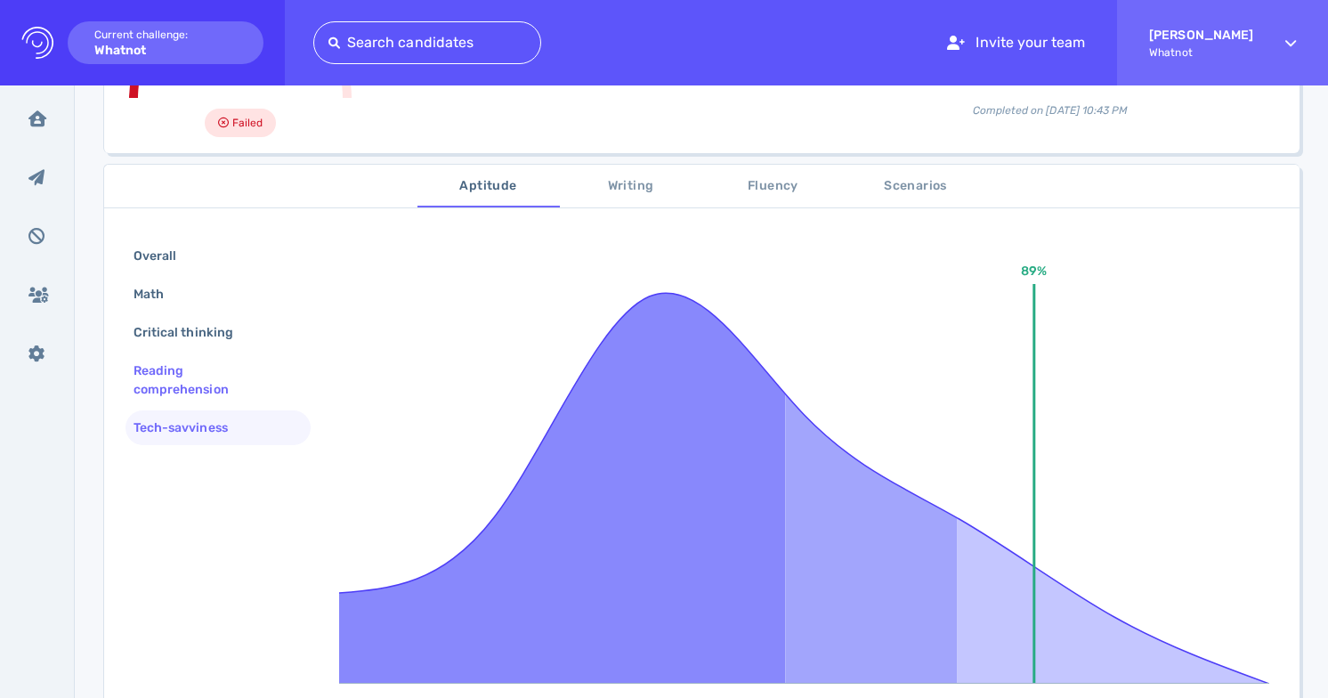
click at [202, 382] on div "Reading comprehension" at bounding box center [211, 380] width 162 height 45
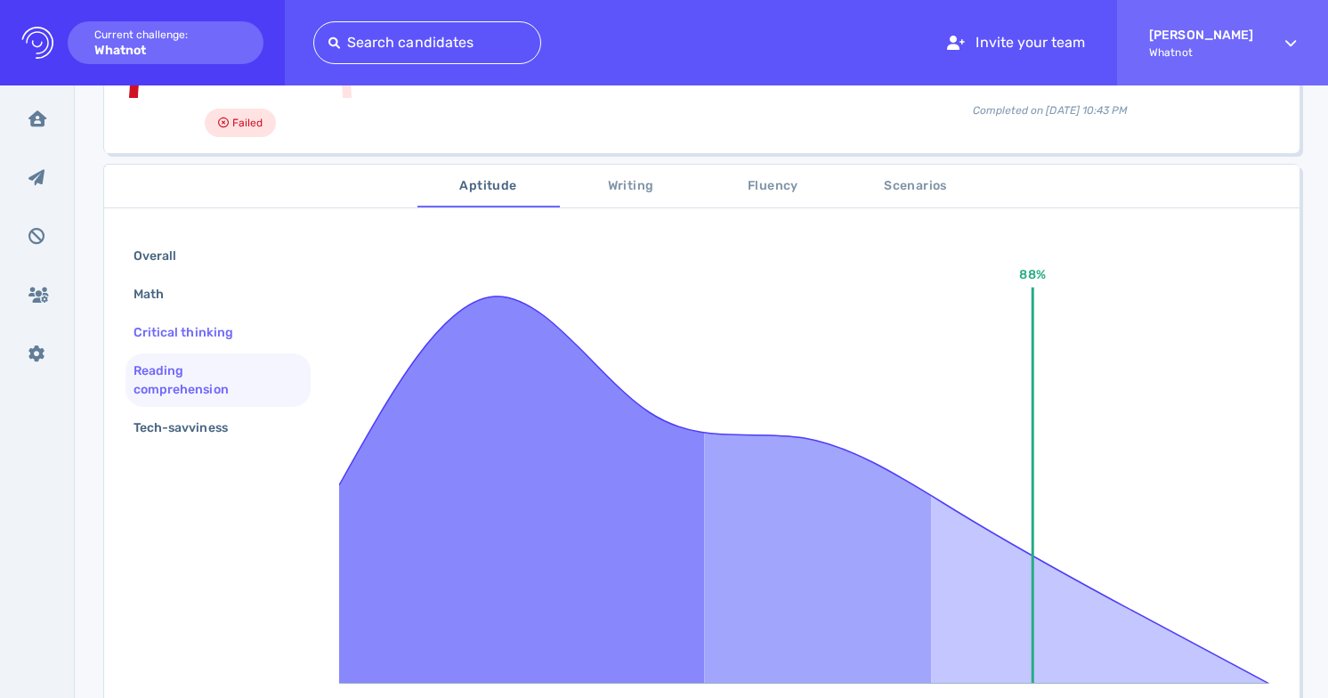
scroll to position [0, 0]
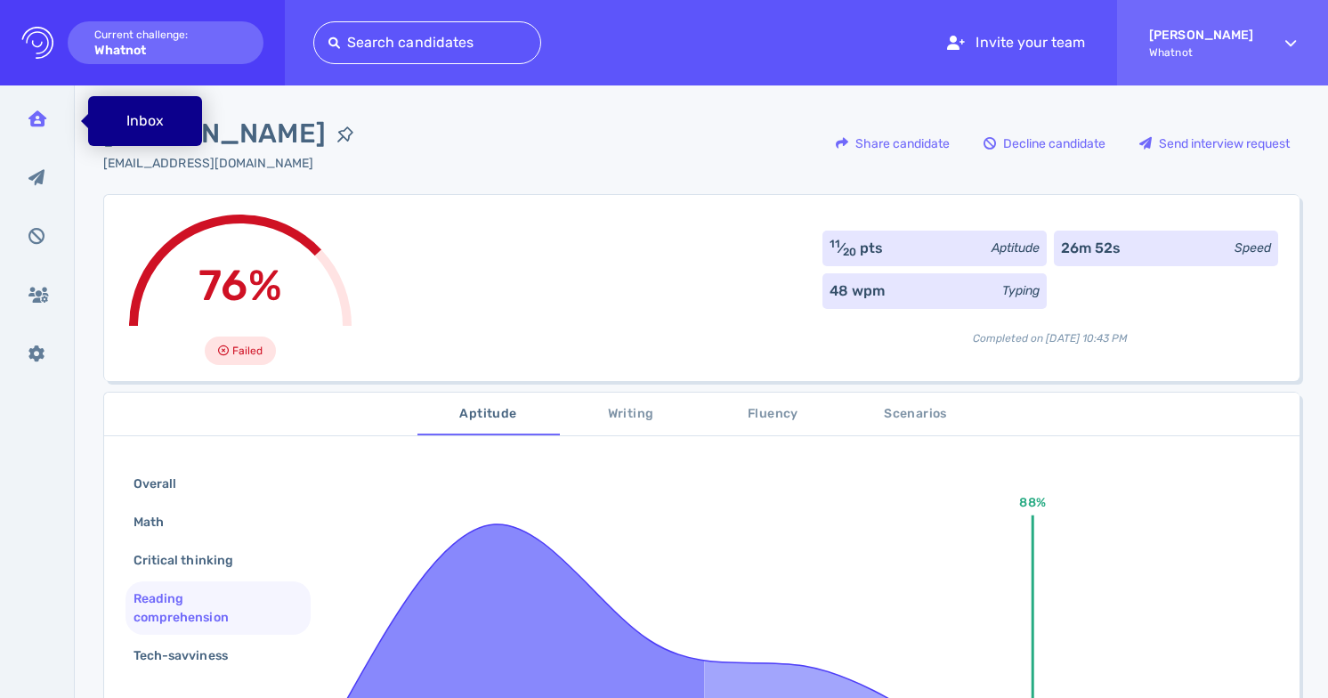
click at [31, 122] on icon at bounding box center [37, 118] width 18 height 16
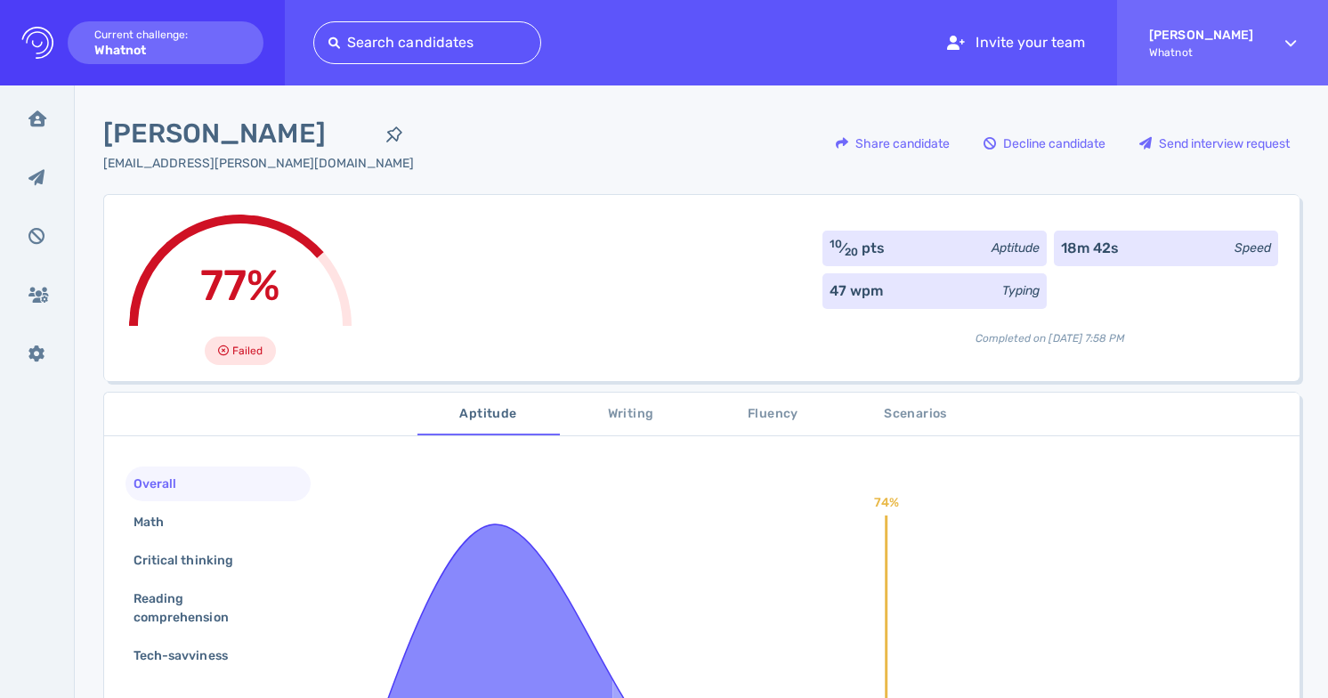
scroll to position [52, 0]
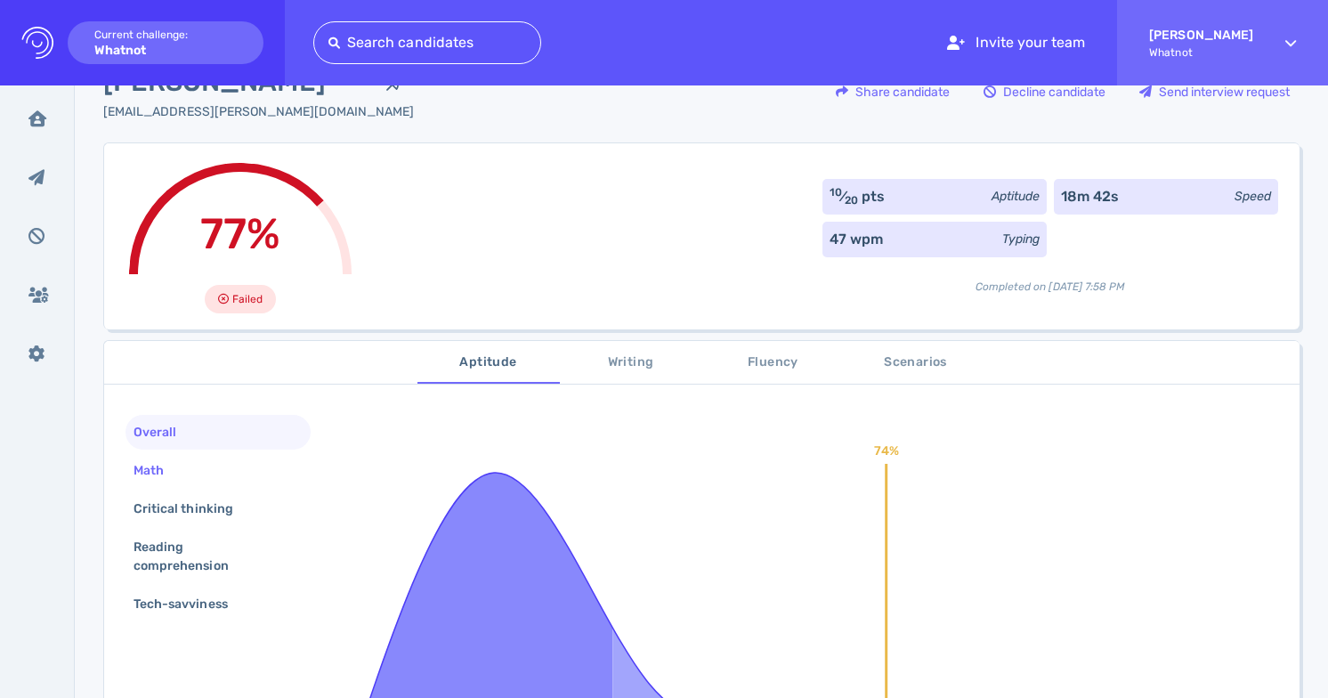
click at [176, 475] on div "Math" at bounding box center [157, 471] width 55 height 26
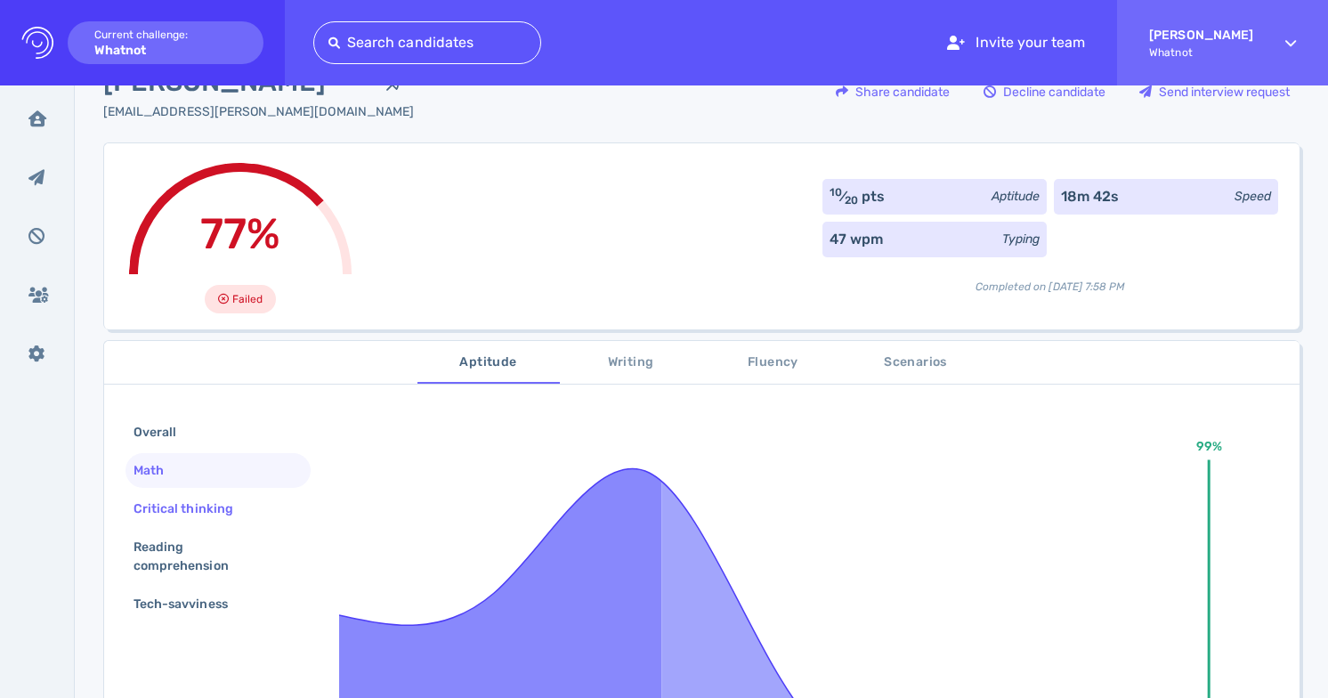
click at [177, 498] on div "Critical thinking" at bounding box center [192, 509] width 125 height 26
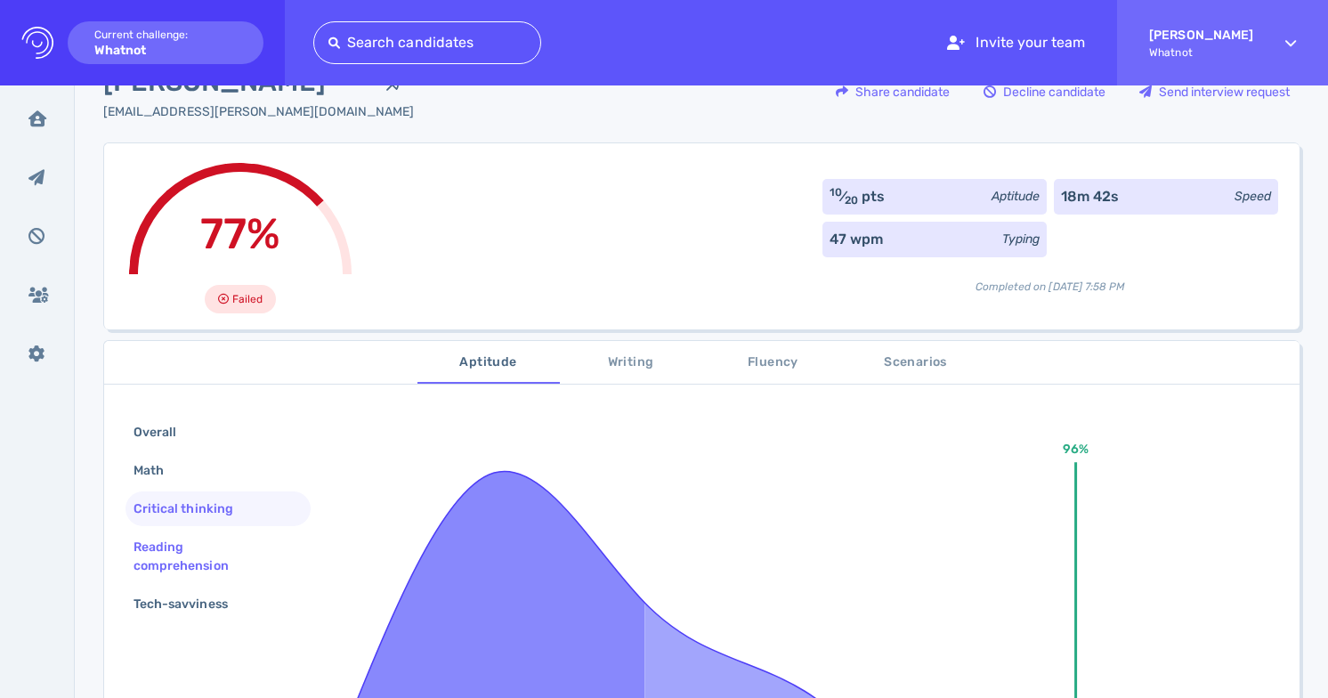
click at [183, 540] on div "Reading comprehension" at bounding box center [211, 556] width 162 height 45
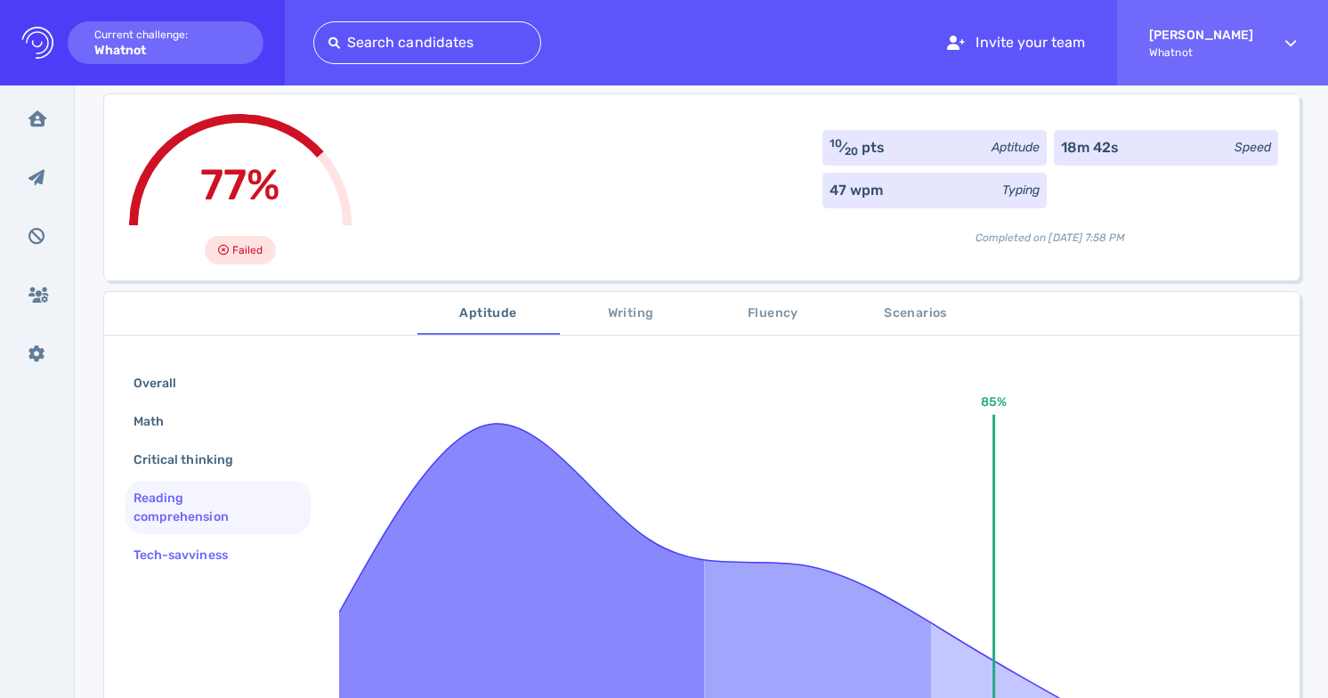
click at [196, 544] on div "Tech-savviness" at bounding box center [189, 555] width 119 height 26
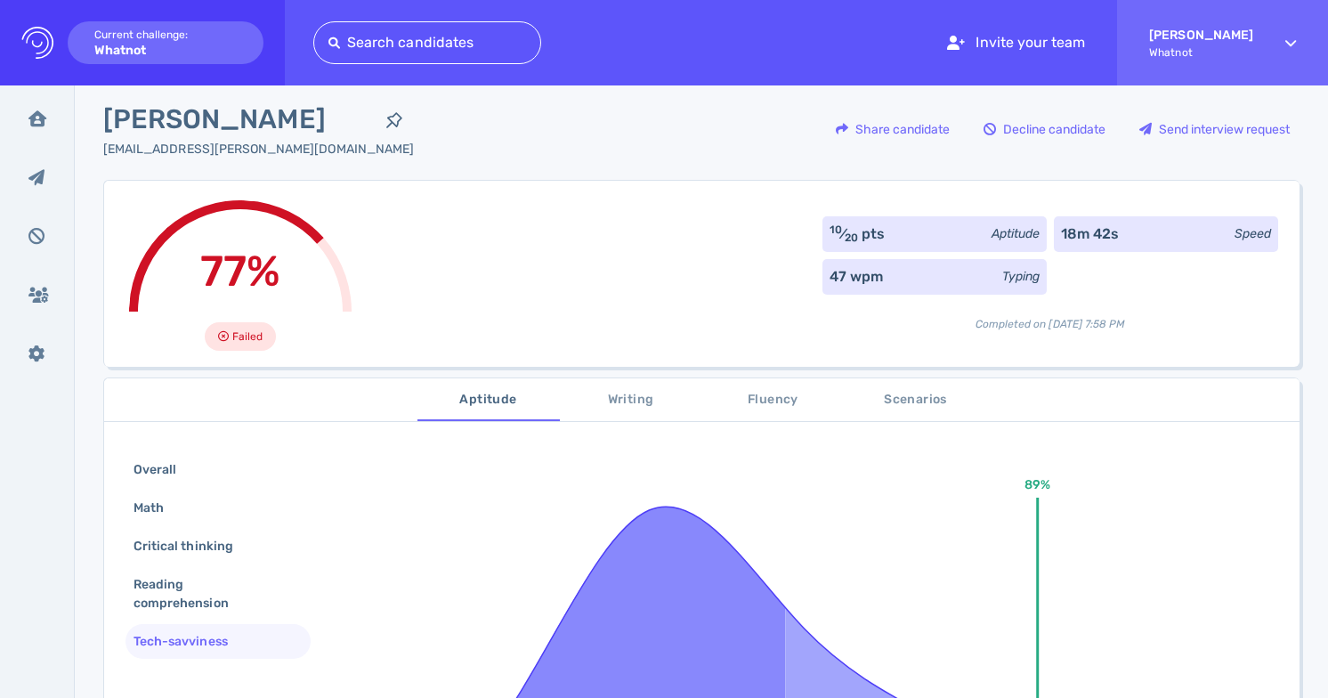
scroll to position [0, 0]
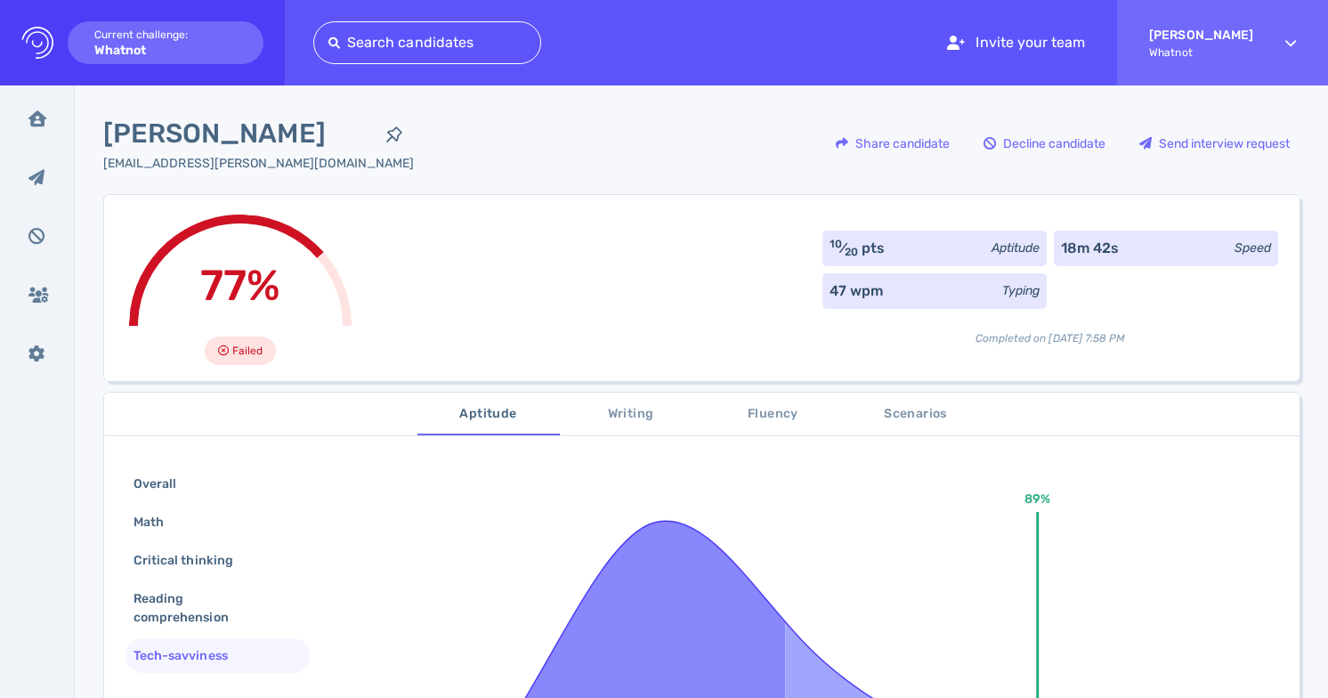
click at [639, 426] on button "Writing" at bounding box center [631, 414] width 142 height 43
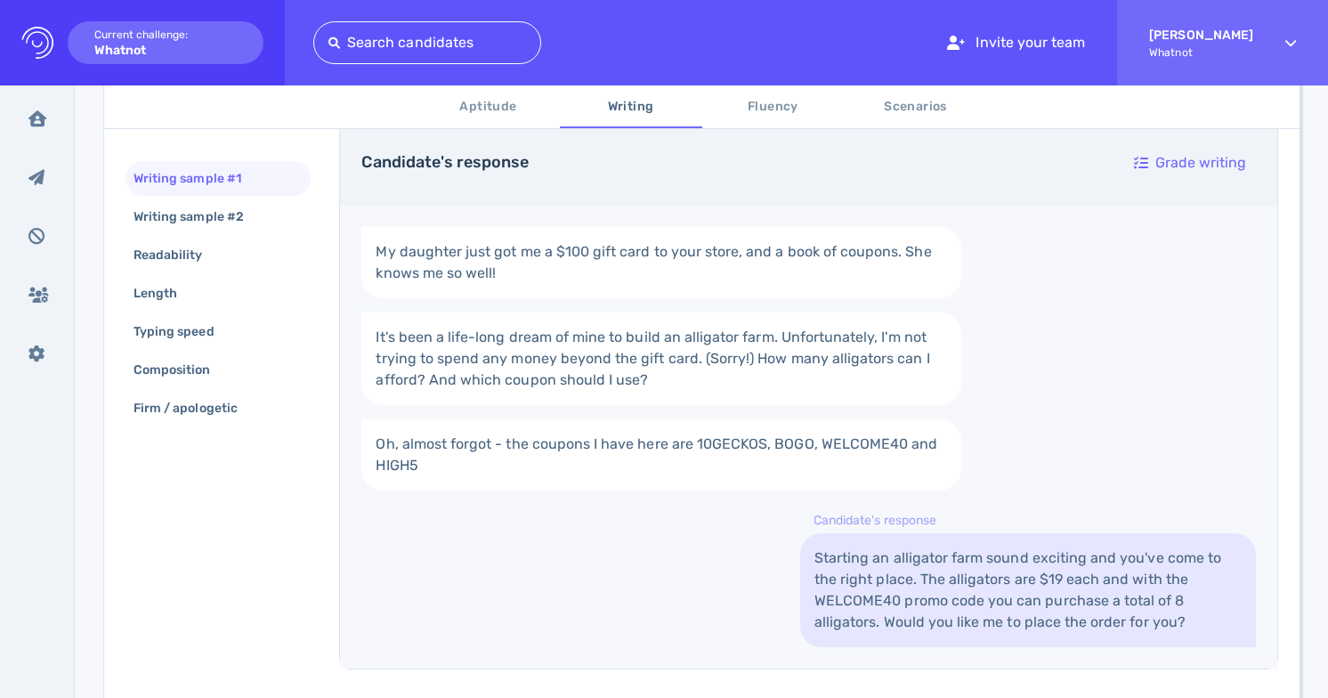
scroll to position [325, 0]
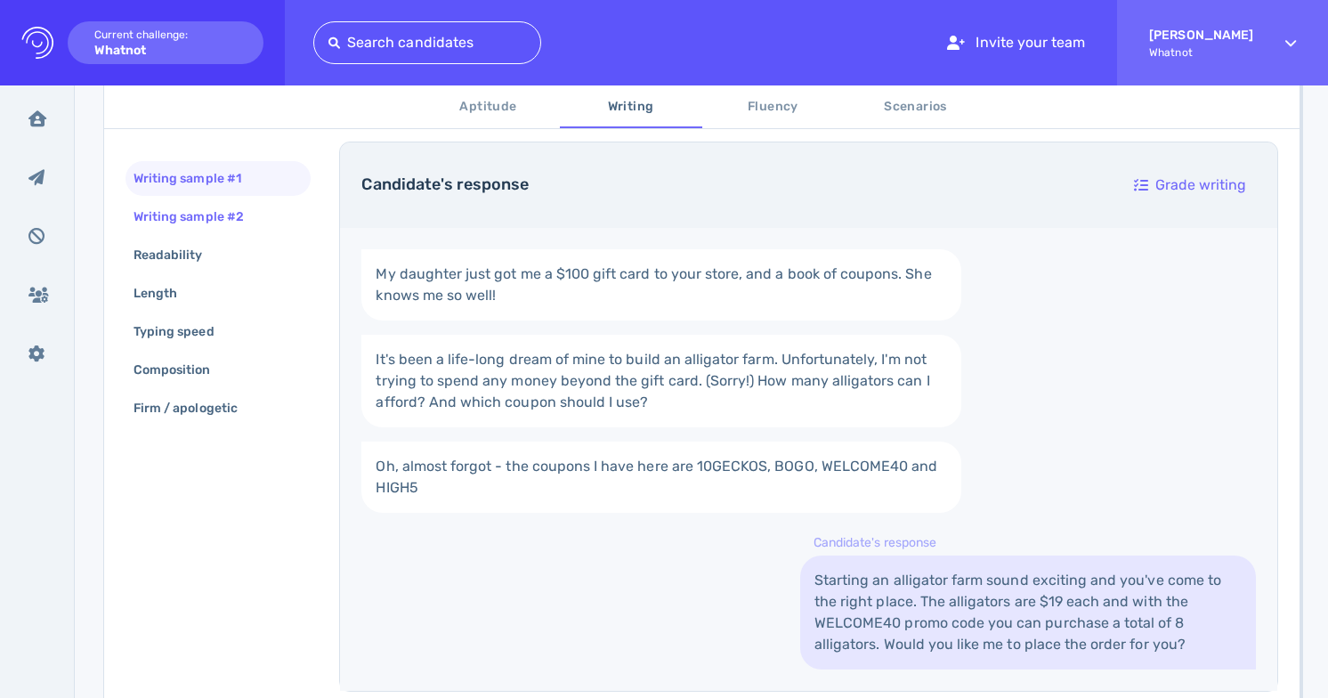
click at [273, 223] on div "Writing sample #2" at bounding box center [218, 216] width 185 height 35
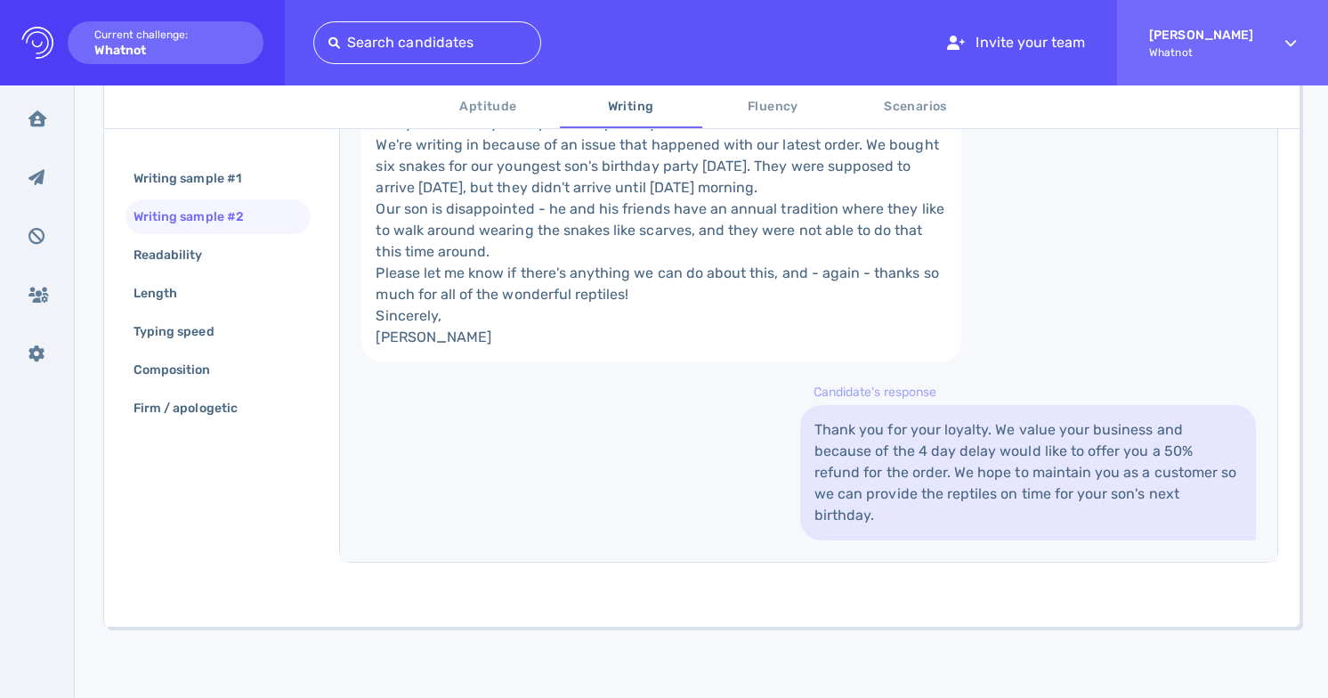
scroll to position [548, 0]
click at [285, 248] on div "Readability" at bounding box center [218, 255] width 185 height 35
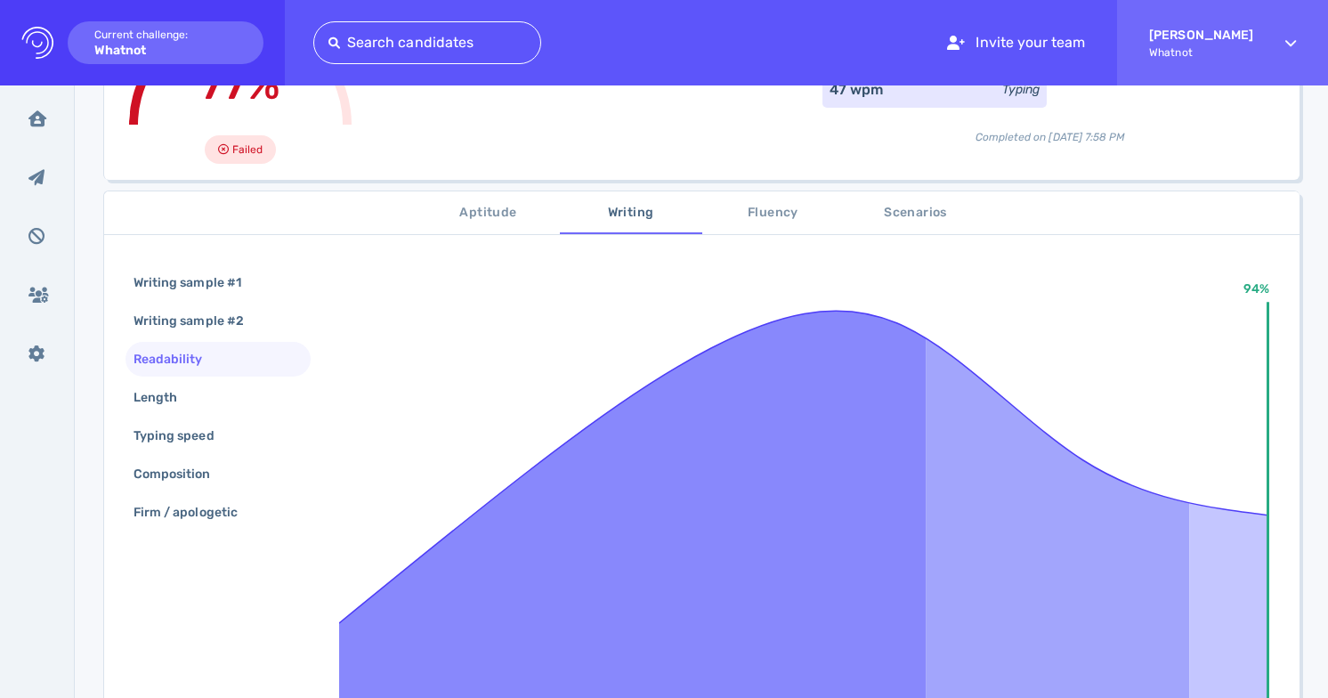
scroll to position [230, 0]
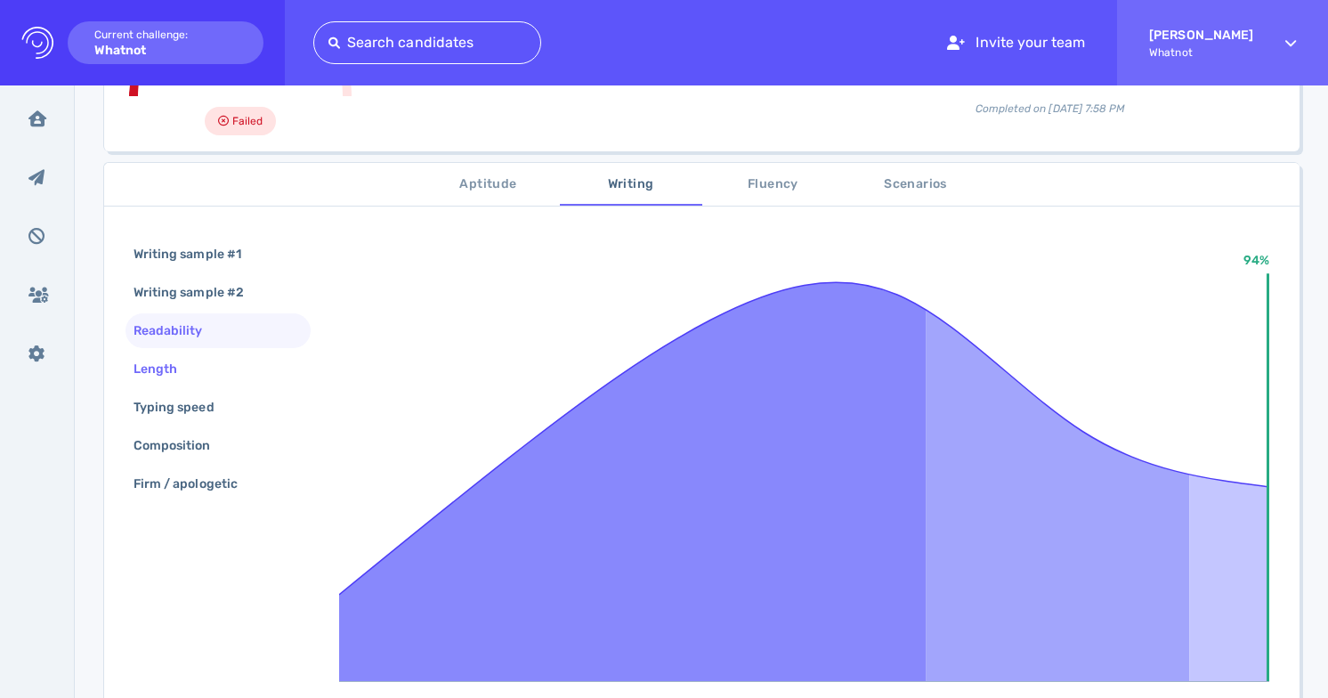
click at [227, 365] on div "Length" at bounding box center [218, 369] width 185 height 35
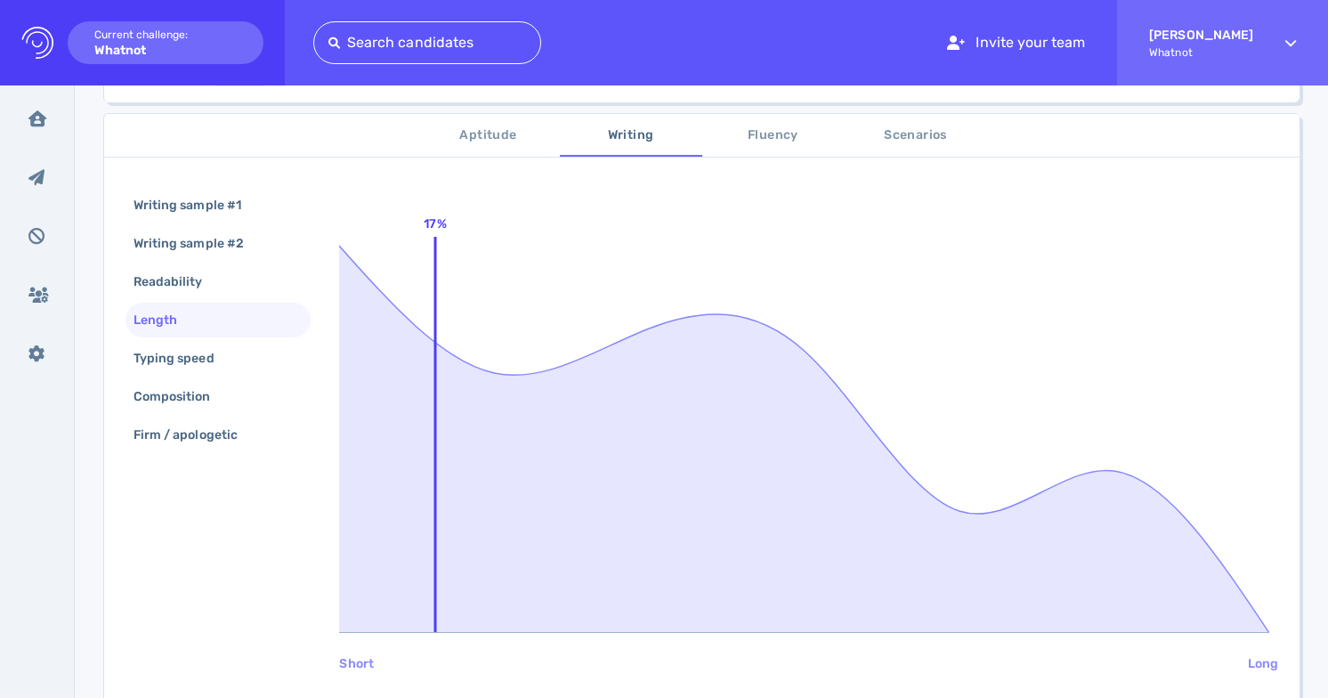
scroll to position [285, 0]
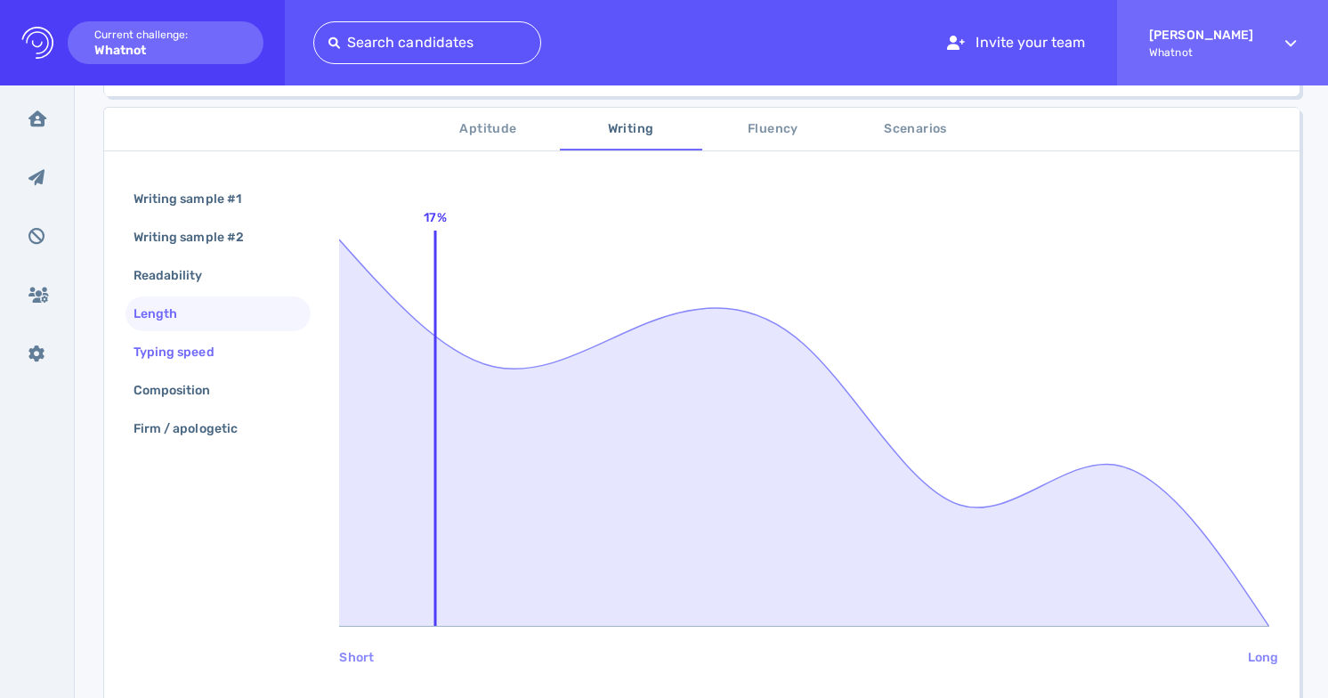
click at [234, 345] on div "Typing speed" at bounding box center [218, 352] width 185 height 35
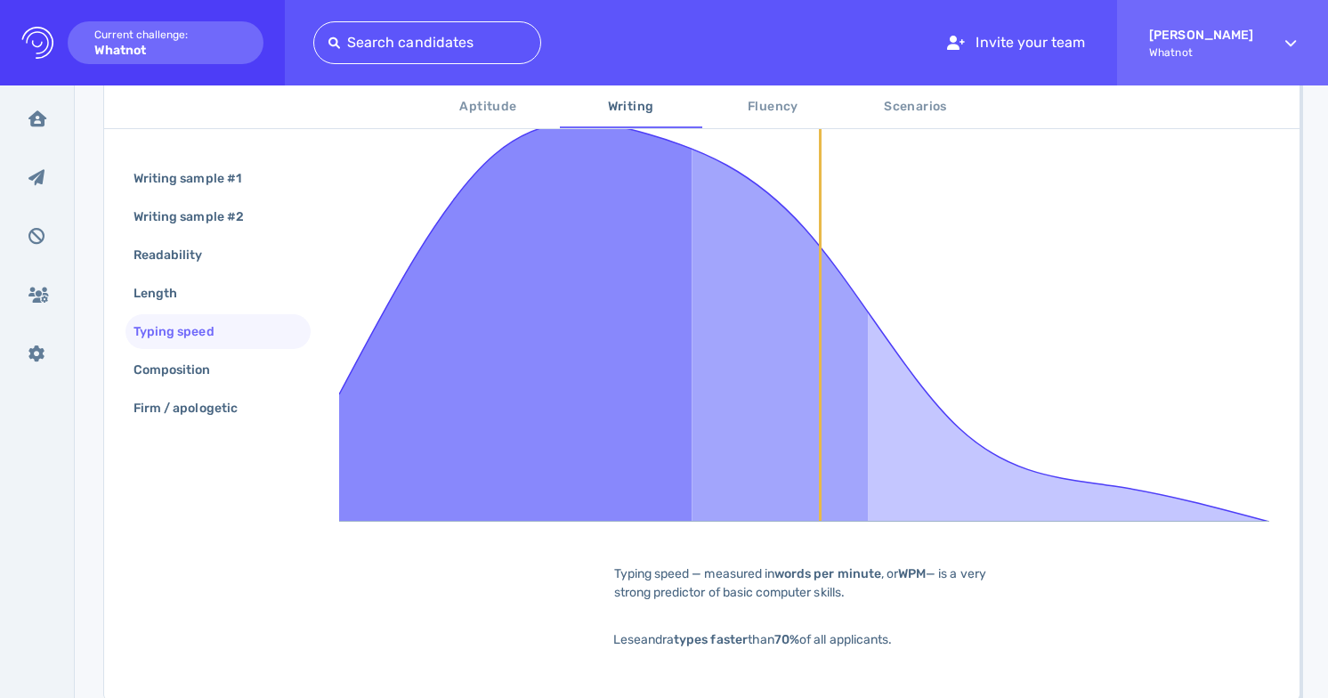
scroll to position [392, 0]
click at [214, 363] on div "Composition" at bounding box center [181, 370] width 102 height 26
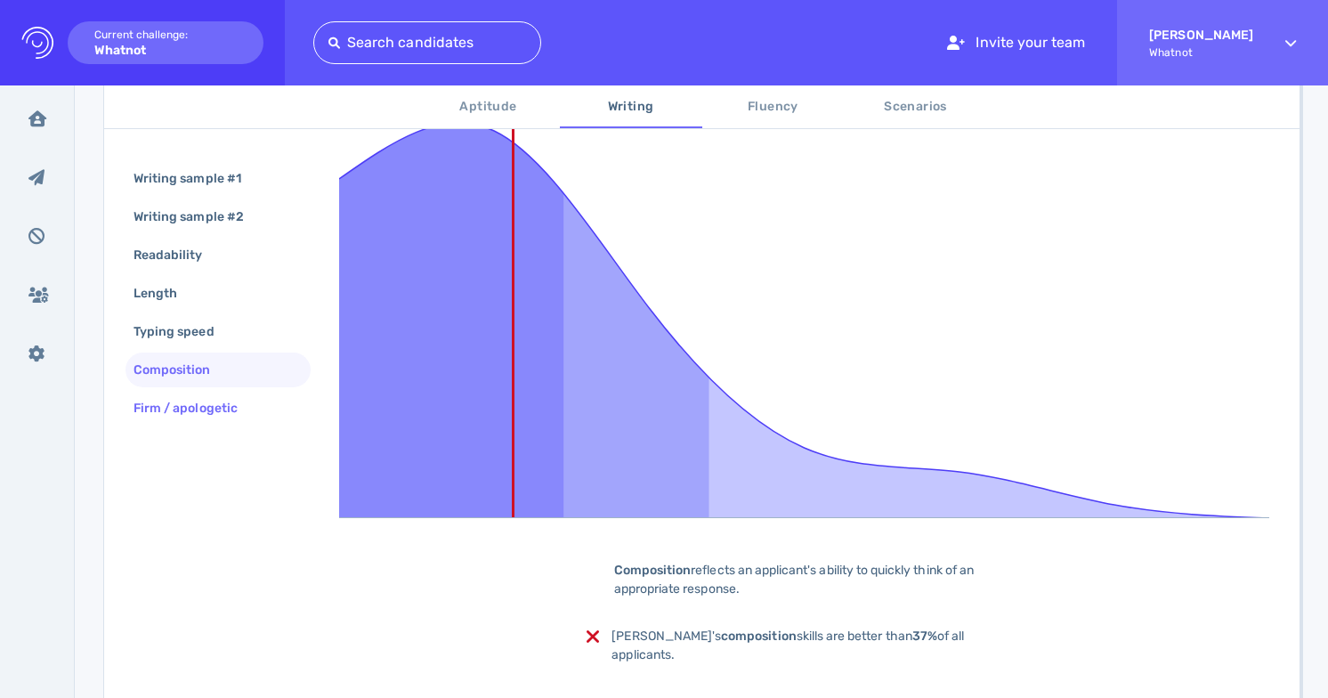
click at [222, 397] on div "Firm / apologetic" at bounding box center [194, 408] width 129 height 26
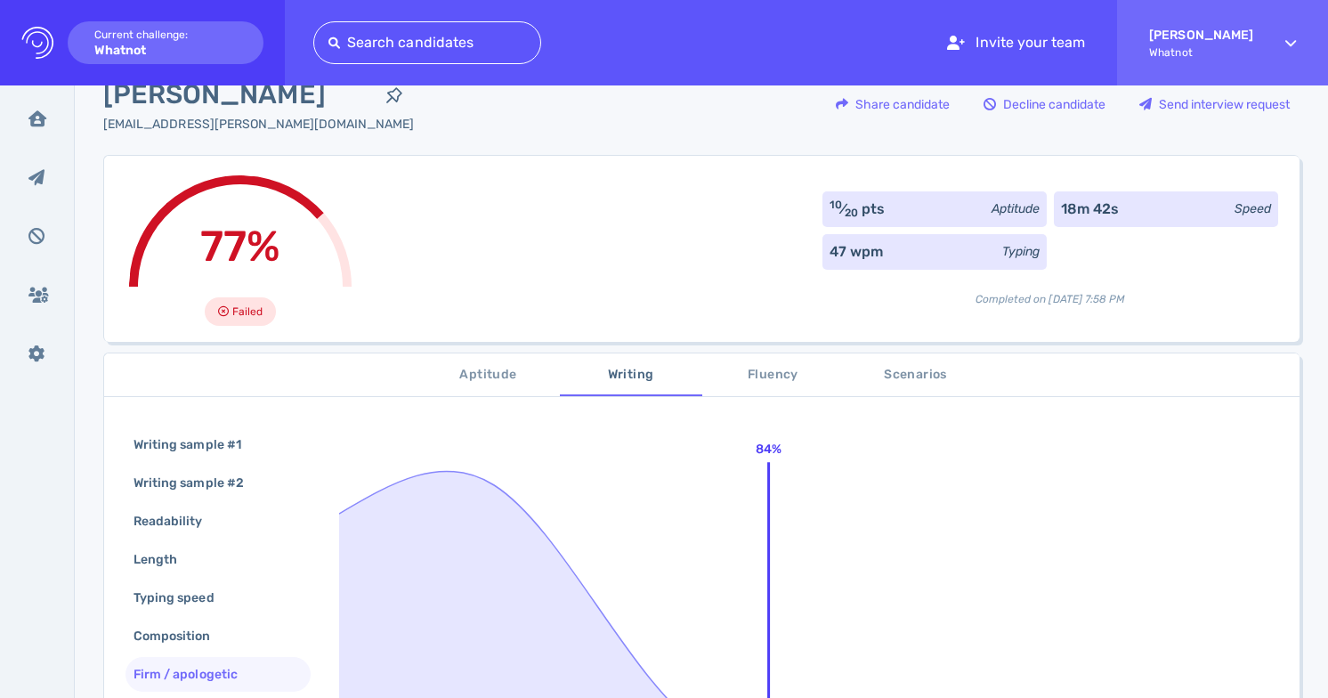
scroll to position [0, 0]
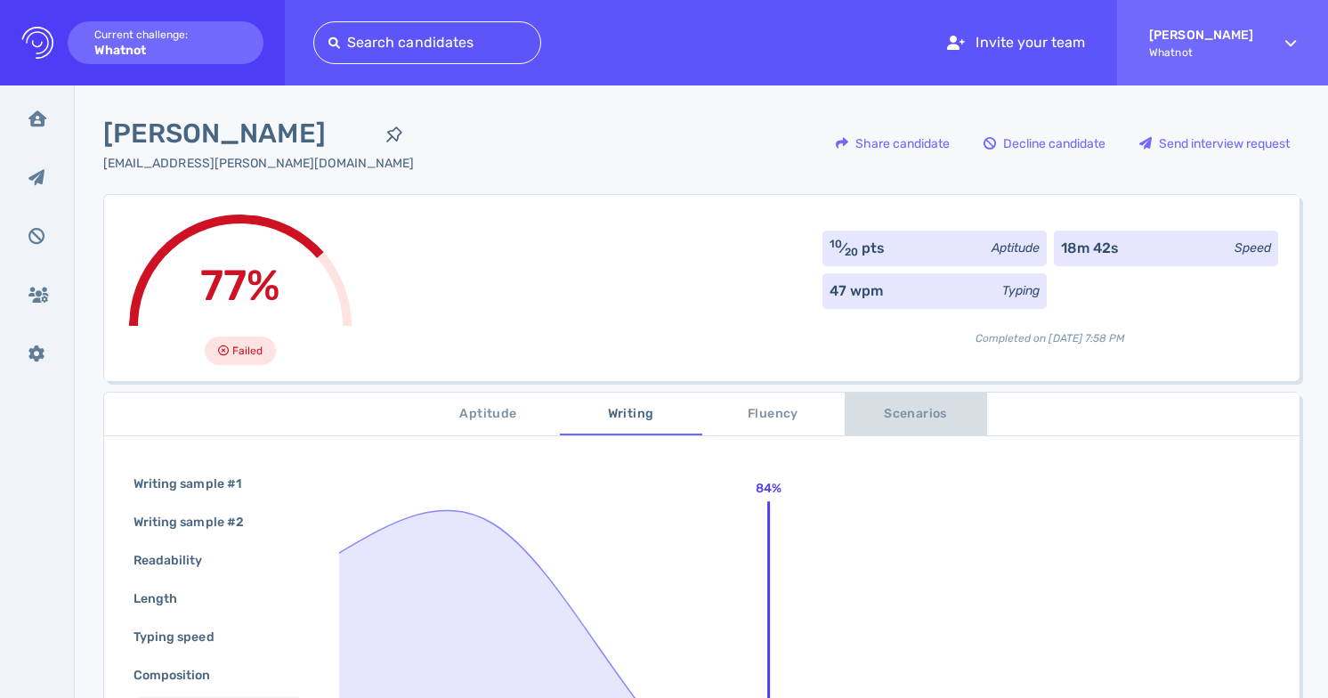
drag, startPoint x: 945, startPoint y: 418, endPoint x: 913, endPoint y: 424, distance: 32.7
click at [945, 418] on span "Scenarios" at bounding box center [916, 414] width 121 height 22
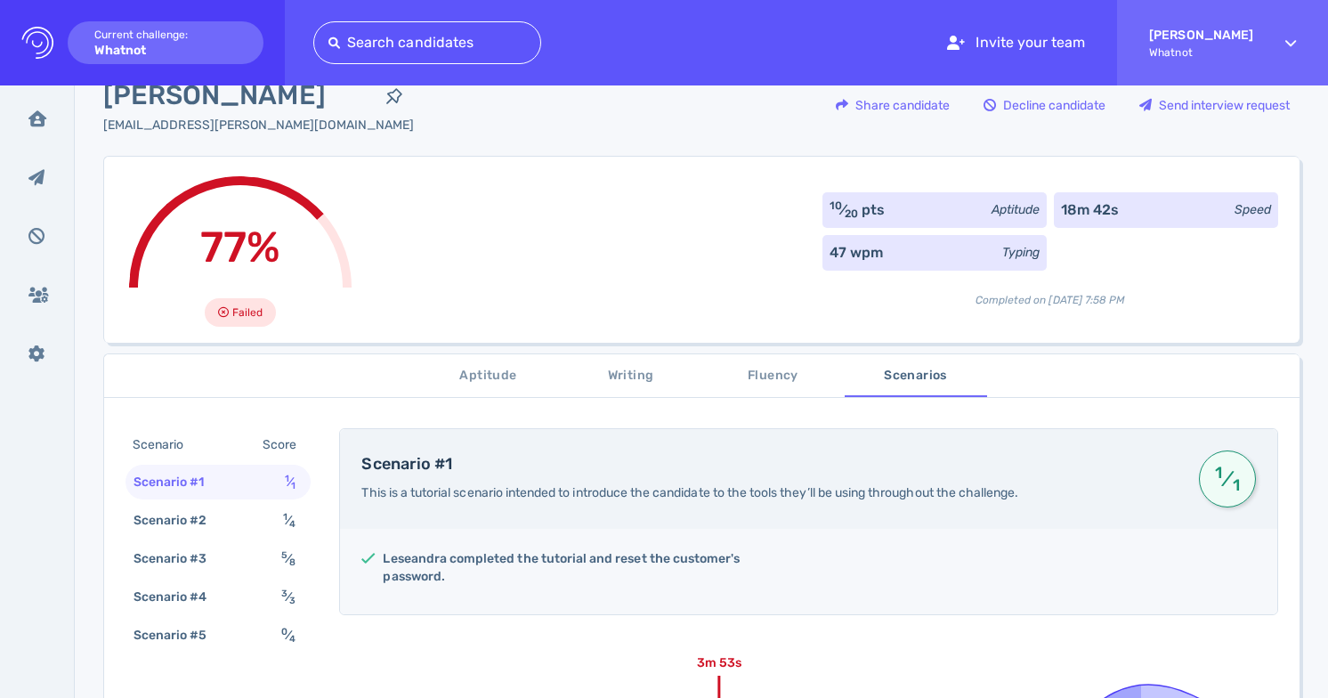
scroll to position [132, 0]
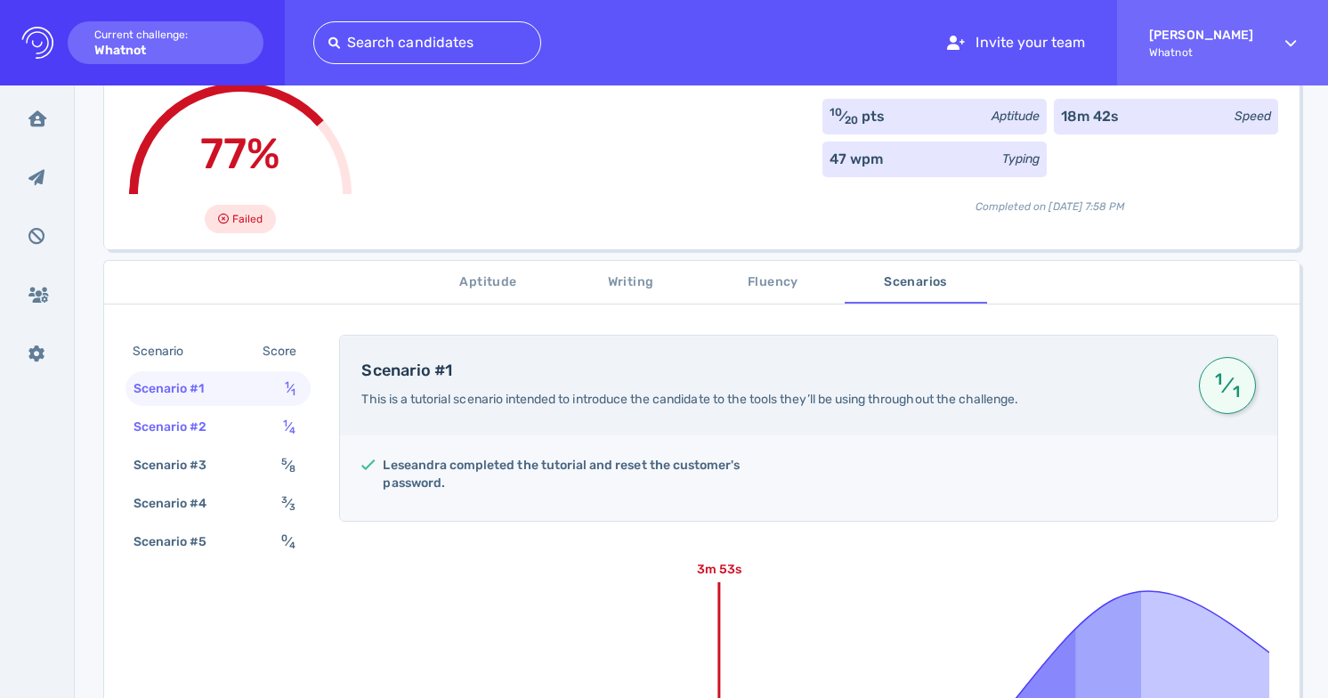
click at [272, 429] on div "Scenario #2 1 ⁄ 4" at bounding box center [218, 427] width 185 height 35
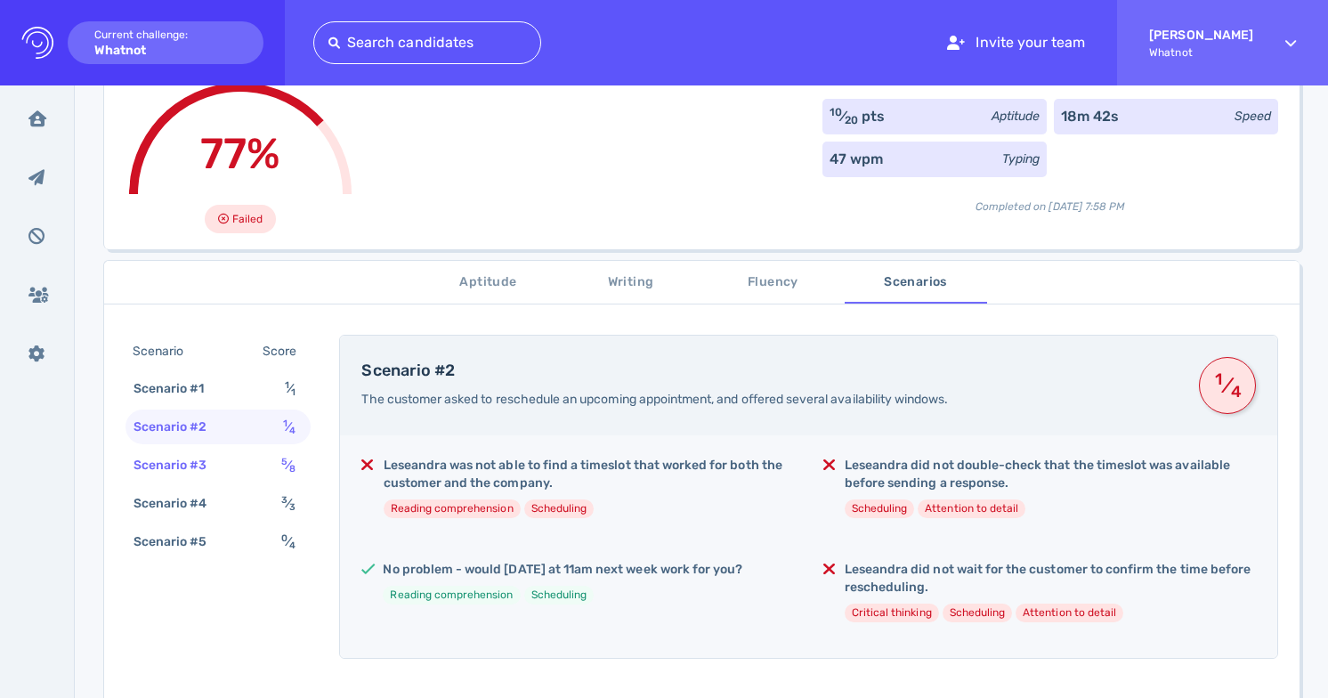
click at [264, 465] on div "Scenario #3 5 ⁄ 8" at bounding box center [218, 465] width 185 height 35
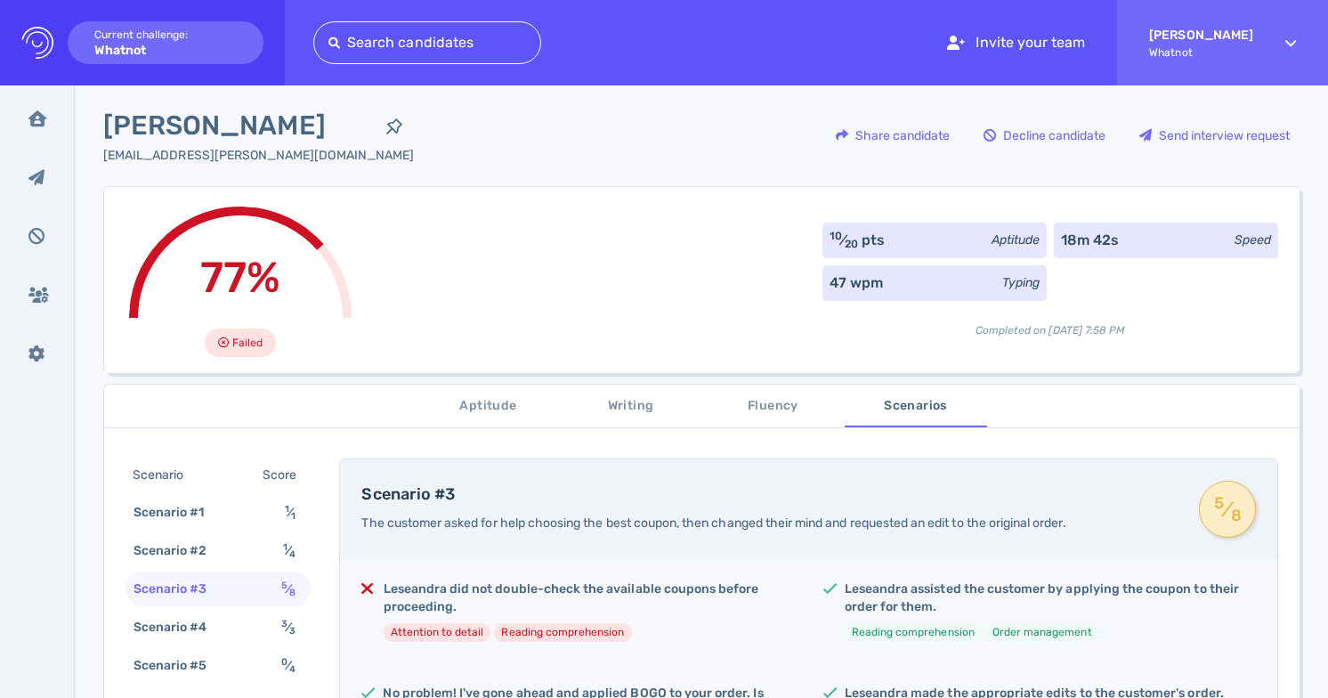
scroll to position [0, 0]
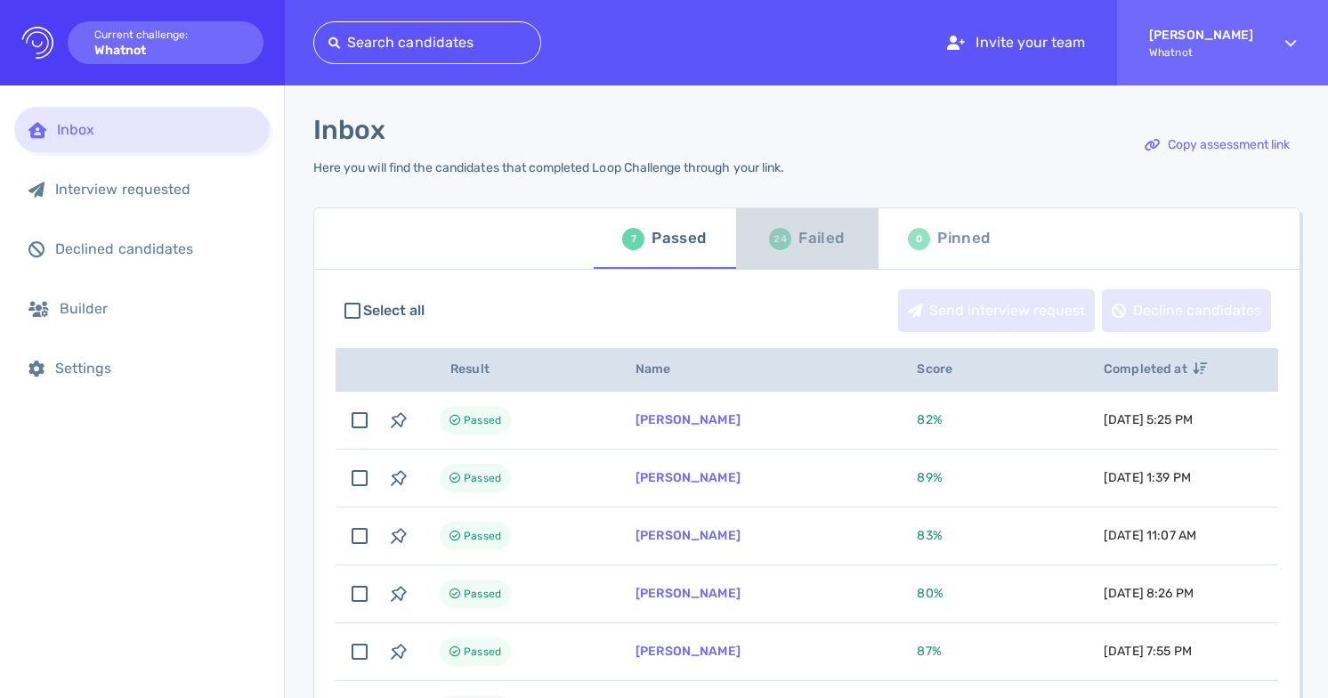
click at [811, 240] on div "Failed" at bounding box center [821, 238] width 45 height 27
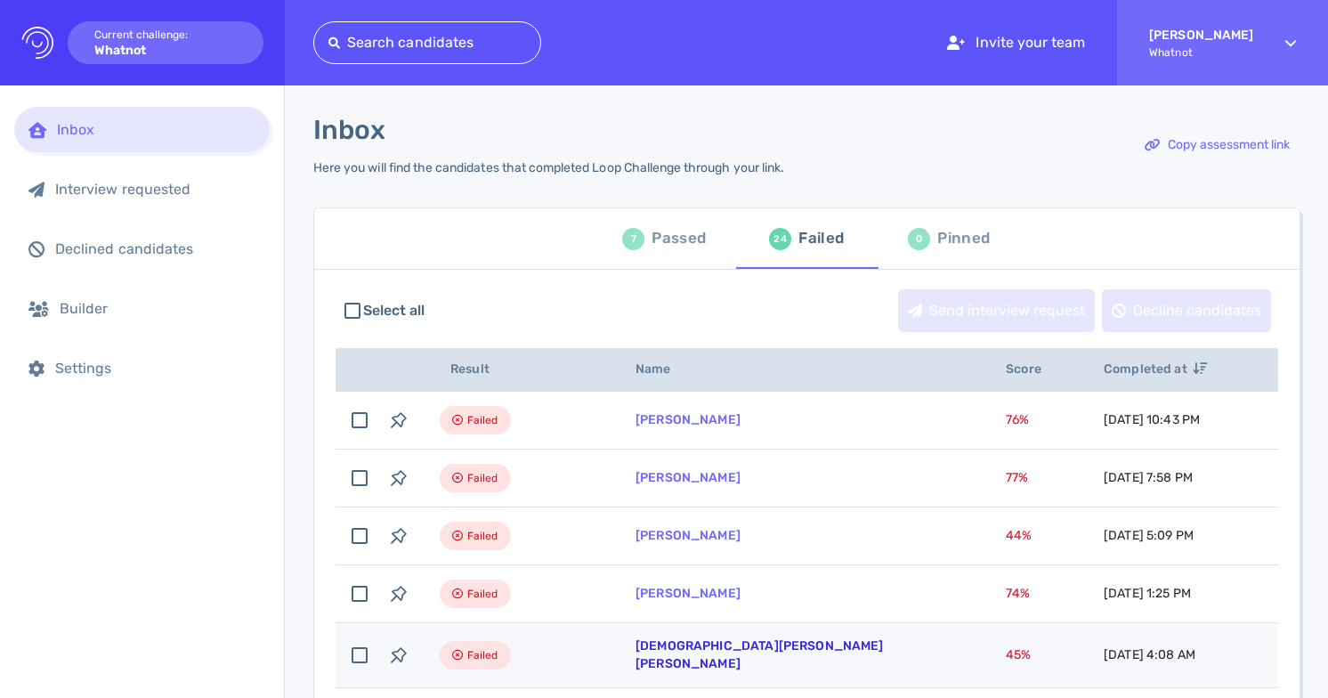
click at [759, 654] on link "Christian Lopez Caldera" at bounding box center [760, 654] width 248 height 33
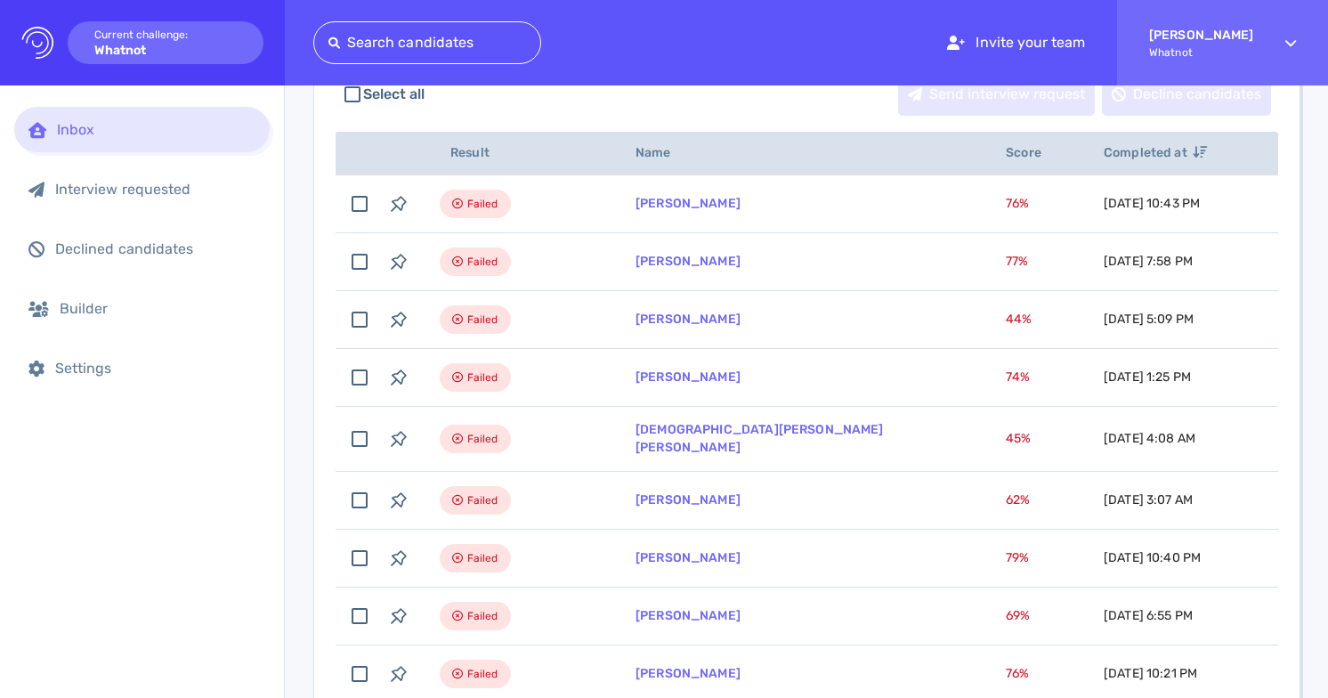
scroll to position [217, 0]
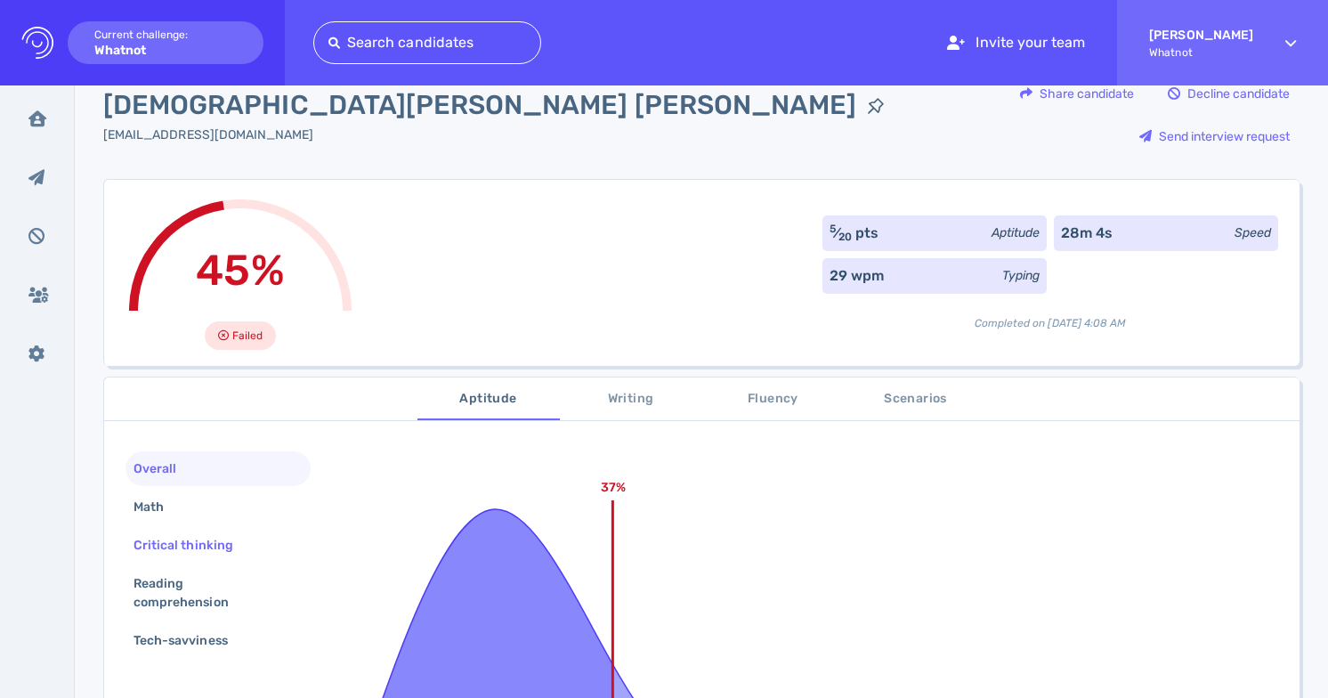
scroll to position [53, 0]
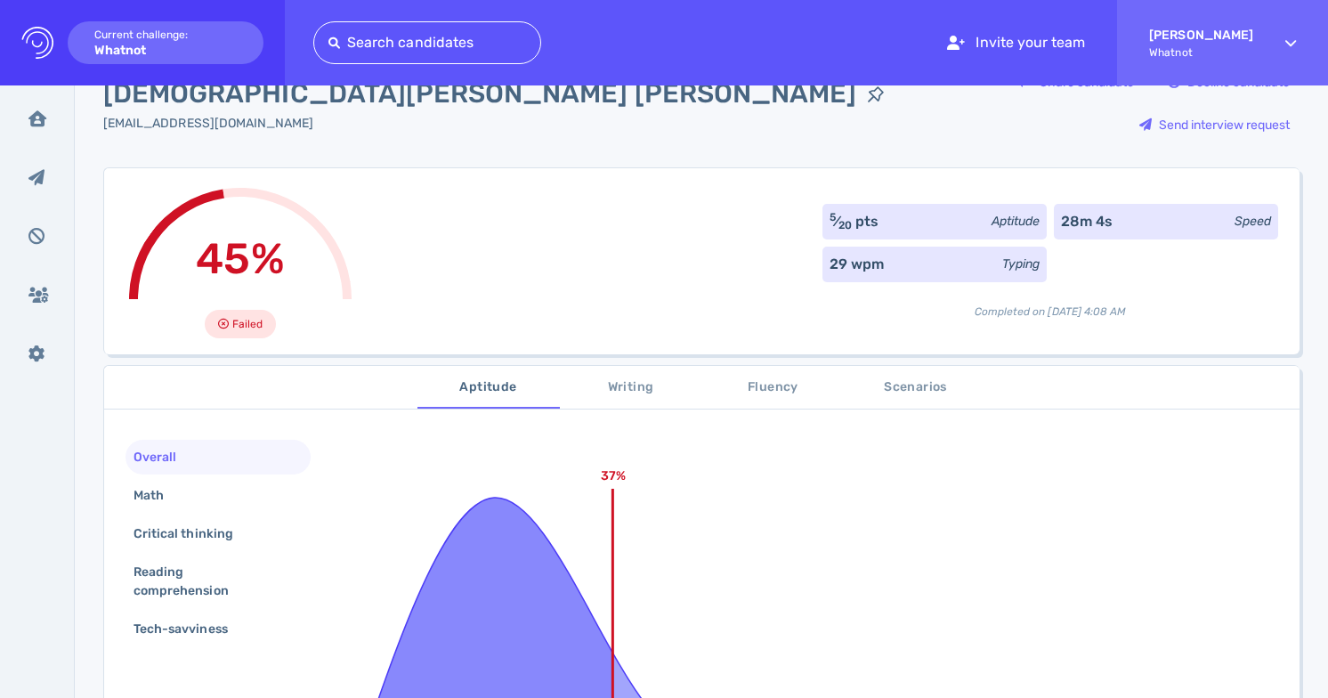
click at [627, 377] on span "Writing" at bounding box center [631, 388] width 121 height 22
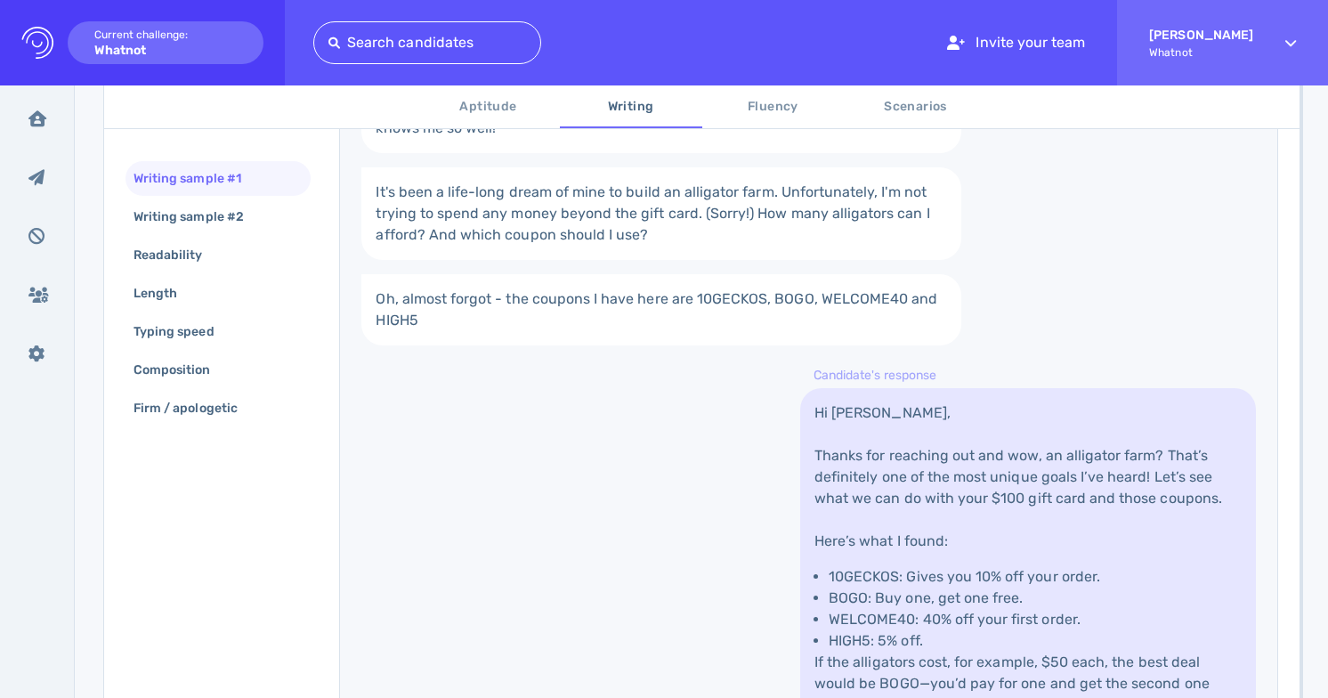
scroll to position [361, 0]
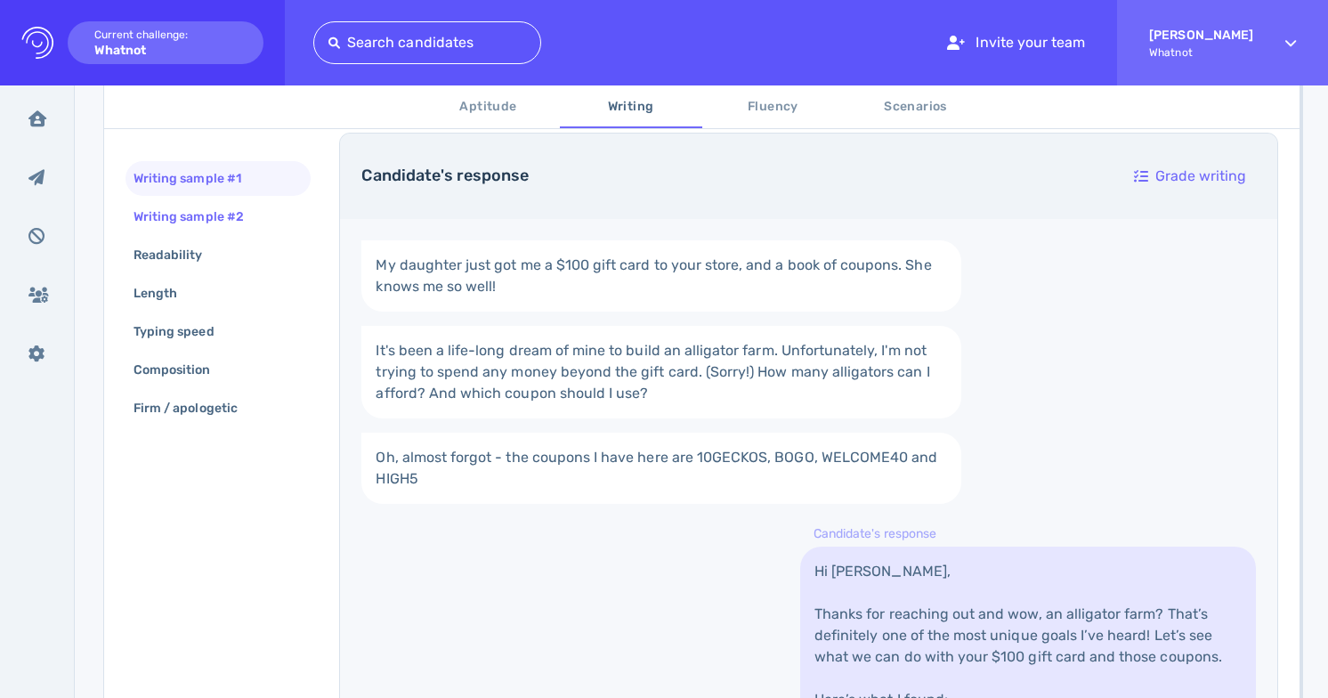
click at [226, 217] on div "Writing sample #2" at bounding box center [197, 217] width 135 height 26
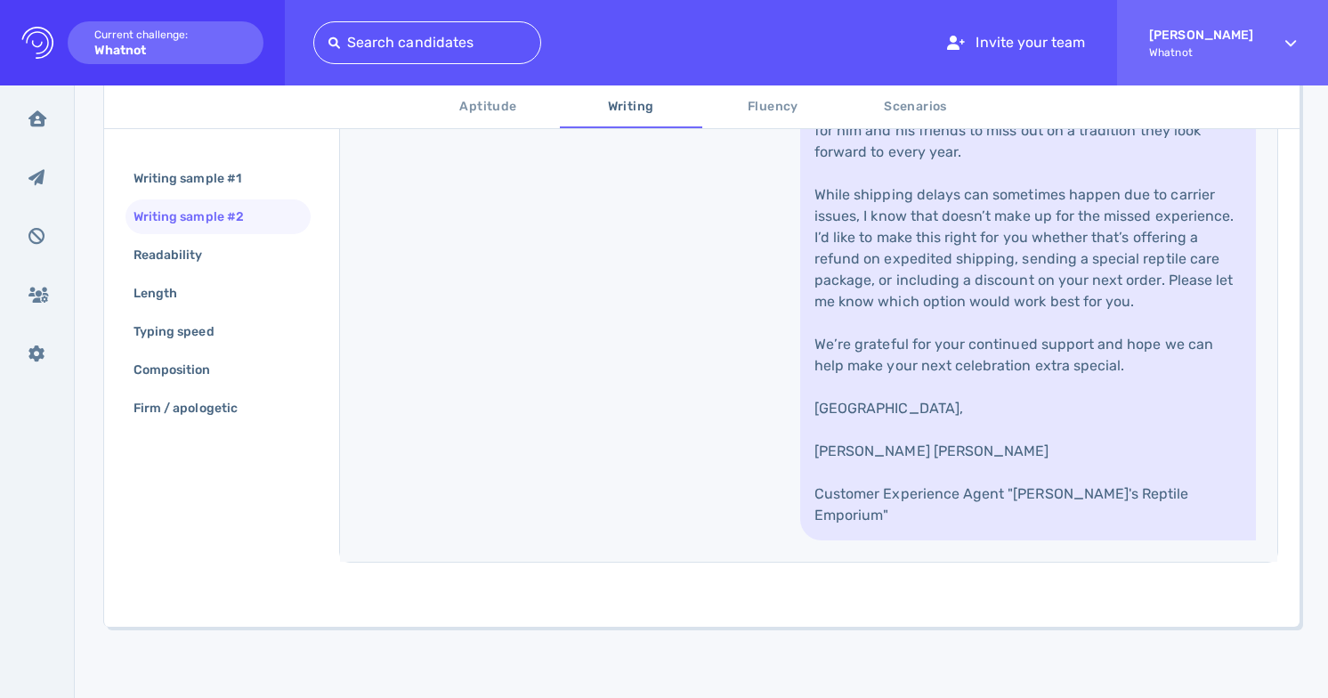
scroll to position [992, 0]
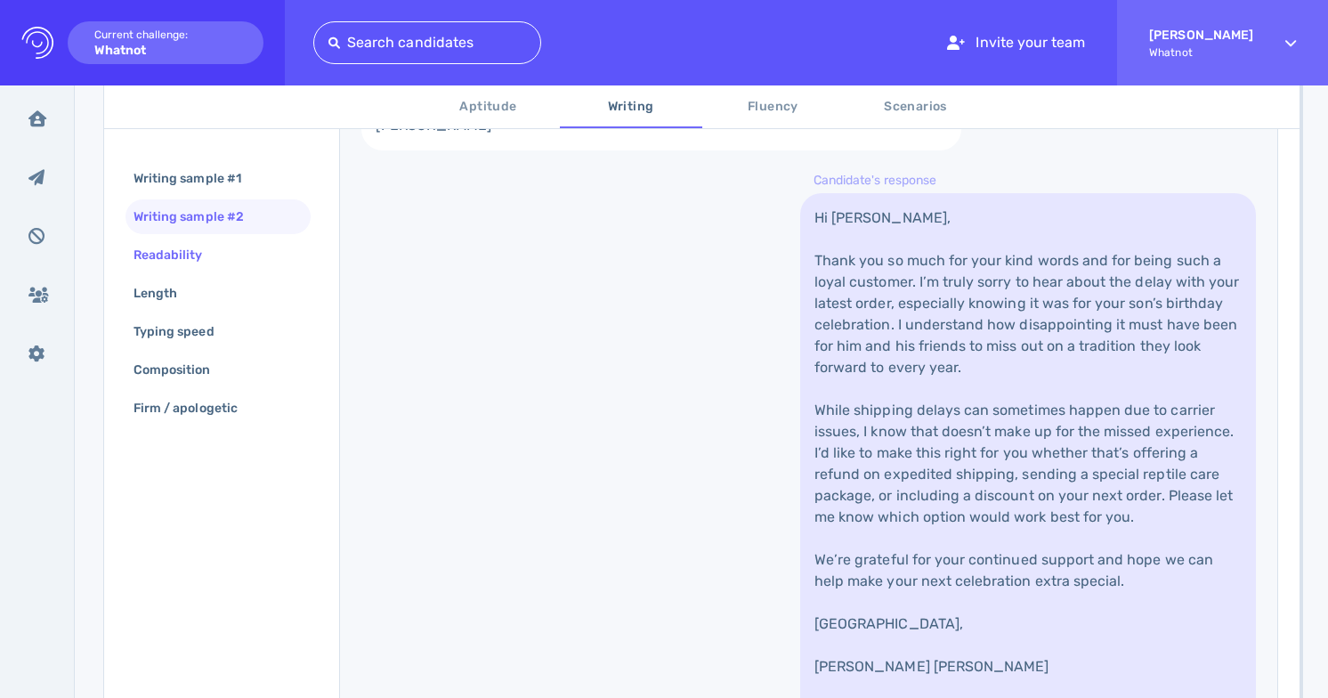
click at [212, 248] on div "Readability" at bounding box center [177, 255] width 94 height 26
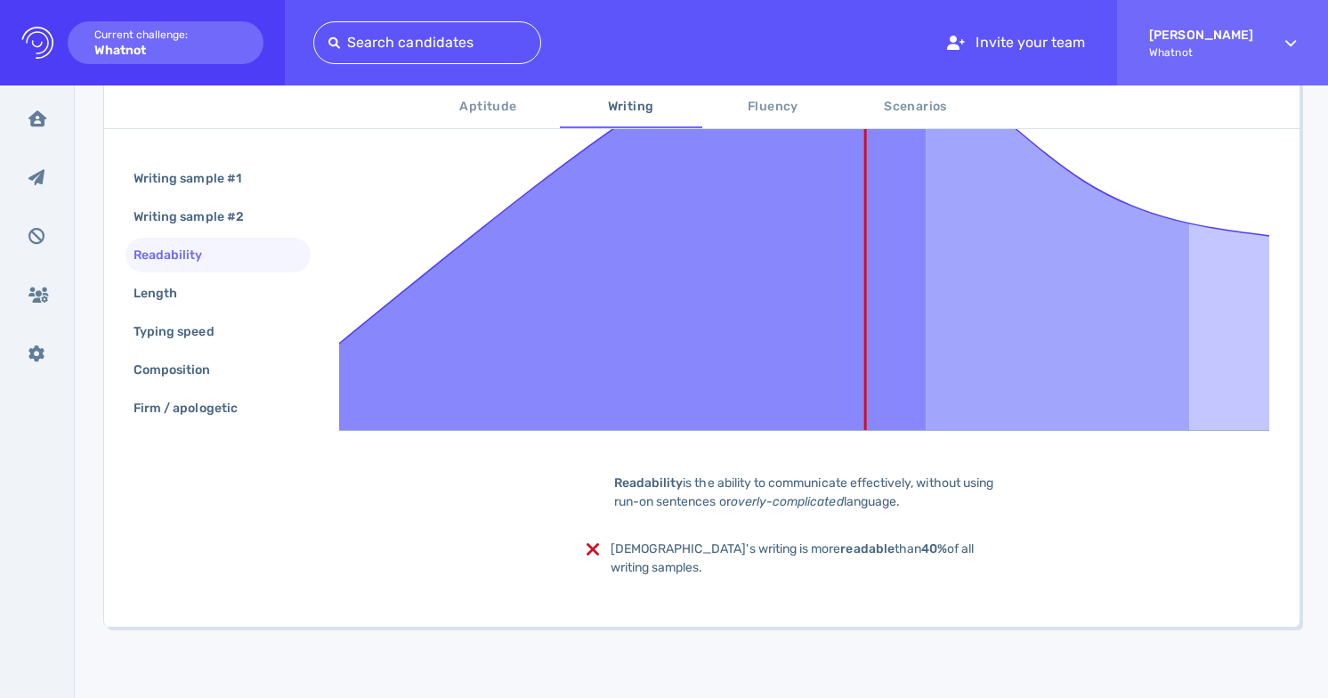
scroll to position [481, 0]
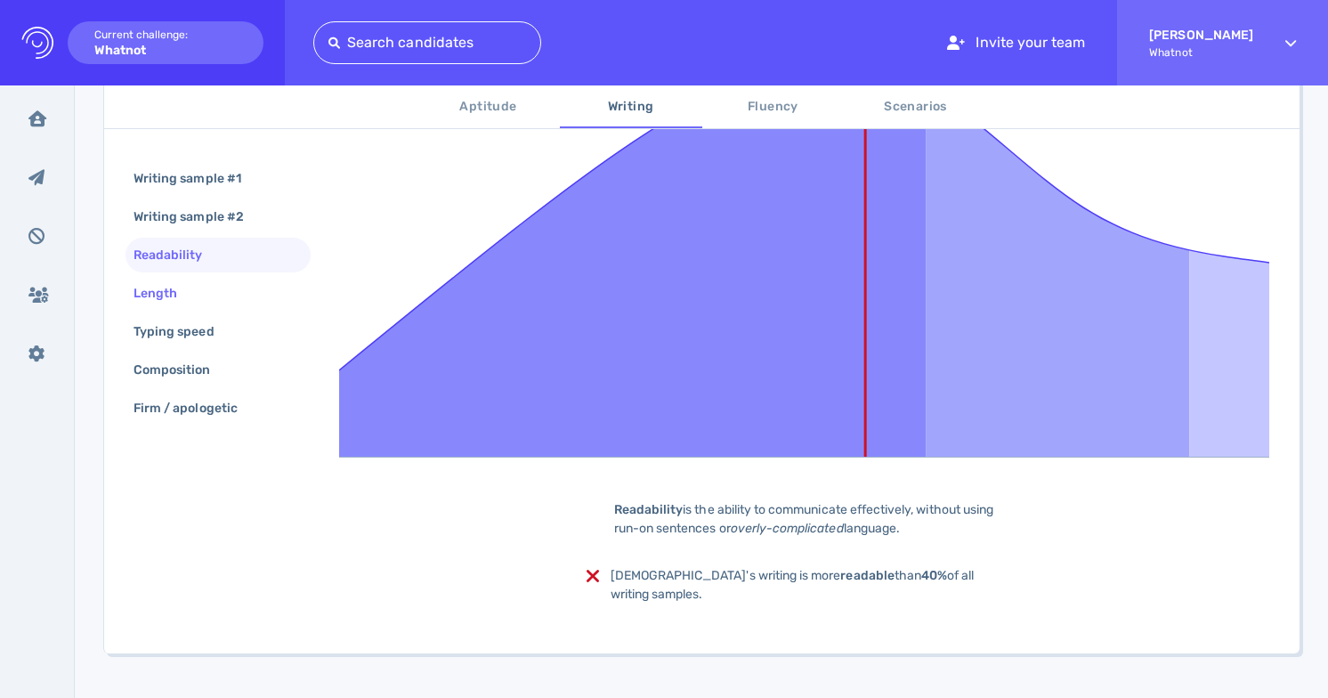
click at [210, 296] on div "Length" at bounding box center [218, 293] width 185 height 35
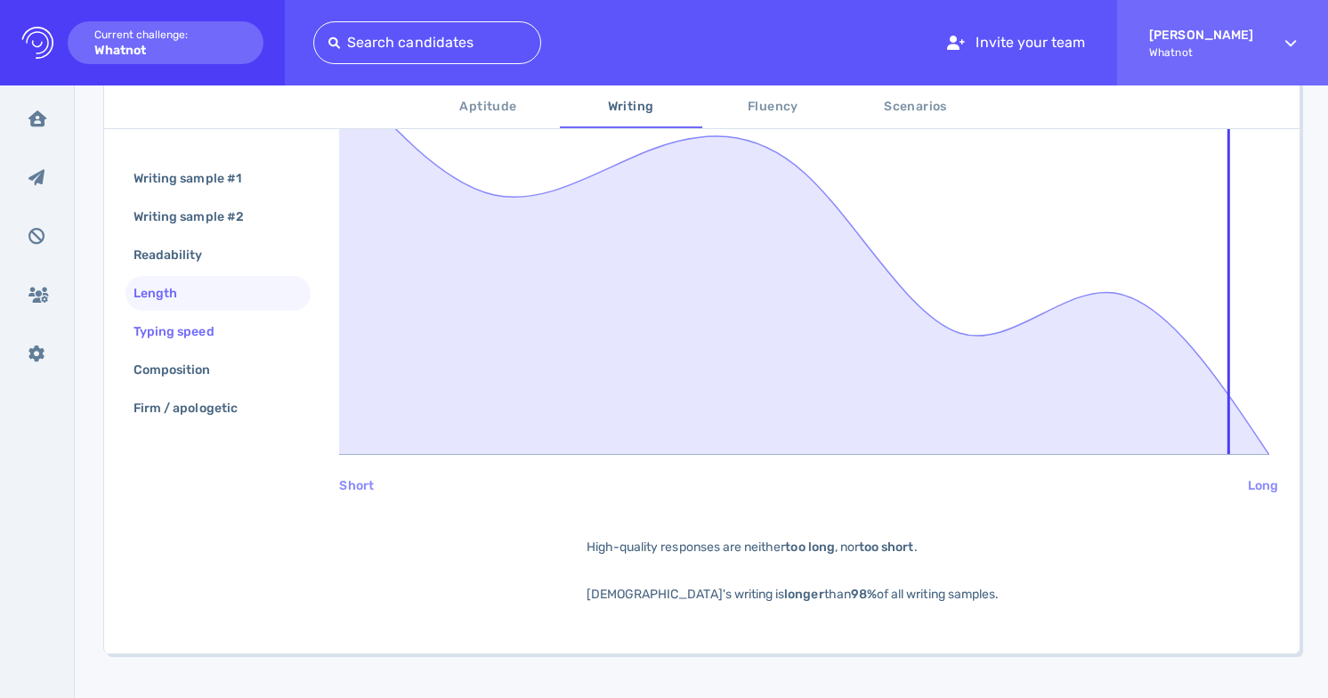
click at [205, 320] on div "Typing speed" at bounding box center [183, 332] width 106 height 26
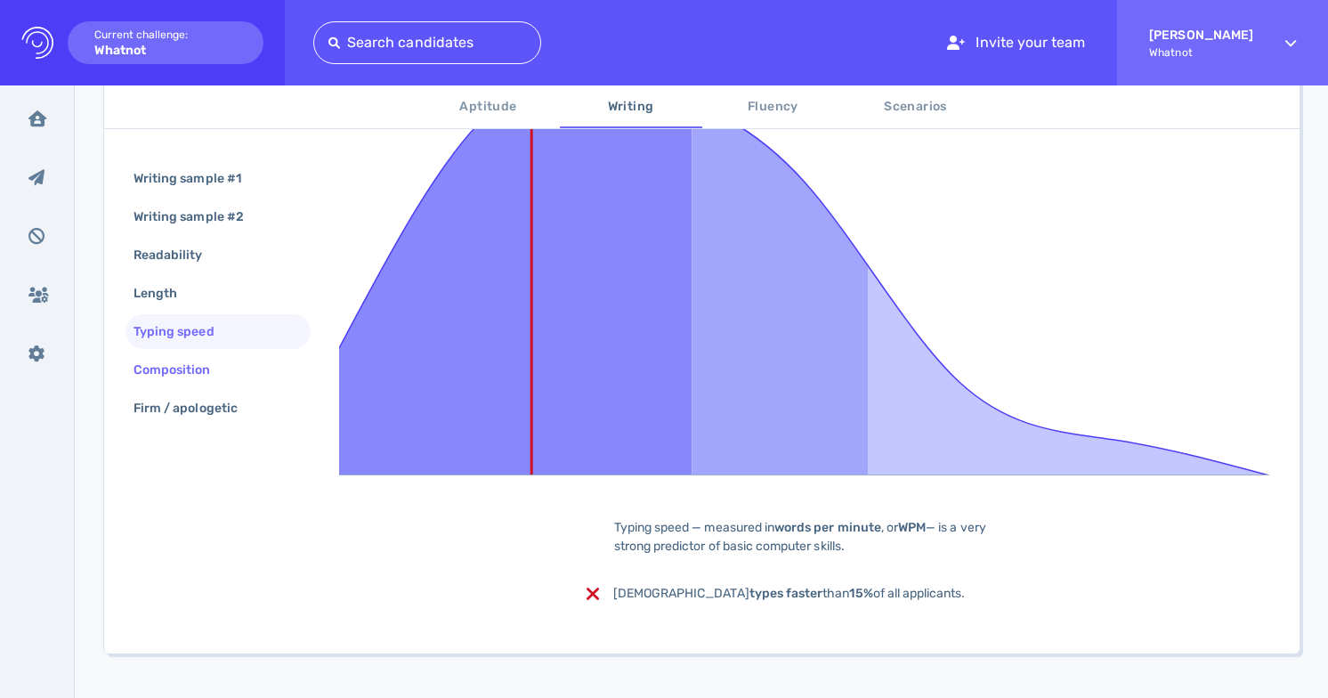
click at [215, 372] on div "Composition" at bounding box center [181, 370] width 102 height 26
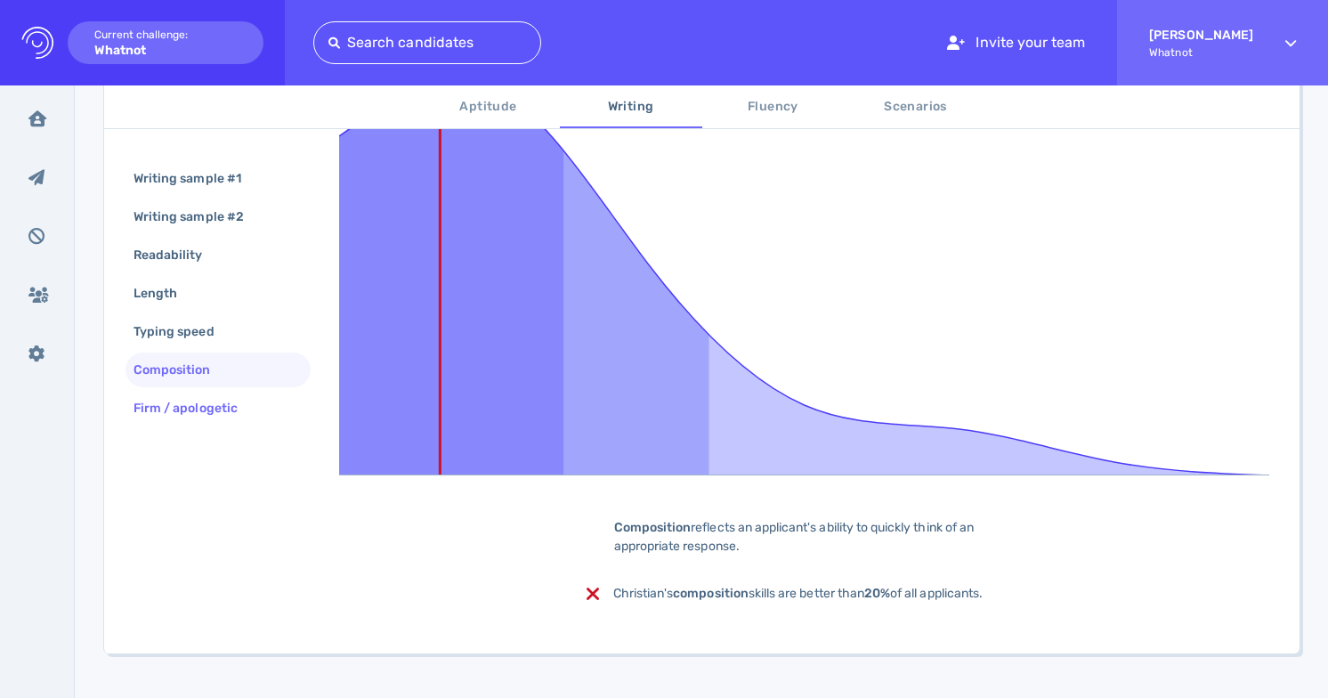
click at [224, 400] on div "Firm / apologetic" at bounding box center [194, 408] width 129 height 26
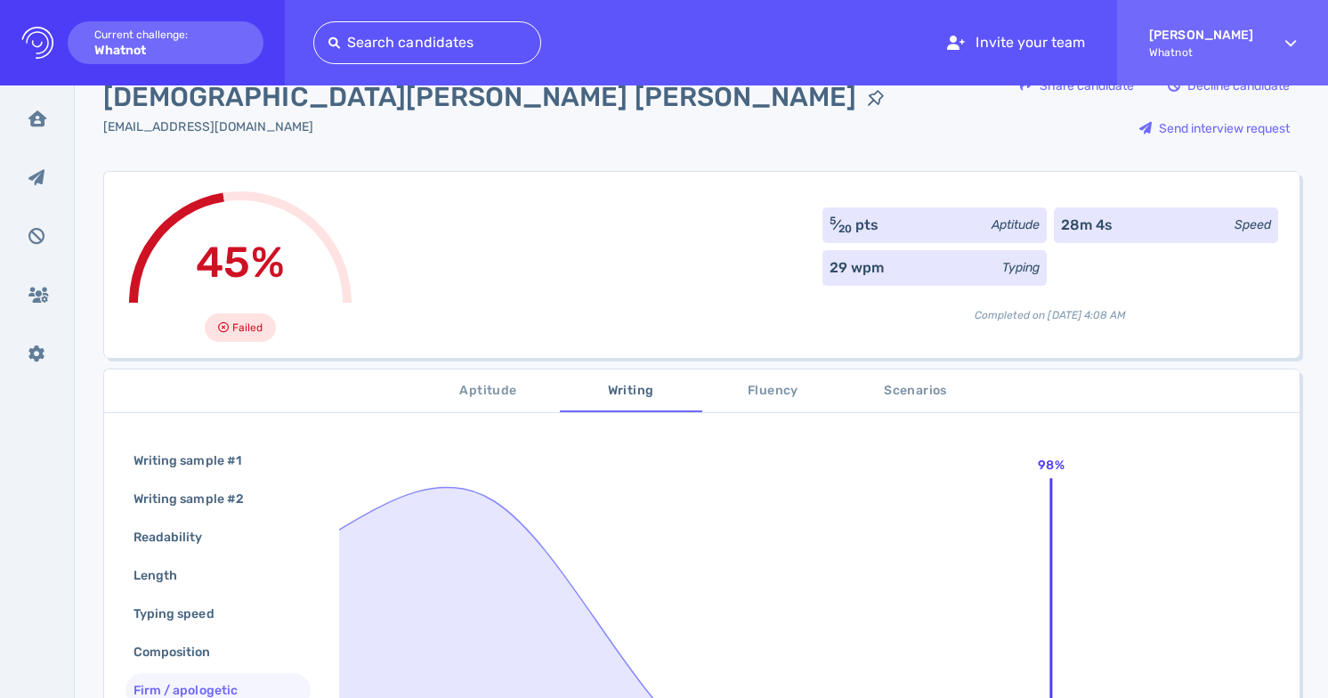
scroll to position [0, 0]
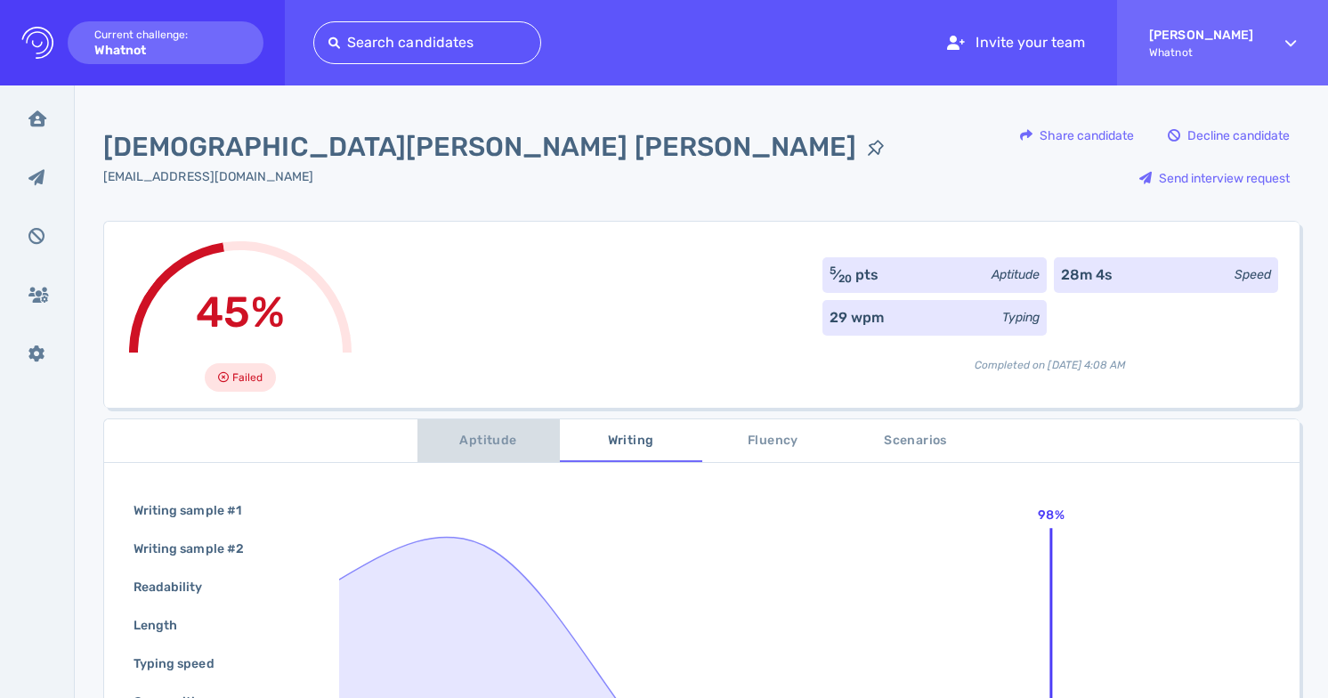
click at [462, 430] on span "Aptitude" at bounding box center [488, 441] width 121 height 22
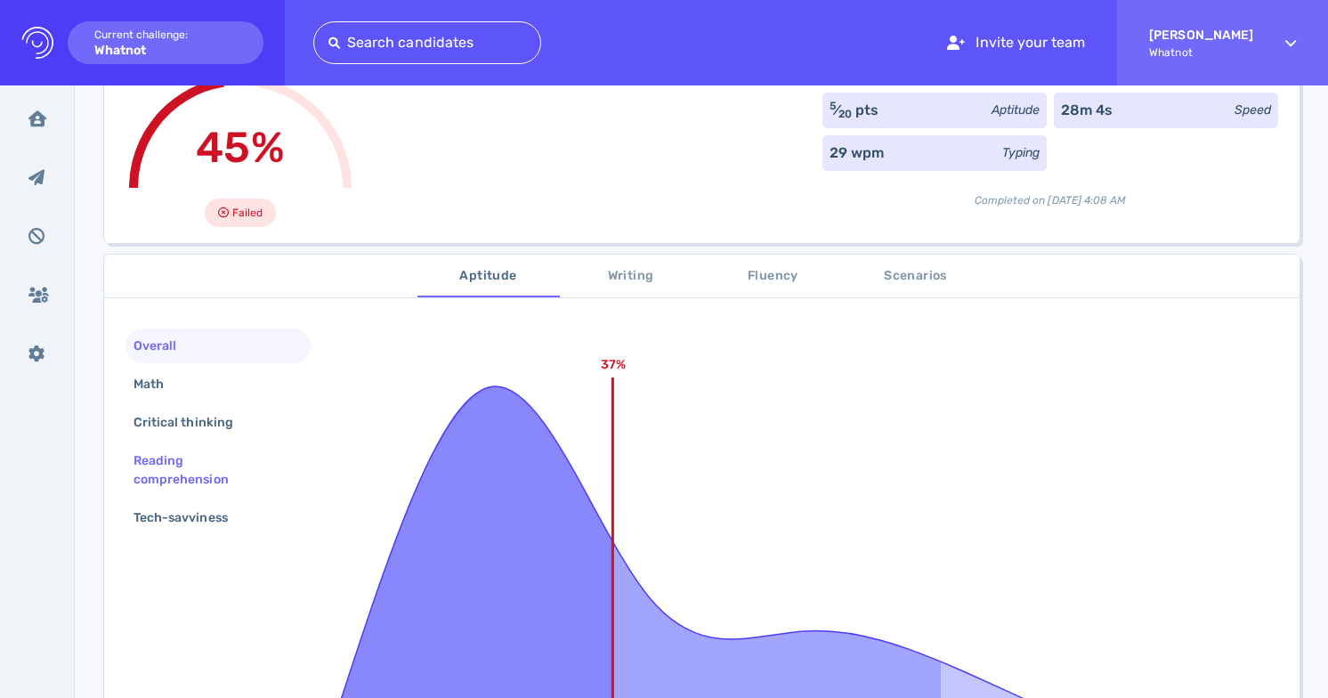
scroll to position [189, 0]
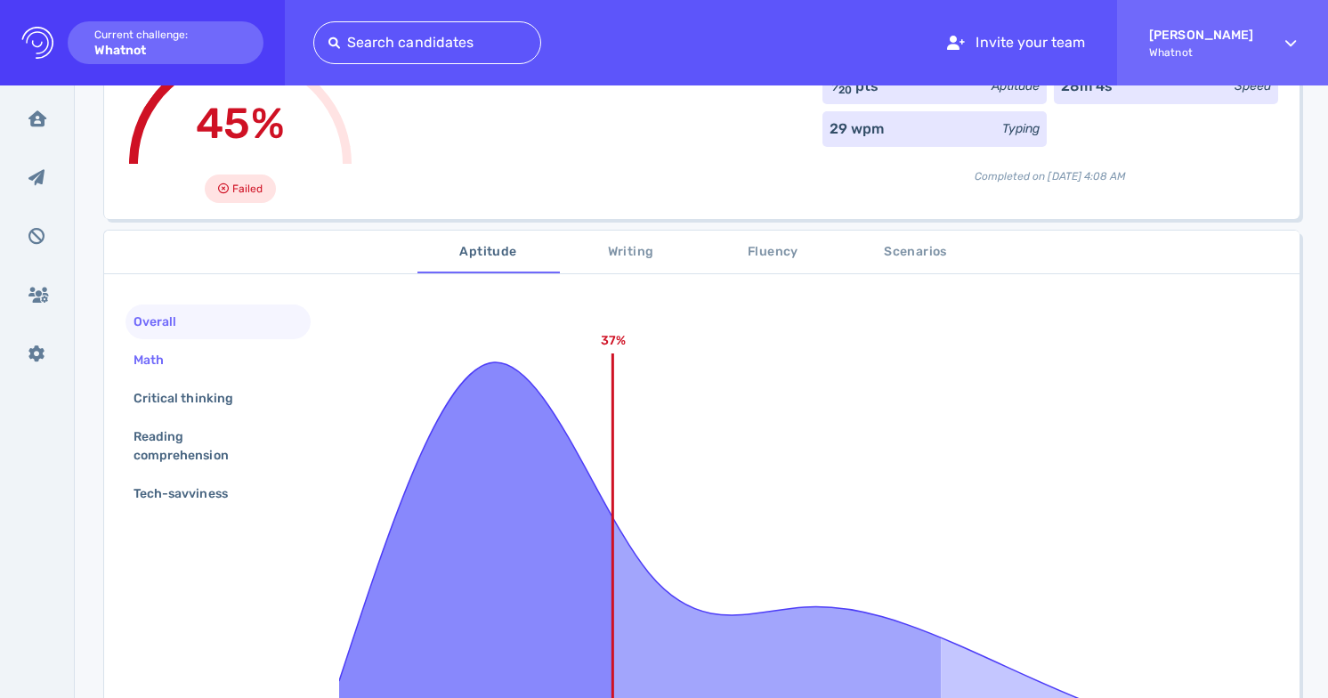
click at [230, 343] on div "Math" at bounding box center [218, 360] width 185 height 35
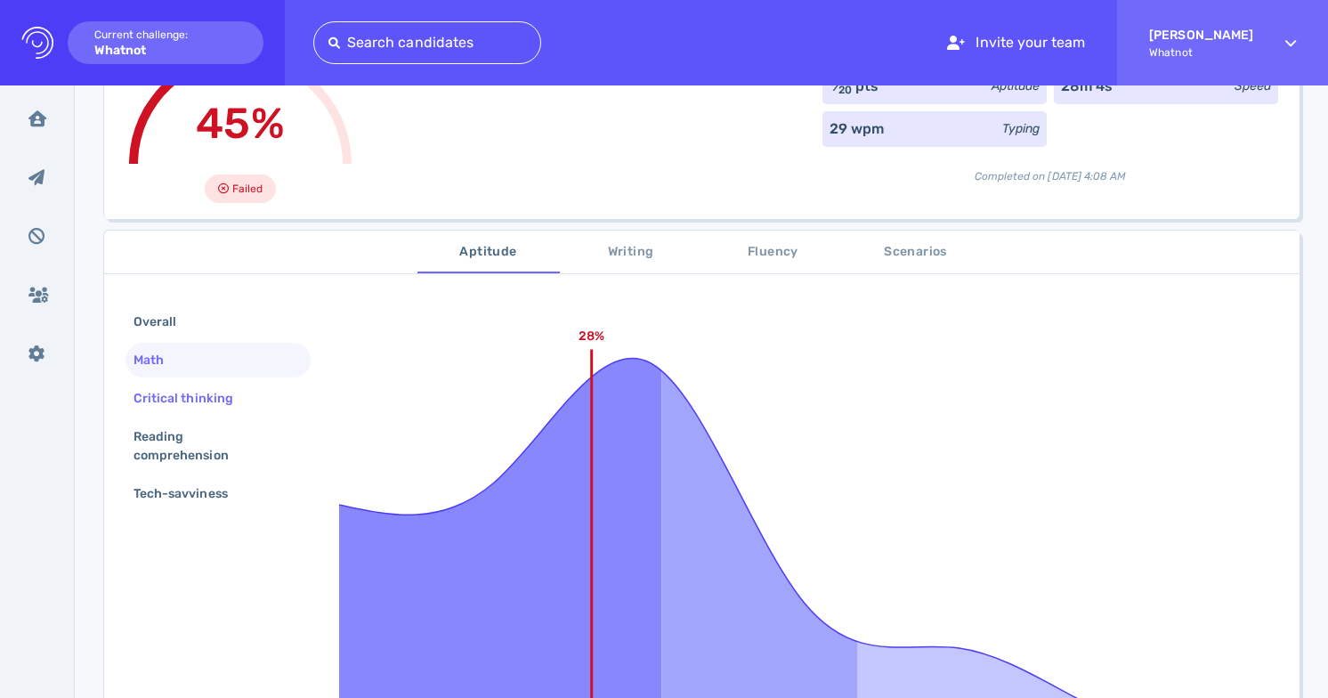
click at [231, 386] on div "Critical thinking" at bounding box center [192, 399] width 125 height 26
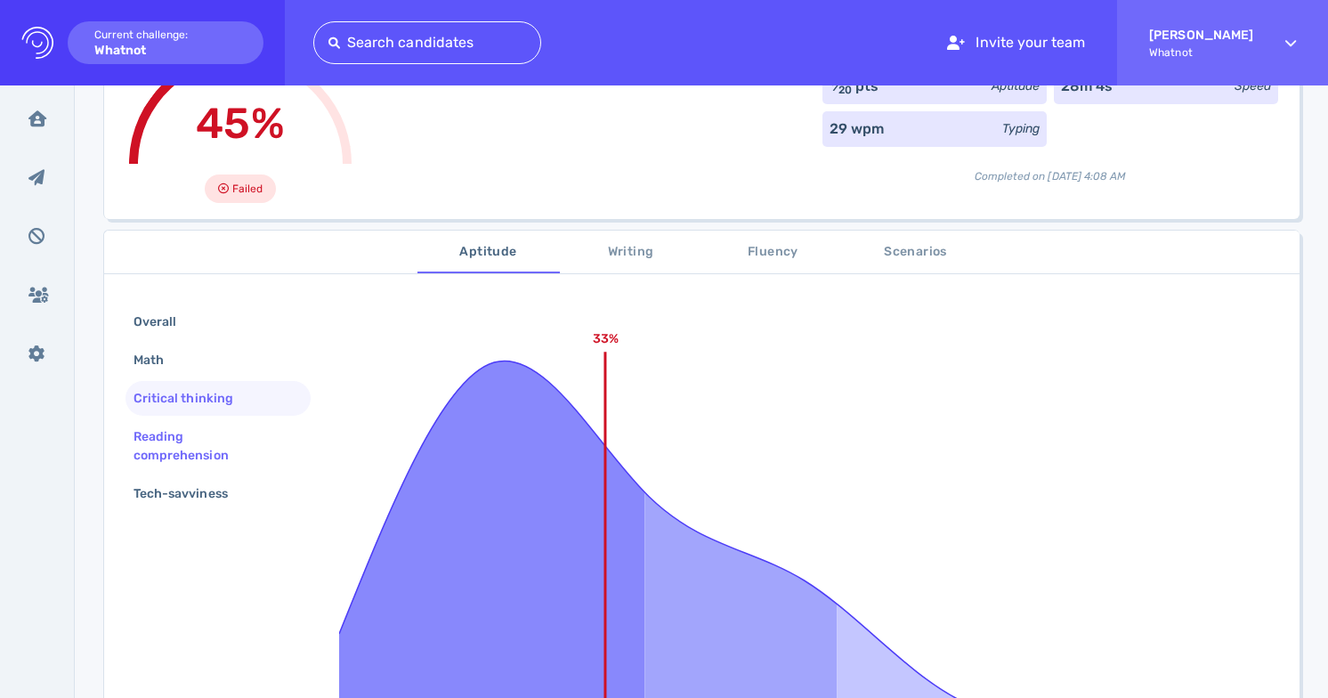
click at [231, 424] on div "Reading comprehension" at bounding box center [211, 446] width 162 height 45
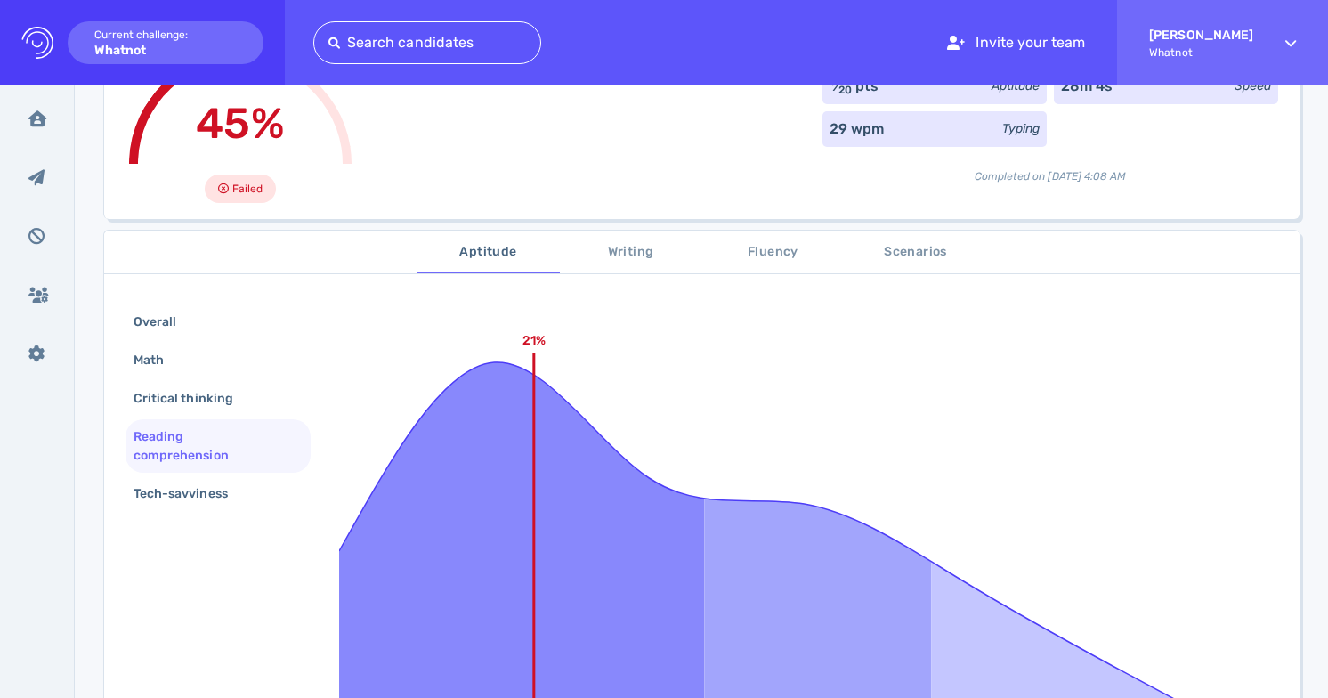
click at [237, 448] on div "Overall Math Critical thinking Reading comprehension Tech-savviness" at bounding box center [218, 409] width 185 height 210
click at [245, 481] on div "Tech-savviness" at bounding box center [189, 494] width 119 height 26
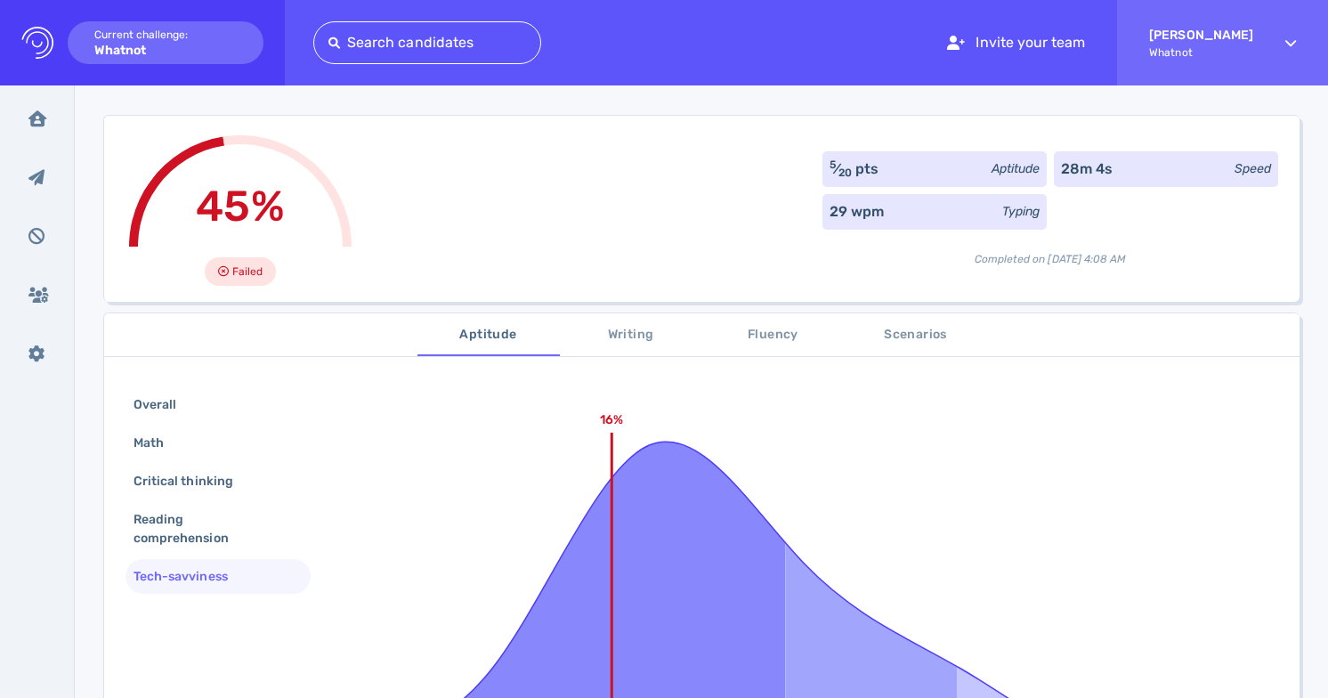
scroll to position [0, 0]
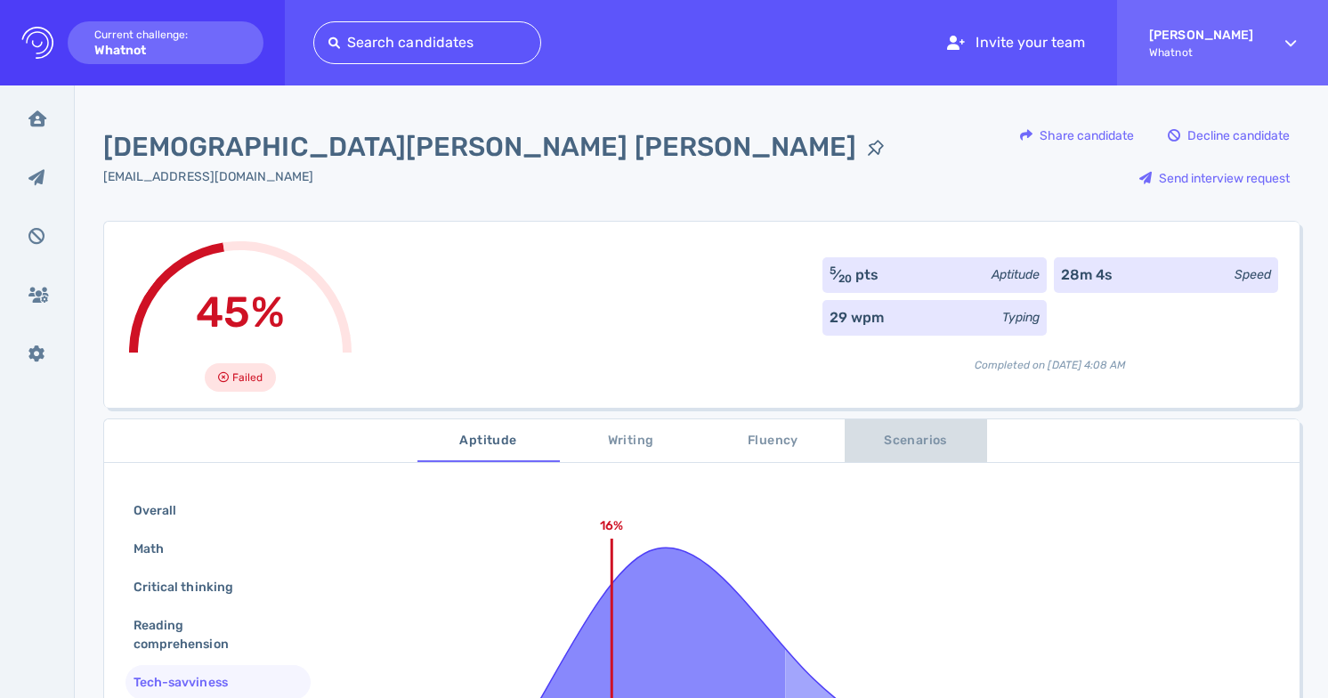
click at [892, 430] on span "Scenarios" at bounding box center [916, 441] width 121 height 22
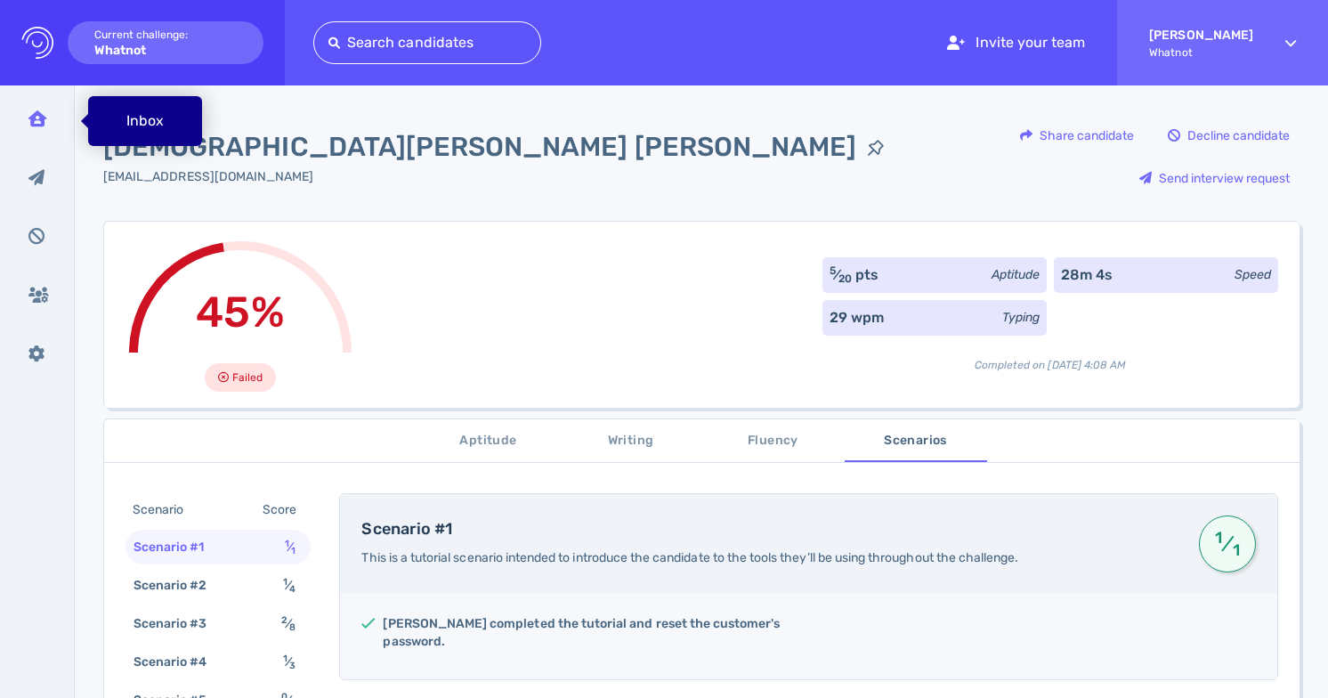
click at [31, 108] on div "Inbox" at bounding box center [37, 118] width 46 height 45
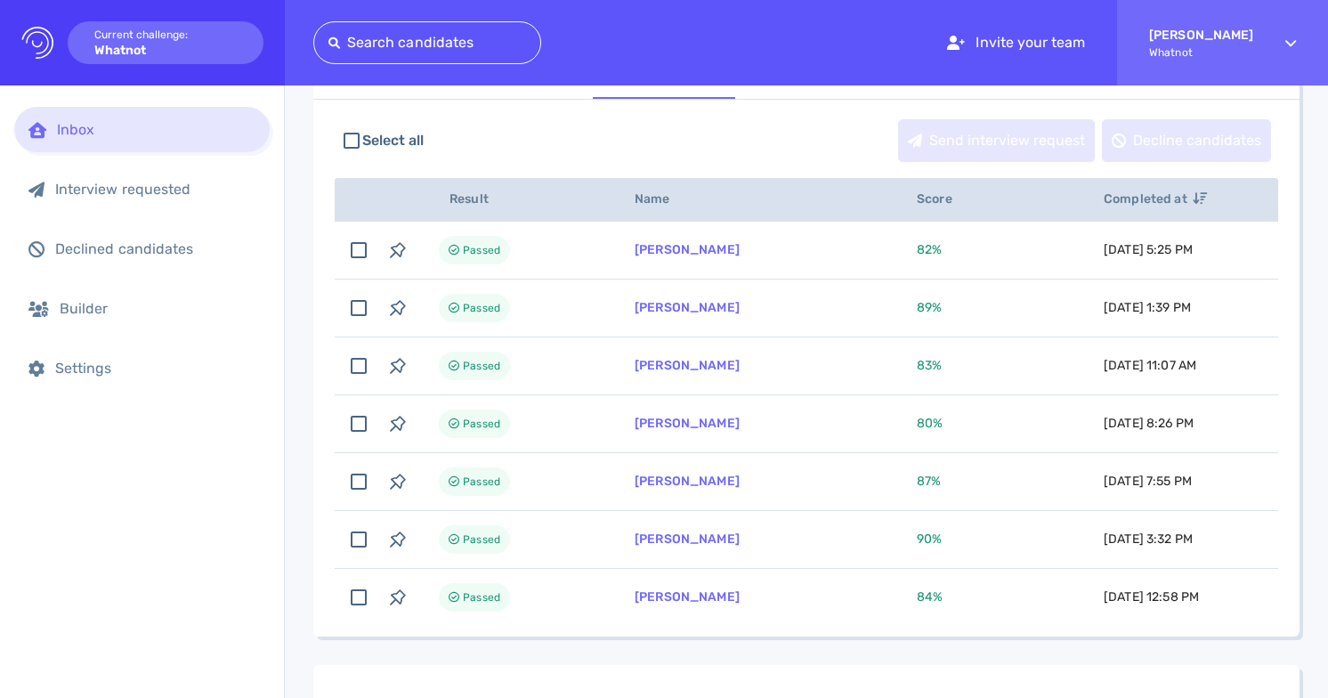
scroll to position [168, 0]
